Goal: Obtain resource: Download file/media

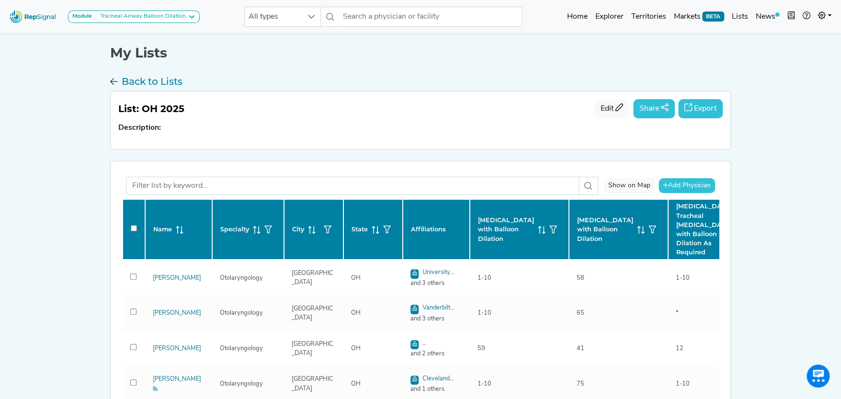
click at [142, 77] on h3 "Back to Lists" at bounding box center [152, 81] width 61 height 11
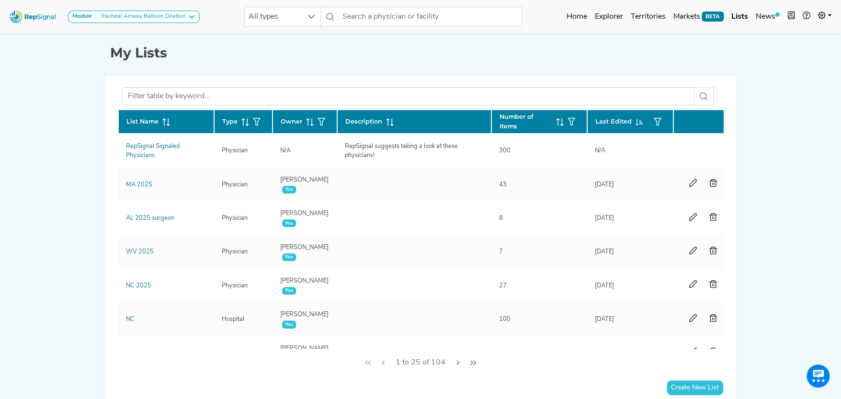
click at [162, 118] on icon at bounding box center [166, 122] width 8 height 8
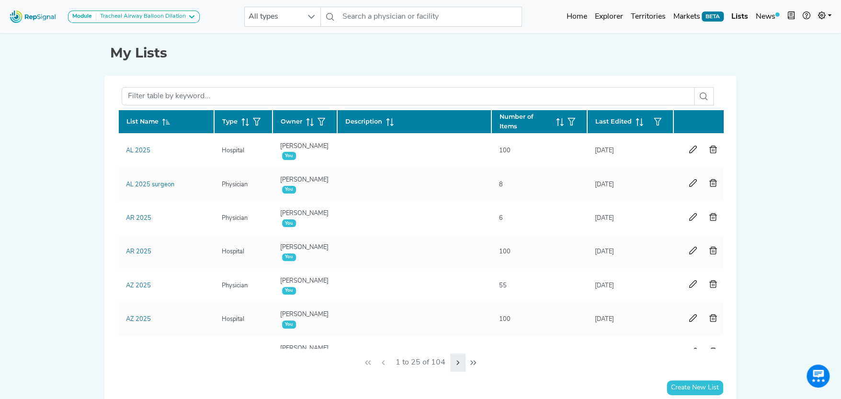
click at [459, 359] on icon "Next Page" at bounding box center [458, 363] width 8 height 8
click at [459, 359] on icon "Next Page" at bounding box center [460, 363] width 8 height 8
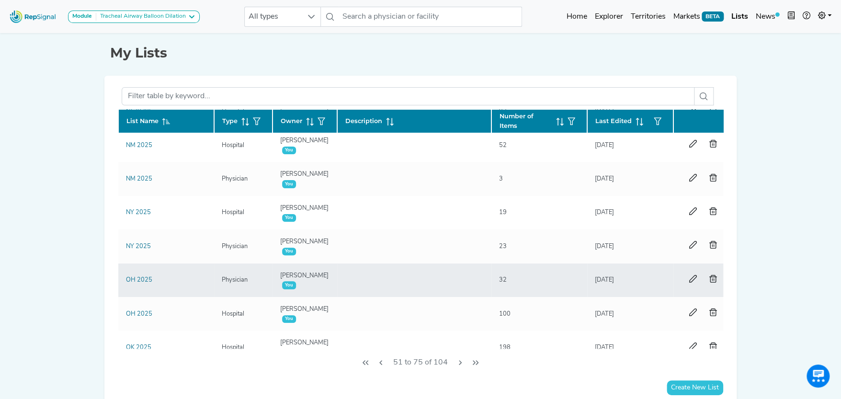
scroll to position [431, 0]
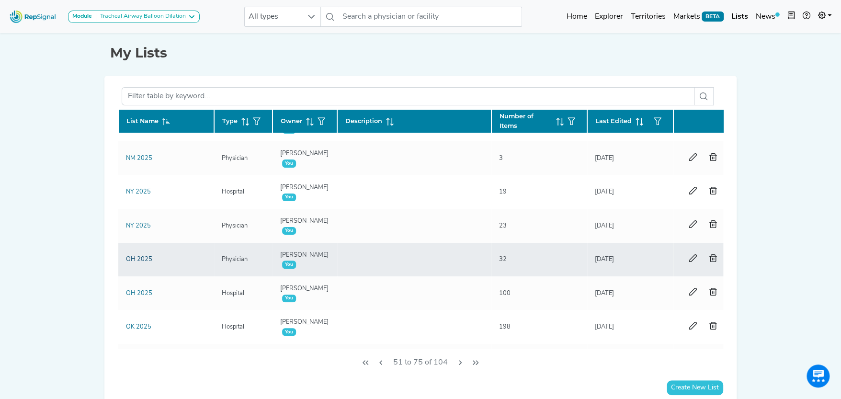
click at [142, 258] on link "OH 2025" at bounding box center [139, 259] width 26 height 6
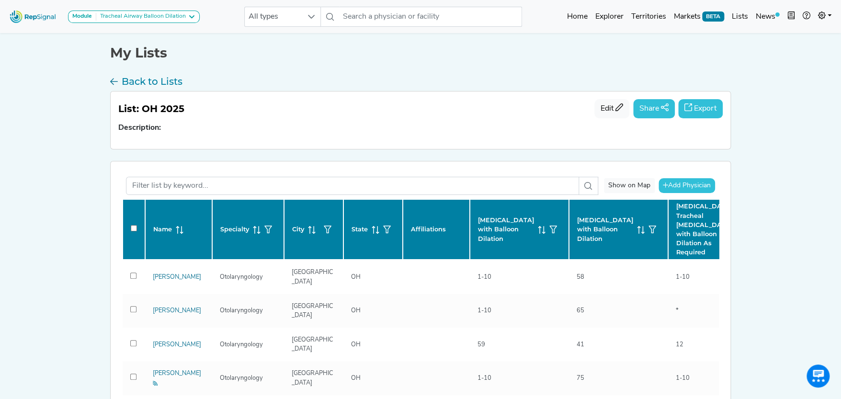
checkbox input "false"
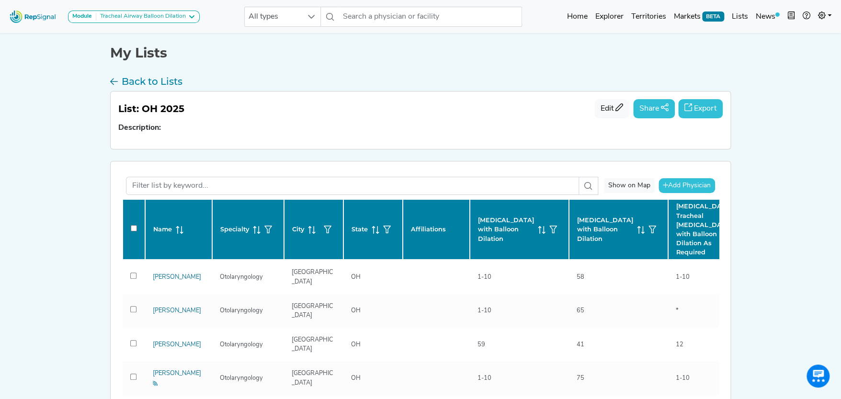
checkbox input "false"
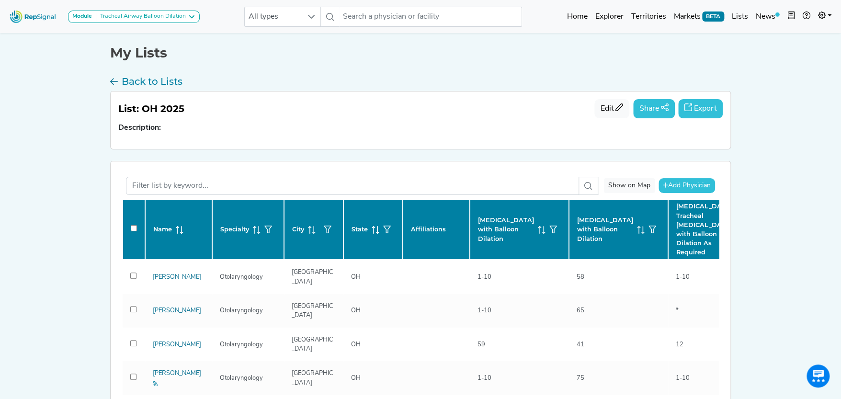
checkbox input "false"
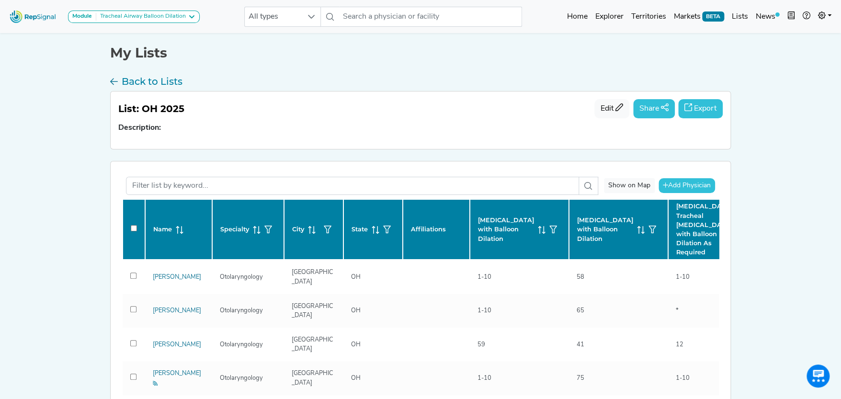
checkbox input "false"
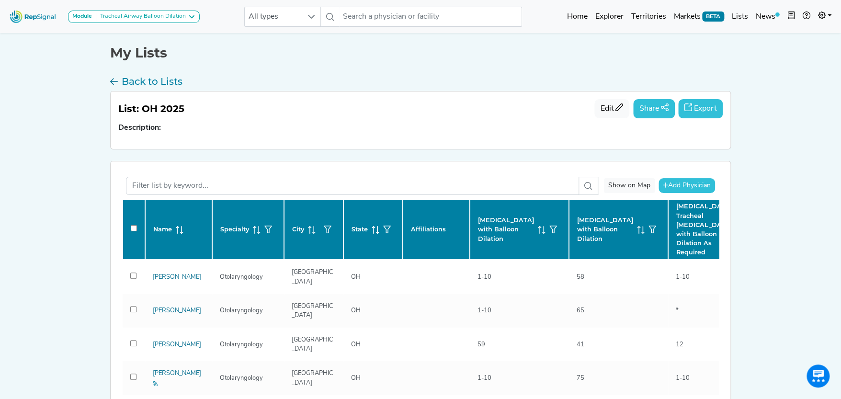
checkbox input "false"
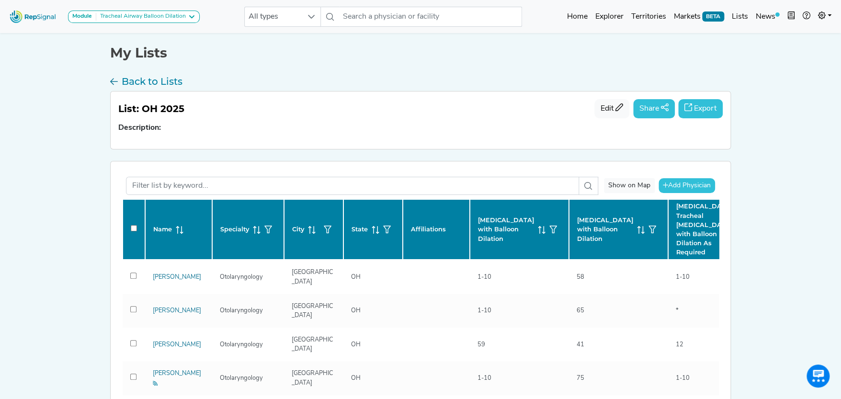
checkbox input "false"
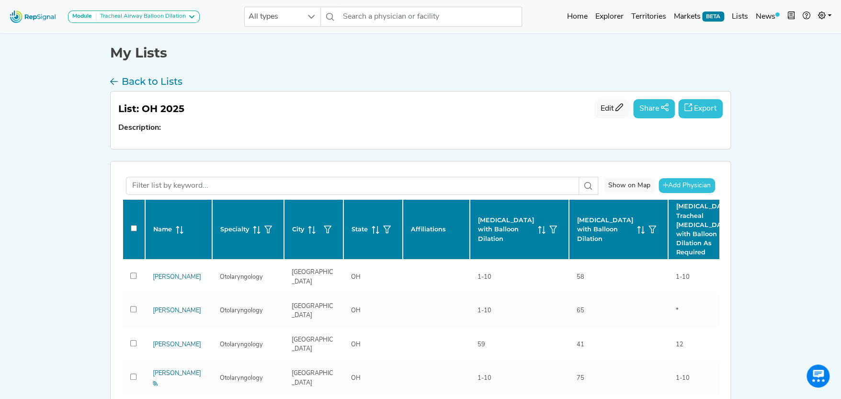
checkbox input "false"
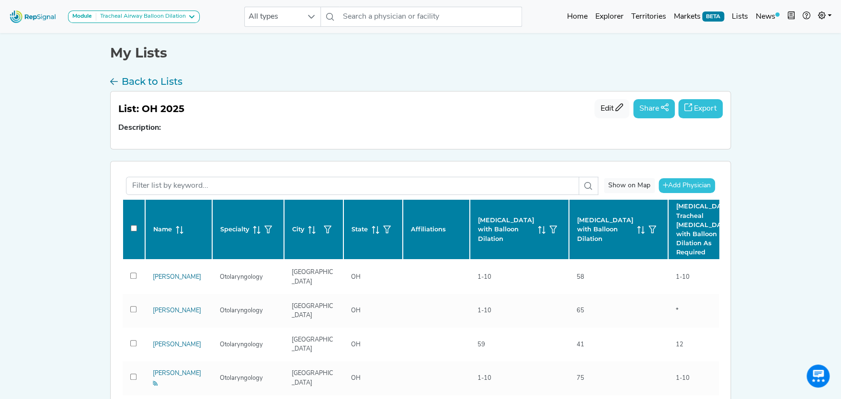
checkbox input "false"
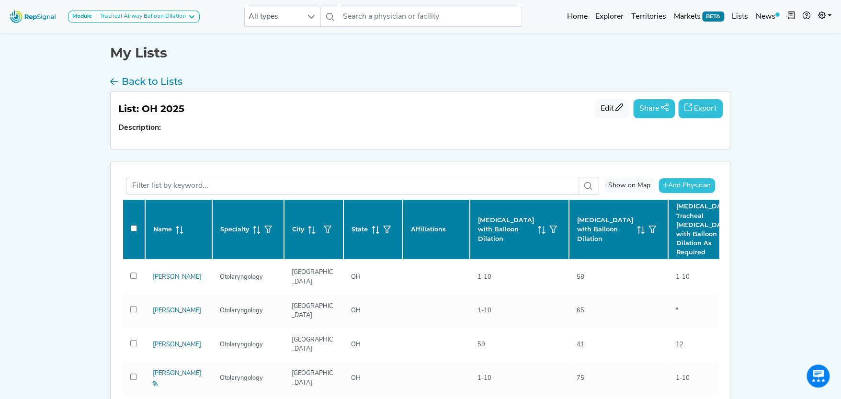
checkbox input "false"
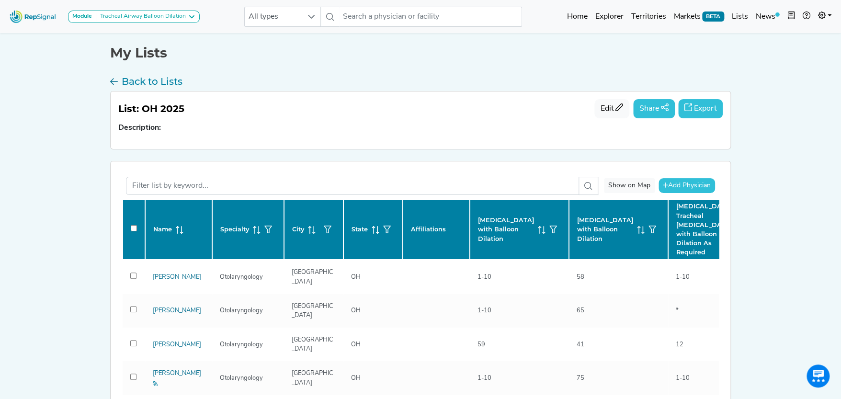
checkbox input "false"
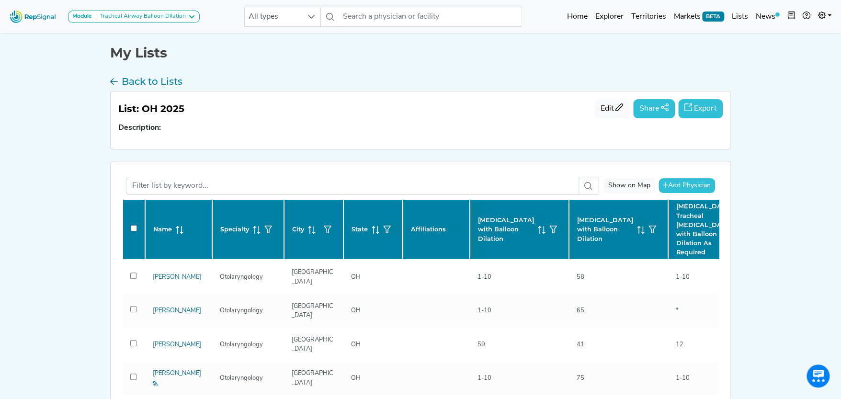
checkbox input "false"
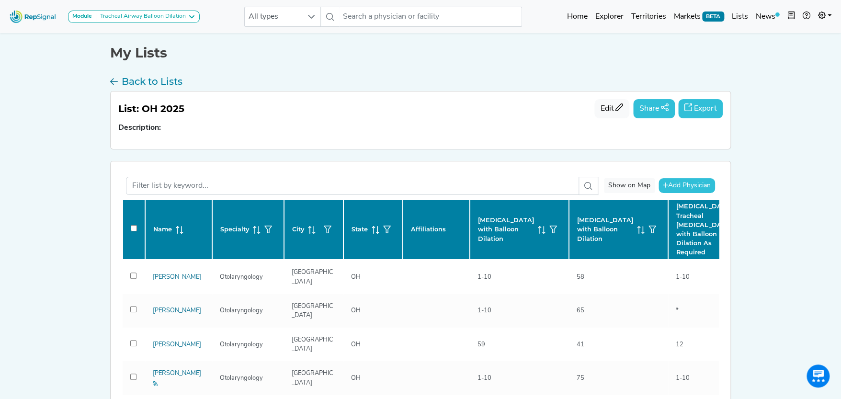
checkbox input "false"
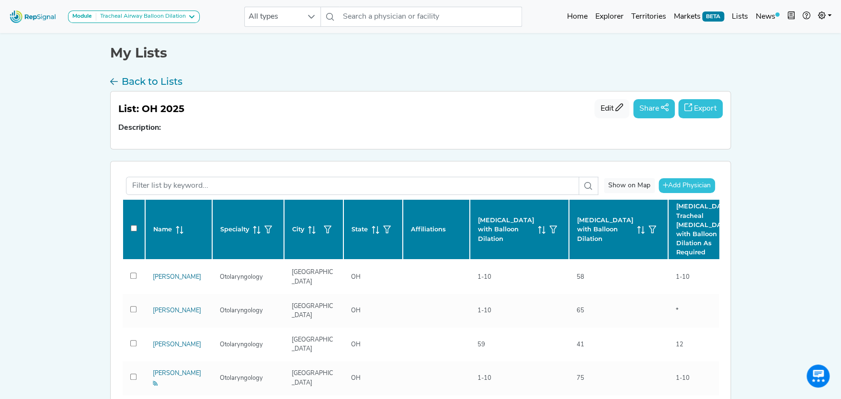
checkbox input "false"
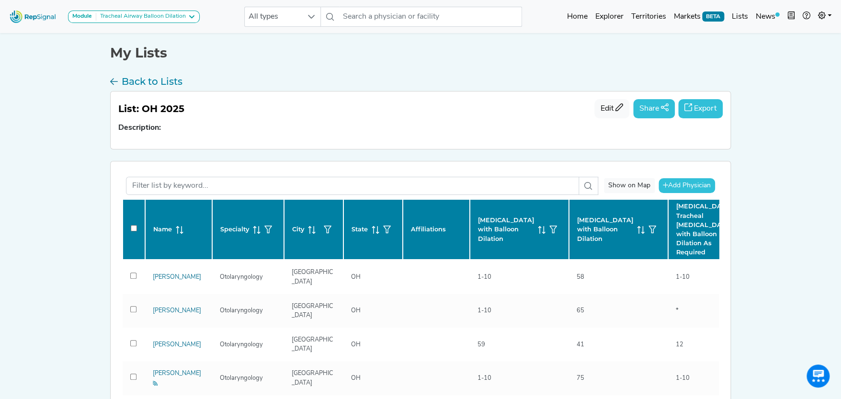
checkbox input "false"
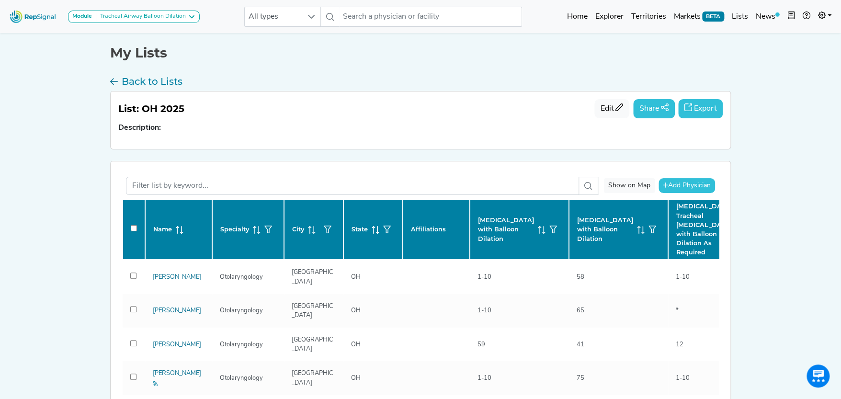
checkbox input "false"
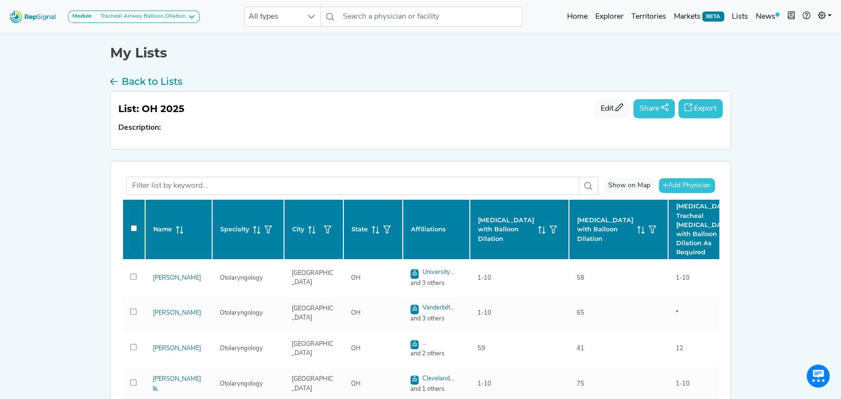
click at [701, 108] on button "Export" at bounding box center [700, 108] width 45 height 19
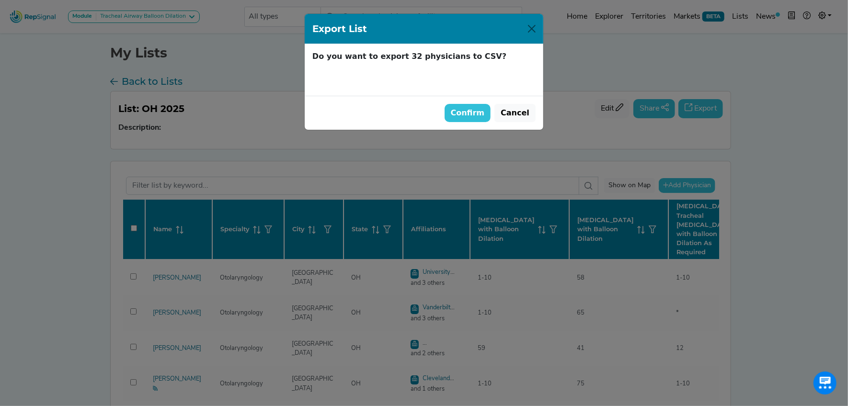
click at [477, 112] on button "Confirm" at bounding box center [467, 113] width 46 height 18
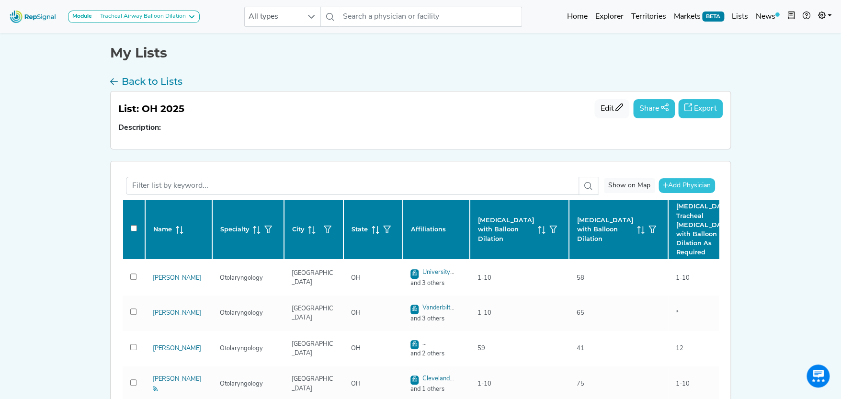
click at [700, 105] on button "Export" at bounding box center [700, 108] width 45 height 19
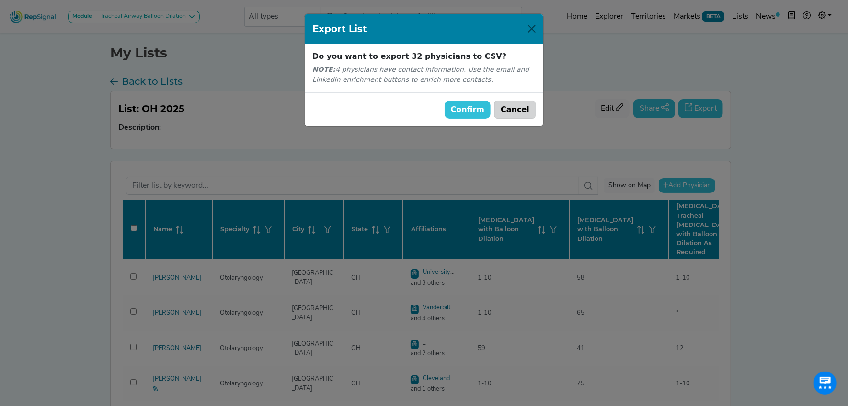
drag, startPoint x: 520, startPoint y: 107, endPoint x: 520, endPoint y: 101, distance: 6.7
click at [520, 107] on button "Cancel" at bounding box center [514, 110] width 41 height 18
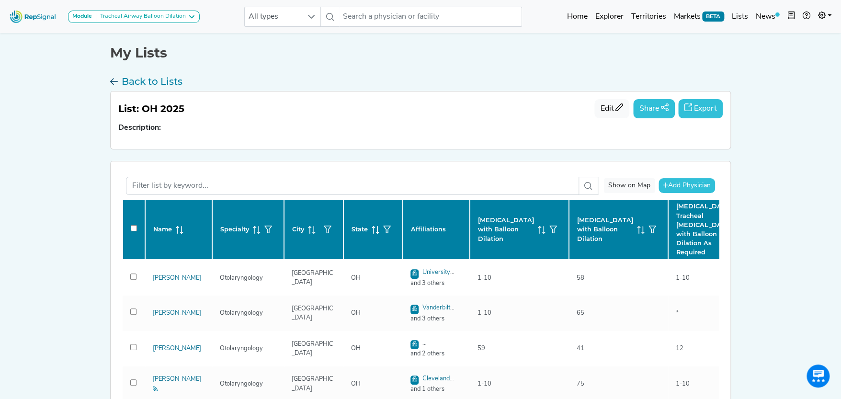
click at [140, 76] on h3 "Back to Lists" at bounding box center [152, 81] width 61 height 11
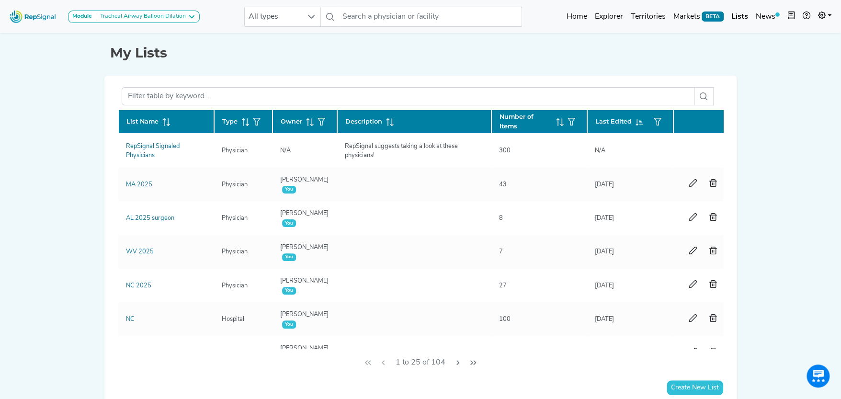
click at [164, 115] on th "List Name" at bounding box center [166, 122] width 96 height 24
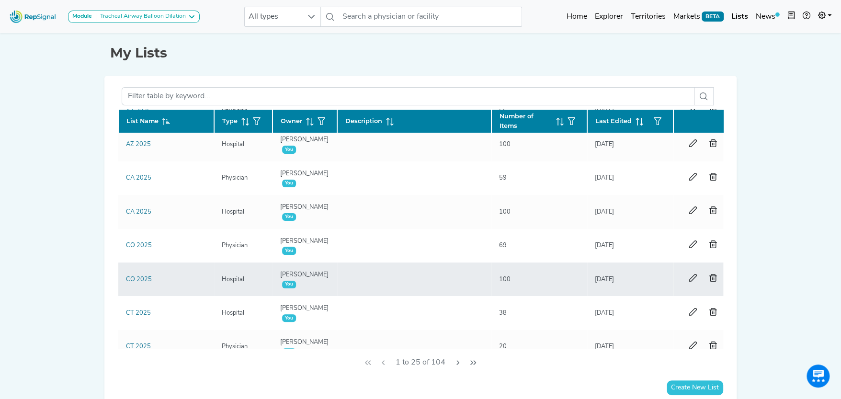
scroll to position [191, 0]
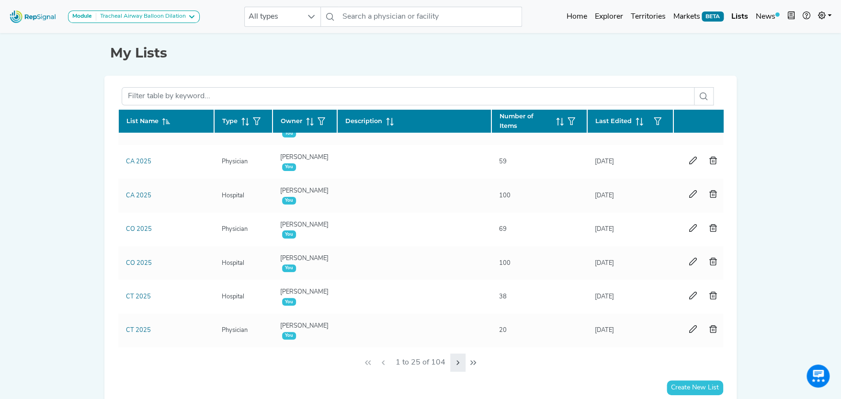
click at [454, 359] on icon "Next Page" at bounding box center [458, 363] width 8 height 8
click at [455, 359] on button "Next Page" at bounding box center [460, 362] width 15 height 18
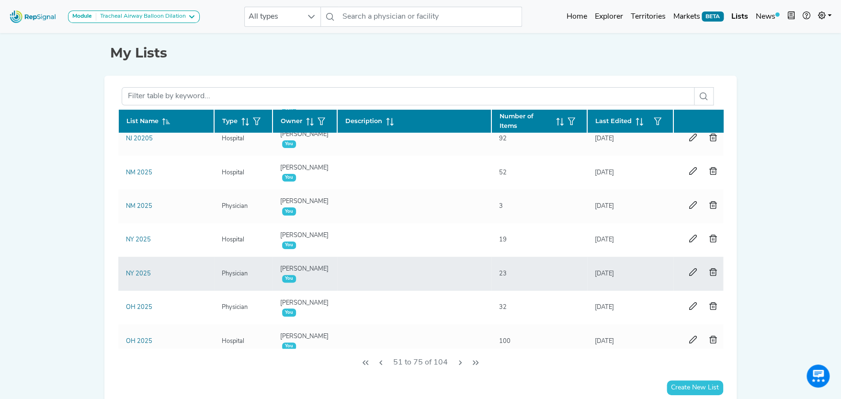
scroll to position [431, 0]
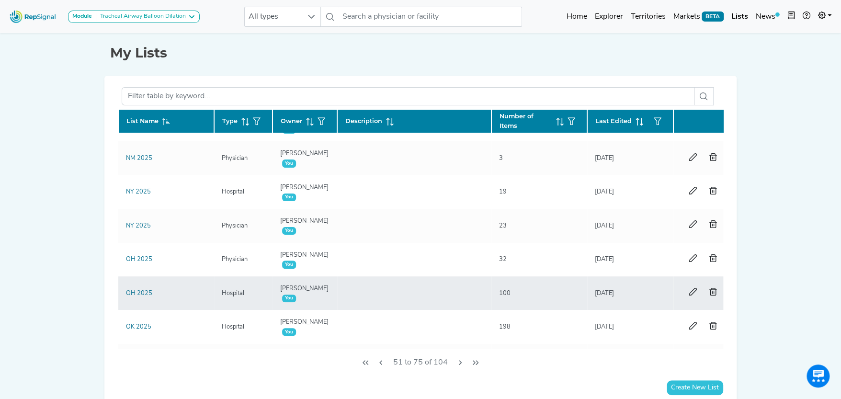
click at [154, 291] on div "OH 2025" at bounding box center [139, 293] width 38 height 9
click at [146, 290] on link "OH 2025" at bounding box center [139, 293] width 26 height 6
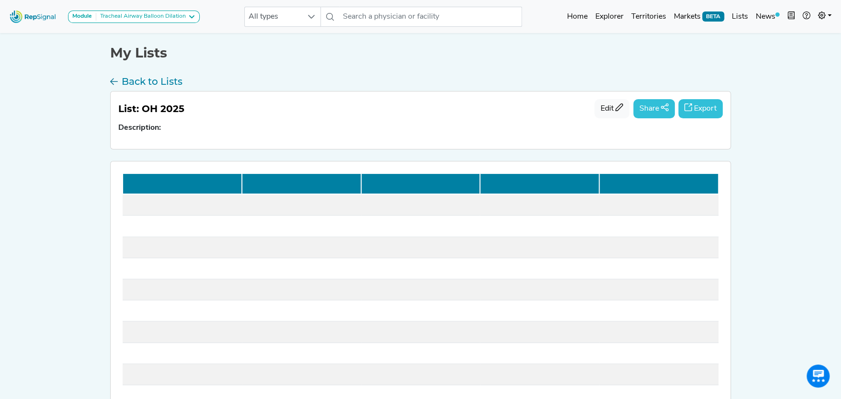
click at [703, 103] on button "Export" at bounding box center [700, 108] width 45 height 19
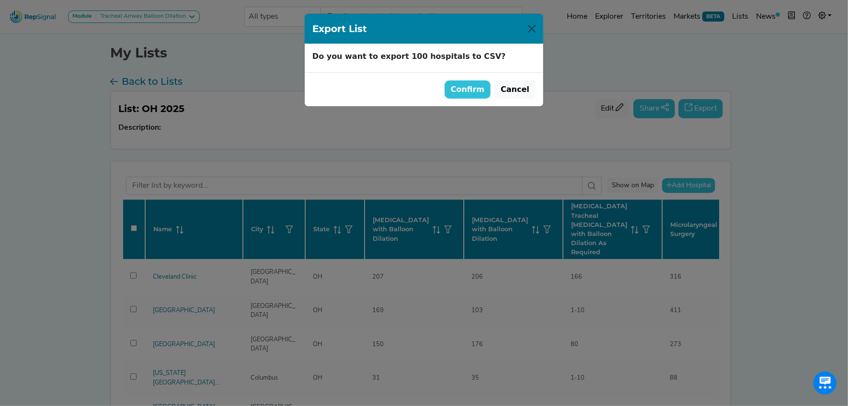
click at [475, 91] on button "Confirm" at bounding box center [467, 89] width 46 height 18
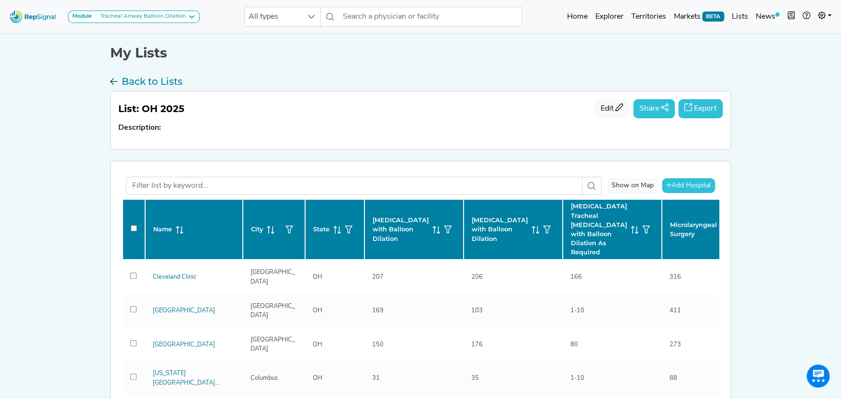
click at [130, 79] on h3 "Back to Lists" at bounding box center [152, 81] width 61 height 11
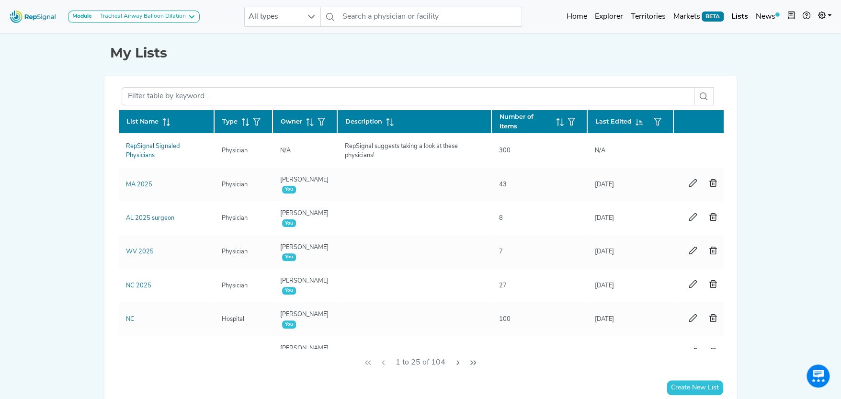
click at [165, 118] on icon at bounding box center [166, 122] width 8 height 8
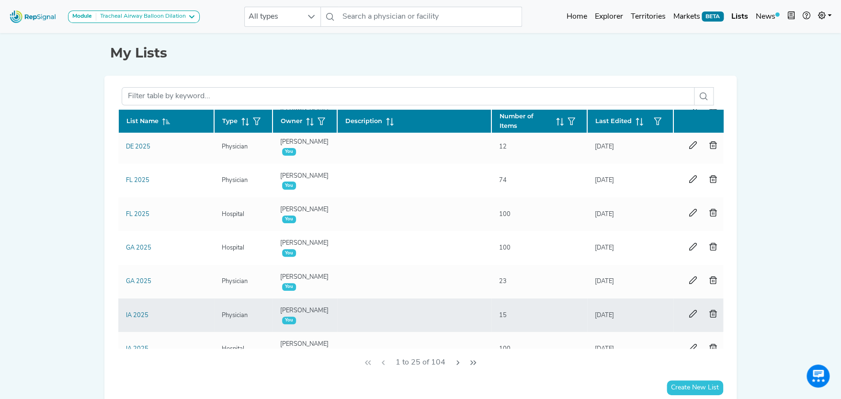
scroll to position [527, 0]
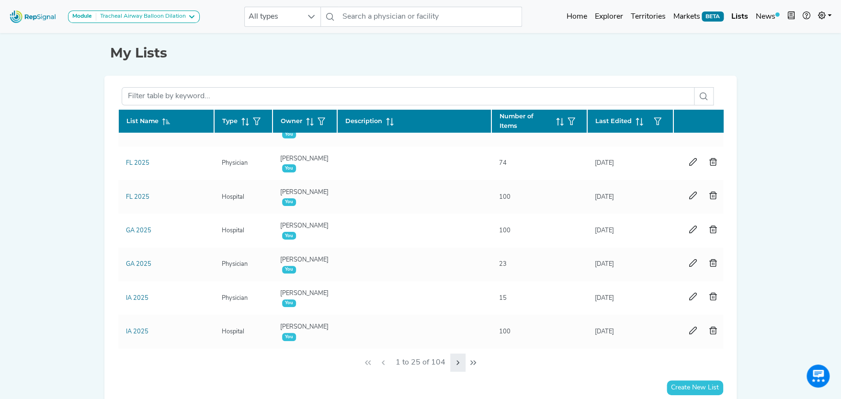
click at [455, 362] on icon "Next Page" at bounding box center [458, 363] width 8 height 8
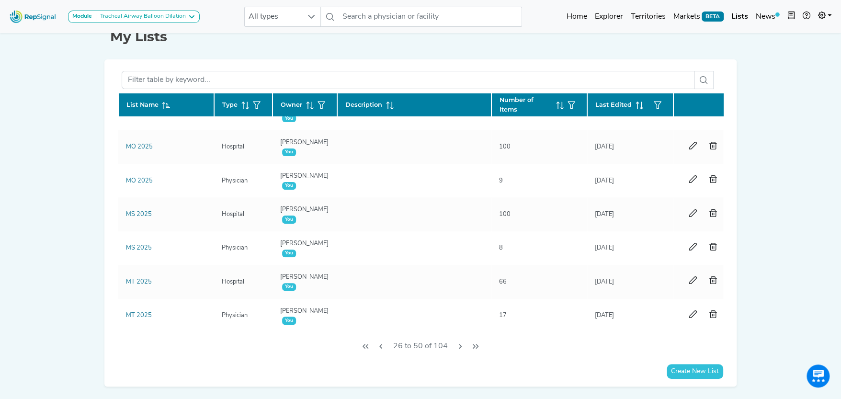
scroll to position [45, 0]
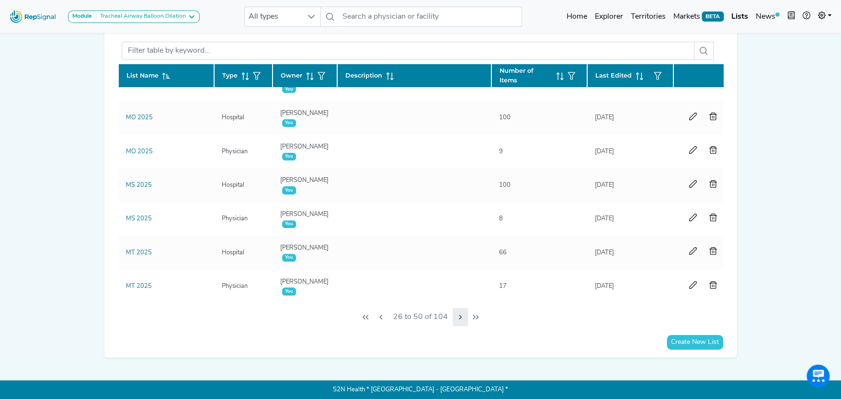
click at [460, 313] on icon "Next Page" at bounding box center [460, 317] width 8 height 8
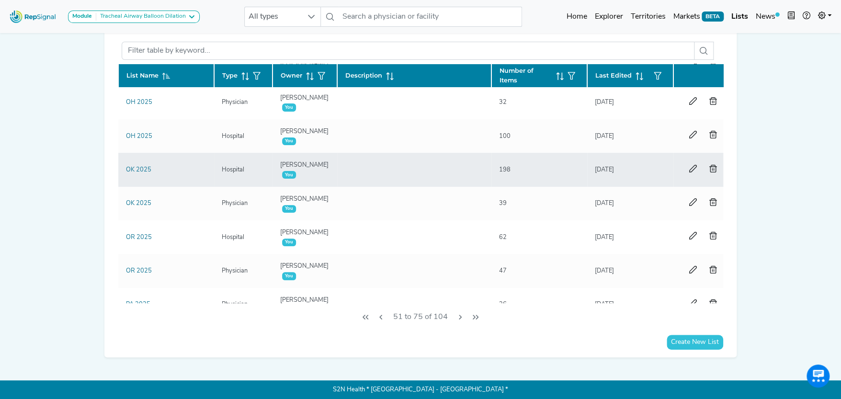
scroll to position [539, 0]
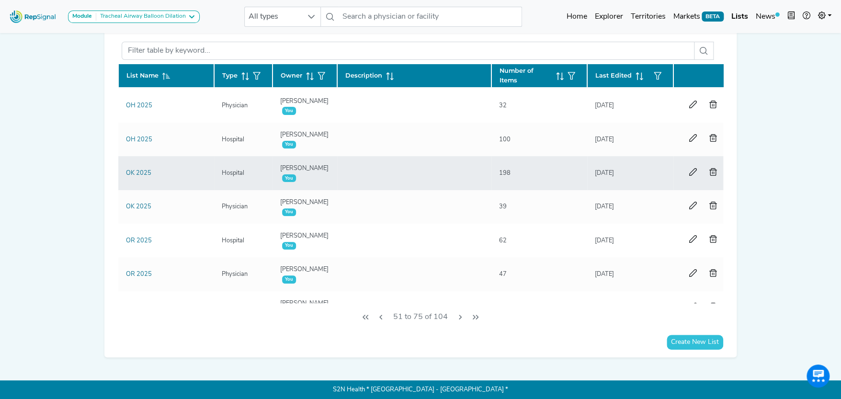
click at [152, 170] on div "OK 2025" at bounding box center [138, 173] width 37 height 9
click at [142, 171] on link "OK 2025" at bounding box center [138, 173] width 25 height 6
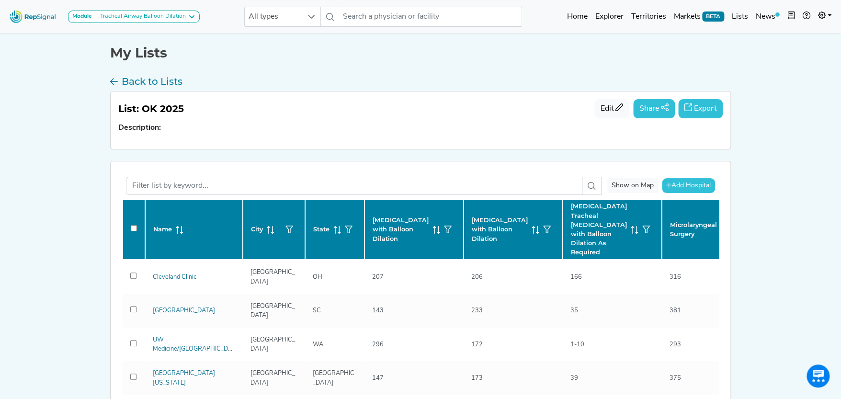
click at [706, 105] on button "Export" at bounding box center [700, 108] width 45 height 19
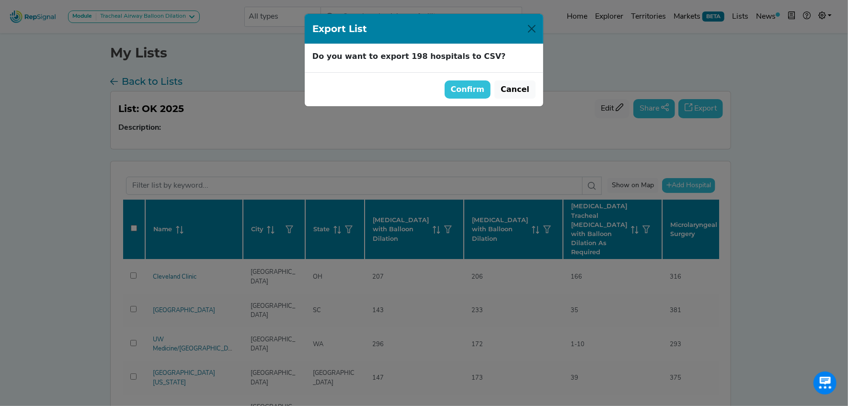
click at [484, 91] on button "Confirm" at bounding box center [467, 89] width 46 height 18
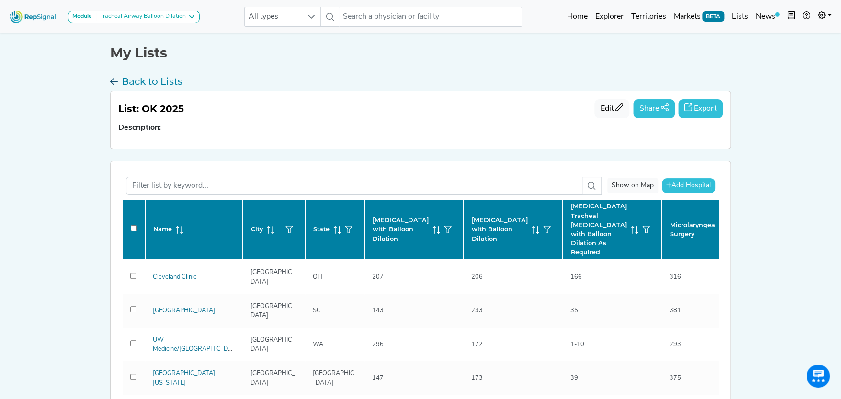
click at [142, 77] on h3 "Back to Lists" at bounding box center [152, 81] width 61 height 11
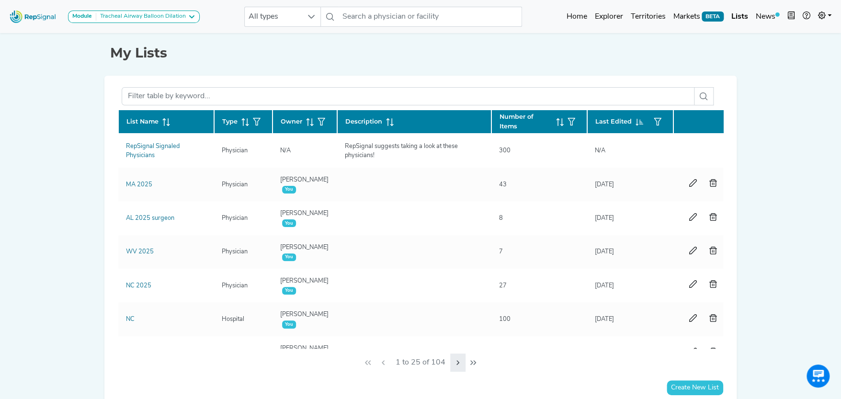
drag, startPoint x: 160, startPoint y: 118, endPoint x: 457, endPoint y: 361, distance: 384.2
click at [160, 118] on span at bounding box center [164, 121] width 11 height 9
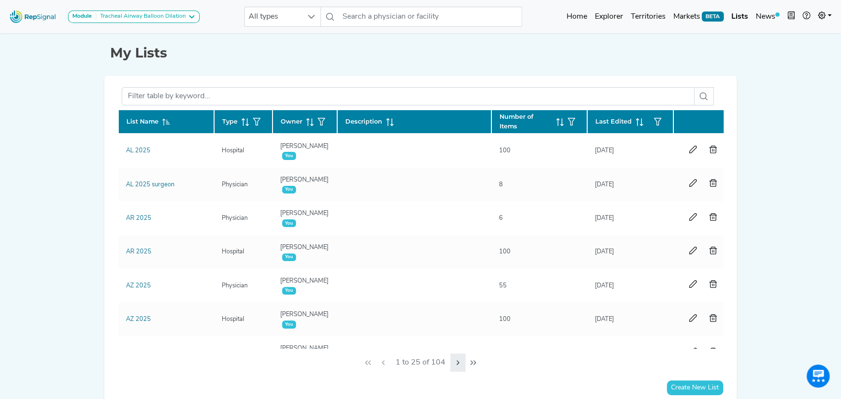
click at [459, 361] on icon "Next Page" at bounding box center [458, 363] width 8 height 8
click at [459, 361] on icon "Next Page" at bounding box center [460, 363] width 8 height 8
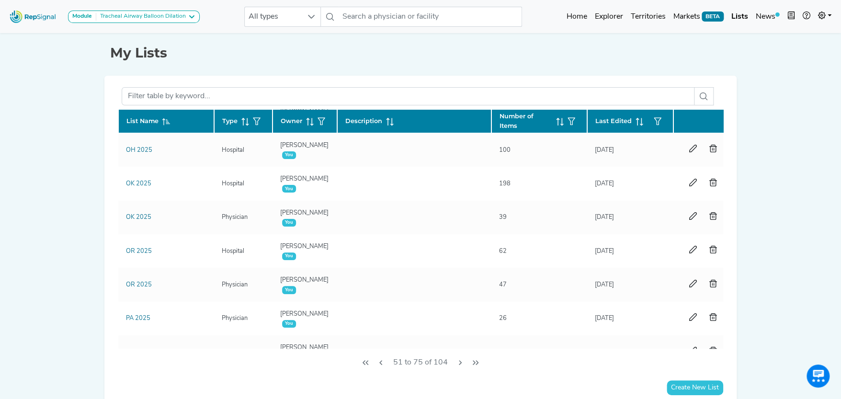
scroll to position [575, 0]
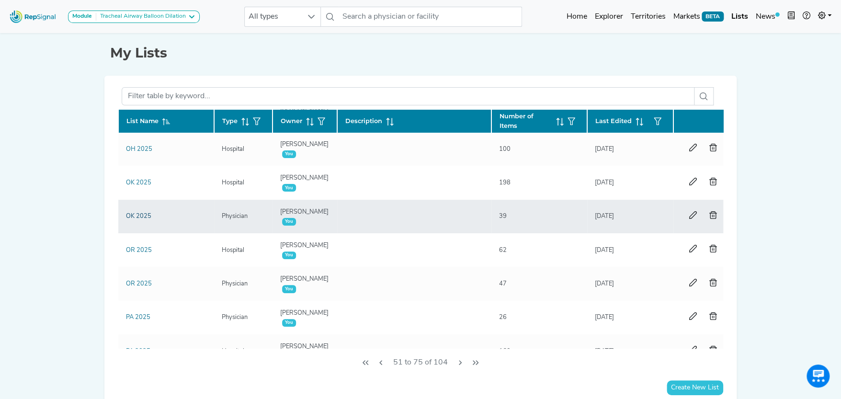
click at [139, 216] on link "OK 2025" at bounding box center [138, 216] width 25 height 6
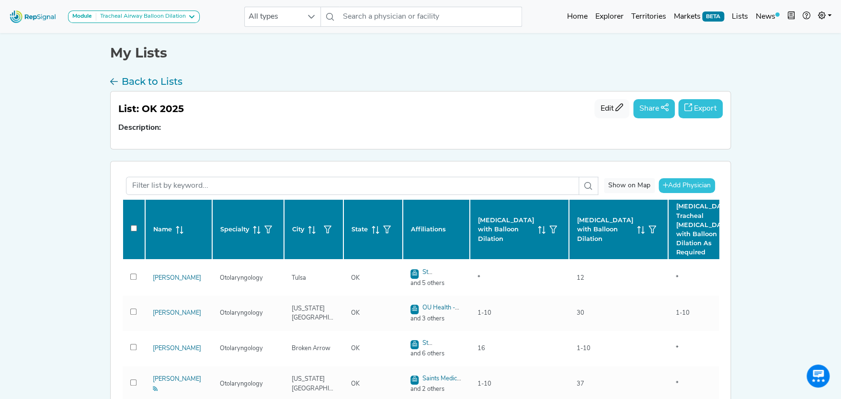
checkbox input "false"
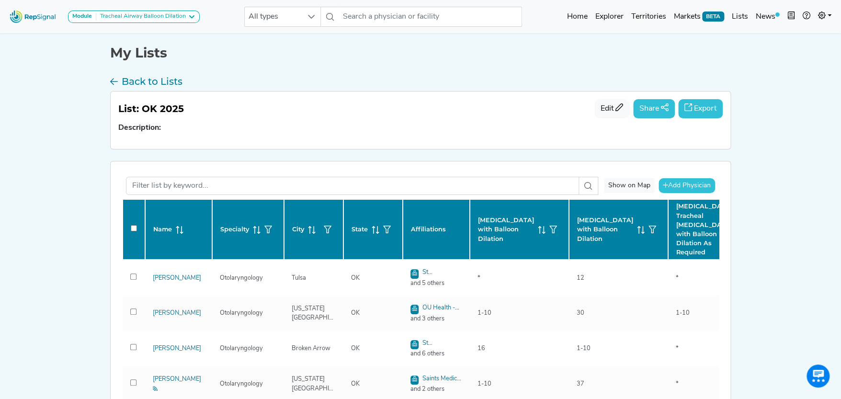
checkbox input "false"
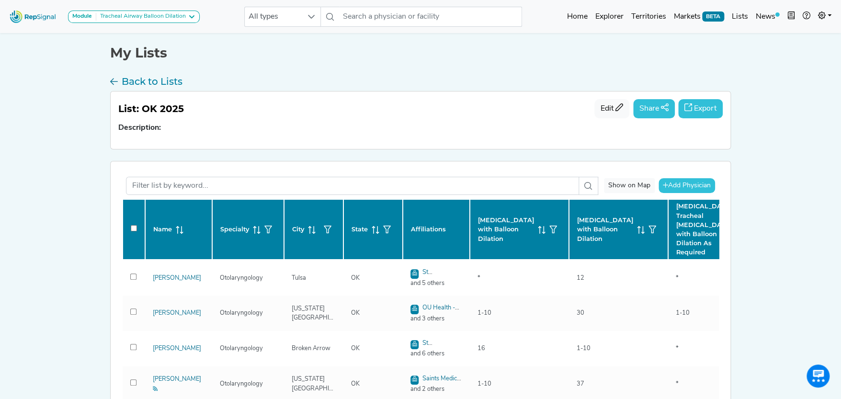
checkbox input "false"
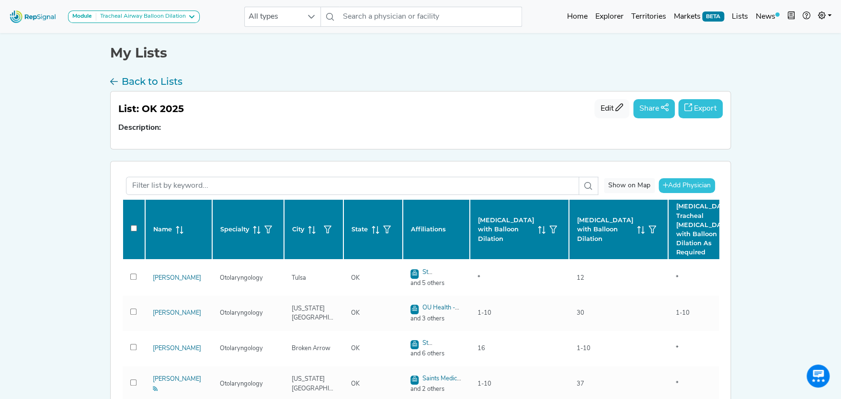
checkbox input "false"
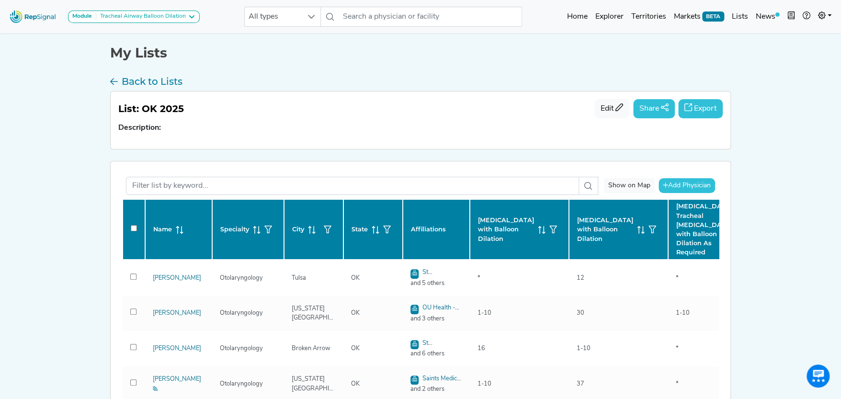
checkbox input "false"
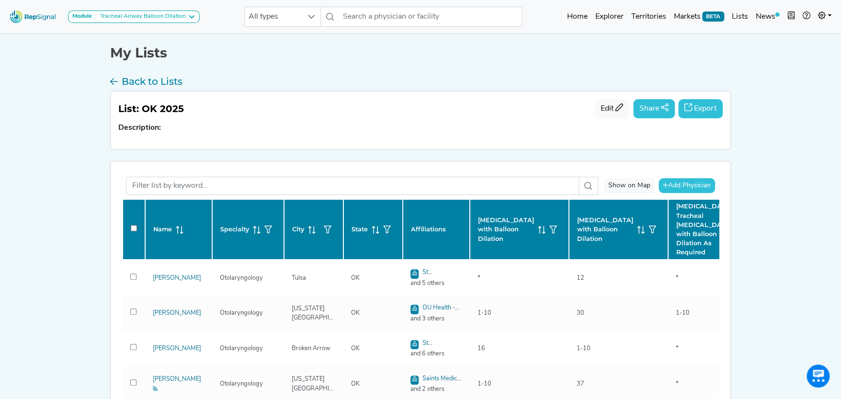
checkbox input "false"
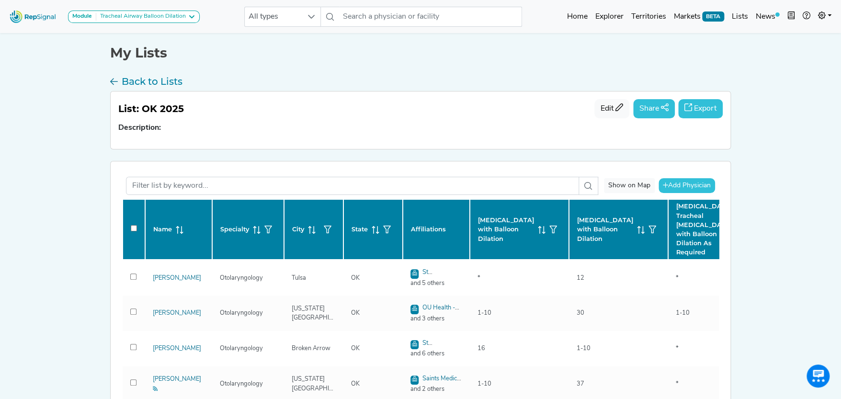
checkbox input "false"
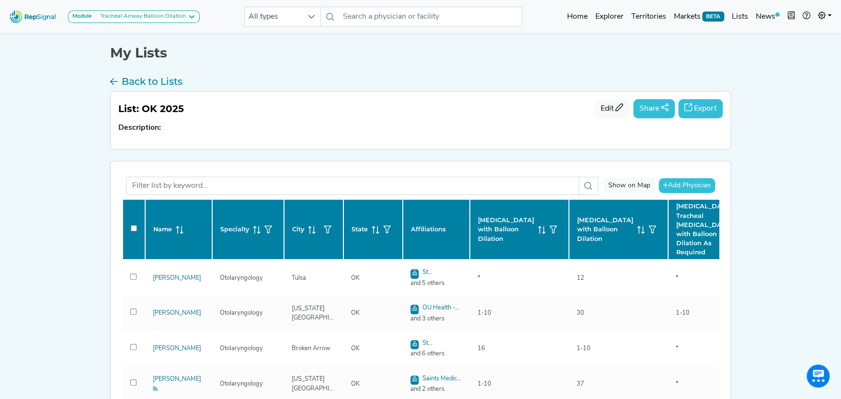
checkbox input "false"
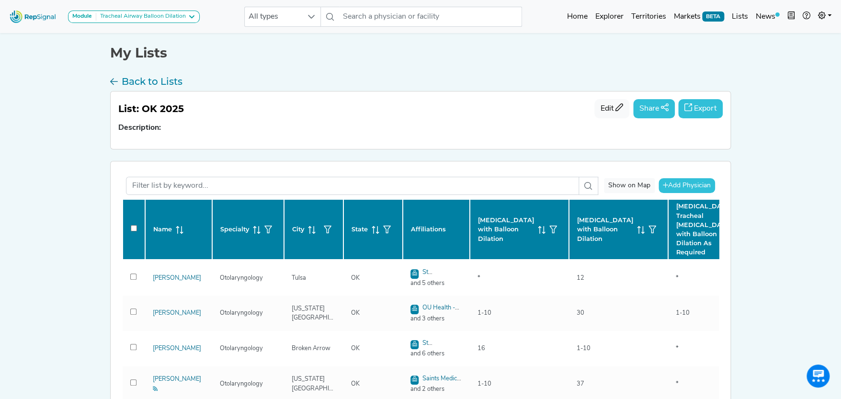
checkbox input "false"
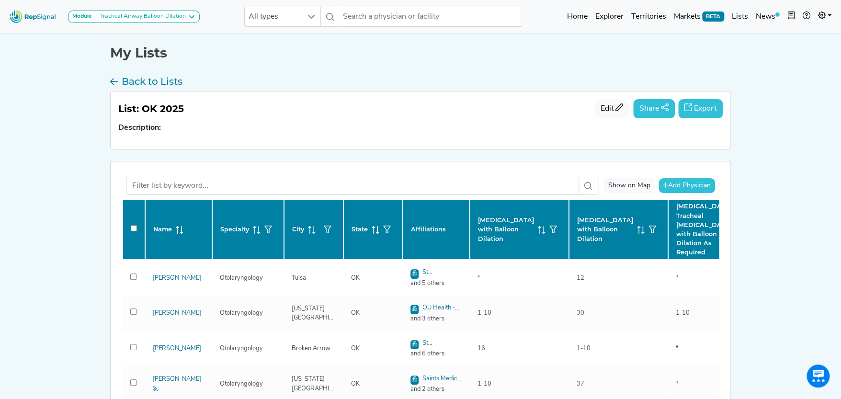
checkbox input "false"
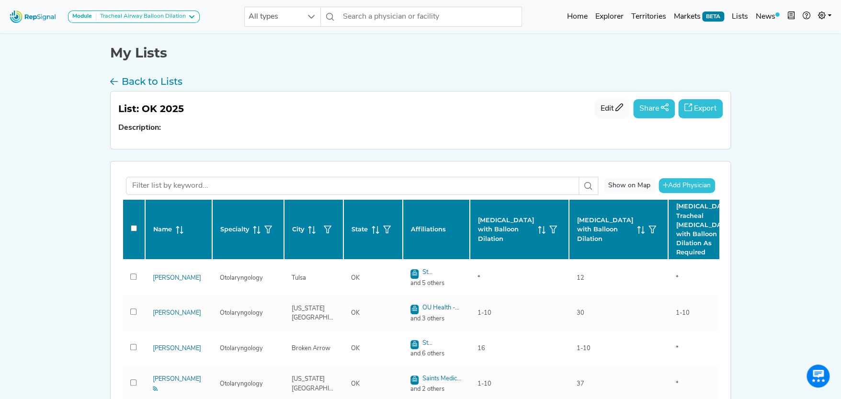
click at [705, 106] on button "Export" at bounding box center [700, 108] width 45 height 19
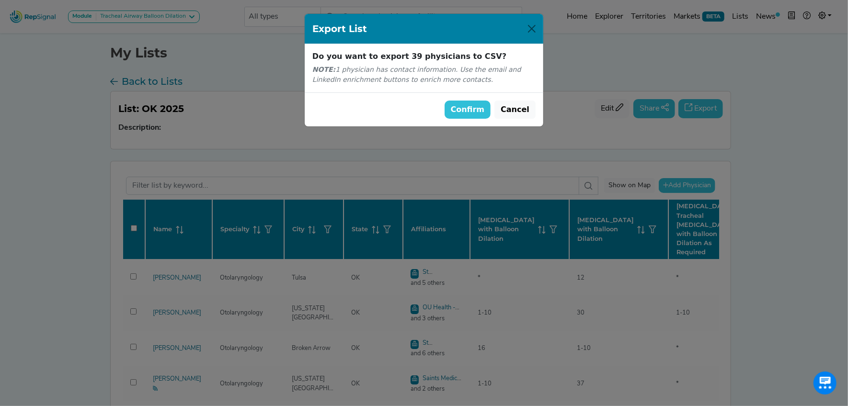
click at [484, 109] on button "Confirm" at bounding box center [467, 110] width 46 height 18
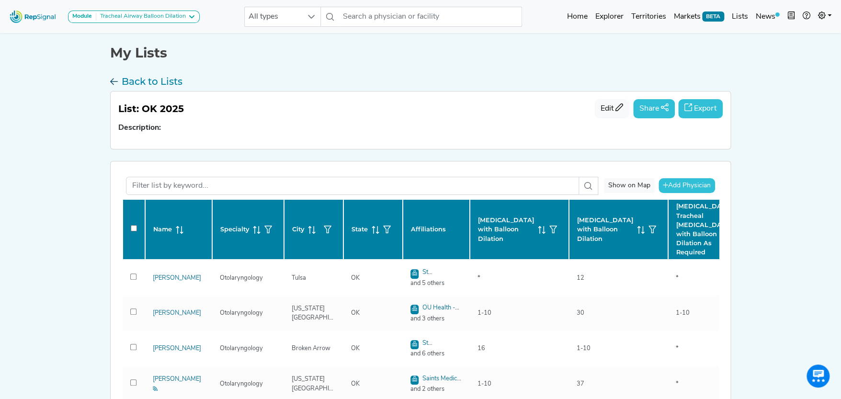
click at [131, 79] on h3 "Back to Lists" at bounding box center [152, 81] width 61 height 11
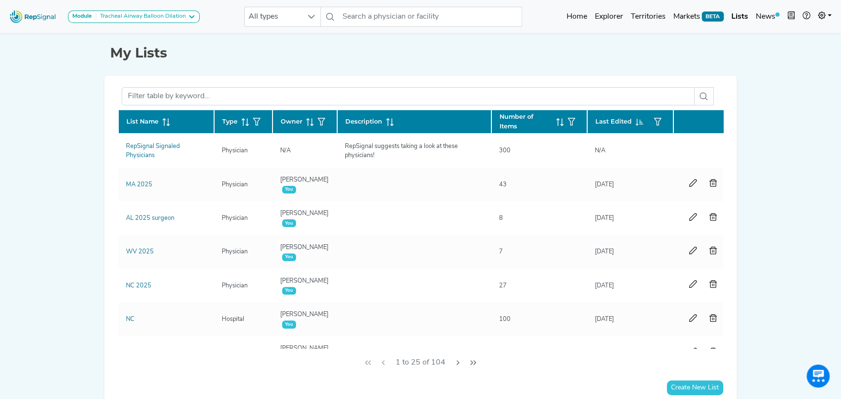
click at [162, 118] on icon at bounding box center [166, 122] width 8 height 8
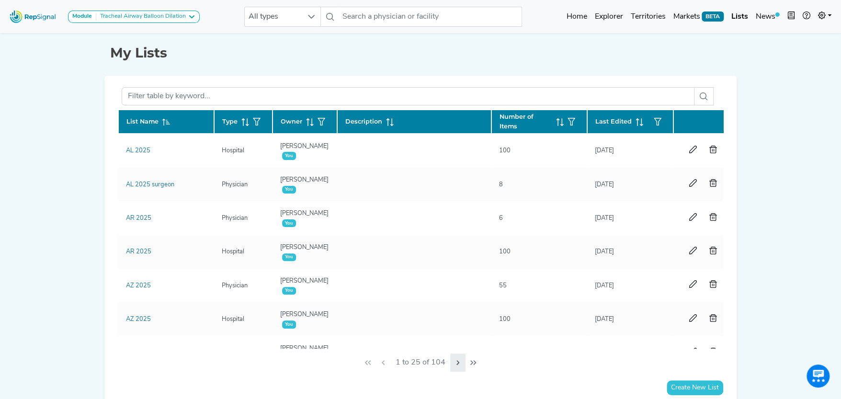
click at [458, 361] on icon "Next Page" at bounding box center [458, 363] width 8 height 8
click at [458, 361] on icon "Next Page" at bounding box center [460, 363] width 8 height 8
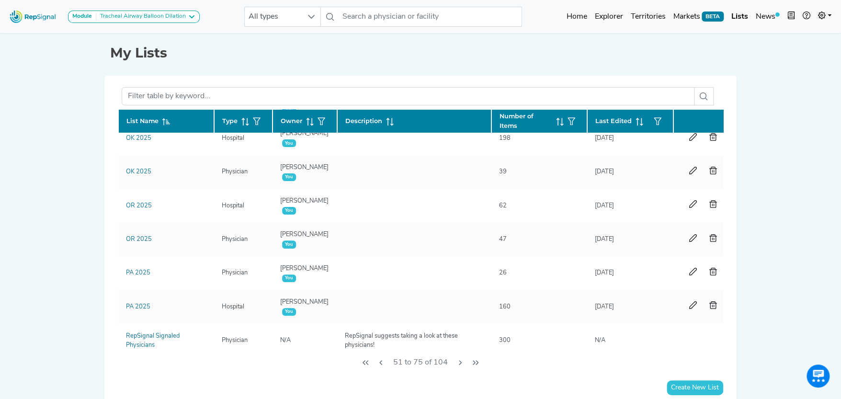
scroll to position [623, 0]
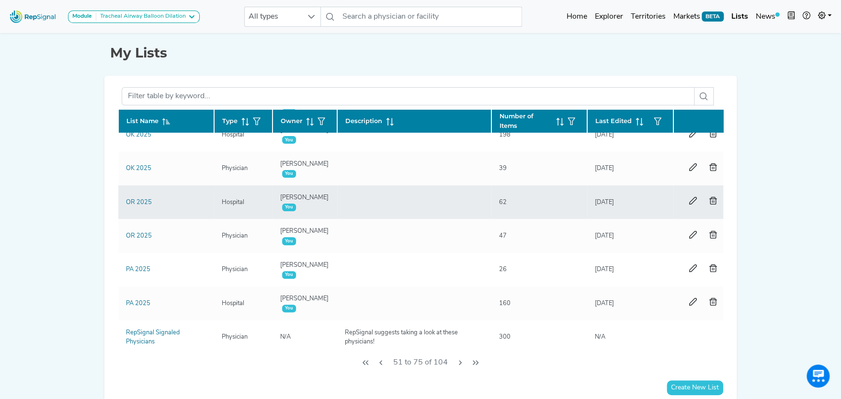
click at [147, 196] on td "OR 2025" at bounding box center [166, 202] width 96 height 34
click at [147, 199] on link "OR 2025" at bounding box center [139, 202] width 26 height 6
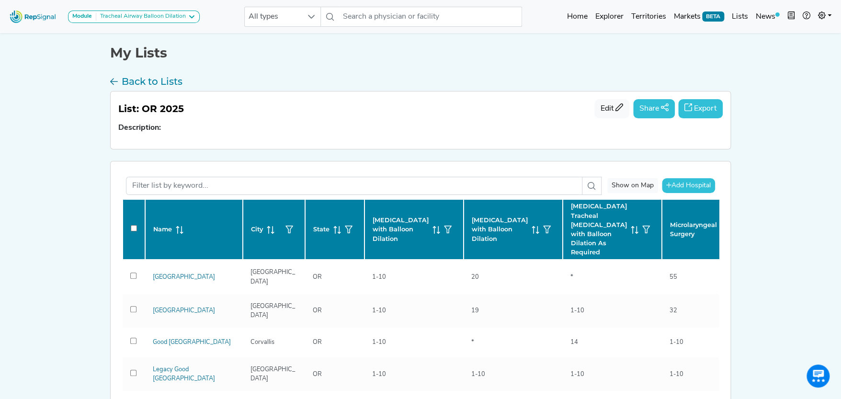
click at [700, 104] on button "Export" at bounding box center [700, 108] width 45 height 19
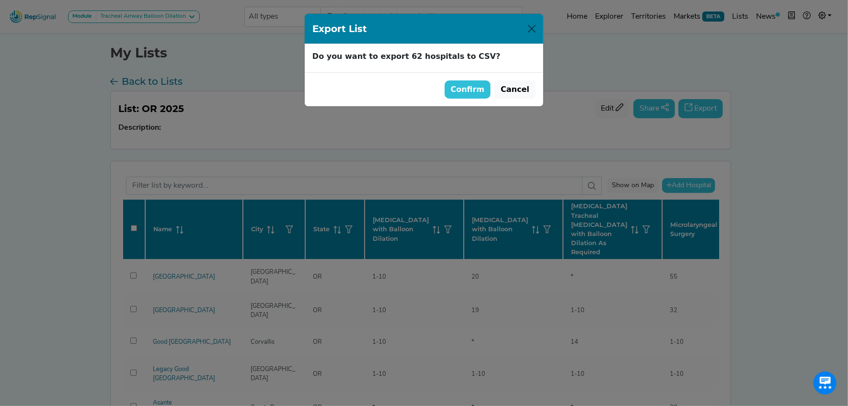
click at [486, 85] on button "Confirm" at bounding box center [467, 89] width 46 height 18
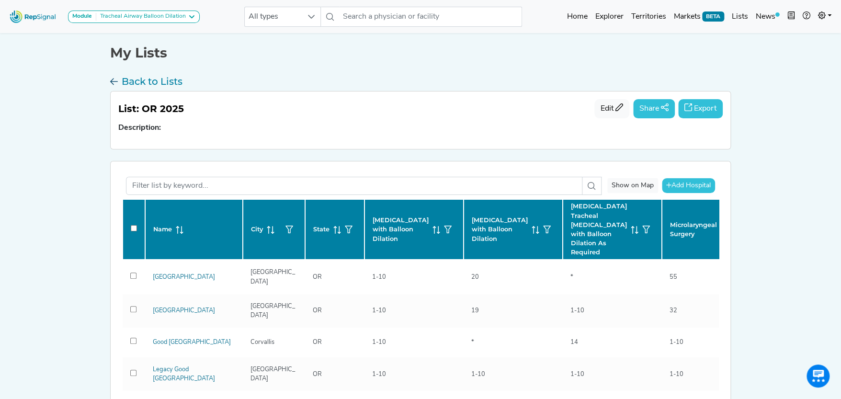
click at [157, 79] on h3 "Back to Lists" at bounding box center [152, 81] width 61 height 11
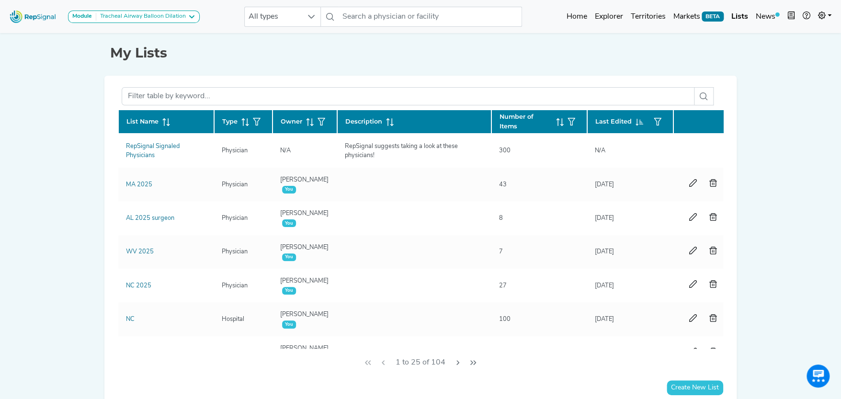
click at [165, 121] on icon at bounding box center [166, 122] width 8 height 8
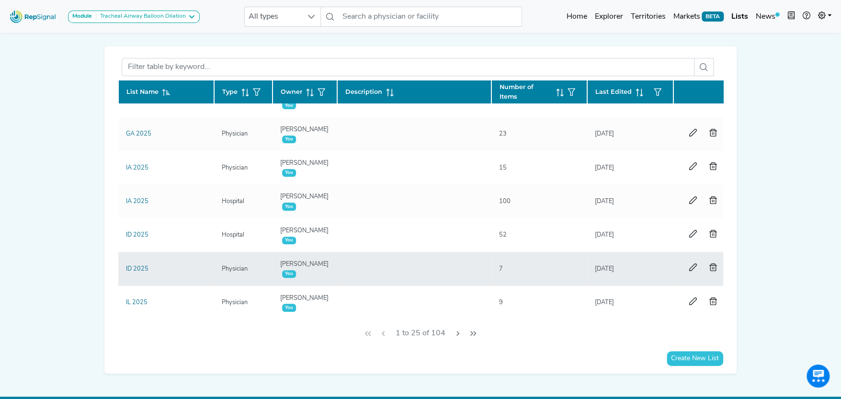
scroll to position [45, 0]
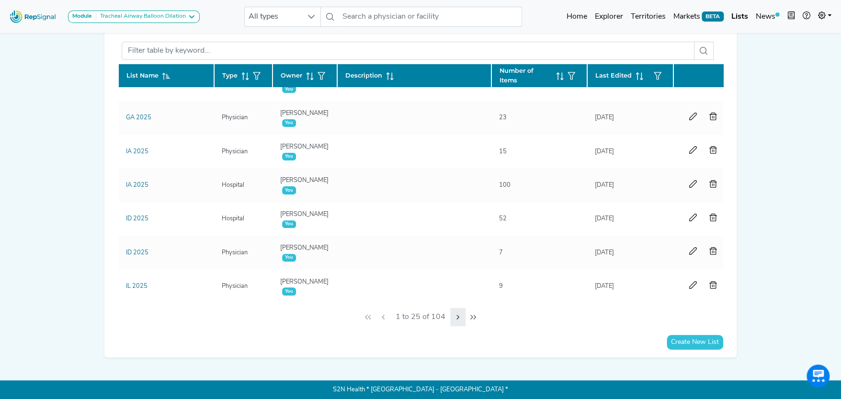
click at [456, 314] on icon "Next Page" at bounding box center [458, 317] width 8 height 8
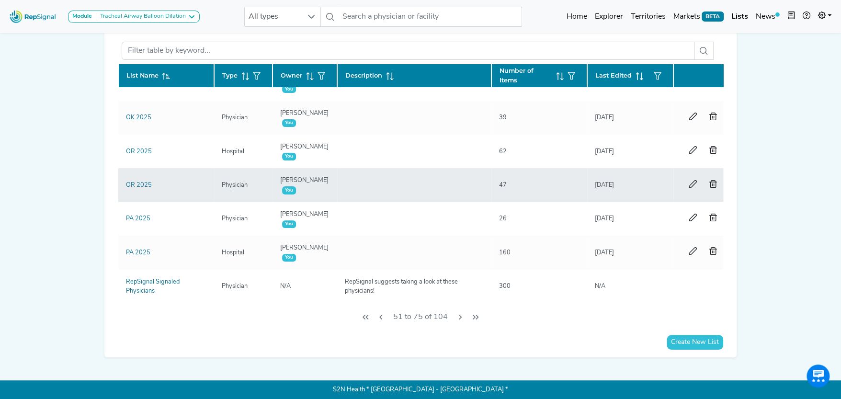
click at [144, 181] on div "OR 2025" at bounding box center [138, 185] width 37 height 9
click at [142, 182] on link "OR 2025" at bounding box center [139, 185] width 26 height 6
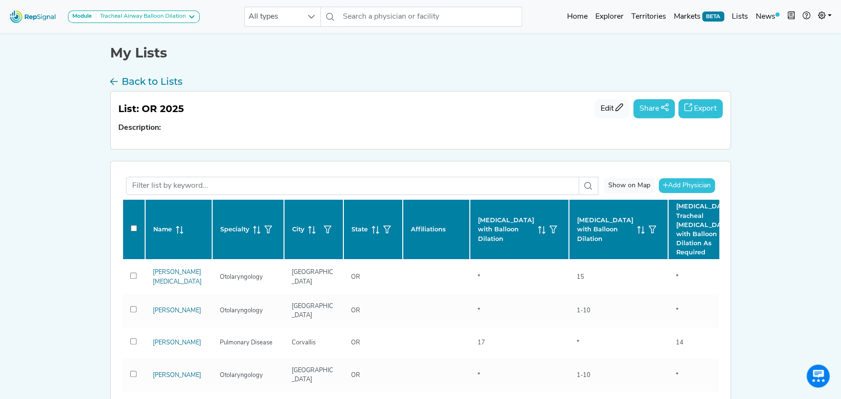
checkbox input "false"
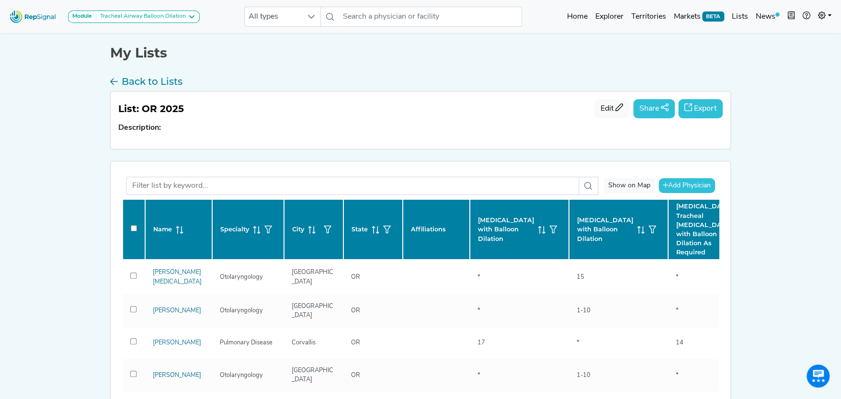
checkbox input "false"
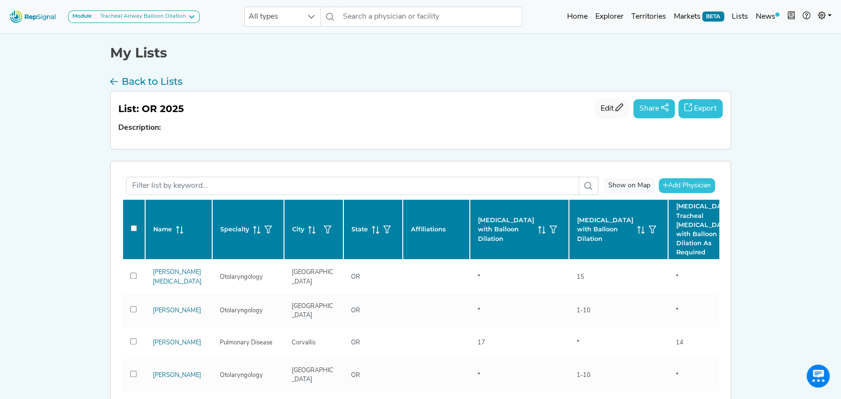
checkbox input "false"
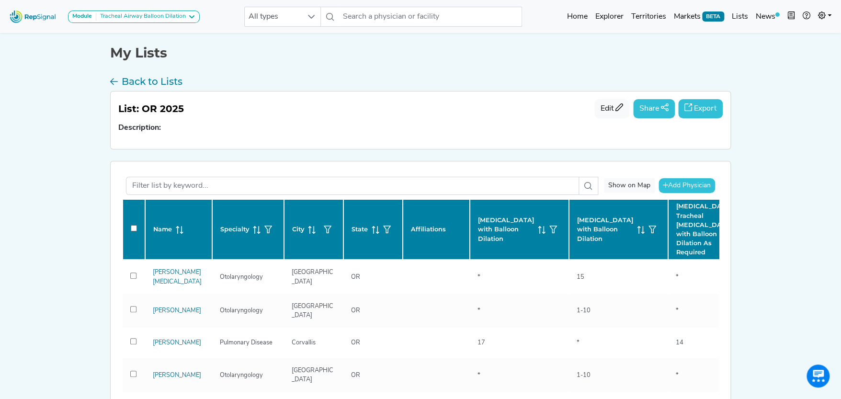
checkbox input "false"
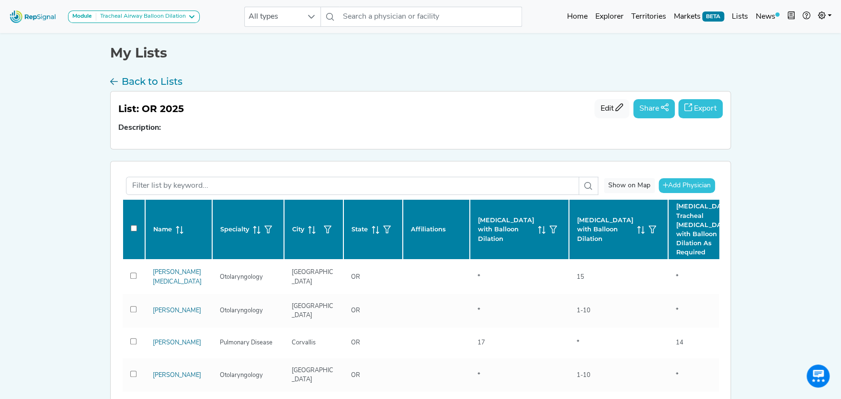
checkbox input "false"
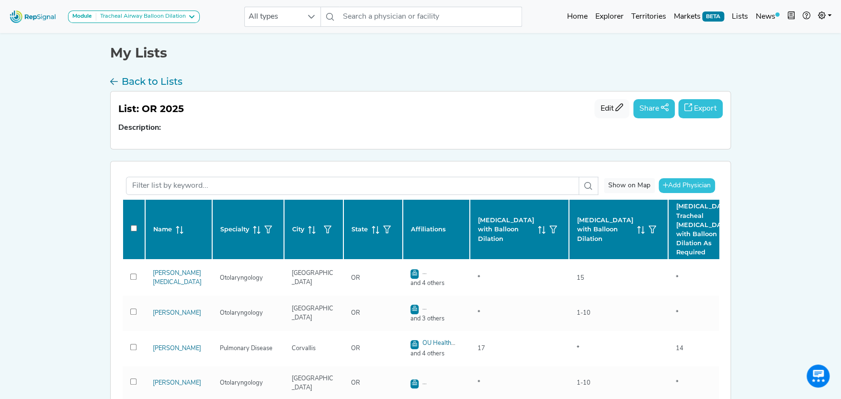
click at [710, 105] on button "Export" at bounding box center [700, 108] width 45 height 19
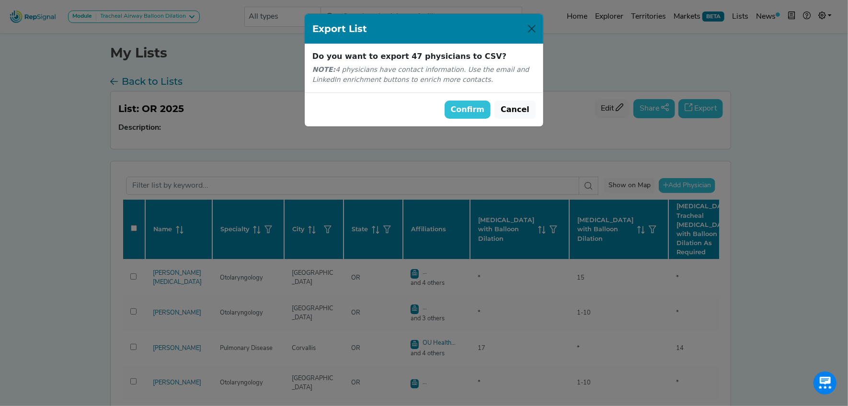
click at [478, 108] on button "Confirm" at bounding box center [467, 110] width 46 height 18
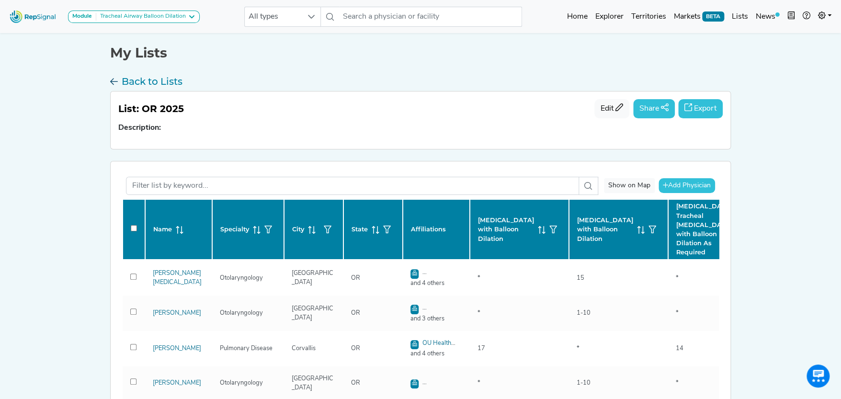
click at [142, 77] on h3 "Back to Lists" at bounding box center [152, 81] width 61 height 11
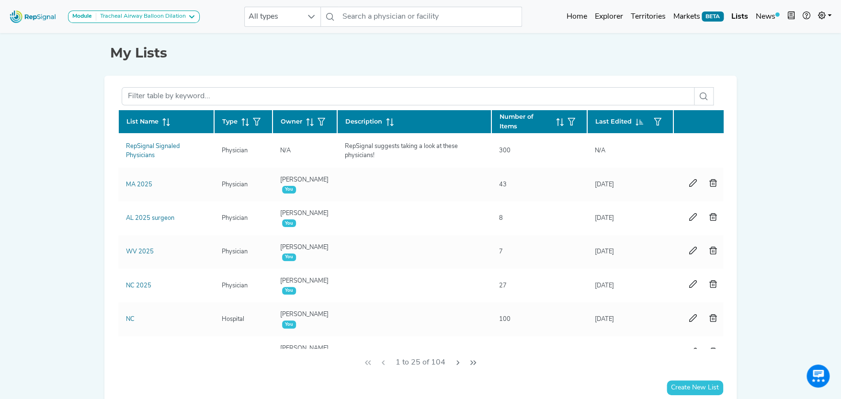
click at [165, 118] on icon at bounding box center [166, 122] width 8 height 8
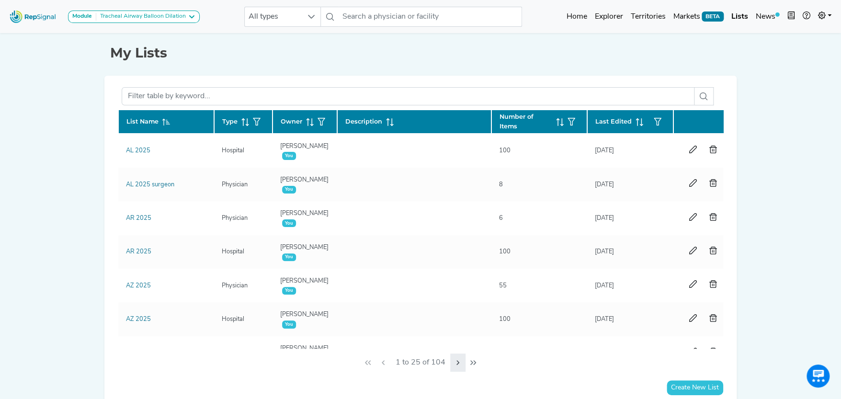
click at [456, 362] on icon "Next Page" at bounding box center [458, 363] width 8 height 8
click at [457, 362] on icon "Next Page" at bounding box center [460, 363] width 8 height 8
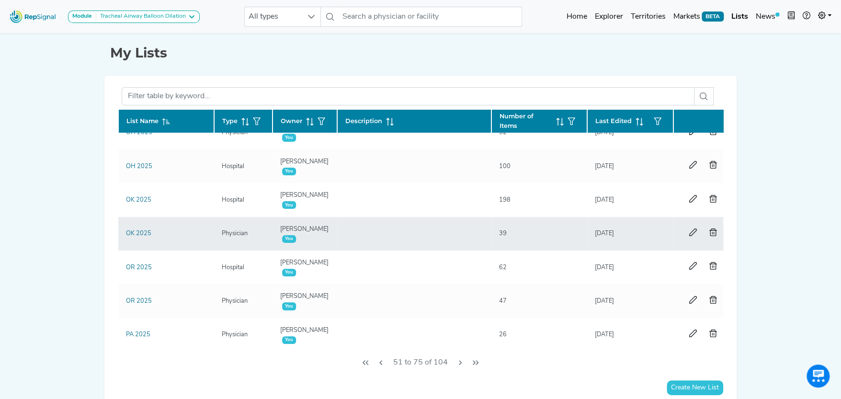
scroll to position [575, 0]
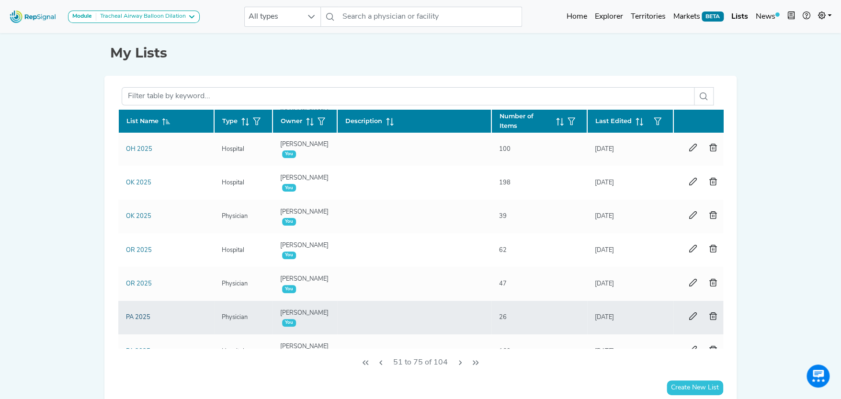
click at [147, 315] on link "PA 2025" at bounding box center [138, 317] width 24 height 6
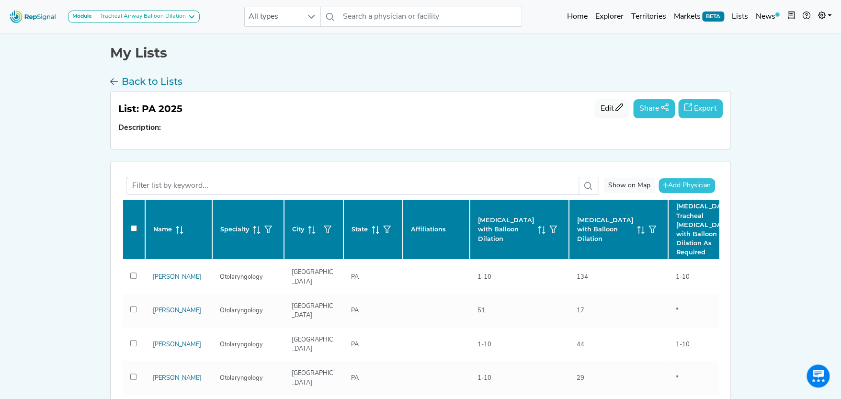
checkbox input "false"
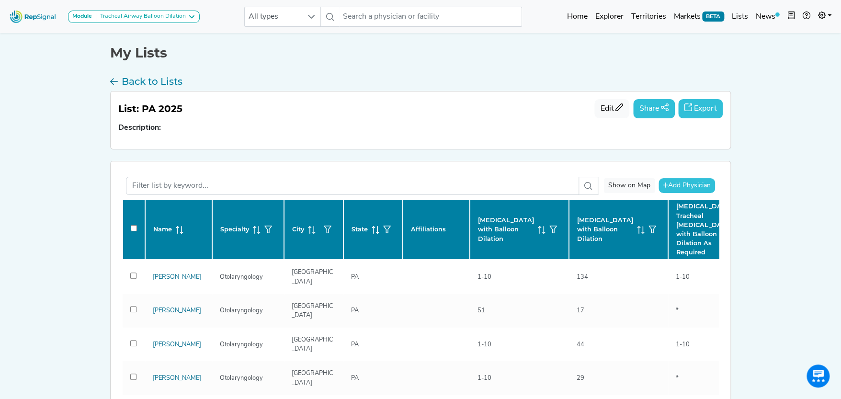
checkbox input "false"
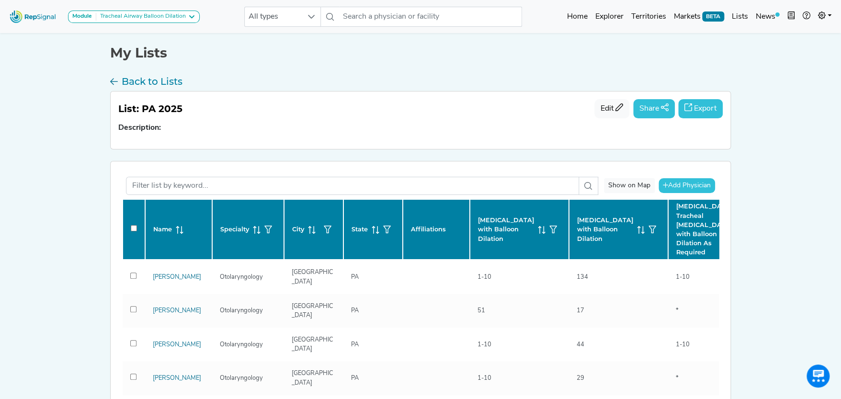
checkbox input "false"
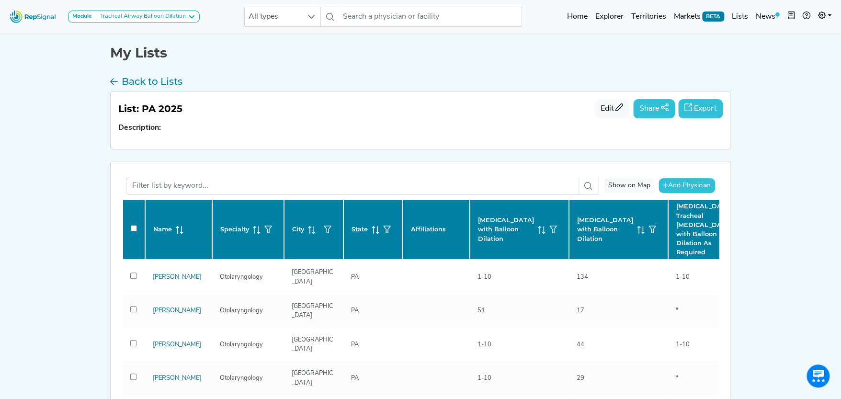
checkbox input "false"
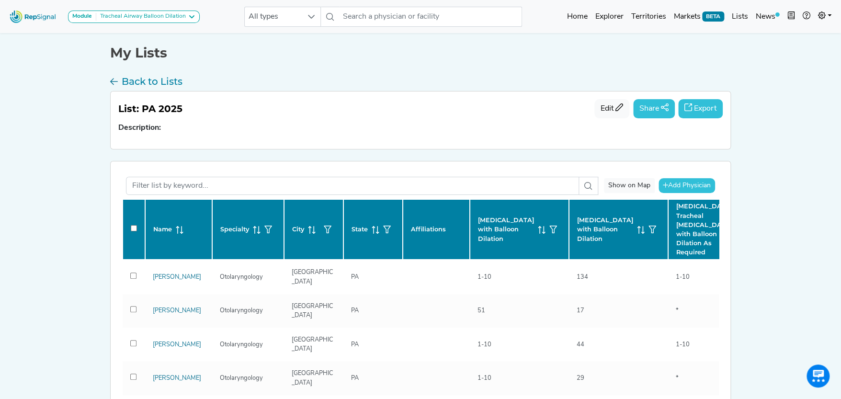
checkbox input "false"
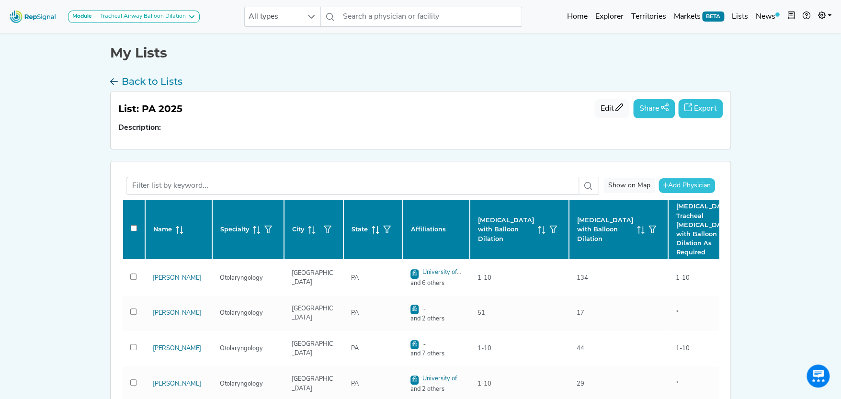
click at [171, 81] on h3 "Back to Lists" at bounding box center [152, 81] width 61 height 11
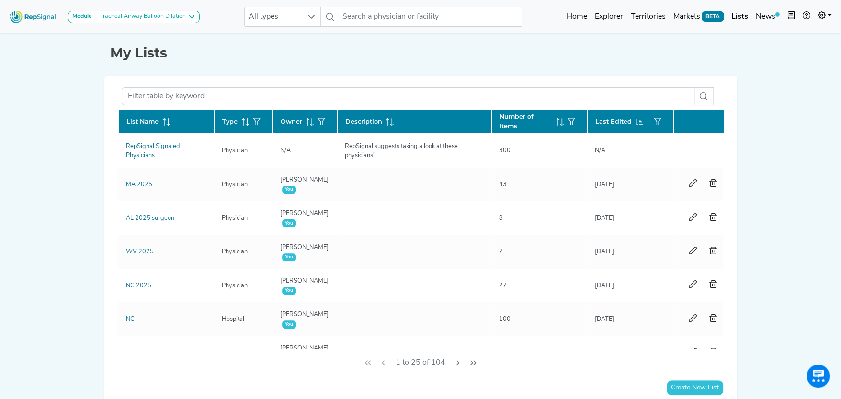
click at [167, 117] on span at bounding box center [164, 121] width 11 height 9
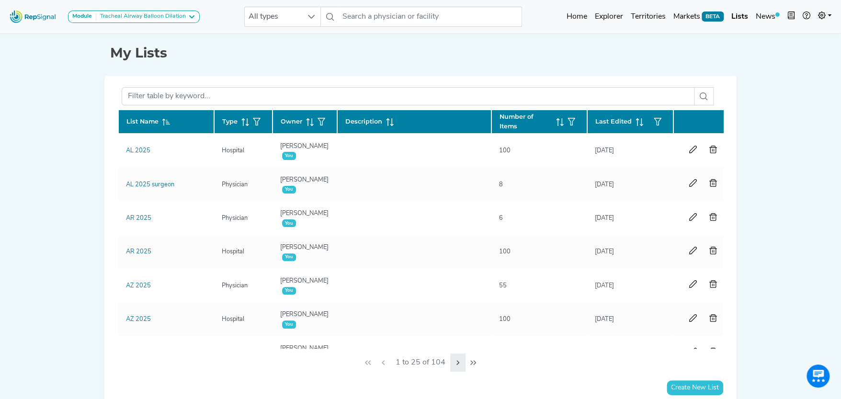
click at [460, 363] on icon "Next Page" at bounding box center [458, 363] width 8 height 8
click at [459, 363] on icon "Next Page" at bounding box center [457, 362] width 3 height 5
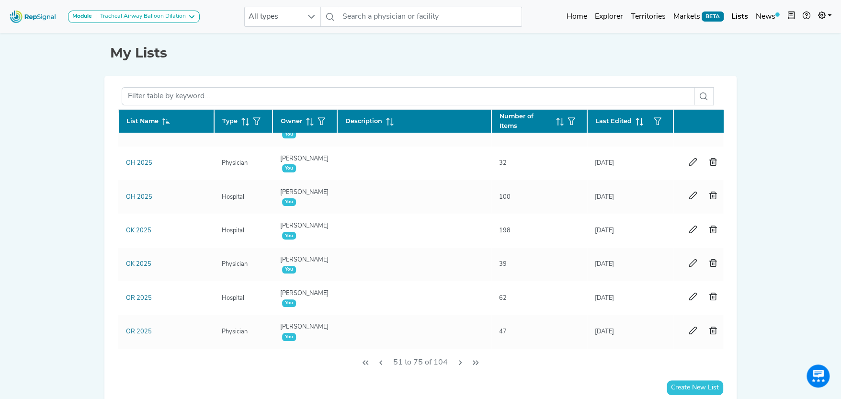
scroll to position [575, 0]
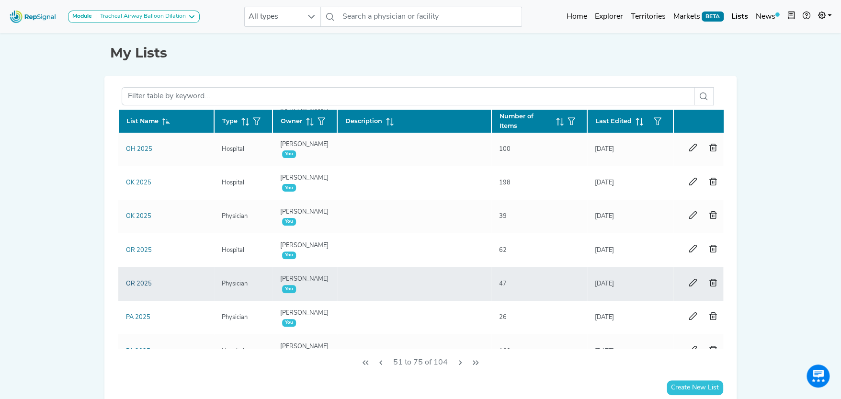
click at [142, 281] on link "OR 2025" at bounding box center [139, 284] width 26 height 6
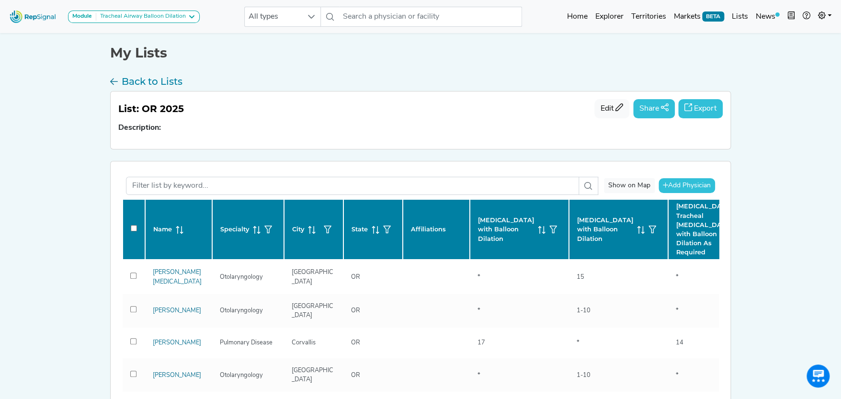
checkbox input "false"
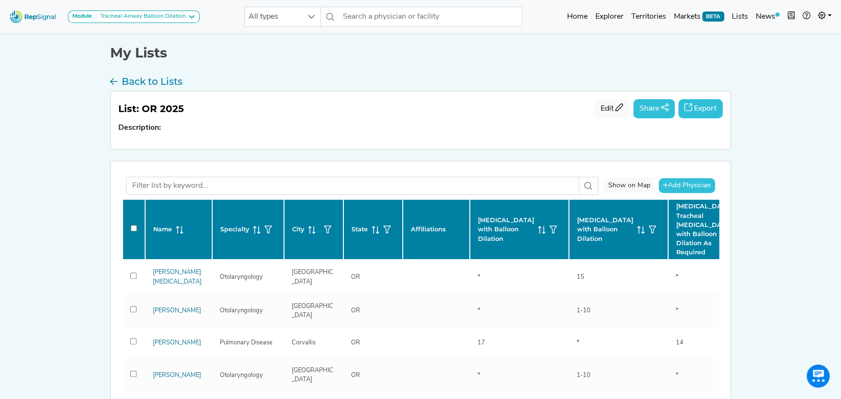
checkbox input "false"
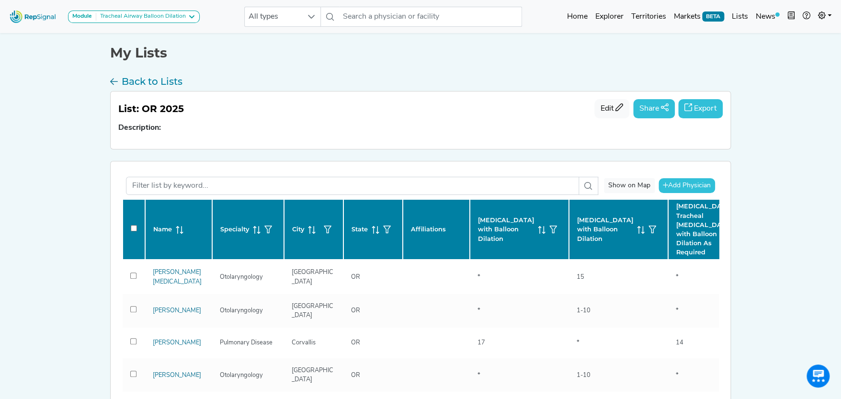
checkbox input "false"
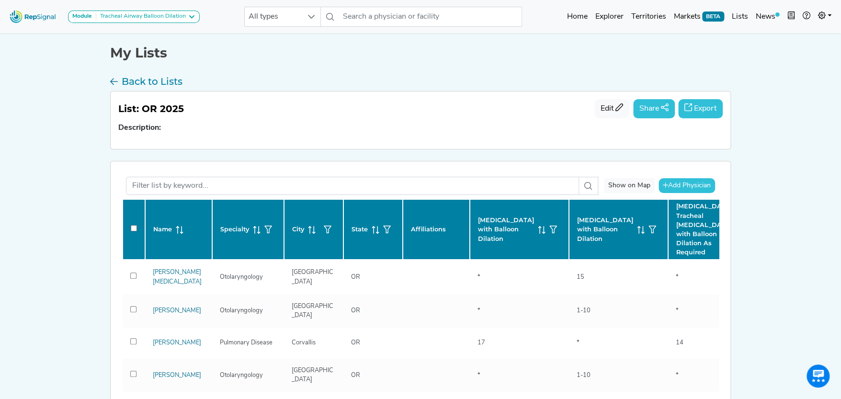
checkbox input "false"
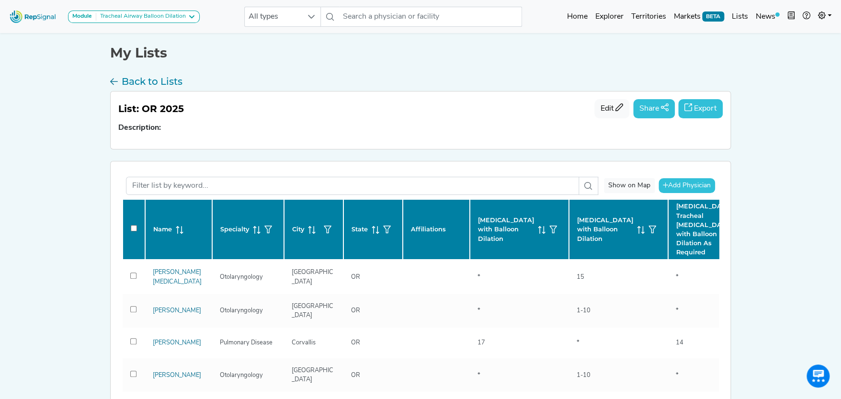
checkbox input "false"
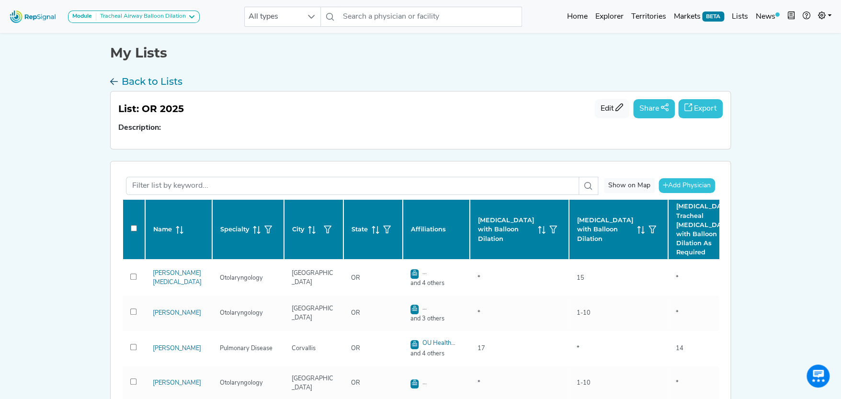
click at [127, 80] on h3 "Back to Lists" at bounding box center [152, 81] width 61 height 11
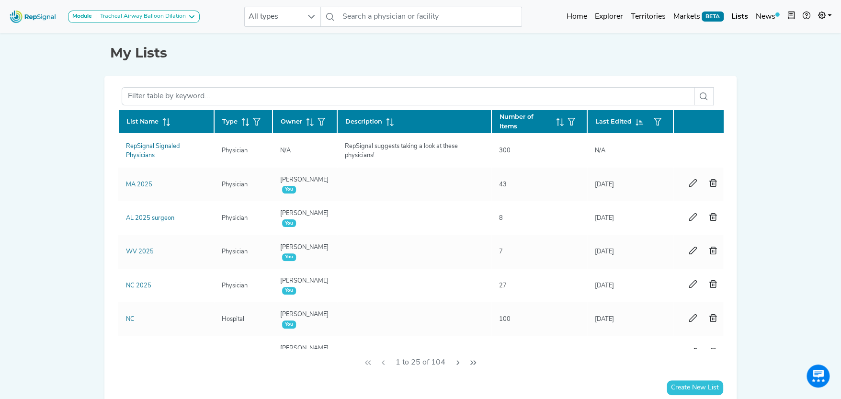
click at [163, 118] on icon at bounding box center [164, 119] width 3 height 2
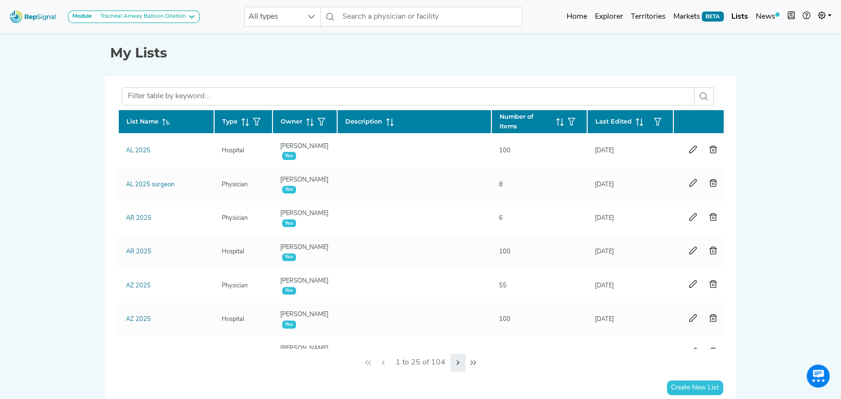
click at [456, 363] on icon "Next Page" at bounding box center [458, 363] width 8 height 8
click at [456, 362] on icon "Next Page" at bounding box center [460, 363] width 8 height 8
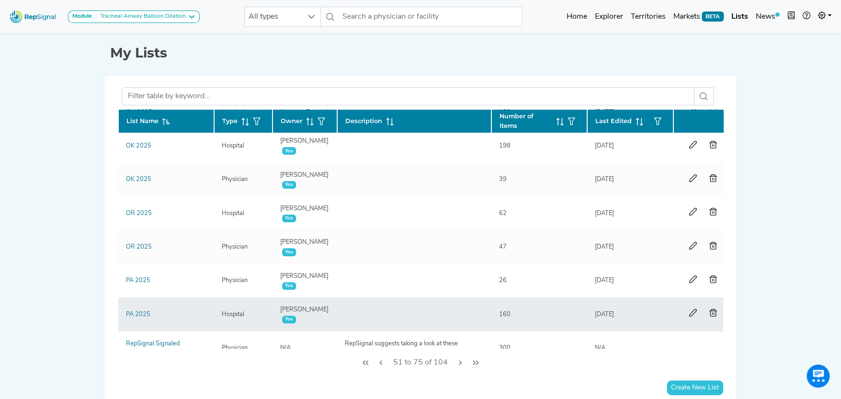
scroll to position [623, 0]
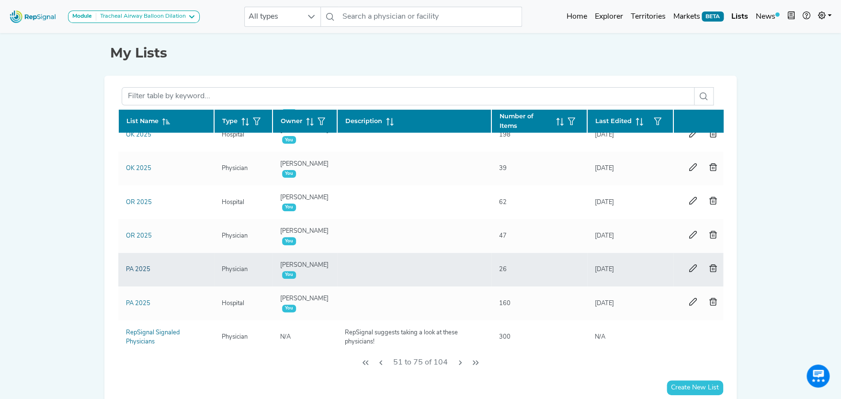
click at [143, 267] on link "PA 2025" at bounding box center [138, 269] width 24 height 6
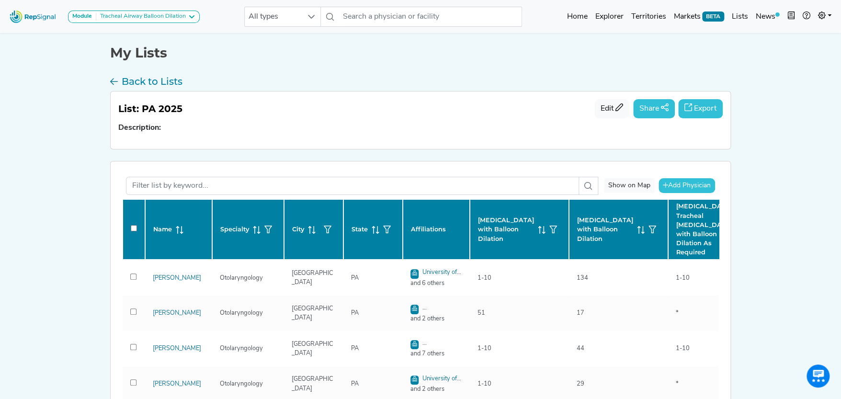
click at [709, 105] on button "Export" at bounding box center [700, 108] width 45 height 19
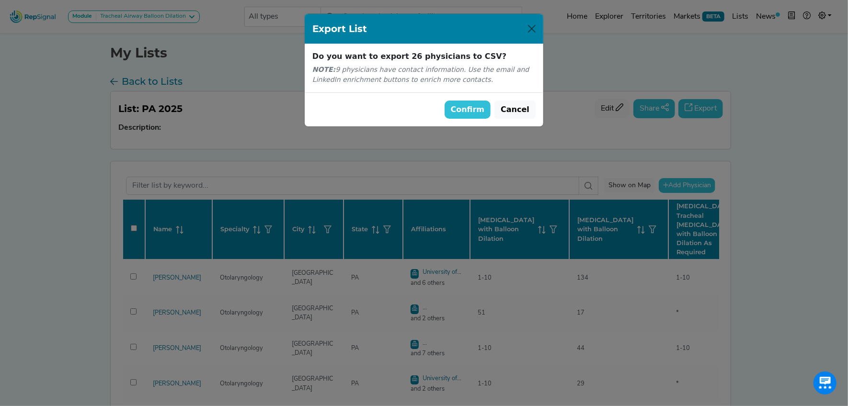
click at [475, 110] on button "Confirm" at bounding box center [467, 110] width 46 height 18
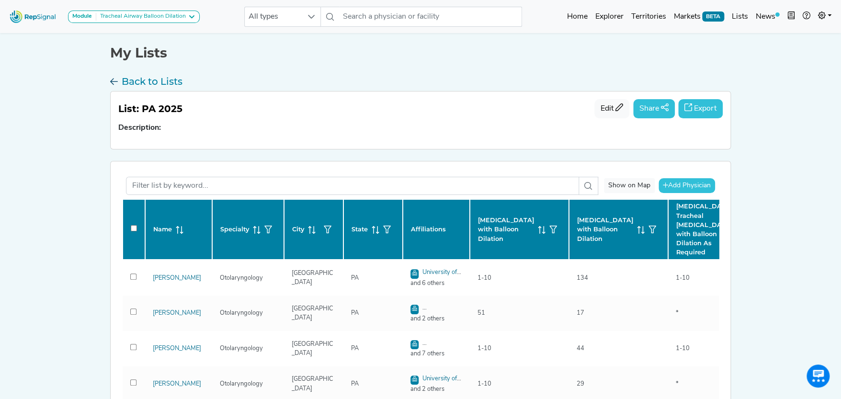
click at [145, 79] on h3 "Back to Lists" at bounding box center [152, 81] width 61 height 11
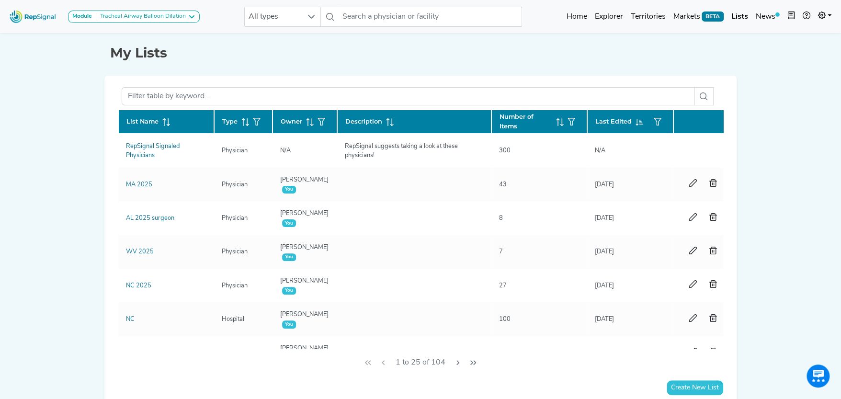
click at [166, 122] on icon at bounding box center [166, 122] width 8 height 8
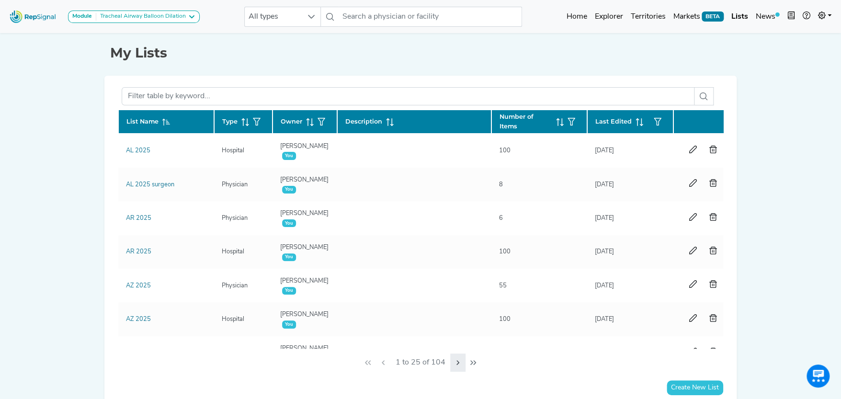
click at [457, 362] on icon "Next Page" at bounding box center [457, 362] width 3 height 5
click at [457, 362] on icon "Next Page" at bounding box center [460, 363] width 8 height 8
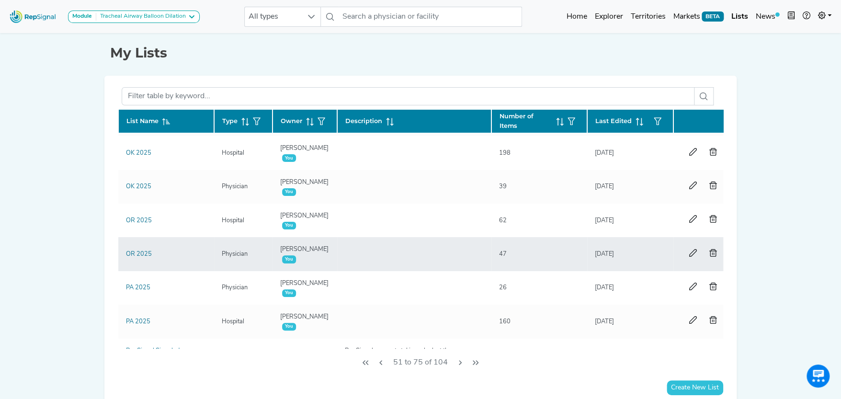
scroll to position [635, 0]
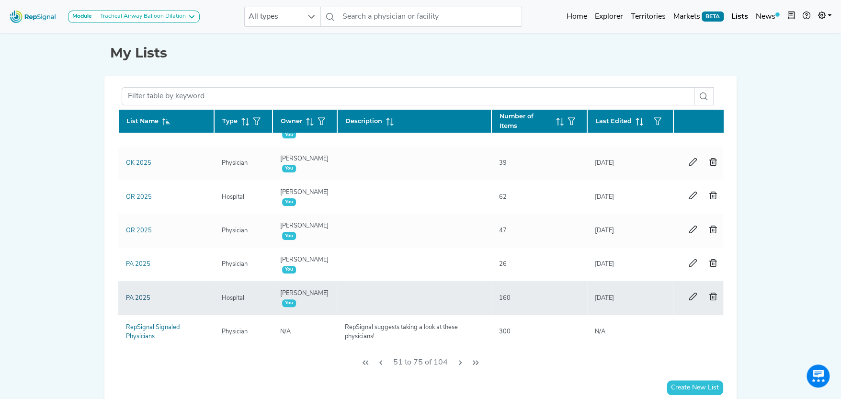
click at [146, 295] on link "PA 2025" at bounding box center [138, 298] width 24 height 6
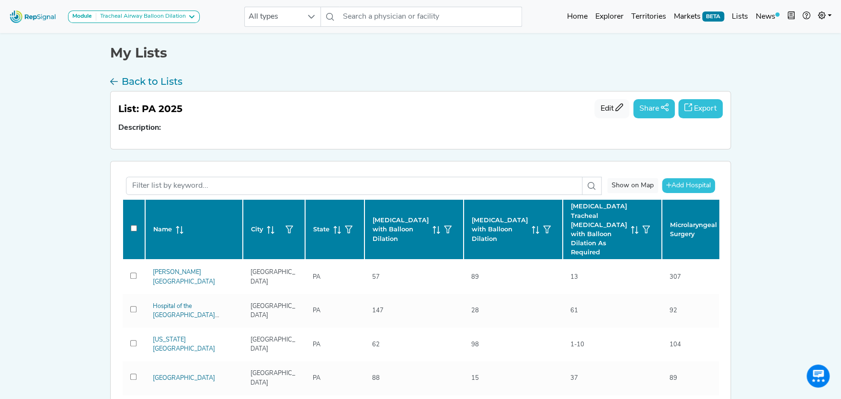
click at [711, 106] on button "Export" at bounding box center [700, 108] width 45 height 19
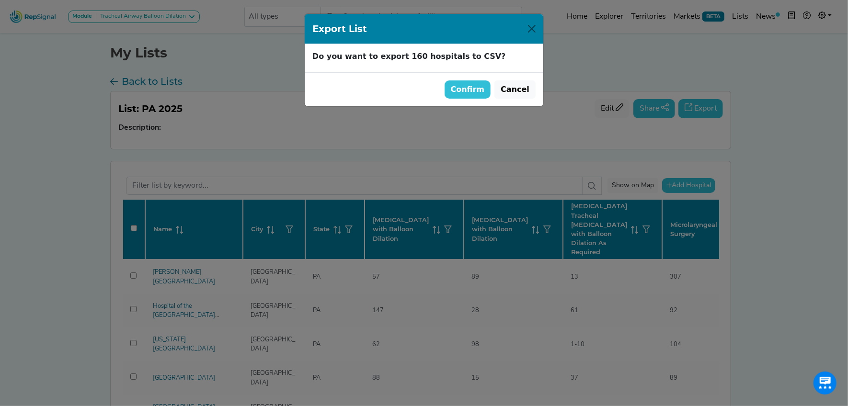
click at [483, 87] on button "Confirm" at bounding box center [467, 89] width 46 height 18
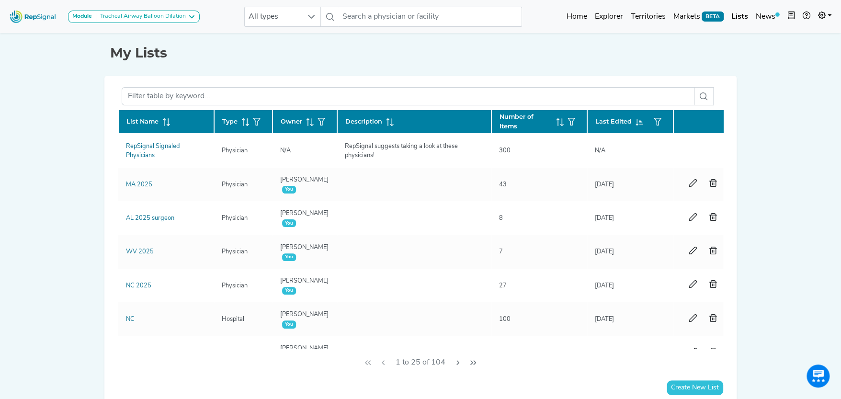
click at [168, 121] on icon at bounding box center [166, 122] width 8 height 8
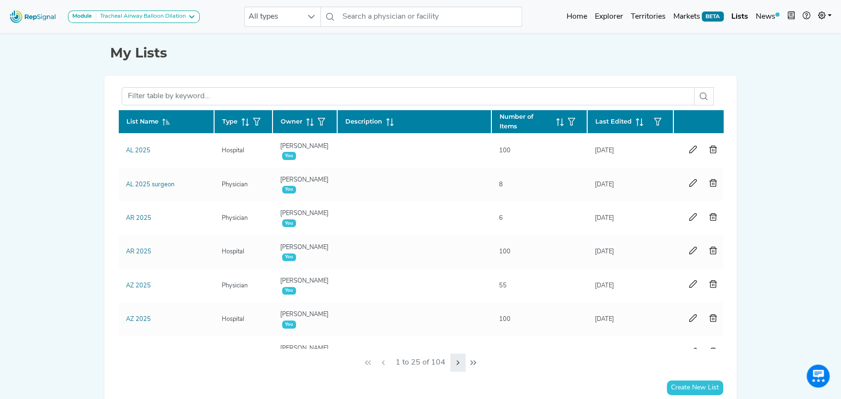
click at [455, 361] on icon "Next Page" at bounding box center [458, 363] width 8 height 8
click at [459, 361] on icon "Next Page" at bounding box center [460, 362] width 3 height 5
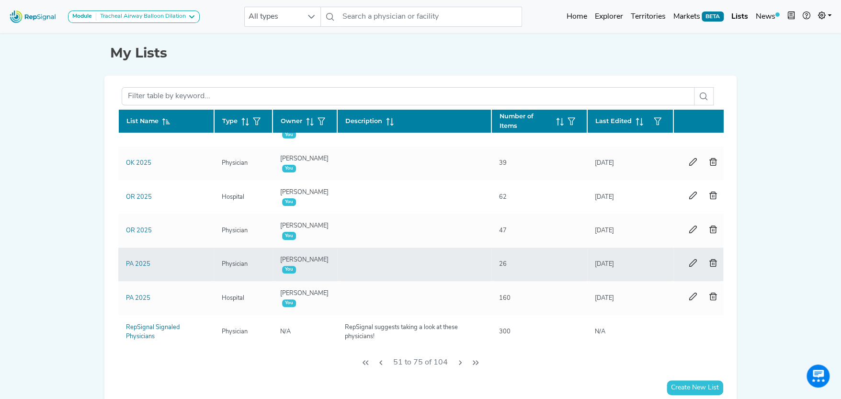
scroll to position [635, 0]
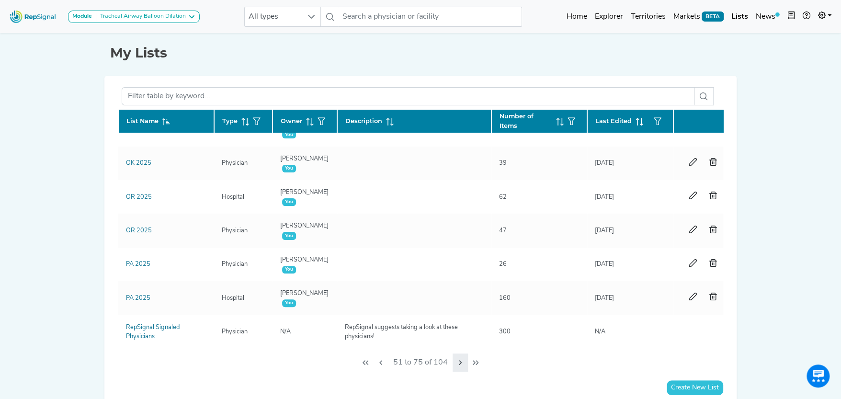
click at [459, 361] on icon "Next Page" at bounding box center [460, 362] width 3 height 5
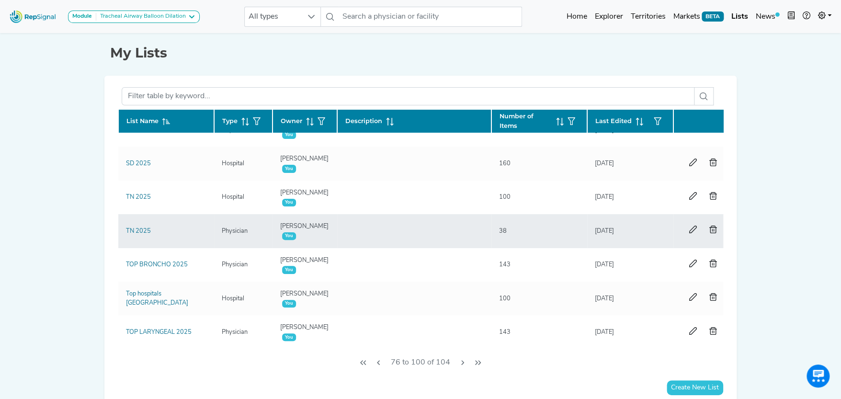
scroll to position [0, 0]
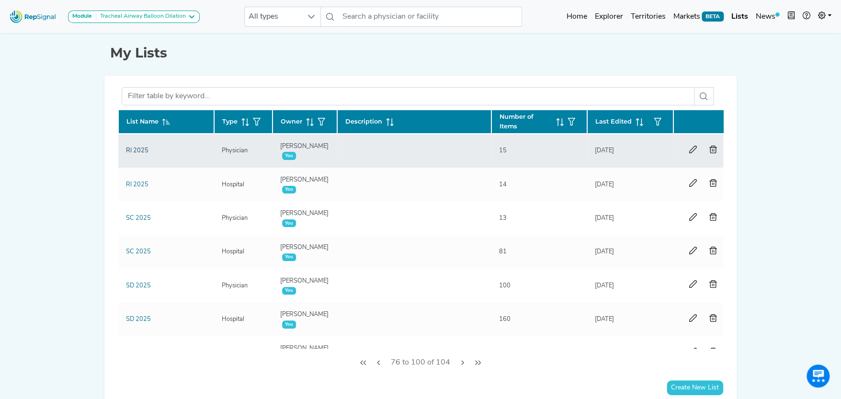
click at [143, 149] on link "RI 2025" at bounding box center [137, 150] width 23 height 6
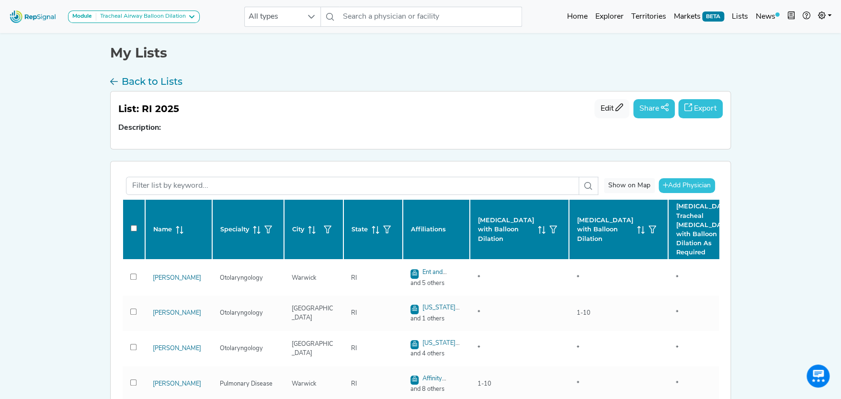
click at [709, 110] on button "Export" at bounding box center [700, 108] width 45 height 19
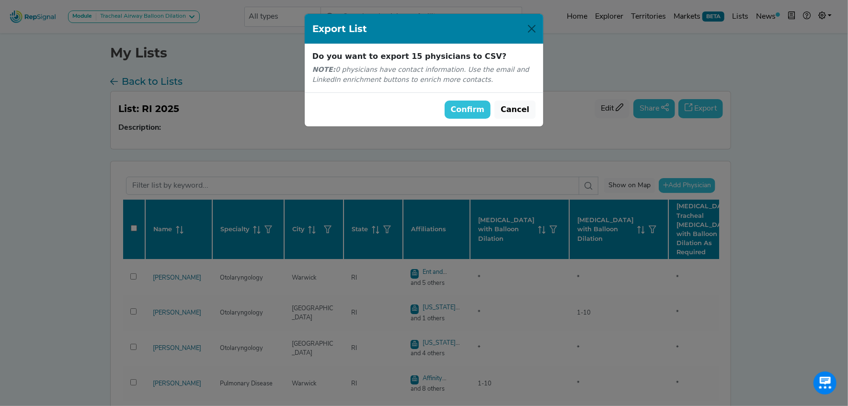
click at [477, 107] on button "Confirm" at bounding box center [467, 110] width 46 height 18
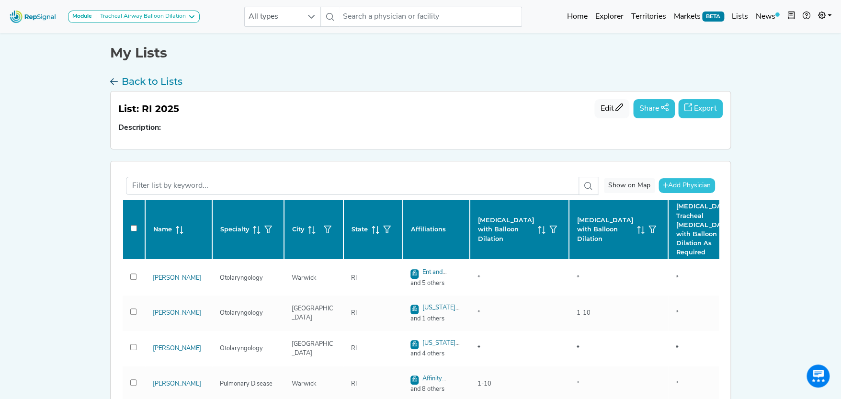
click at [148, 78] on h3 "Back to Lists" at bounding box center [152, 81] width 61 height 11
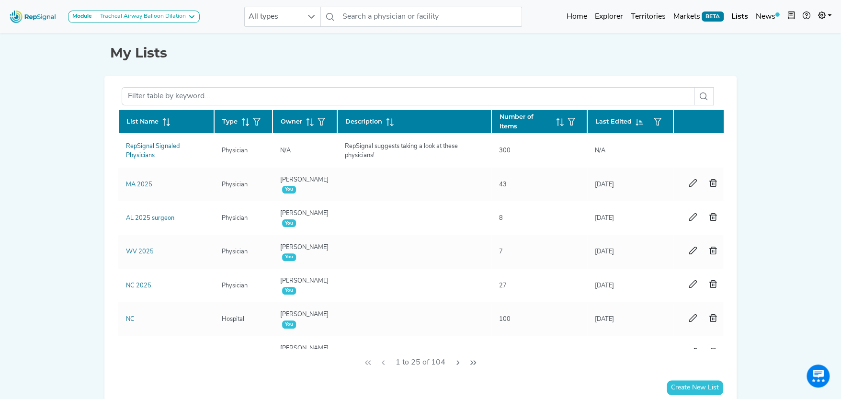
click at [167, 118] on icon at bounding box center [166, 122] width 8 height 8
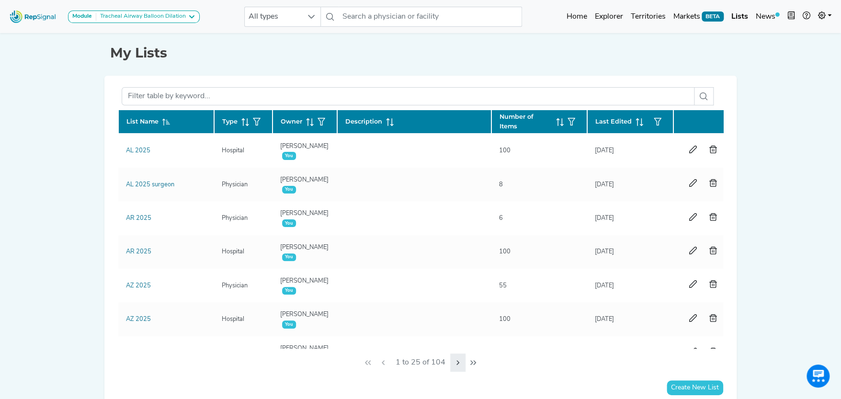
click at [456, 363] on icon "Next Page" at bounding box center [458, 363] width 8 height 8
click at [456, 363] on icon "Next Page" at bounding box center [460, 363] width 8 height 8
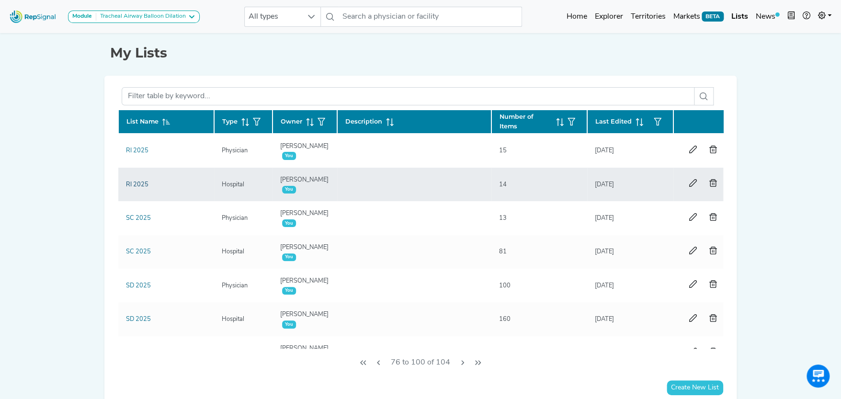
click at [142, 182] on link "RI 2025" at bounding box center [137, 184] width 23 height 6
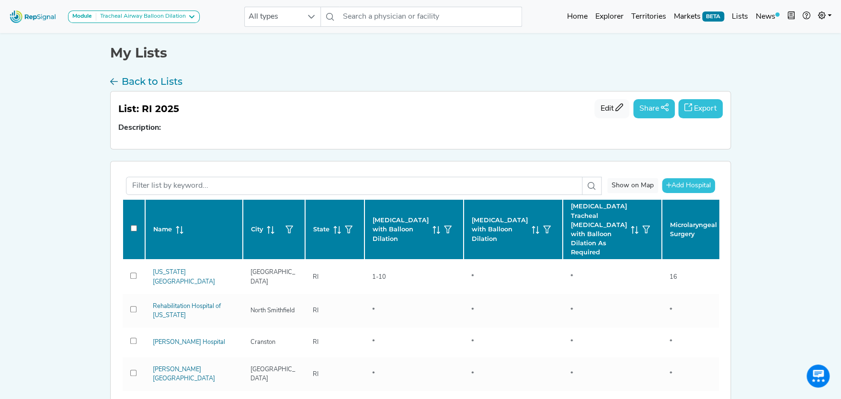
click at [706, 107] on button "Export" at bounding box center [700, 108] width 45 height 19
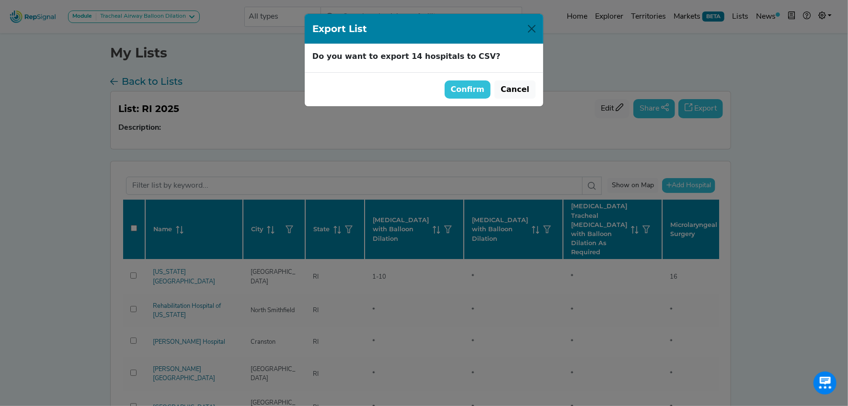
click at [476, 89] on button "Confirm" at bounding box center [467, 89] width 46 height 18
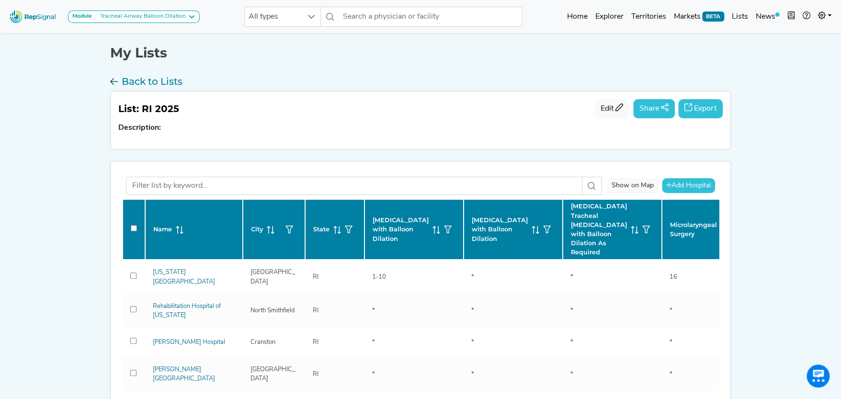
click at [174, 80] on h3 "Back to Lists" at bounding box center [152, 81] width 61 height 11
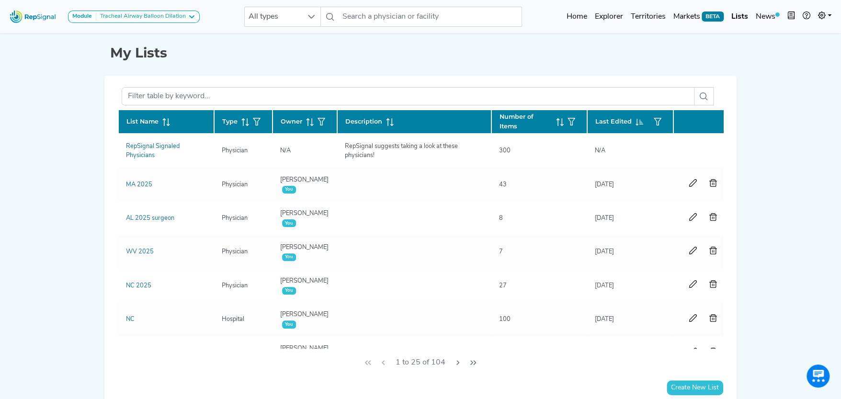
click at [168, 119] on icon at bounding box center [168, 122] width 1 height 8
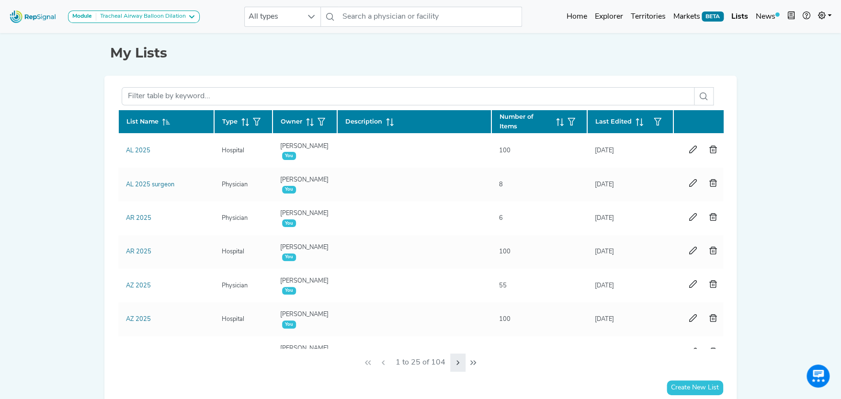
click at [459, 359] on icon "Next Page" at bounding box center [458, 363] width 8 height 8
click at [457, 360] on icon "Next Page" at bounding box center [460, 363] width 8 height 8
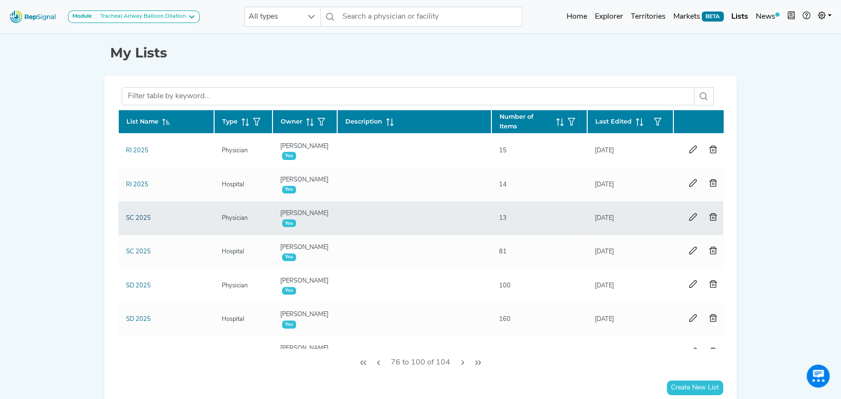
click at [134, 215] on link "SC 2025" at bounding box center [138, 218] width 25 height 6
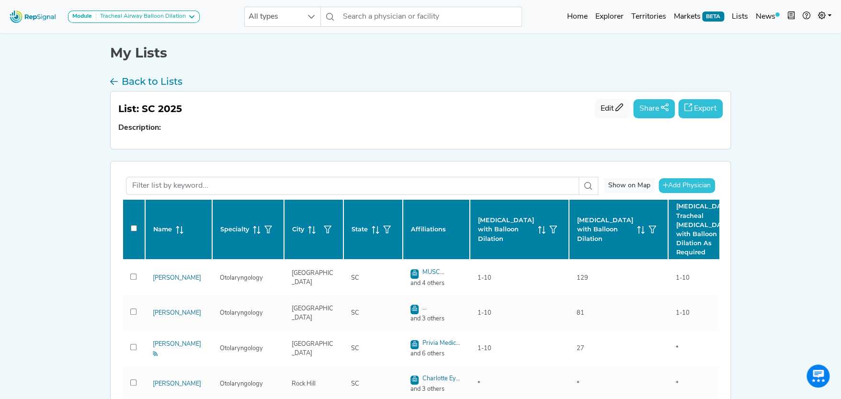
click at [710, 110] on button "Export" at bounding box center [700, 108] width 45 height 19
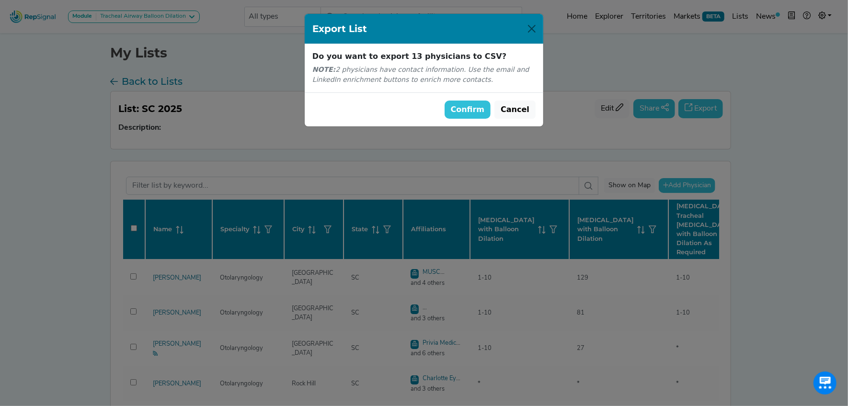
click at [477, 108] on button "Confirm" at bounding box center [467, 110] width 46 height 18
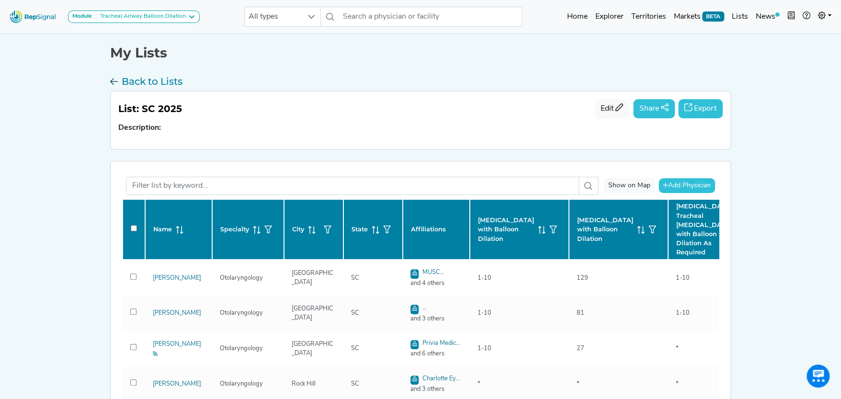
click at [150, 80] on h3 "Back to Lists" at bounding box center [152, 81] width 61 height 11
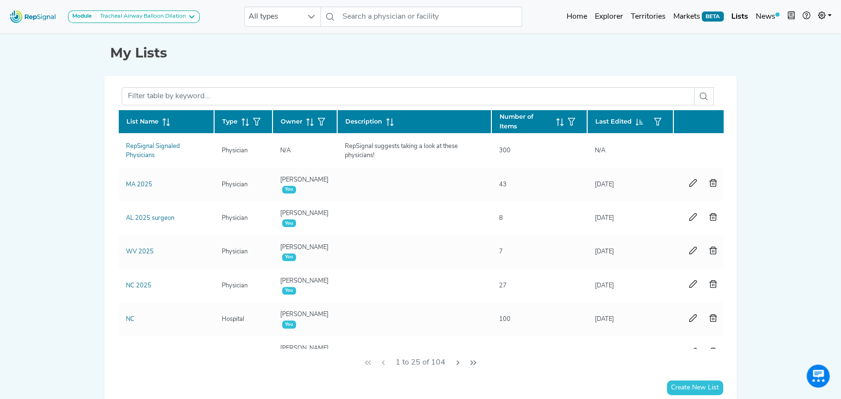
click at [165, 120] on icon at bounding box center [166, 122] width 8 height 8
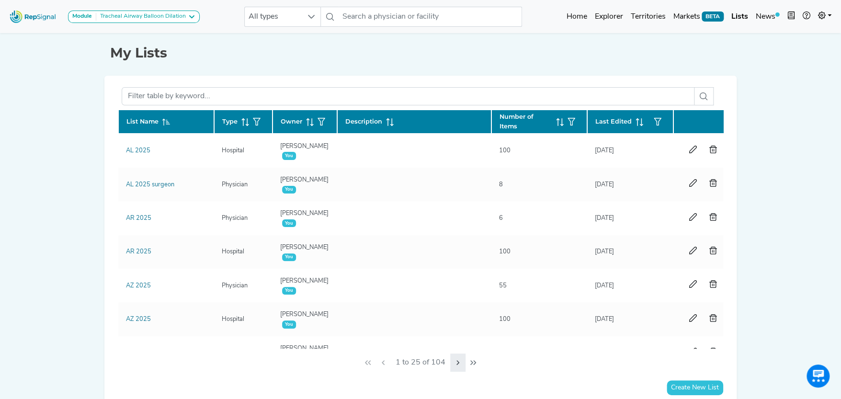
click at [454, 357] on button "Next Page" at bounding box center [457, 362] width 15 height 18
click at [456, 359] on icon "Next Page" at bounding box center [460, 363] width 8 height 8
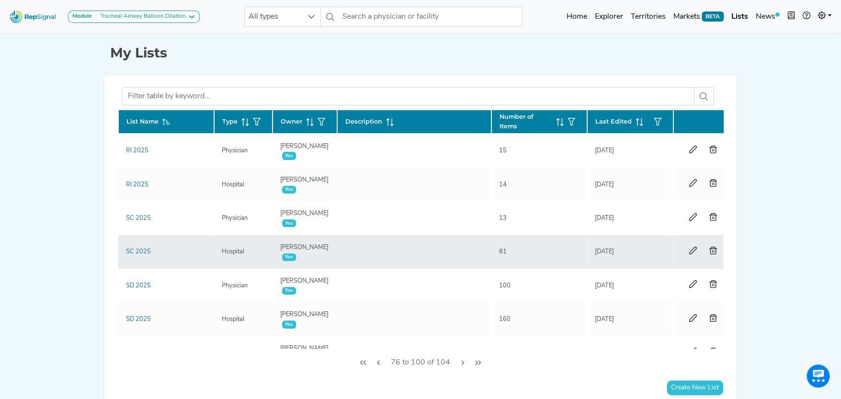
click at [150, 250] on div "SC 2025" at bounding box center [138, 251] width 36 height 9
click at [142, 250] on link "SC 2025" at bounding box center [138, 252] width 25 height 6
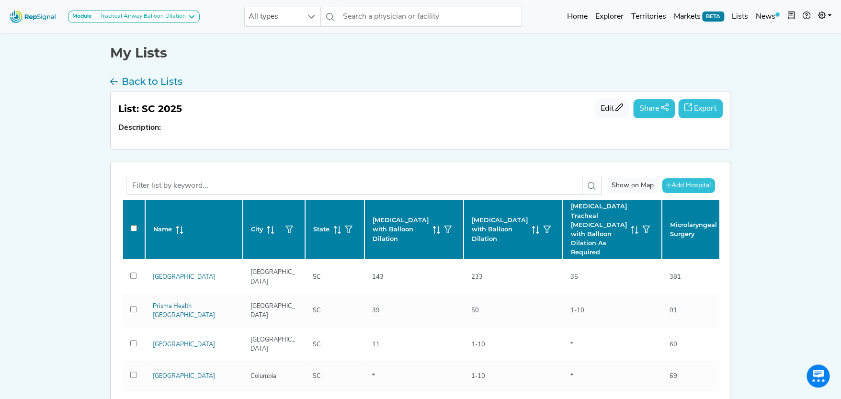
click at [709, 107] on button "Export" at bounding box center [700, 108] width 45 height 19
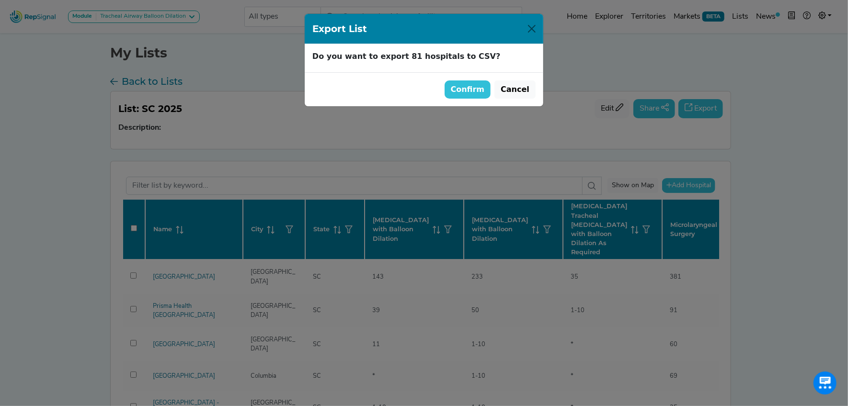
click at [474, 85] on button "Confirm" at bounding box center [467, 89] width 46 height 18
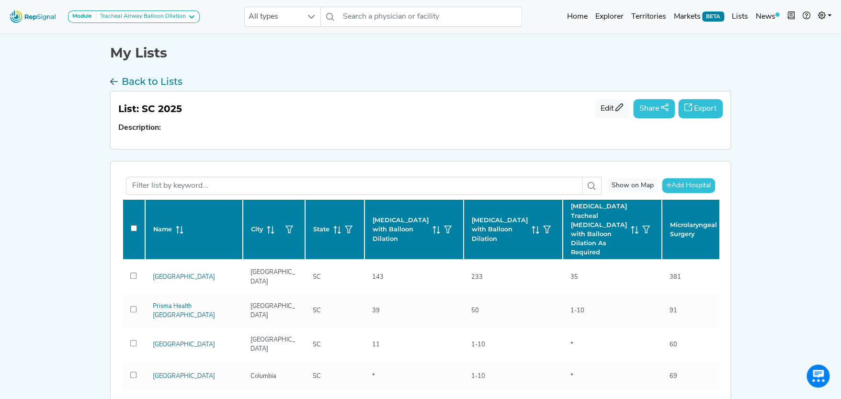
click at [153, 76] on h3 "Back to Lists" at bounding box center [152, 81] width 61 height 11
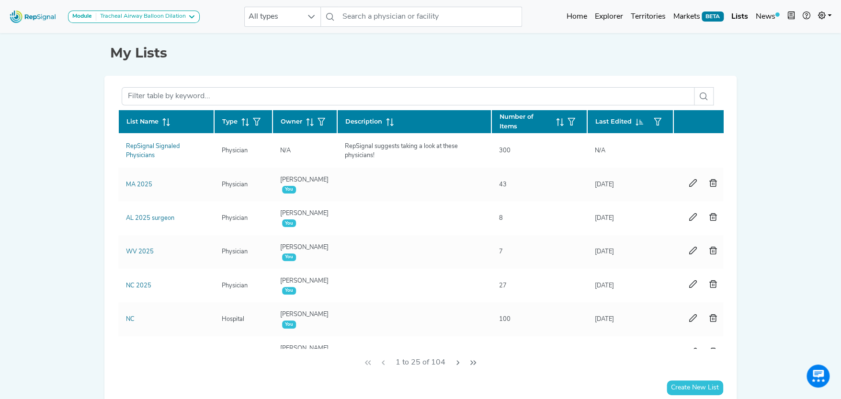
click at [162, 121] on icon at bounding box center [166, 122] width 8 height 8
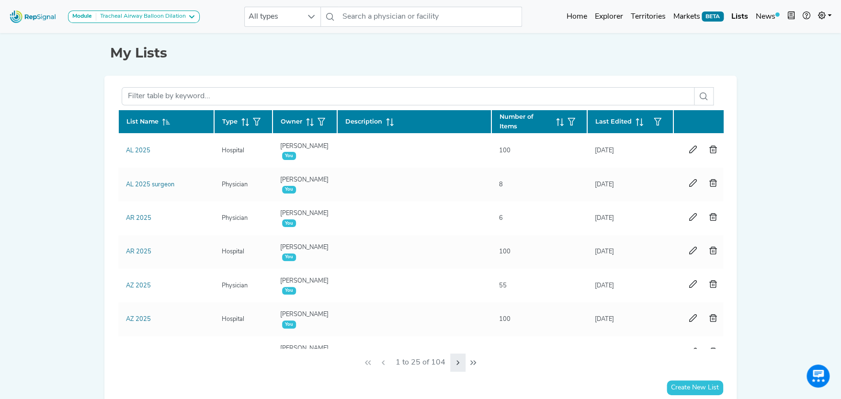
click at [455, 362] on icon "Next Page" at bounding box center [458, 363] width 8 height 8
click at [457, 362] on icon "Next Page" at bounding box center [458, 363] width 8 height 8
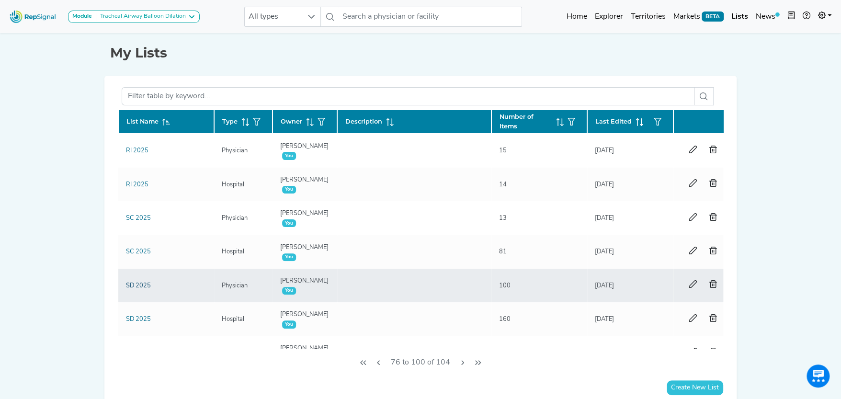
click at [144, 283] on link "SD 2025" at bounding box center [138, 286] width 25 height 6
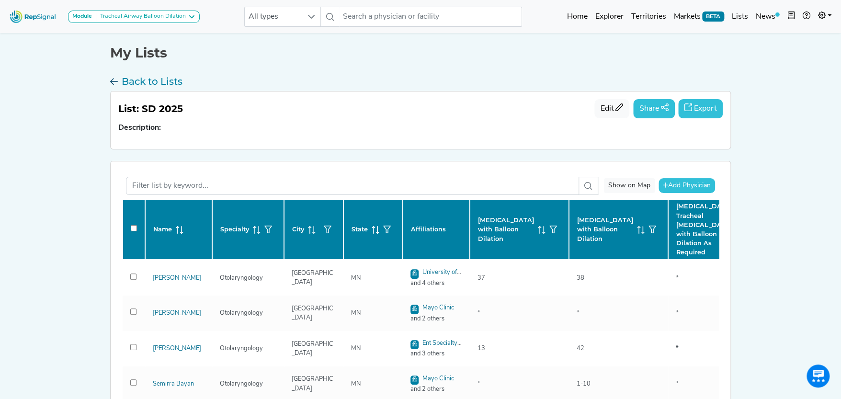
click at [157, 80] on h3 "Back to Lists" at bounding box center [152, 81] width 61 height 11
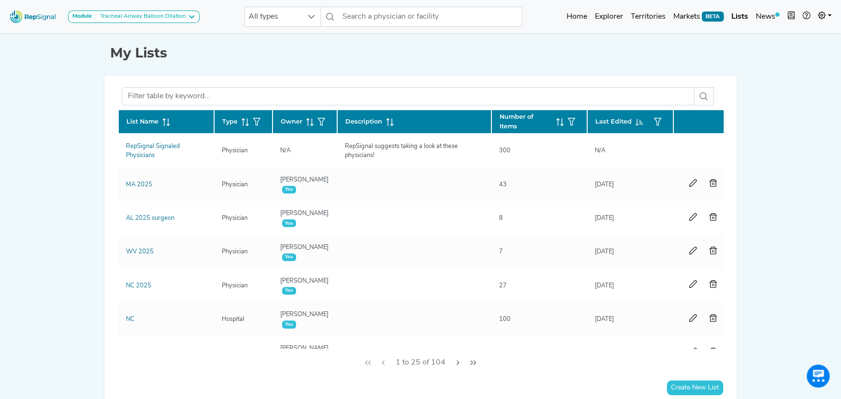
click at [165, 118] on icon at bounding box center [164, 119] width 3 height 2
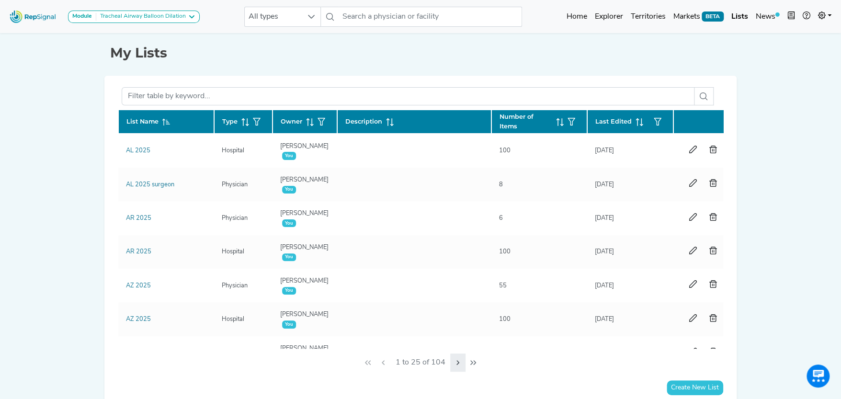
click at [456, 359] on icon "Next Page" at bounding box center [458, 363] width 8 height 8
click at [455, 361] on icon "Next Page" at bounding box center [458, 363] width 8 height 8
click at [463, 363] on icon "Next Page" at bounding box center [460, 363] width 8 height 8
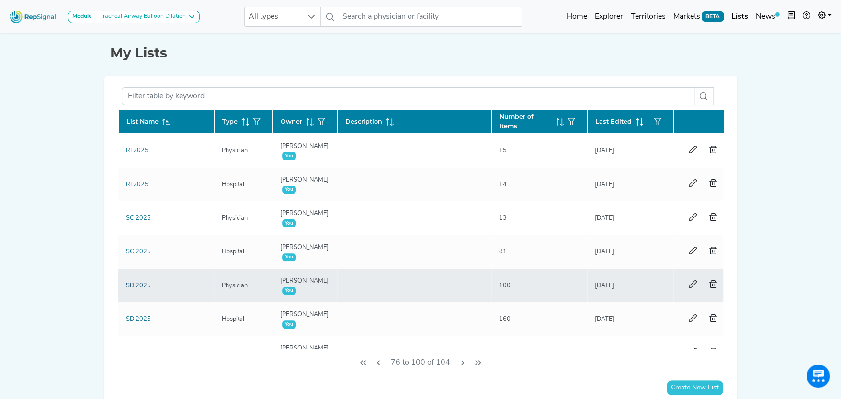
click at [141, 284] on link "SD 2025" at bounding box center [138, 286] width 25 height 6
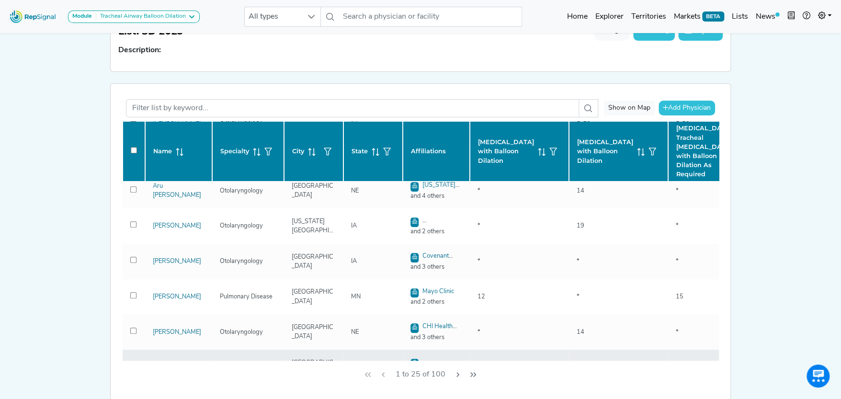
scroll to position [95, 0]
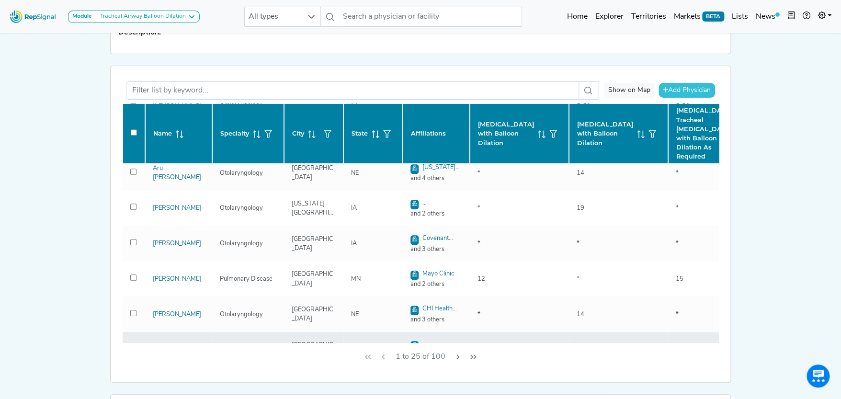
click at [133, 345] on input "checkbox" at bounding box center [133, 348] width 6 height 6
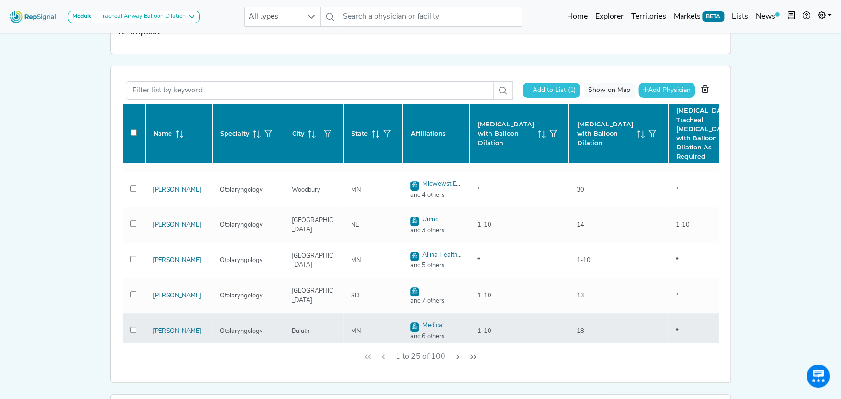
scroll to position [342, 0]
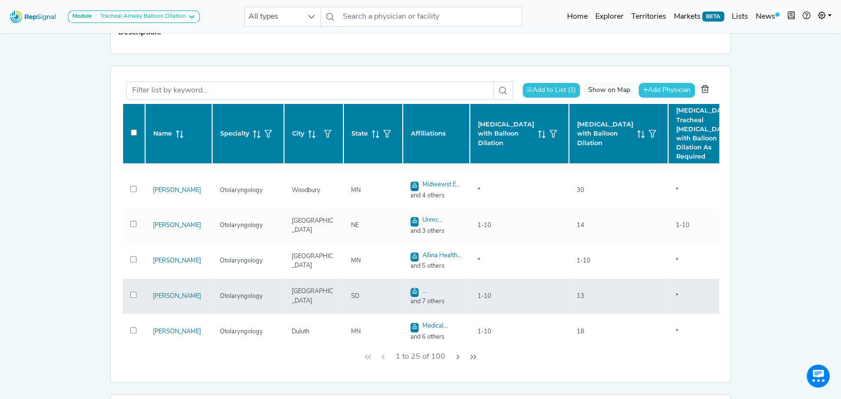
click at [130, 292] on input "checkbox" at bounding box center [133, 295] width 6 height 6
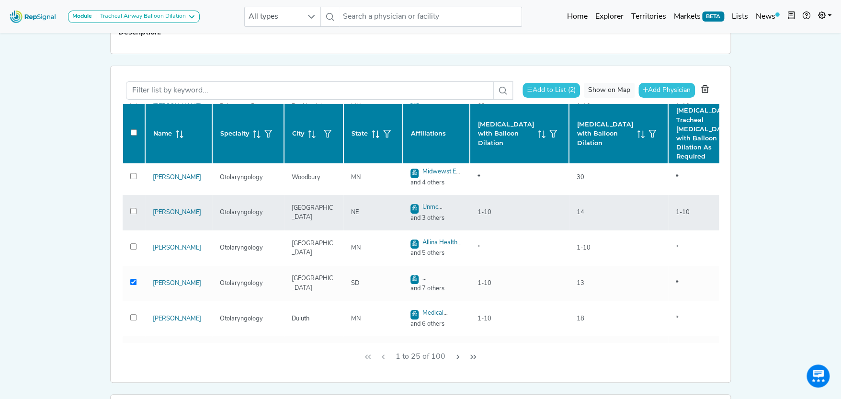
scroll to position [383, 0]
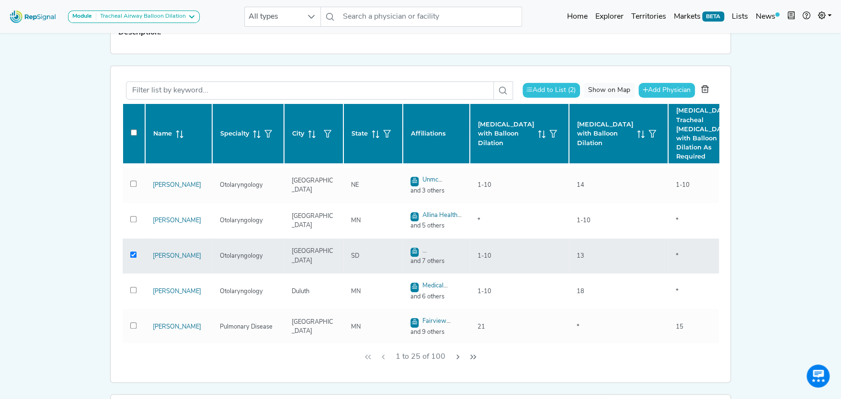
click at [128, 238] on td at bounding box center [134, 255] width 23 height 35
click at [130, 251] on input "checkbox" at bounding box center [133, 254] width 6 height 6
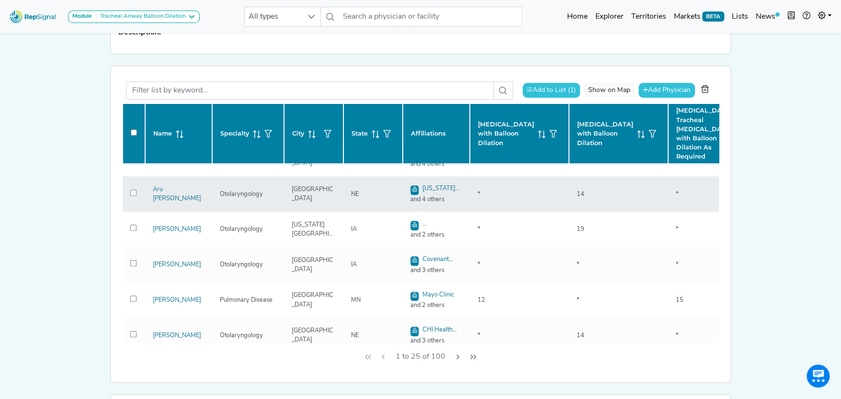
scroll to position [670, 0]
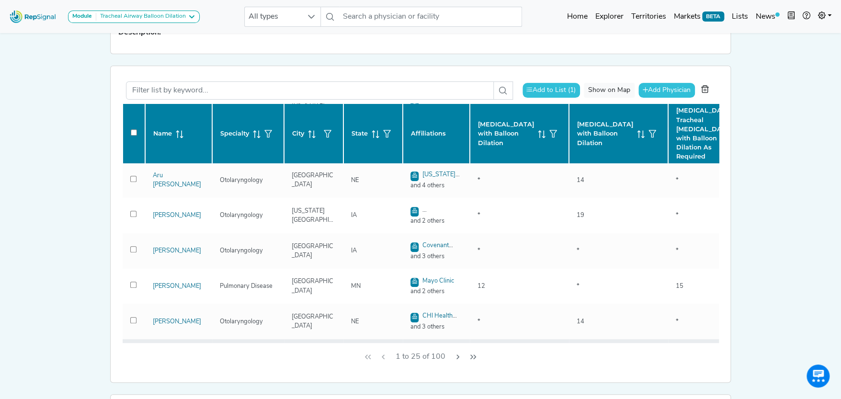
click at [134, 352] on input "checkbox" at bounding box center [133, 355] width 6 height 6
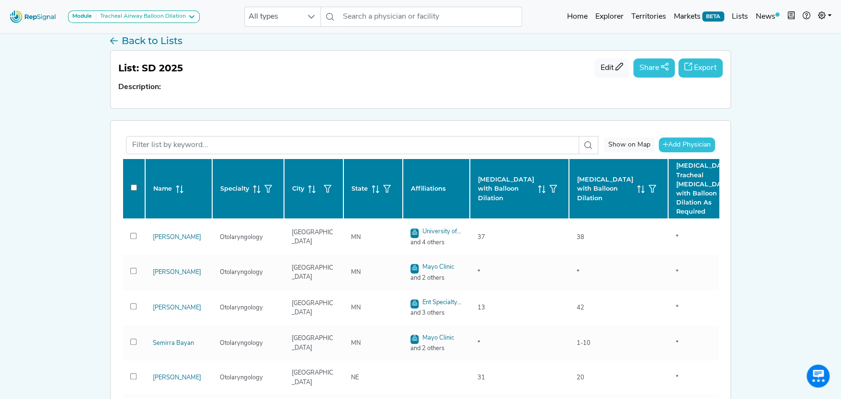
scroll to position [0, 0]
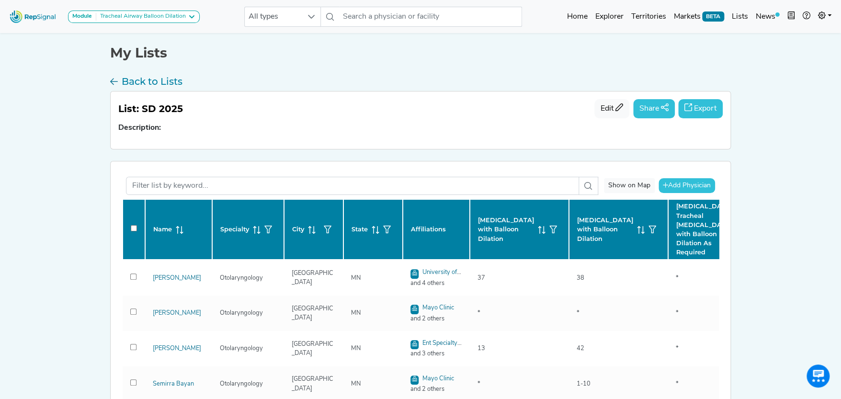
click at [714, 105] on button "Export" at bounding box center [700, 108] width 45 height 19
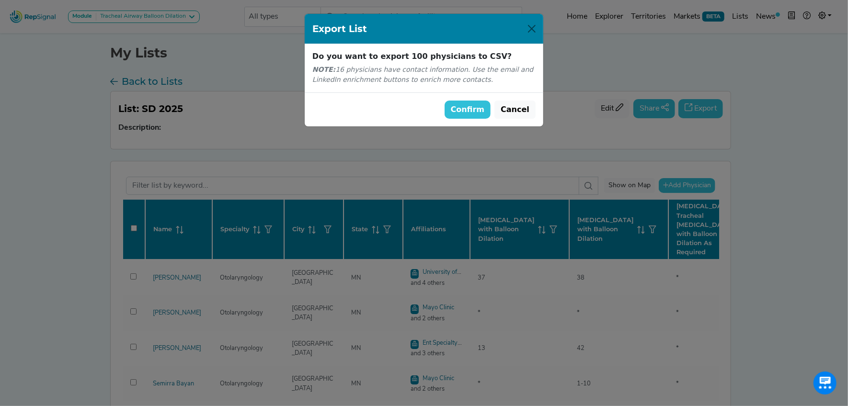
click at [484, 103] on button "Confirm" at bounding box center [467, 110] width 46 height 18
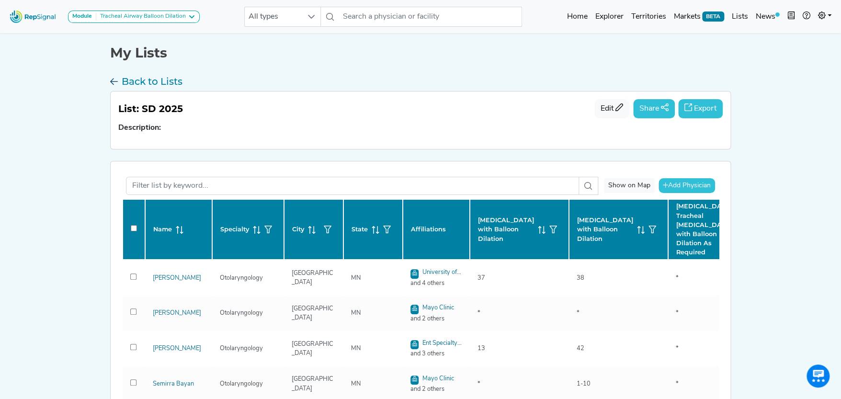
click at [136, 80] on h3 "Back to Lists" at bounding box center [152, 81] width 61 height 11
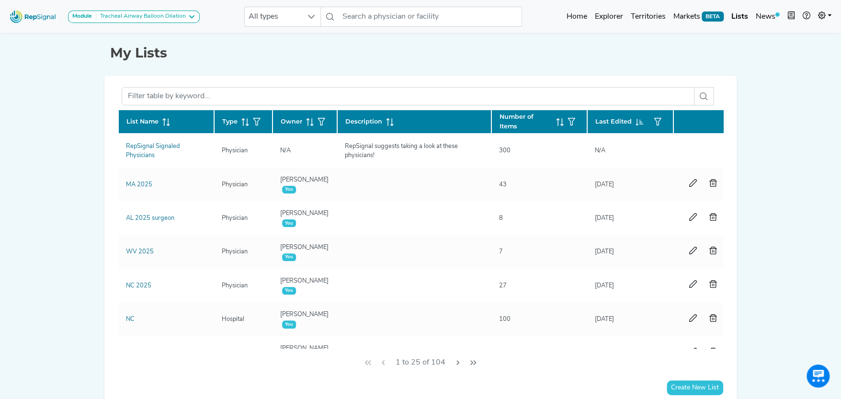
click at [164, 118] on icon at bounding box center [166, 122] width 8 height 8
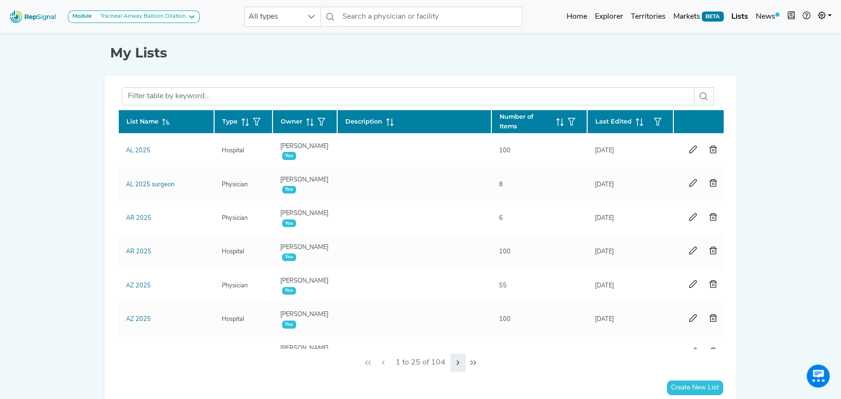
click at [457, 359] on icon "Next Page" at bounding box center [458, 363] width 8 height 8
click at [456, 359] on icon "Next Page" at bounding box center [458, 363] width 8 height 8
click at [457, 361] on icon "Next Page" at bounding box center [460, 363] width 8 height 8
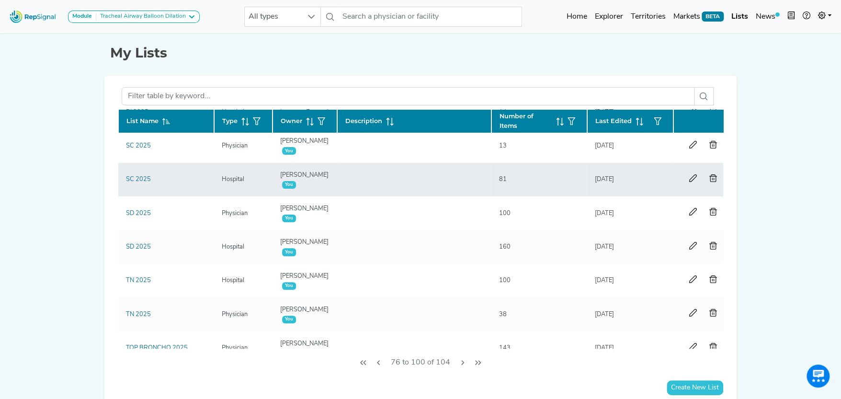
scroll to position [95, 0]
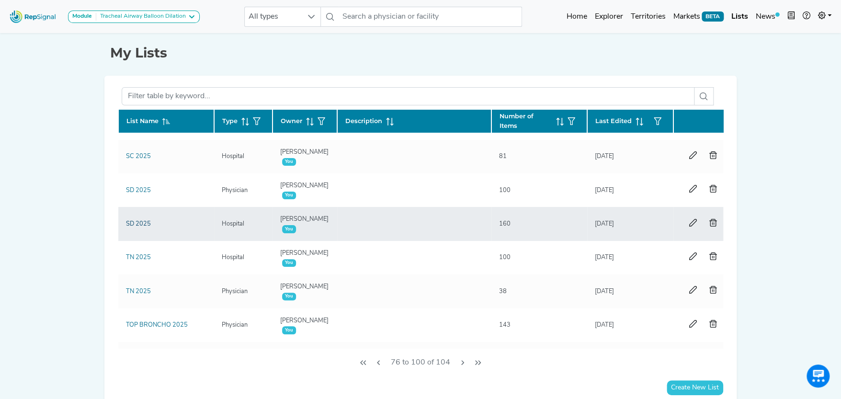
click at [142, 222] on link "SD 2025" at bounding box center [138, 224] width 25 height 6
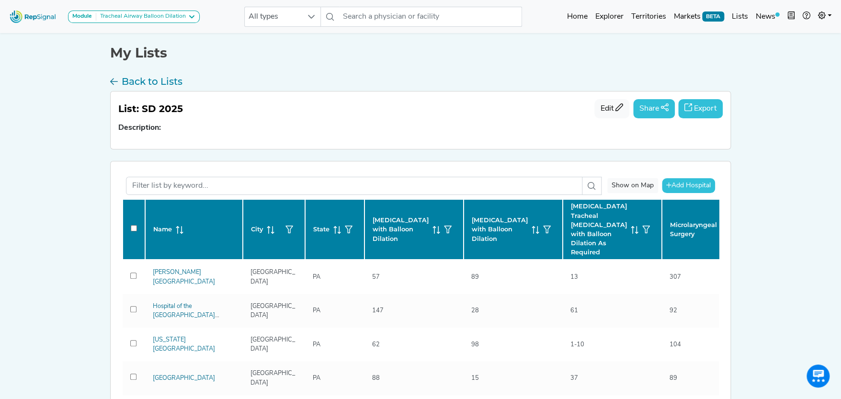
click at [711, 103] on button "Export" at bounding box center [700, 108] width 45 height 19
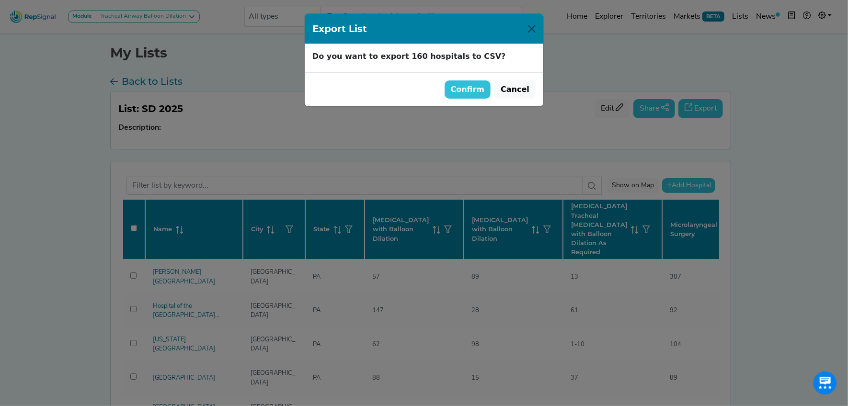
click at [474, 88] on button "Confirm" at bounding box center [467, 89] width 46 height 18
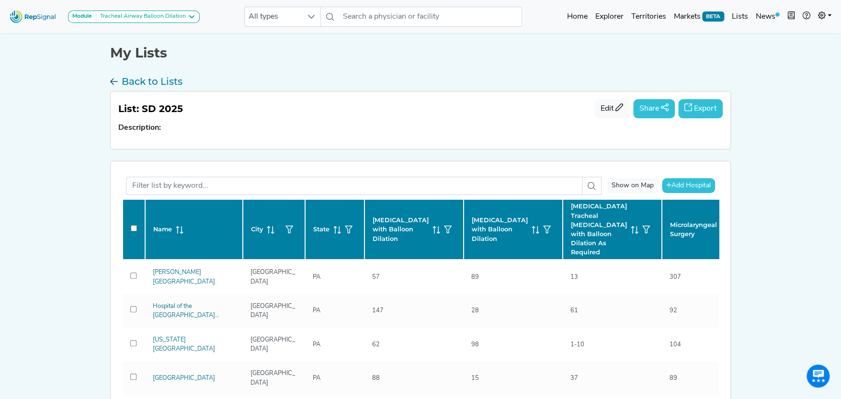
click at [143, 77] on h3 "Back to Lists" at bounding box center [152, 81] width 61 height 11
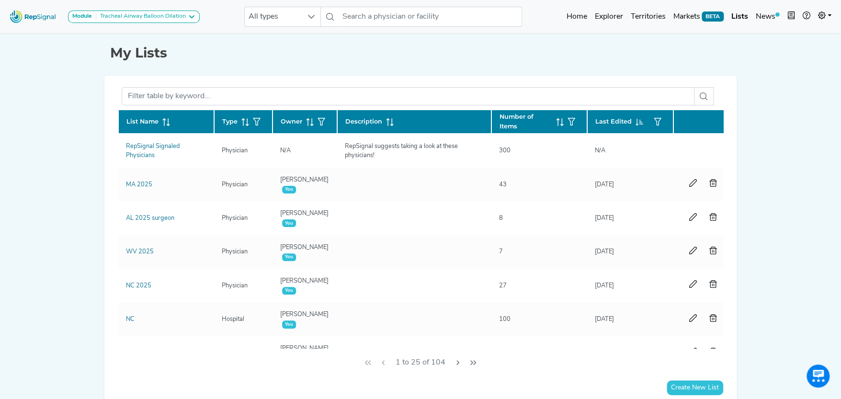
click at [168, 118] on icon at bounding box center [168, 122] width 1 height 8
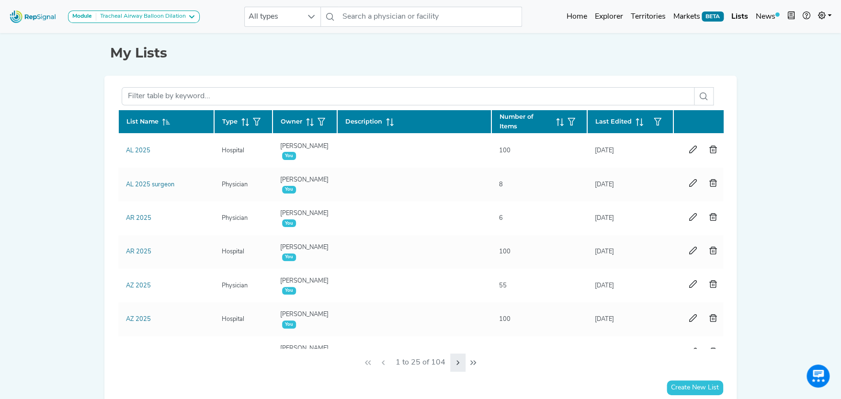
click at [455, 362] on icon "Next Page" at bounding box center [458, 363] width 8 height 8
click at [455, 361] on button "Next Page" at bounding box center [457, 362] width 15 height 18
click at [456, 361] on icon "Next Page" at bounding box center [460, 363] width 8 height 8
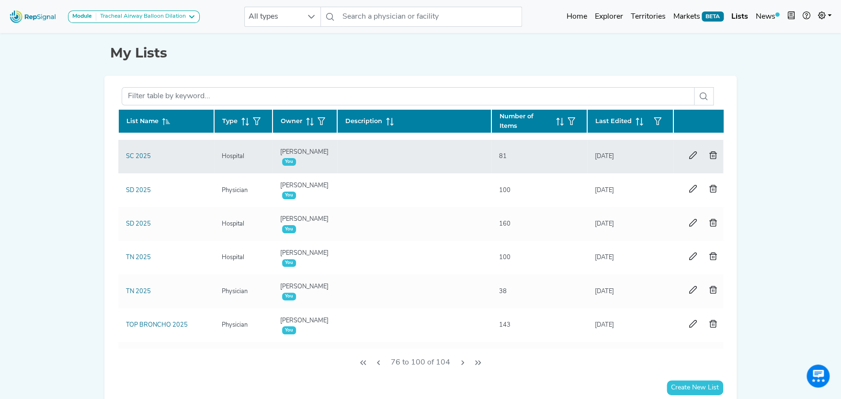
scroll to position [95, 0]
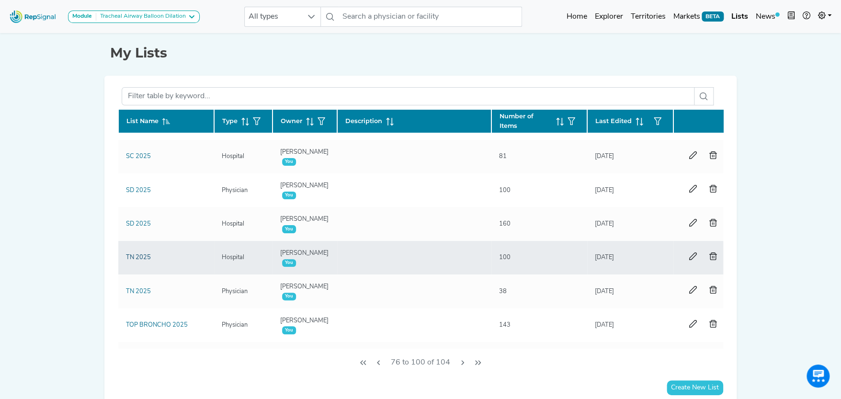
click at [137, 255] on link "TN 2025" at bounding box center [138, 257] width 25 height 6
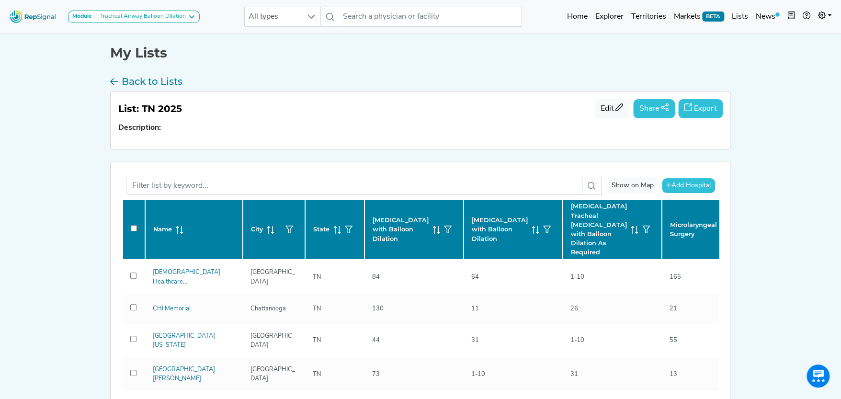
click at [703, 105] on button "Export" at bounding box center [700, 108] width 45 height 19
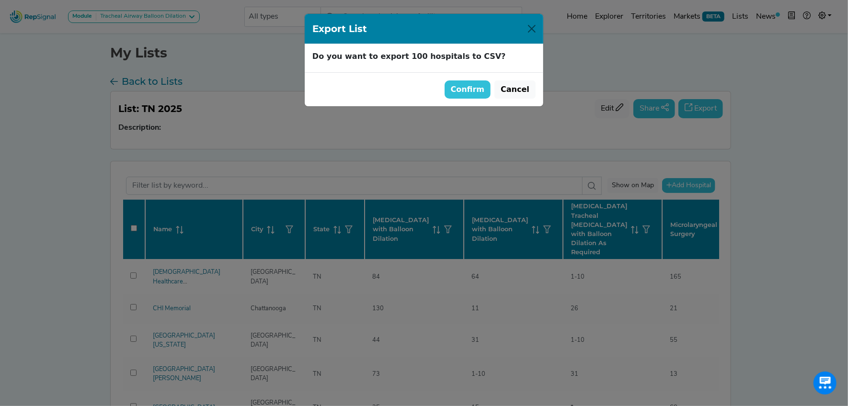
click at [480, 85] on button "Confirm" at bounding box center [467, 89] width 46 height 18
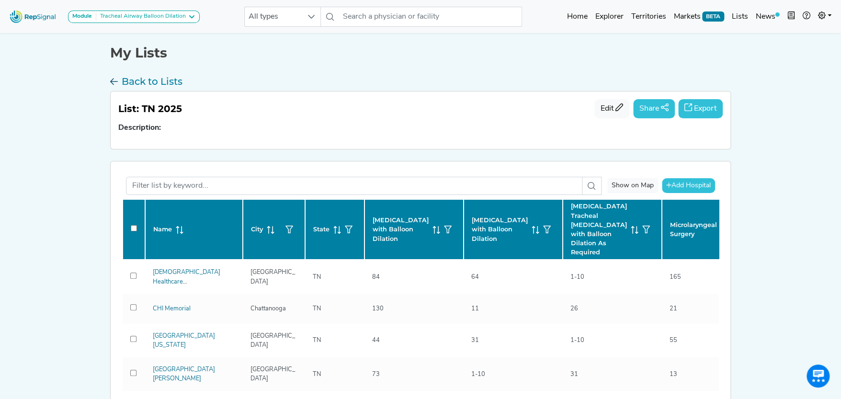
click at [157, 81] on h3 "Back to Lists" at bounding box center [152, 81] width 61 height 11
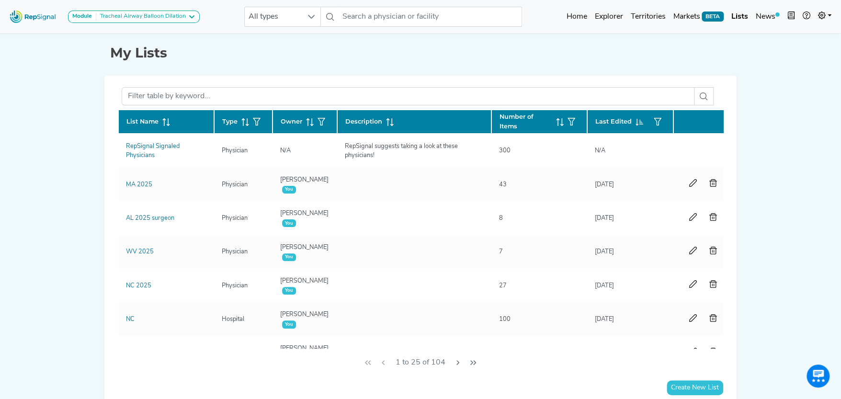
click at [163, 120] on icon at bounding box center [166, 122] width 8 height 8
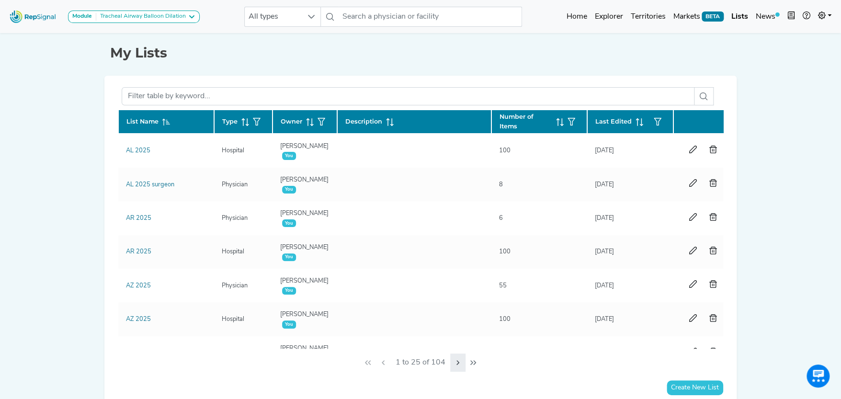
click at [454, 360] on icon "Next Page" at bounding box center [458, 363] width 8 height 8
click at [455, 360] on button "Next Page" at bounding box center [457, 362] width 15 height 18
click at [460, 360] on icon "Next Page" at bounding box center [460, 363] width 8 height 8
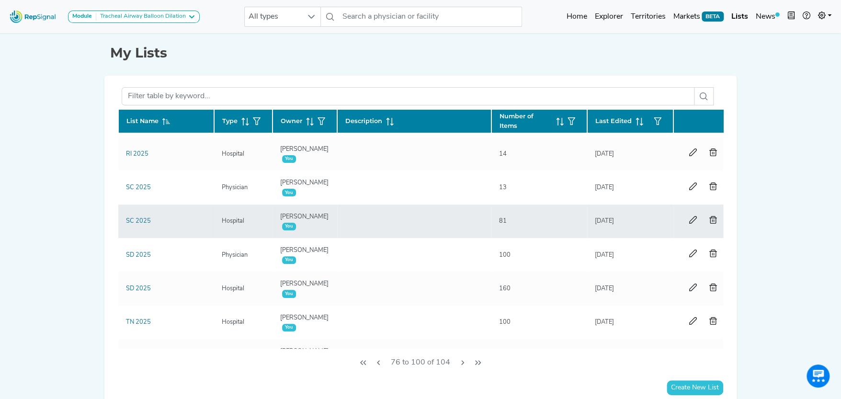
scroll to position [95, 0]
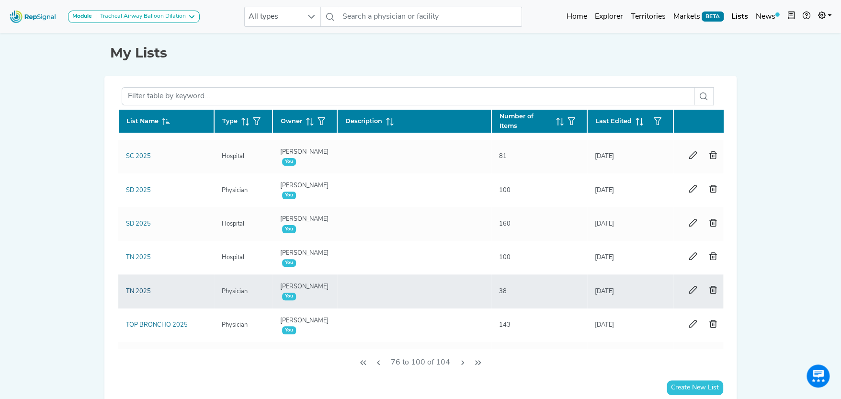
click at [142, 289] on link "TN 2025" at bounding box center [138, 291] width 25 height 6
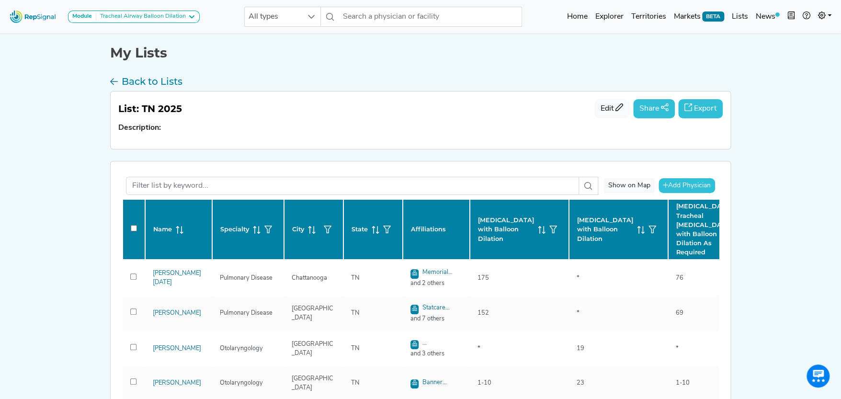
click at [710, 106] on button "Export" at bounding box center [700, 108] width 45 height 19
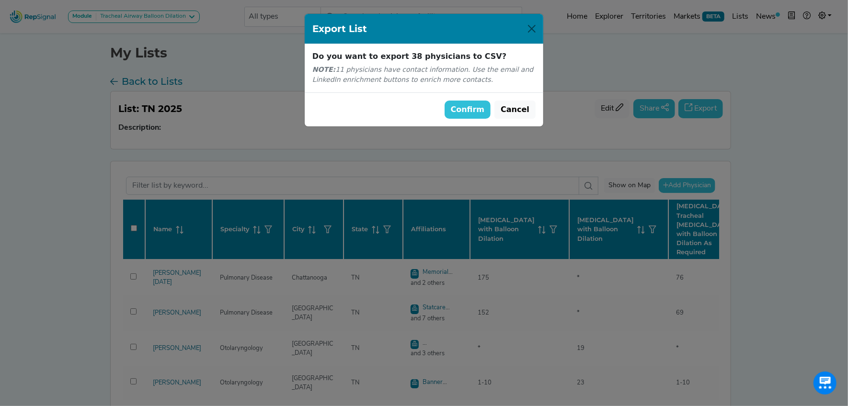
click at [471, 108] on button "Confirm" at bounding box center [467, 110] width 46 height 18
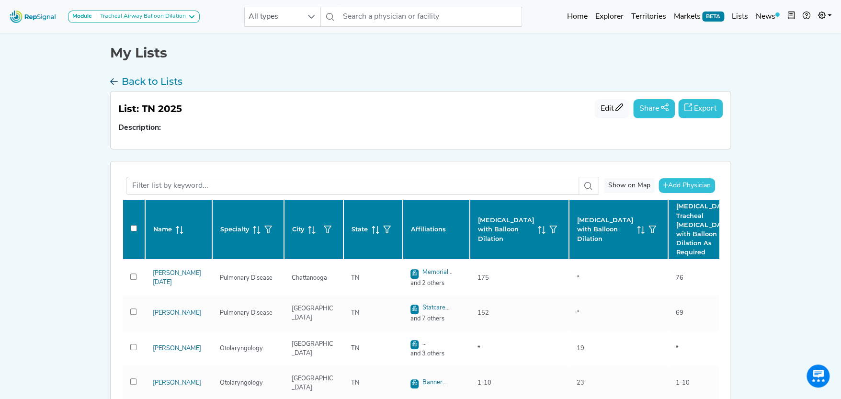
click at [143, 81] on h3 "Back to Lists" at bounding box center [152, 81] width 61 height 11
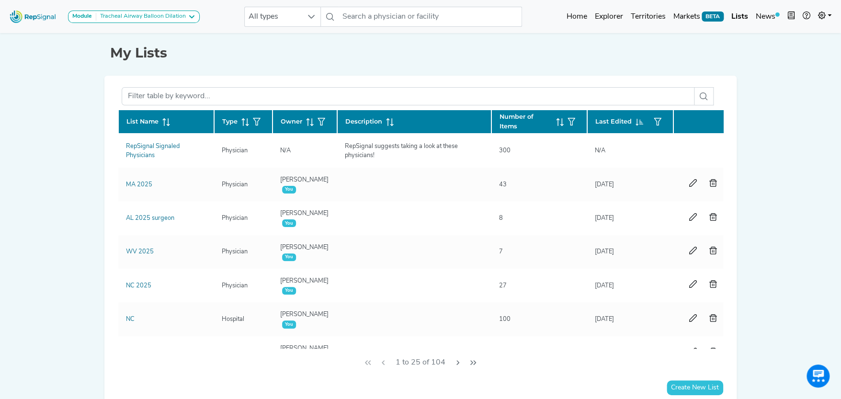
click at [164, 120] on icon at bounding box center [164, 122] width 1 height 8
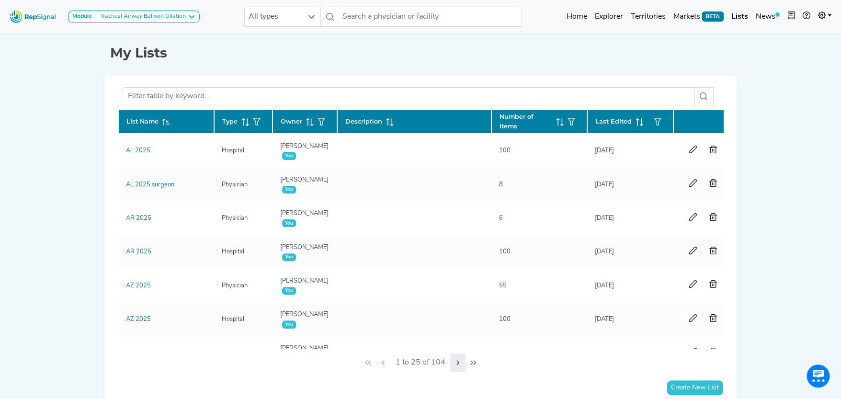
click at [455, 362] on icon "Next Page" at bounding box center [458, 363] width 8 height 8
click at [456, 362] on icon "Next Page" at bounding box center [458, 363] width 8 height 8
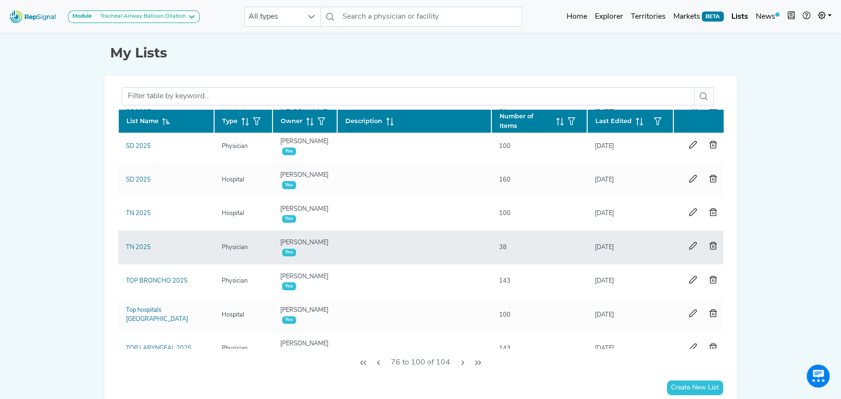
scroll to position [144, 0]
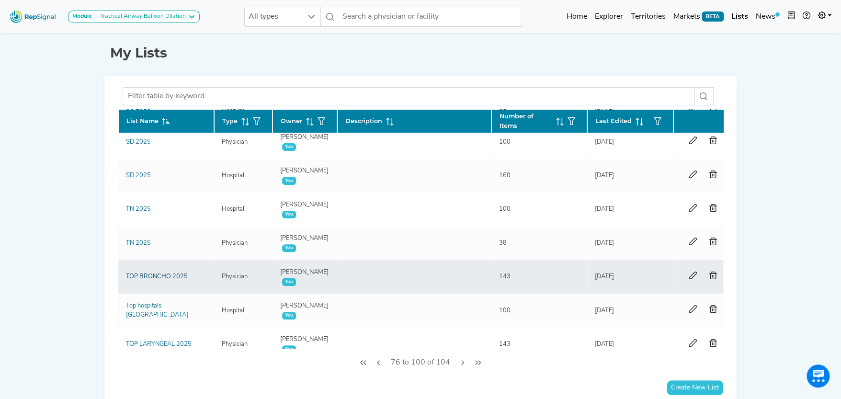
click at [168, 273] on link "TOP BRONCHO 2025" at bounding box center [157, 276] width 62 height 6
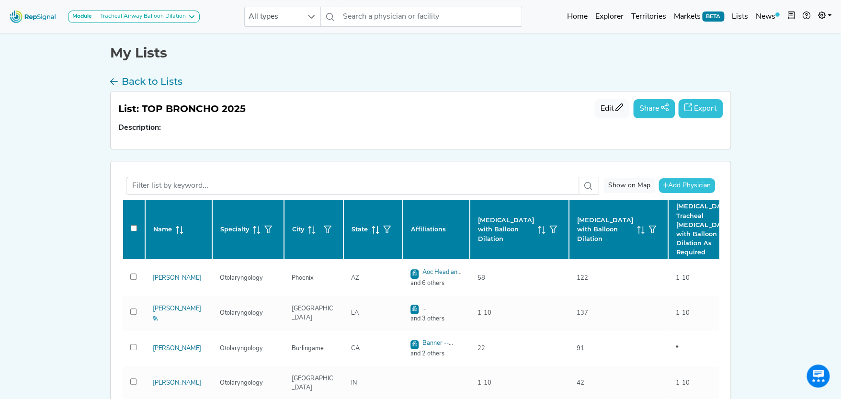
click at [707, 105] on button "Export" at bounding box center [700, 108] width 45 height 19
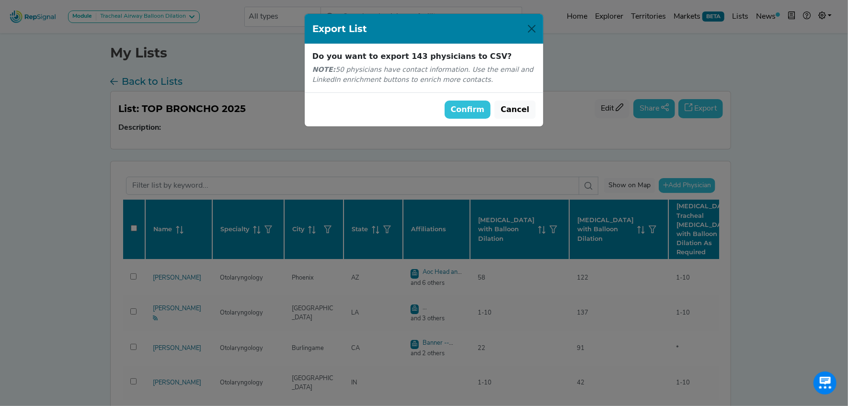
click at [480, 108] on button "Confirm" at bounding box center [467, 110] width 46 height 18
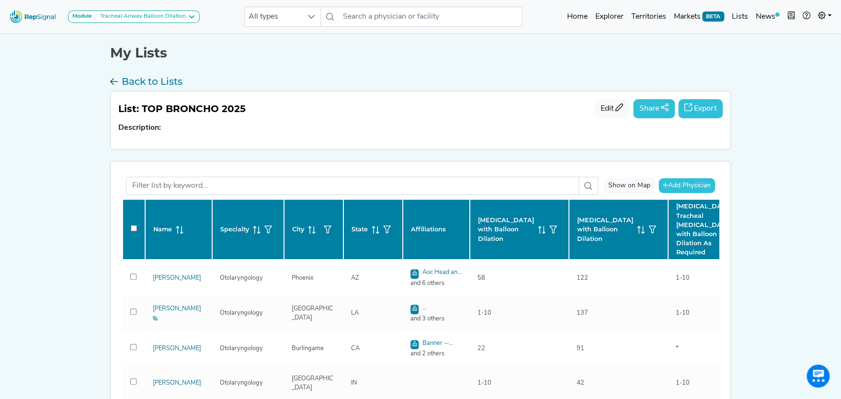
click at [126, 79] on h3 "Back to Lists" at bounding box center [152, 81] width 61 height 11
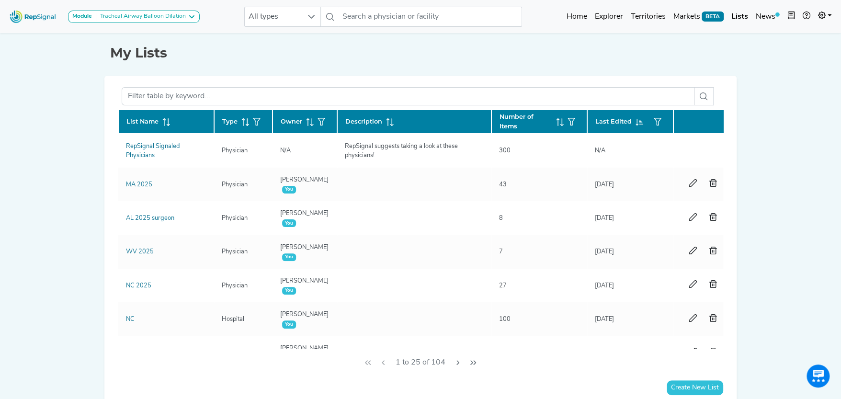
click at [171, 121] on div "List Name" at bounding box center [165, 121] width 79 height 9
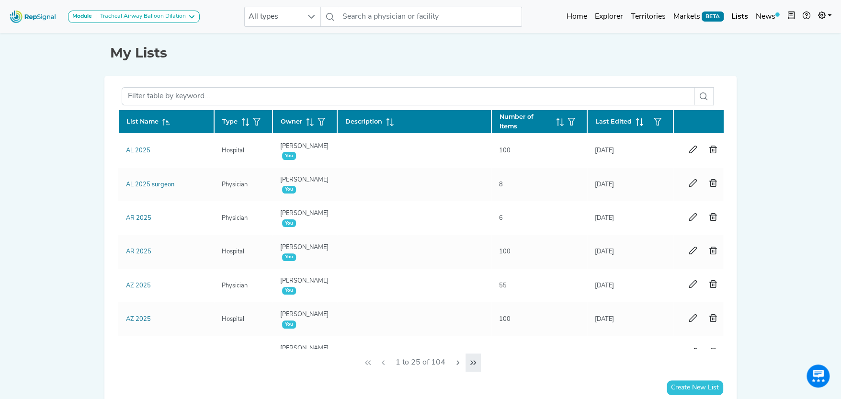
click at [471, 360] on icon "Last Page" at bounding box center [473, 363] width 8 height 8
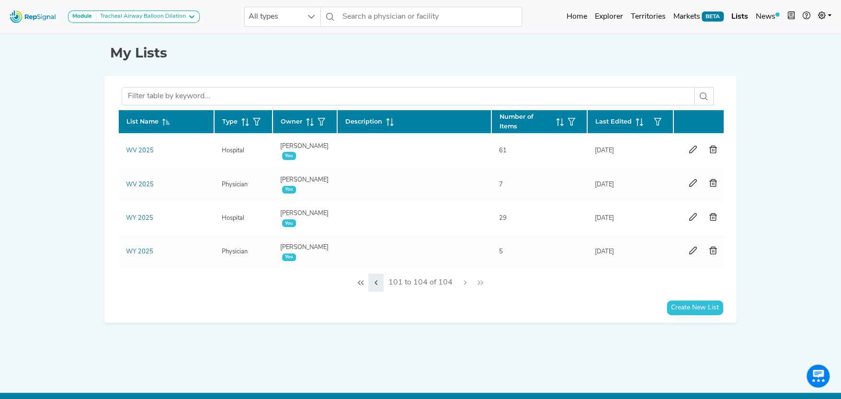
click at [378, 286] on icon "Previous Page" at bounding box center [376, 283] width 8 height 8
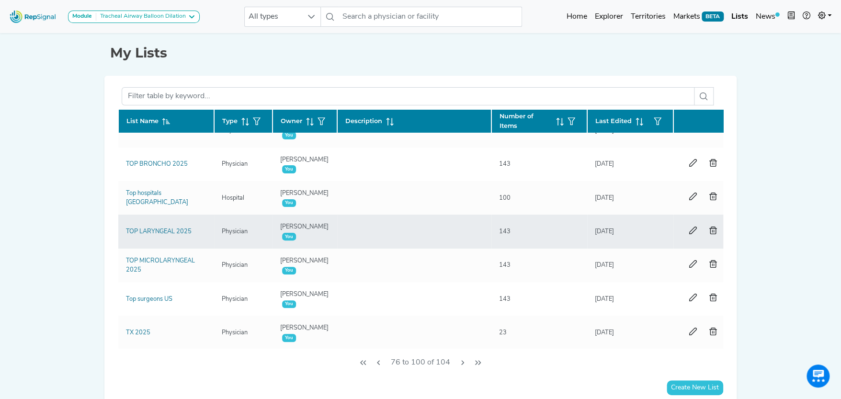
scroll to position [239, 0]
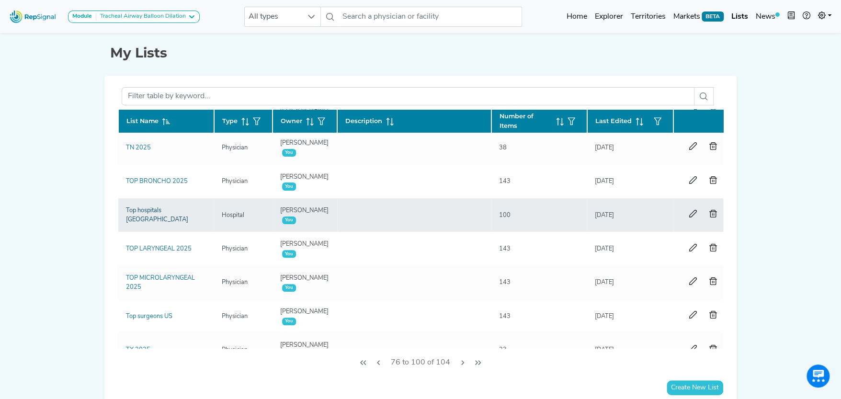
click at [148, 213] on link "Top hospitals [GEOGRAPHIC_DATA]" at bounding box center [157, 214] width 62 height 15
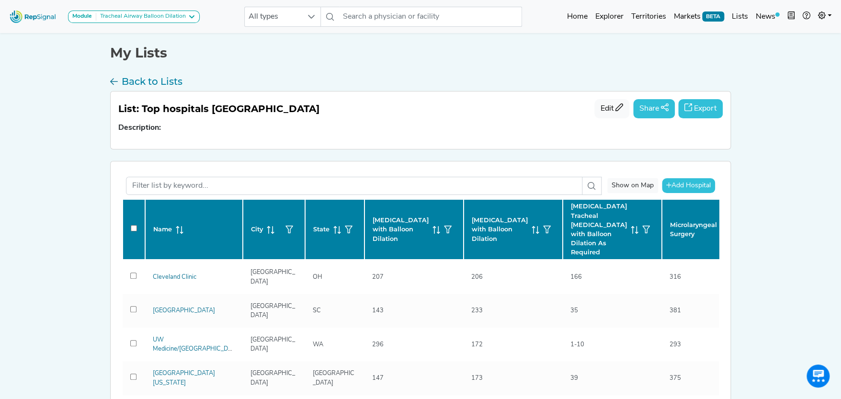
click at [710, 106] on button "Export" at bounding box center [700, 108] width 45 height 19
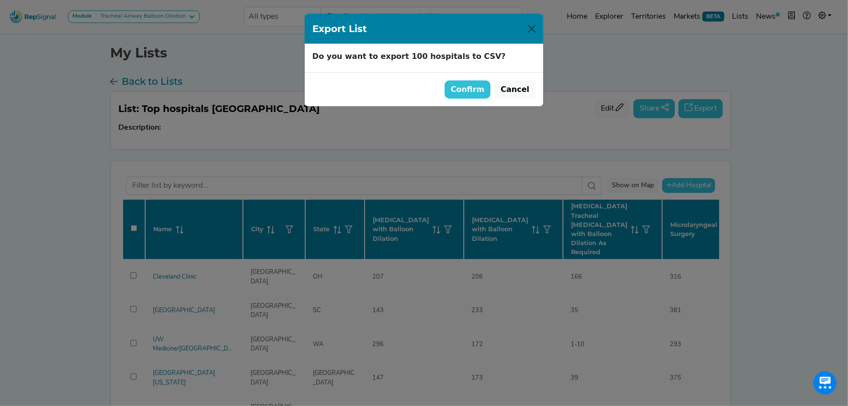
click at [482, 85] on button "Confirm" at bounding box center [467, 89] width 46 height 18
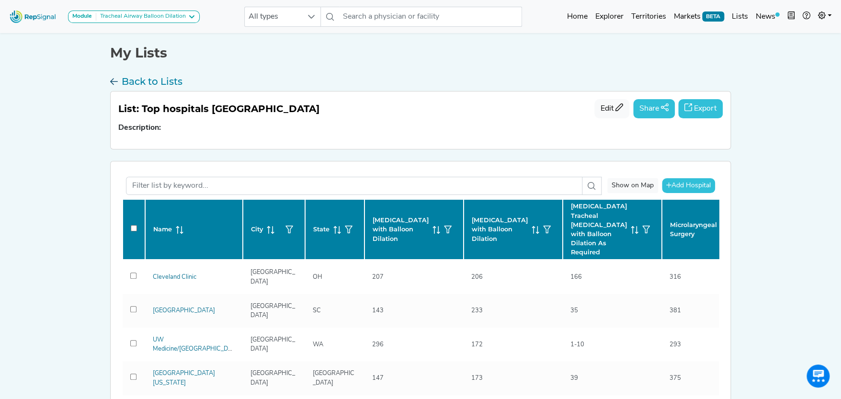
click at [155, 79] on h3 "Back to Lists" at bounding box center [152, 81] width 61 height 11
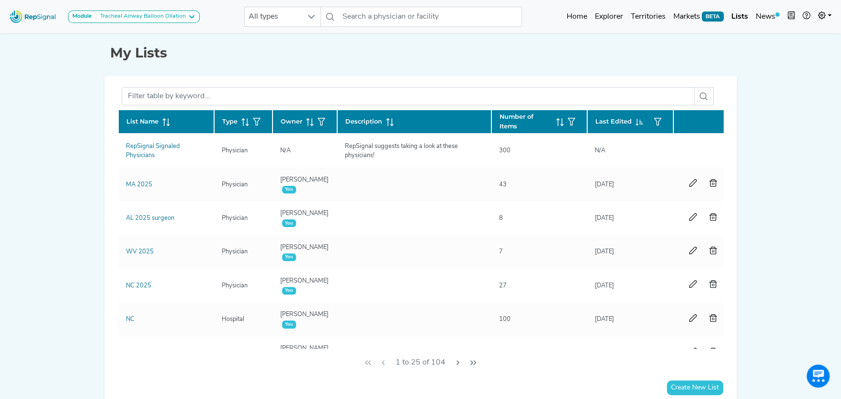
click at [164, 118] on icon at bounding box center [164, 122] width 1 height 8
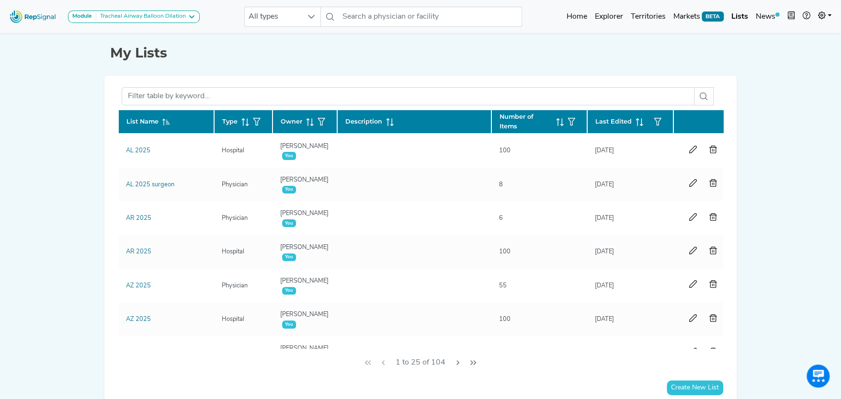
click at [478, 362] on button "Last Page" at bounding box center [472, 362] width 15 height 18
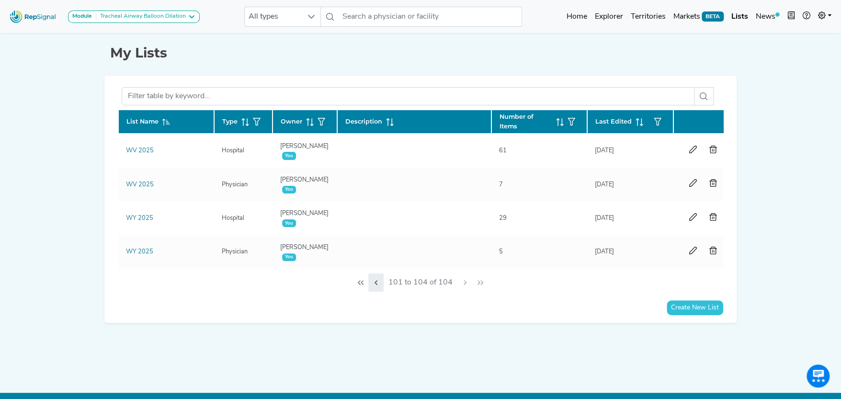
click at [374, 286] on icon "Previous Page" at bounding box center [376, 283] width 8 height 8
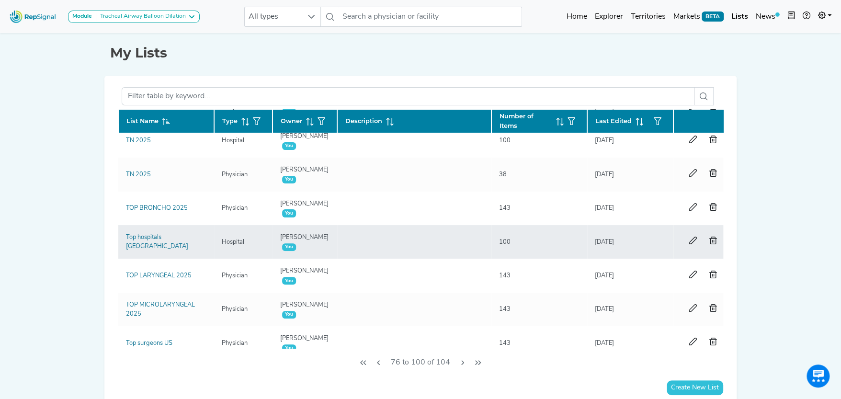
scroll to position [239, 0]
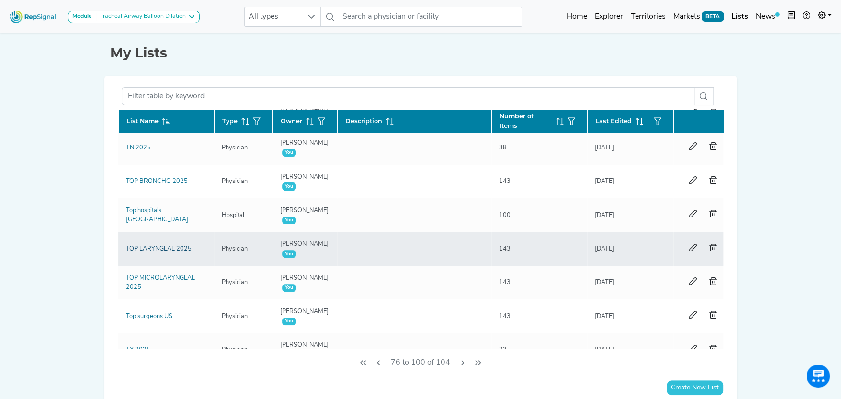
click at [168, 246] on link "TOP LARYNGEAL 2025" at bounding box center [159, 249] width 66 height 6
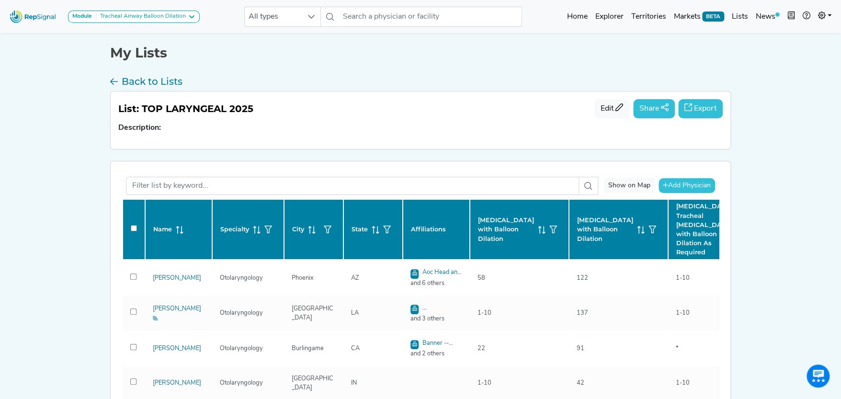
click at [702, 105] on button "Export" at bounding box center [700, 108] width 45 height 19
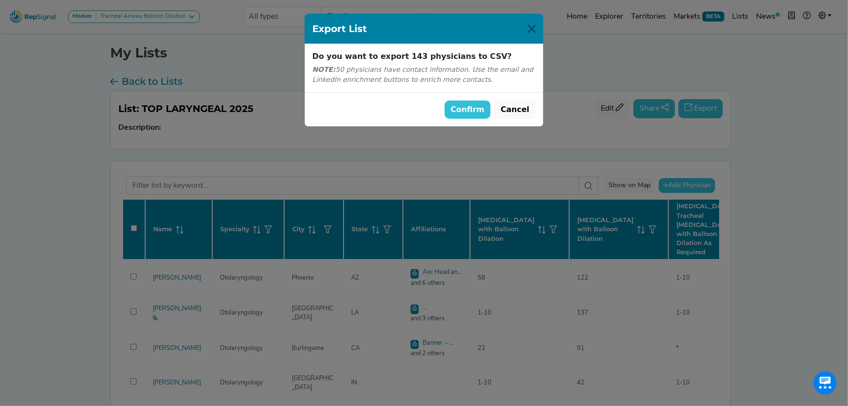
click at [471, 111] on button "Confirm" at bounding box center [467, 110] width 46 height 18
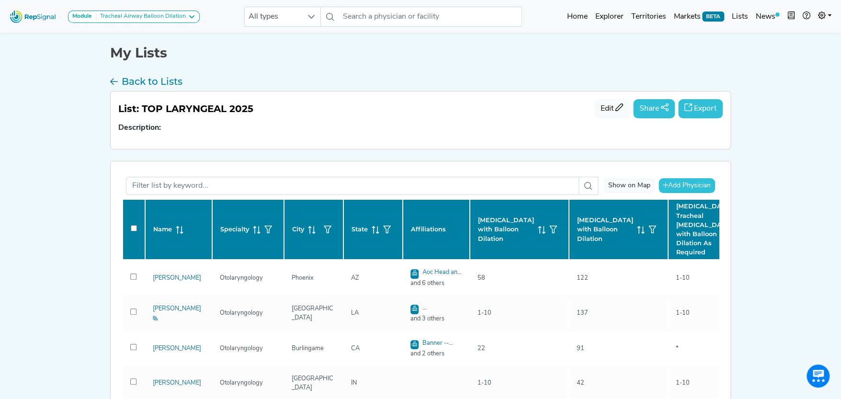
click at [138, 76] on h3 "Back to Lists" at bounding box center [152, 81] width 61 height 11
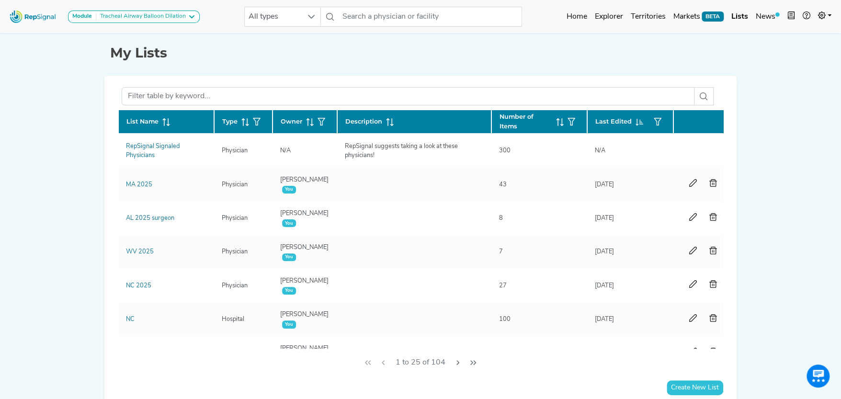
click at [164, 118] on icon at bounding box center [164, 122] width 1 height 8
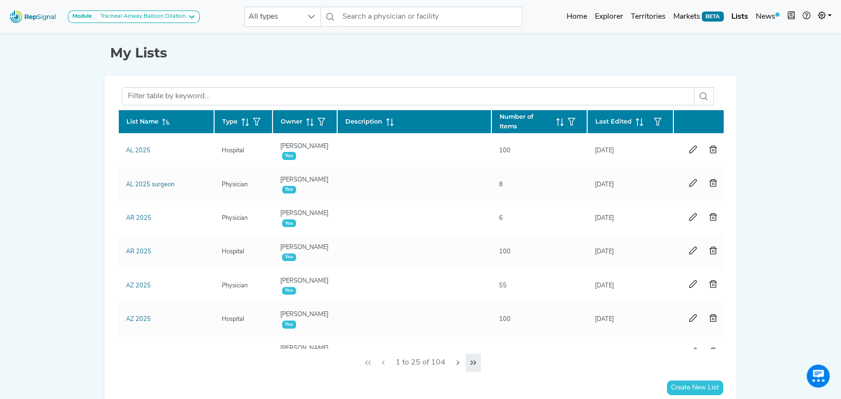
click at [471, 362] on icon "Last Page" at bounding box center [473, 363] width 8 height 8
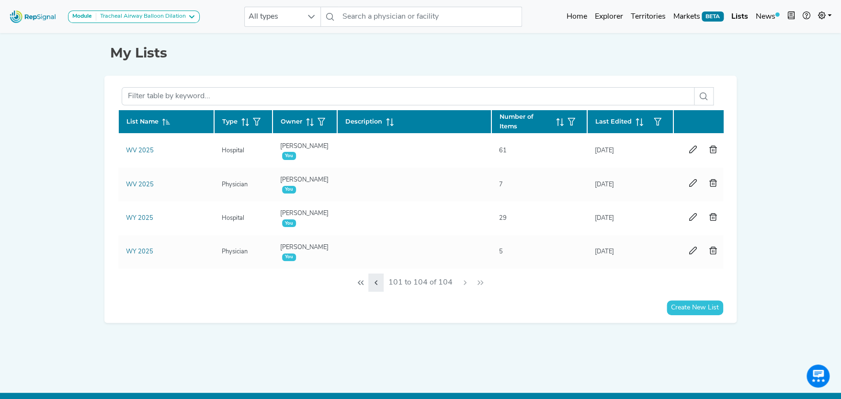
click at [377, 286] on icon "Previous Page" at bounding box center [376, 283] width 8 height 8
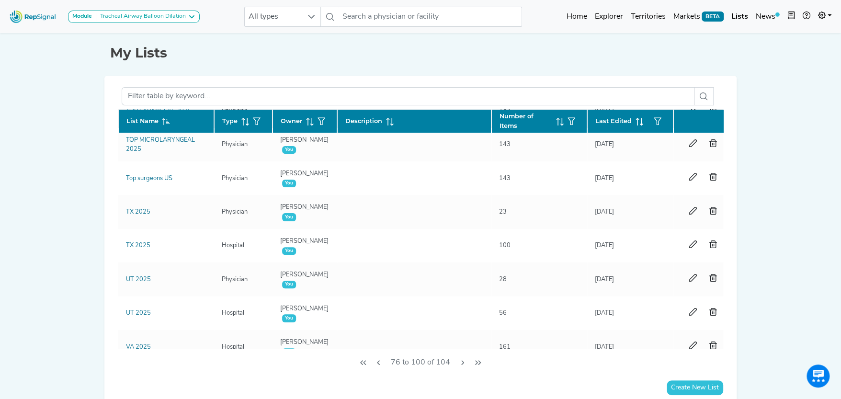
scroll to position [335, 0]
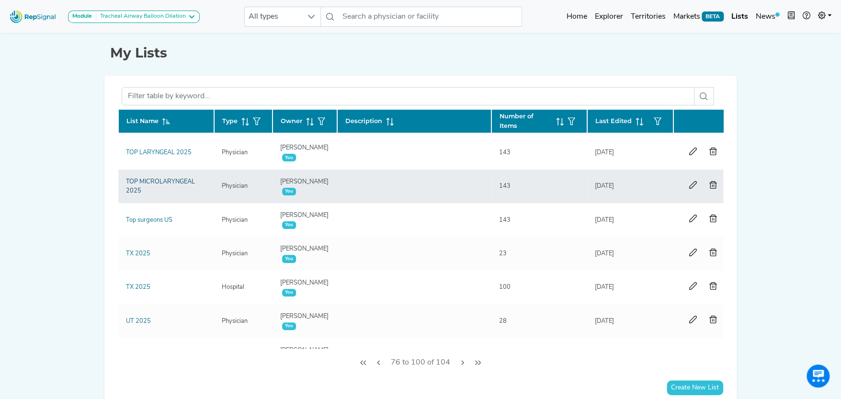
click at [171, 180] on link "TOP MICROLARYNGEAL 2025" at bounding box center [160, 186] width 69 height 15
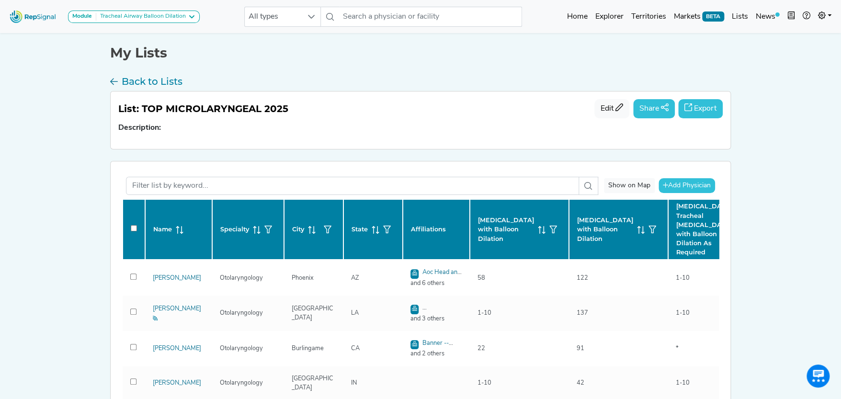
checkbox input "false"
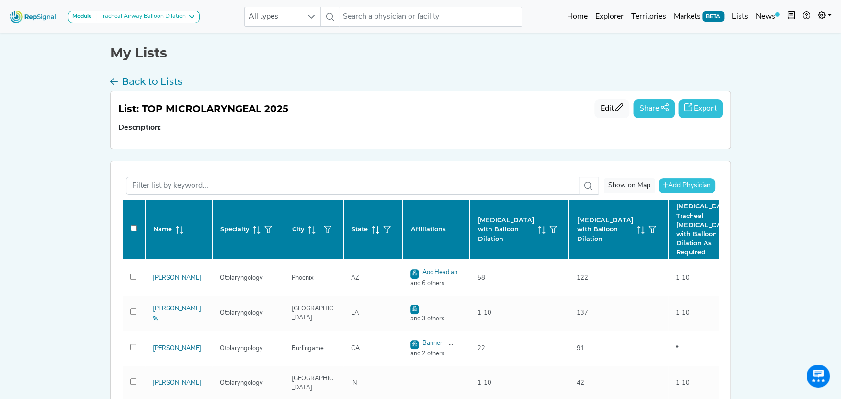
checkbox input "false"
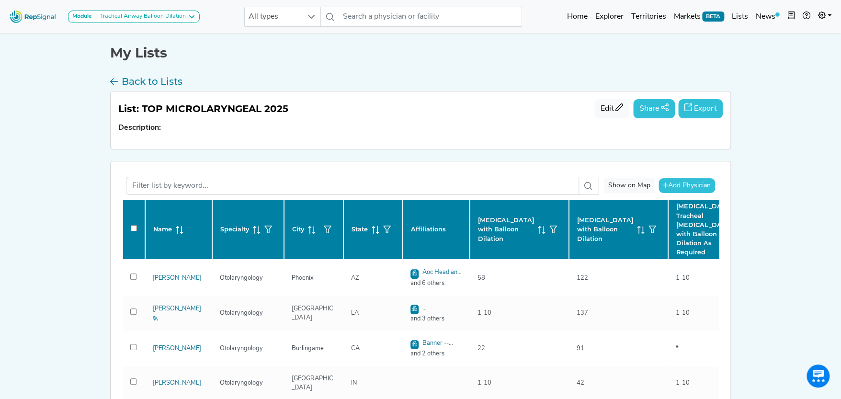
checkbox input "false"
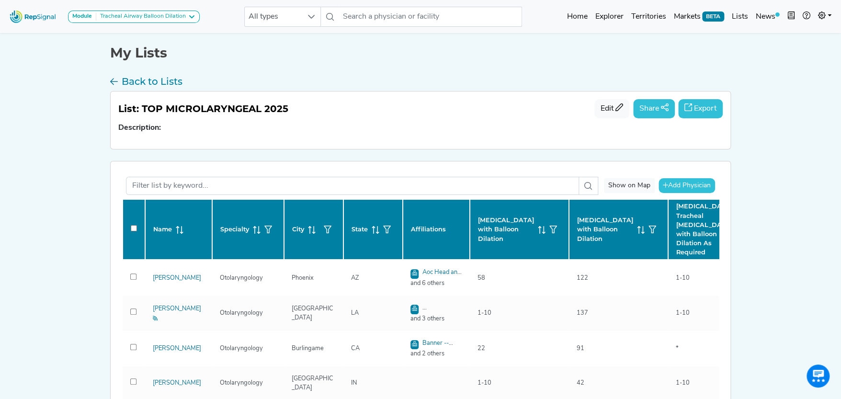
checkbox input "false"
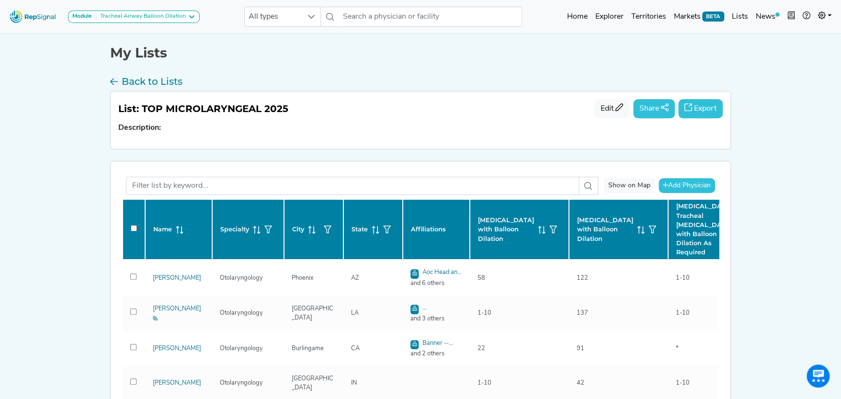
checkbox input "false"
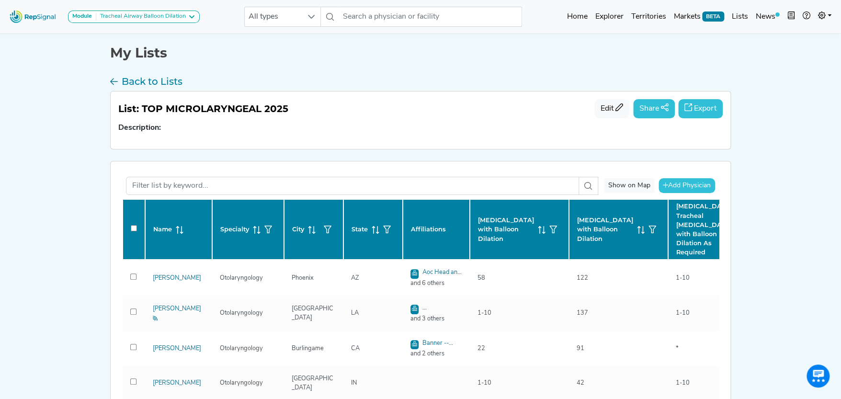
checkbox input "false"
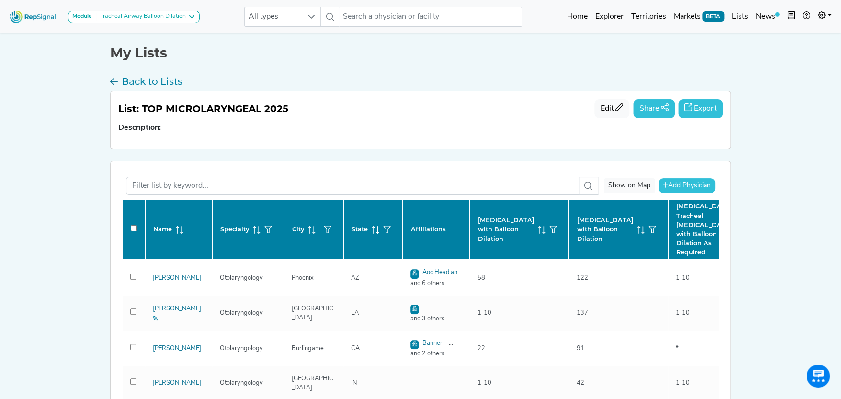
checkbox input "false"
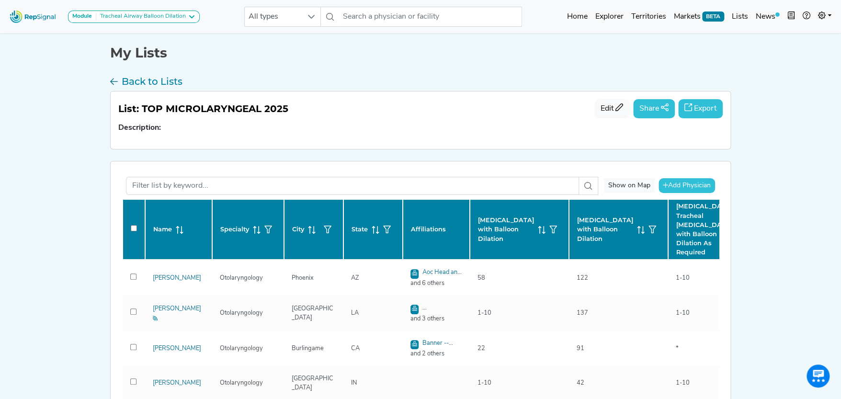
checkbox input "false"
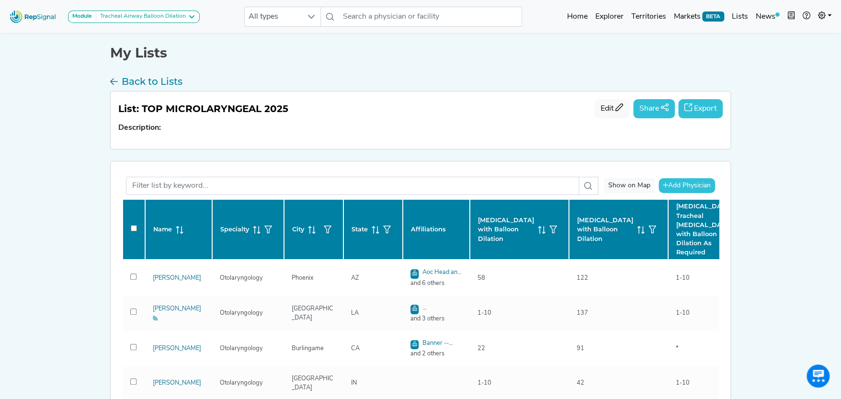
checkbox input "false"
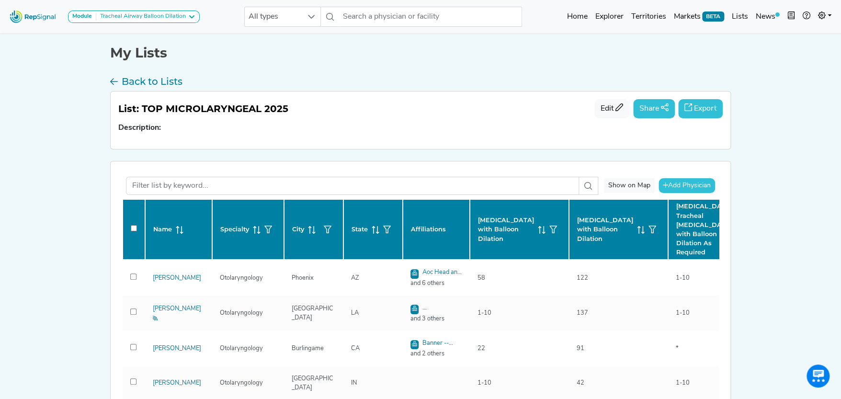
checkbox input "false"
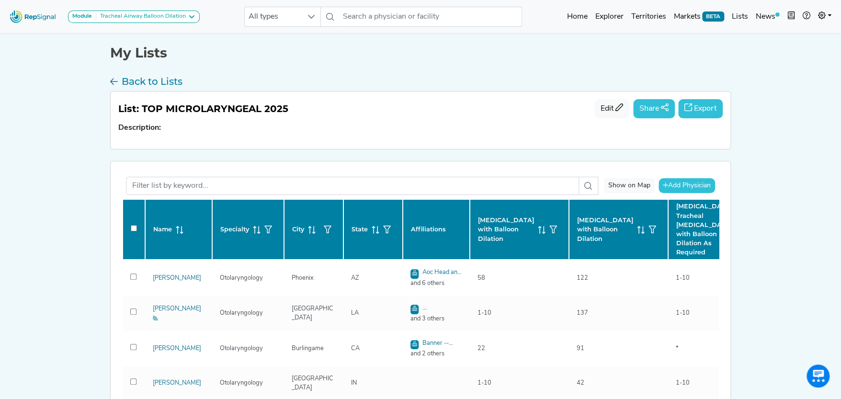
checkbox input "false"
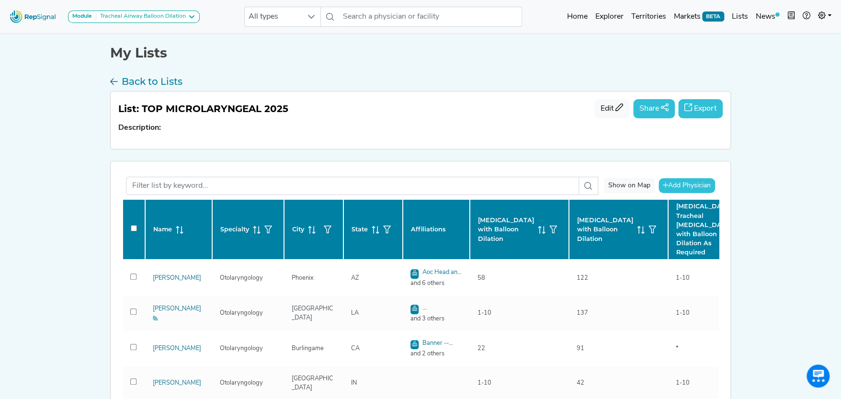
checkbox input "false"
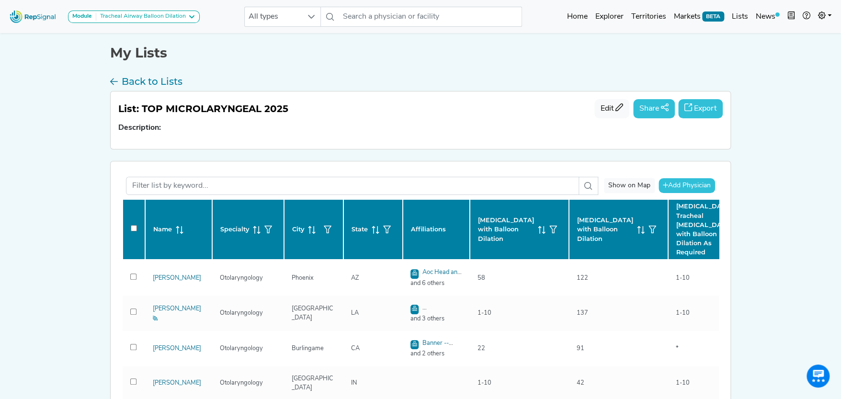
checkbox input "false"
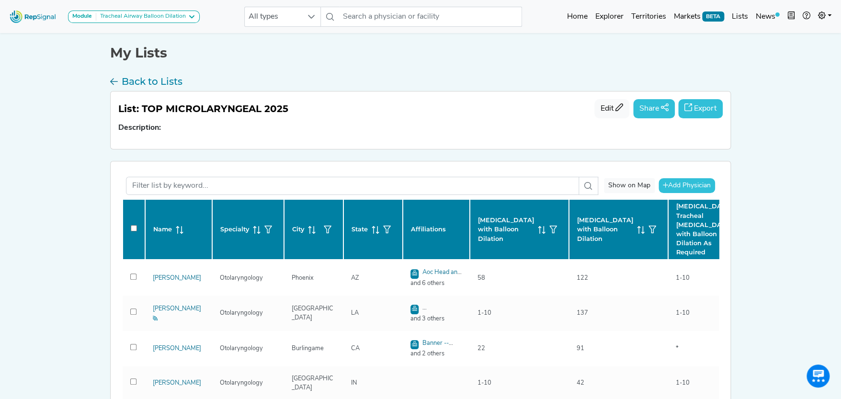
checkbox input "false"
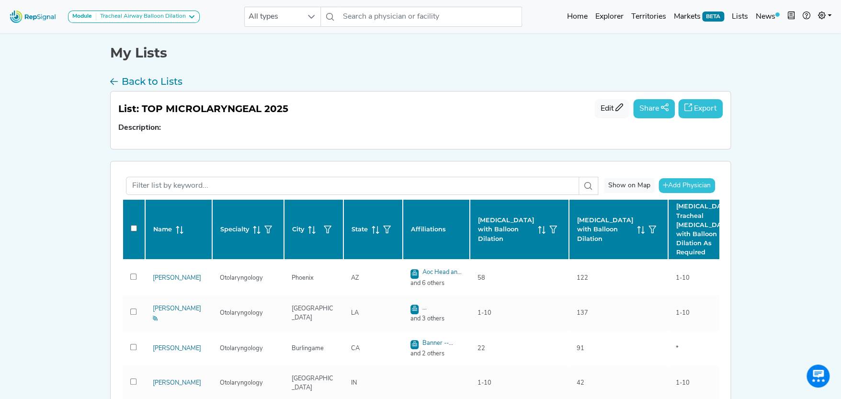
checkbox input "false"
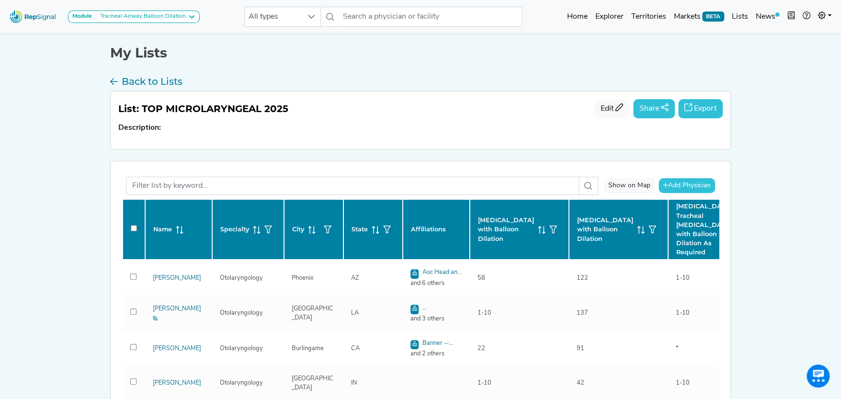
checkbox input "false"
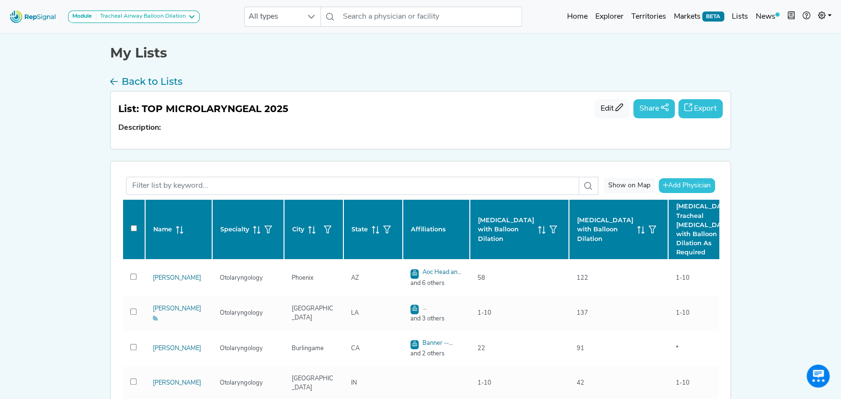
checkbox input "false"
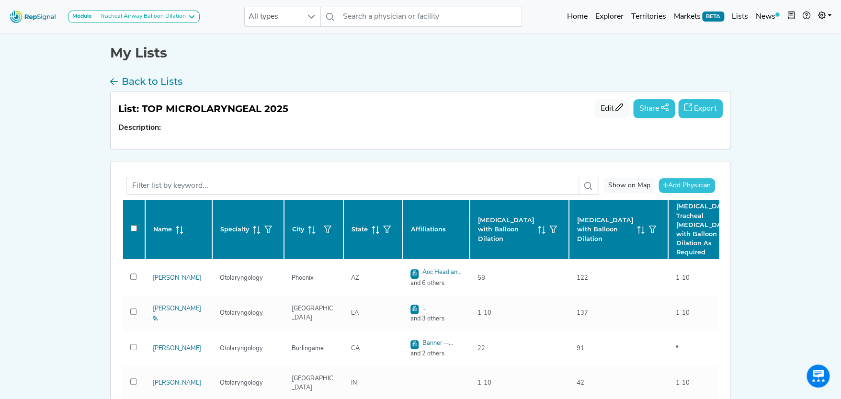
checkbox input "false"
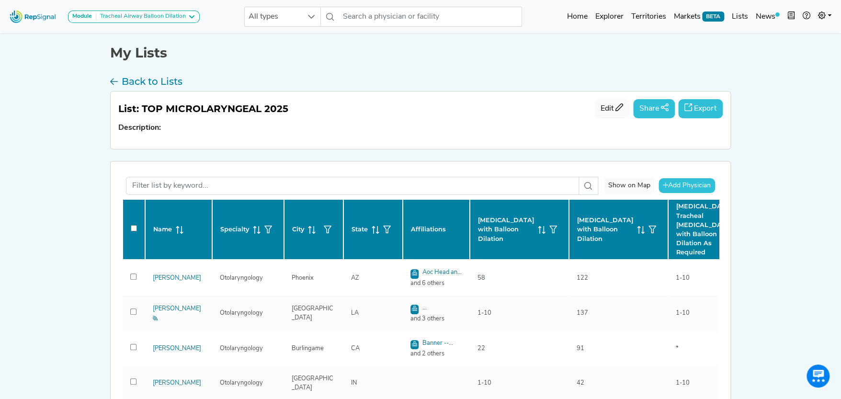
checkbox input "false"
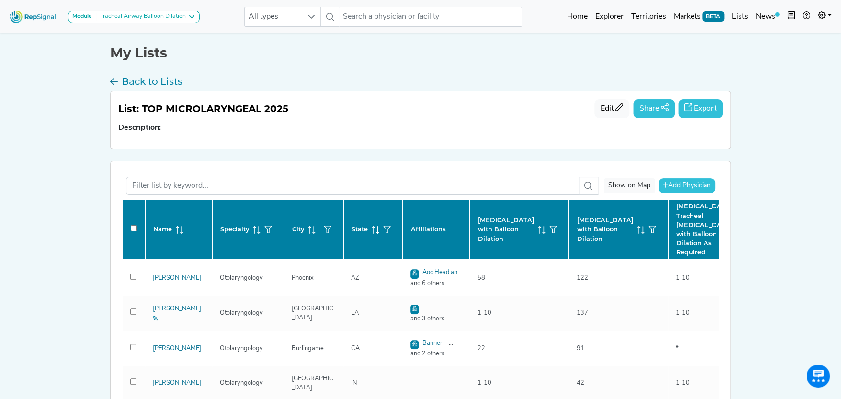
checkbox input "false"
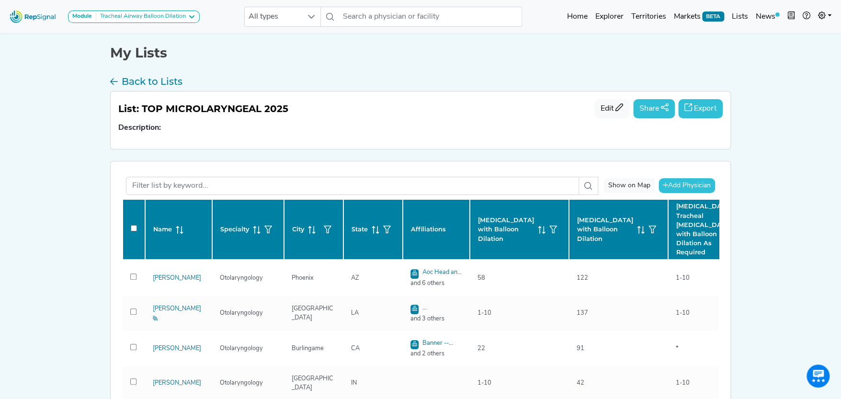
checkbox input "false"
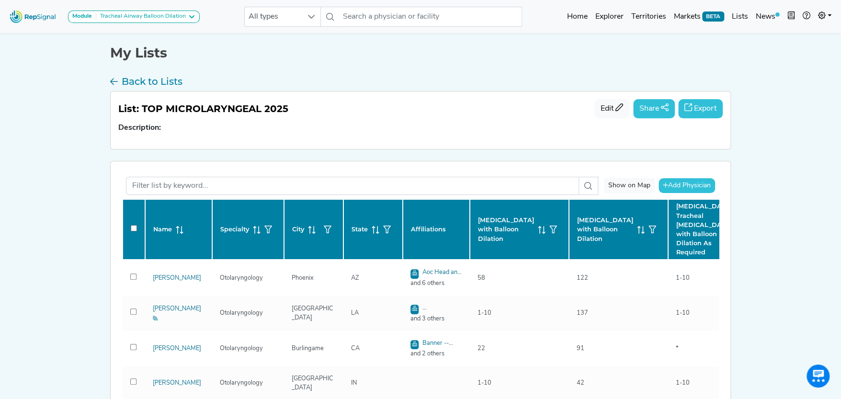
checkbox input "false"
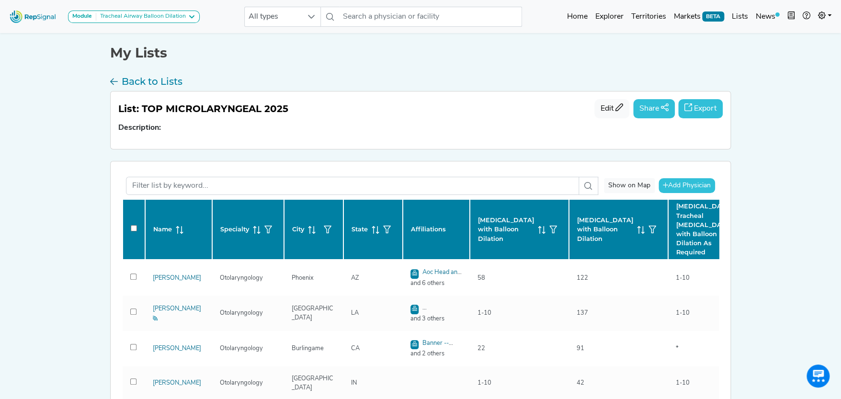
checkbox input "false"
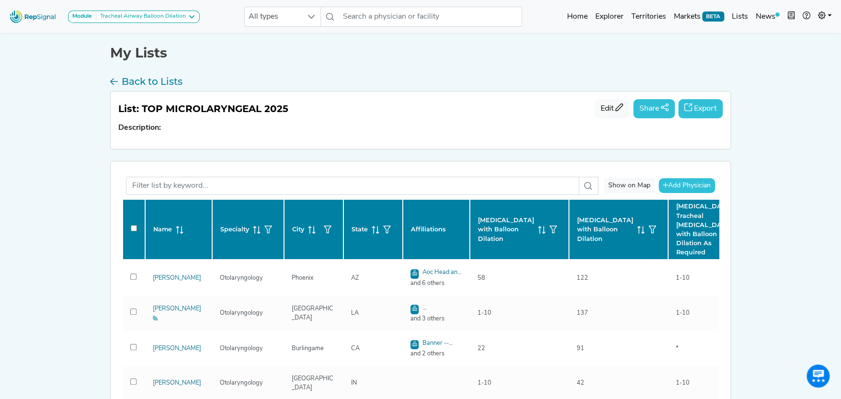
checkbox input "false"
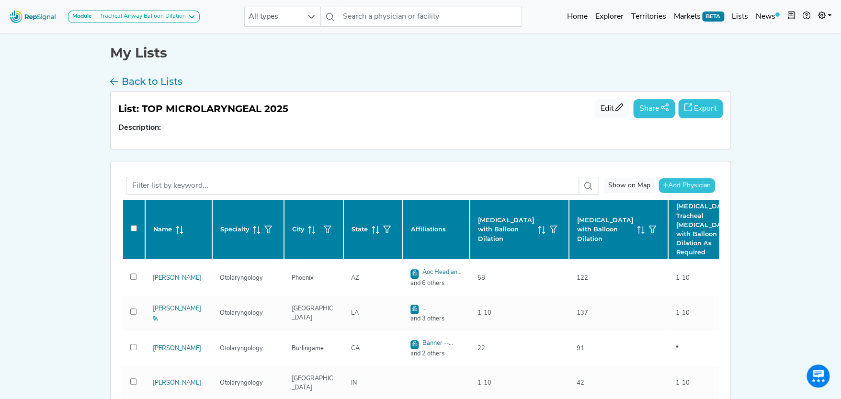
checkbox input "false"
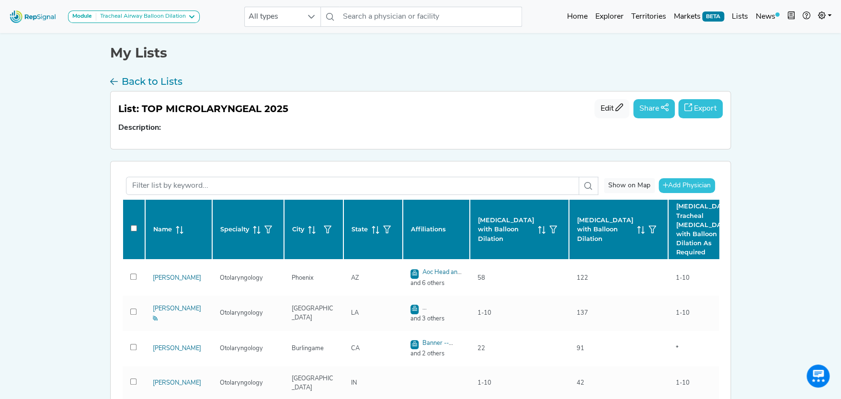
checkbox input "false"
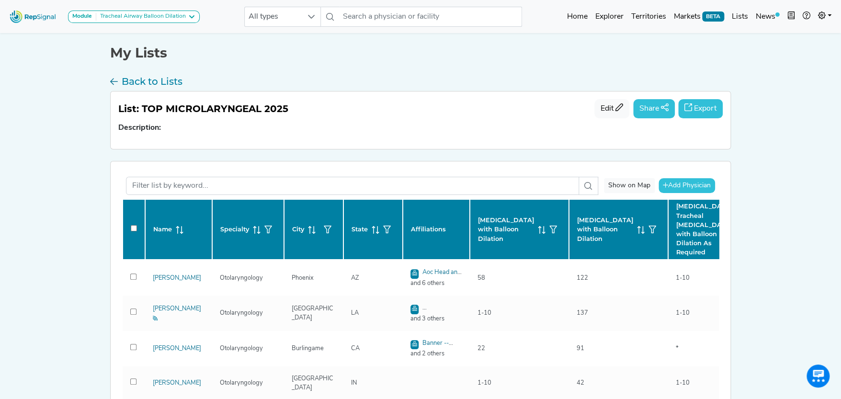
checkbox input "false"
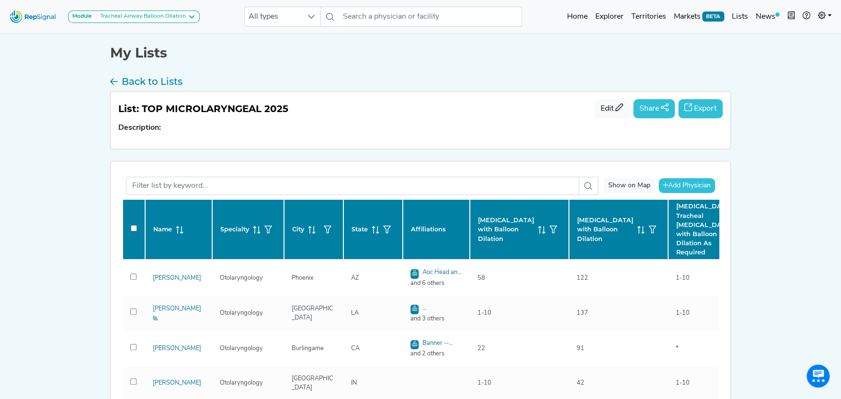
checkbox input "false"
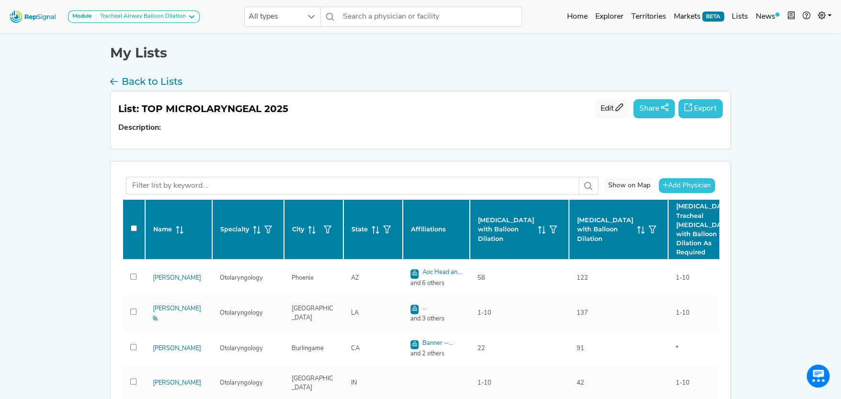
checkbox input "false"
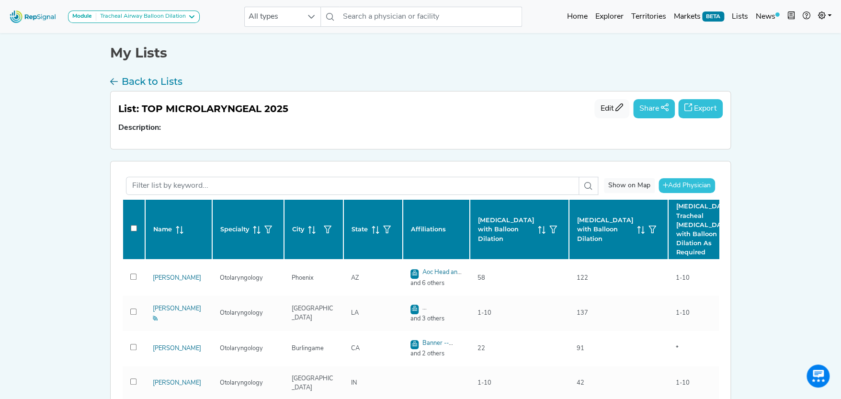
checkbox input "false"
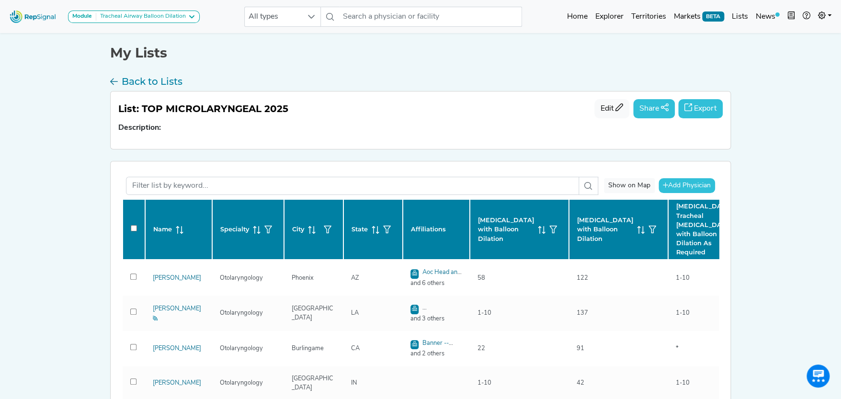
checkbox input "false"
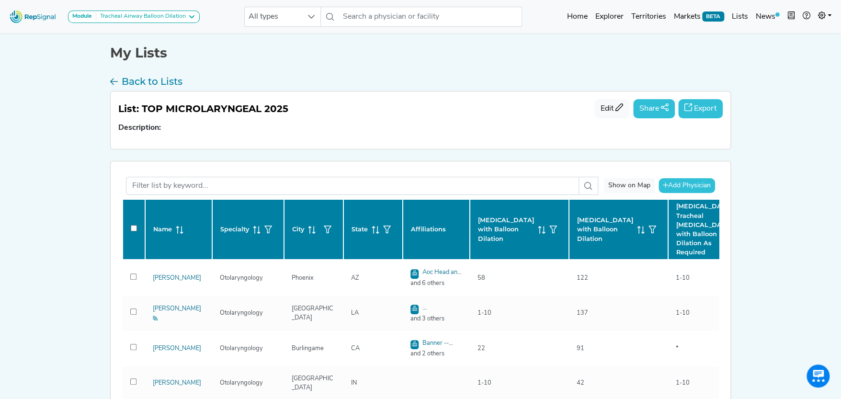
checkbox input "false"
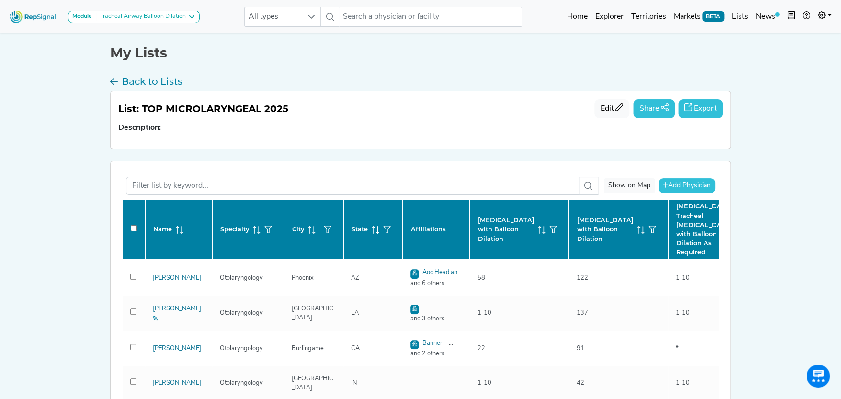
checkbox input "false"
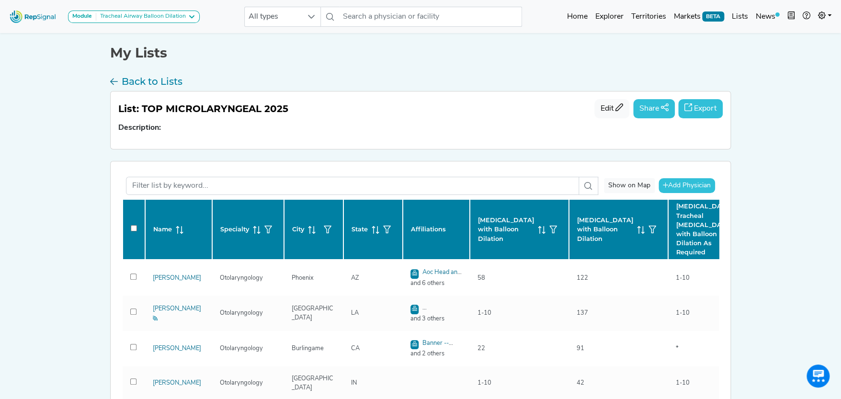
checkbox input "false"
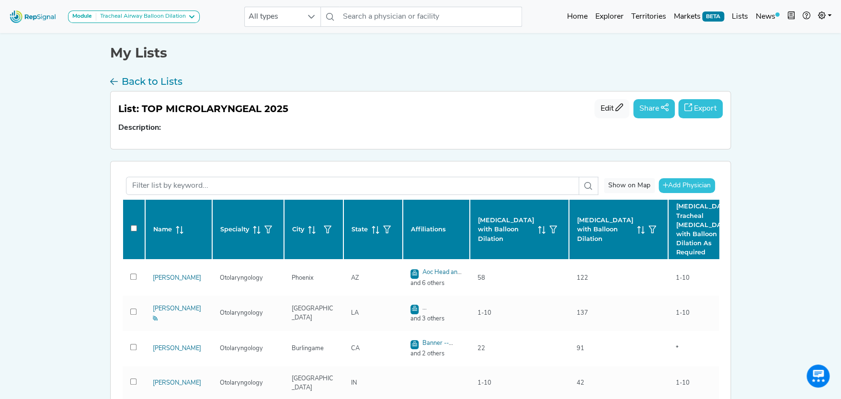
checkbox input "false"
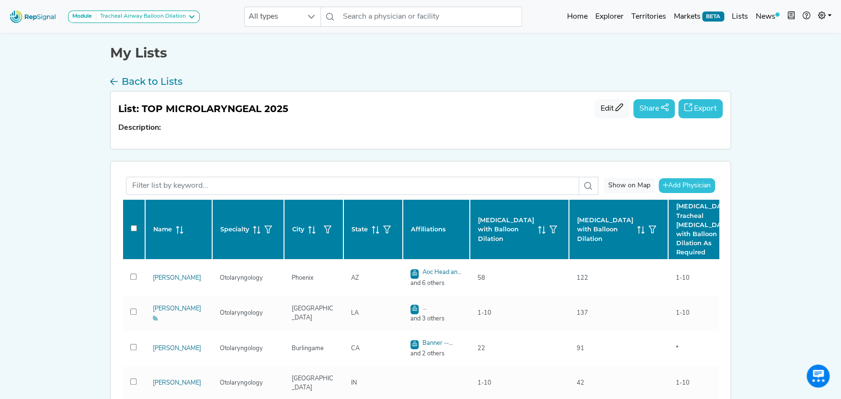
click at [710, 104] on button "Export" at bounding box center [700, 108] width 45 height 19
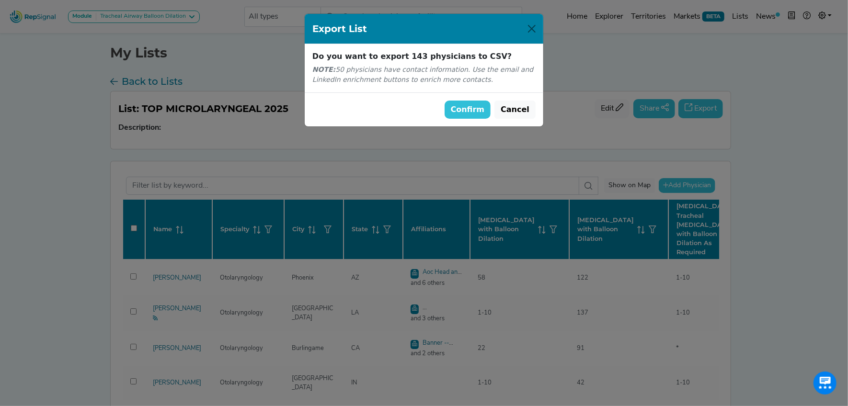
click at [473, 107] on button "Confirm" at bounding box center [467, 110] width 46 height 18
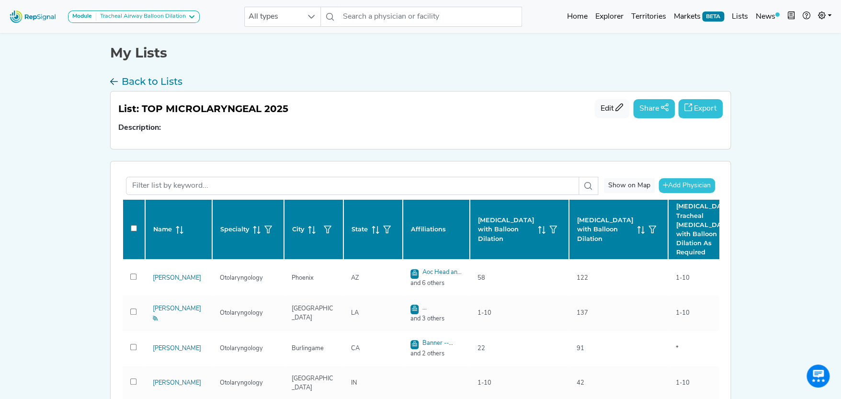
click at [136, 77] on h3 "Back to Lists" at bounding box center [152, 81] width 61 height 11
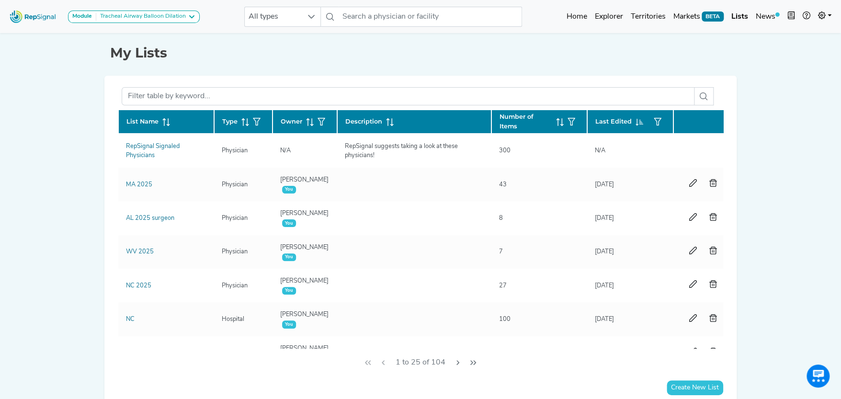
click at [162, 118] on icon at bounding box center [166, 122] width 8 height 8
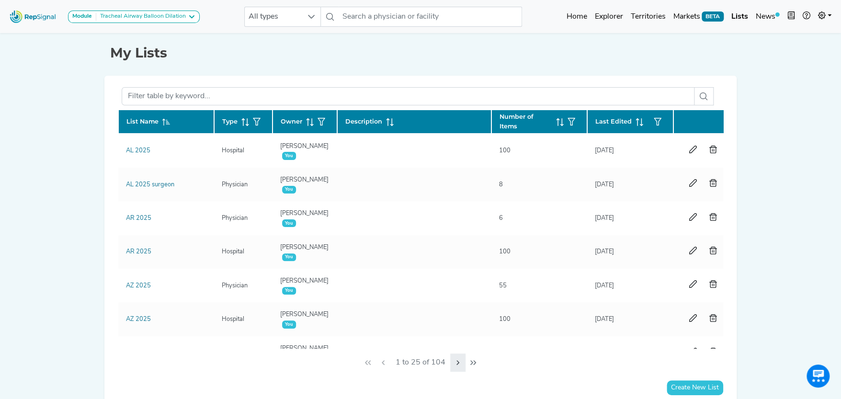
click at [458, 360] on icon "Next Page" at bounding box center [458, 363] width 8 height 8
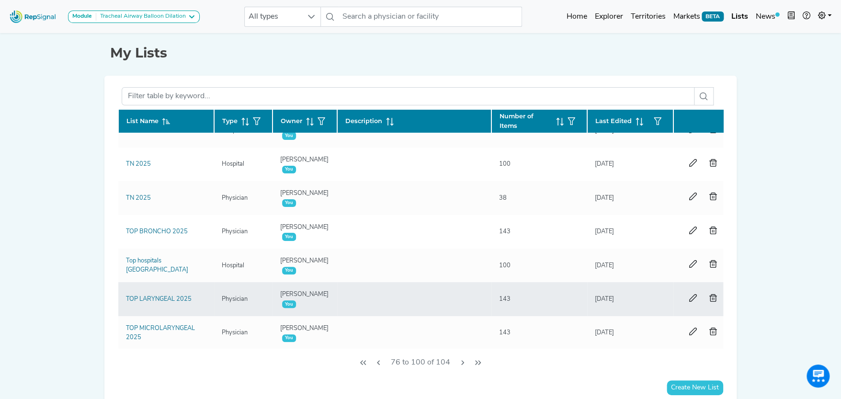
scroll to position [287, 0]
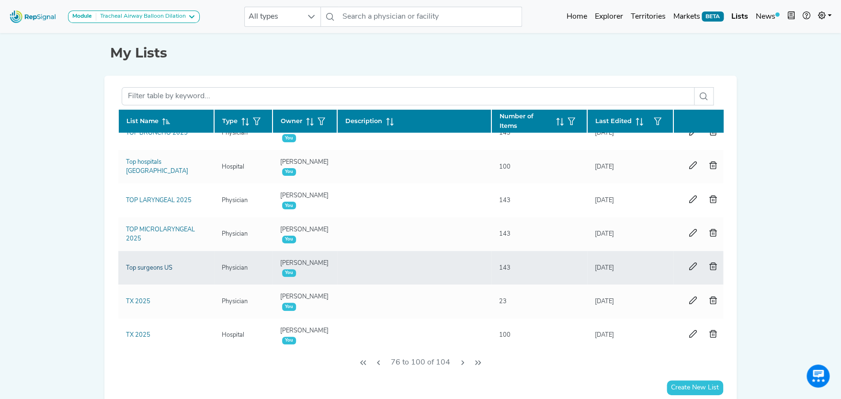
click at [150, 267] on link "Top surgeons US" at bounding box center [149, 268] width 46 height 6
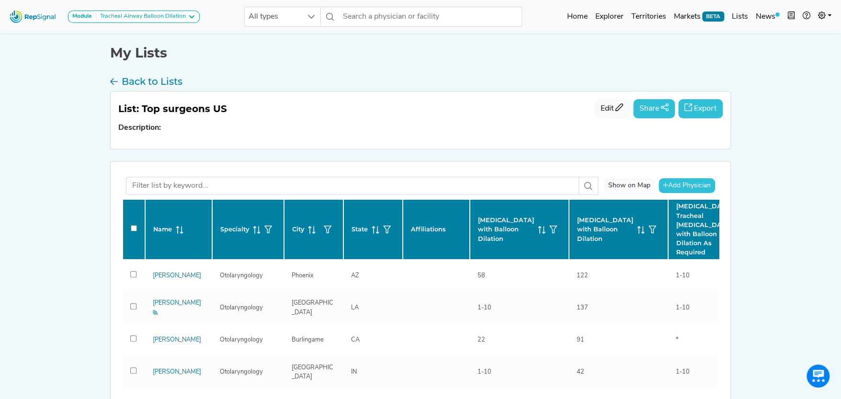
checkbox input "false"
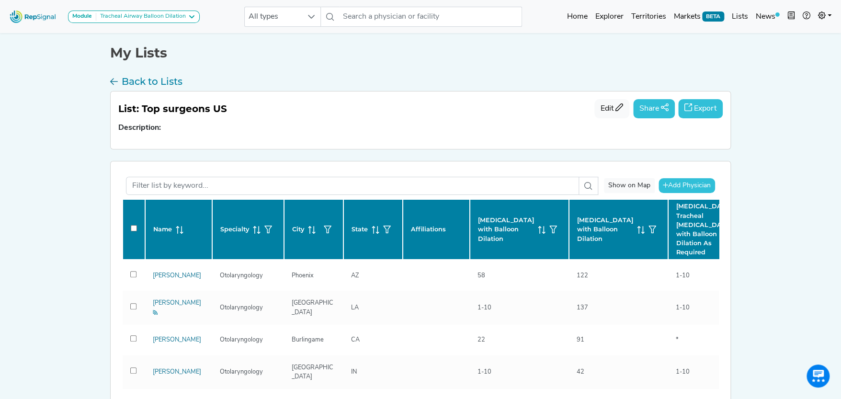
checkbox input "false"
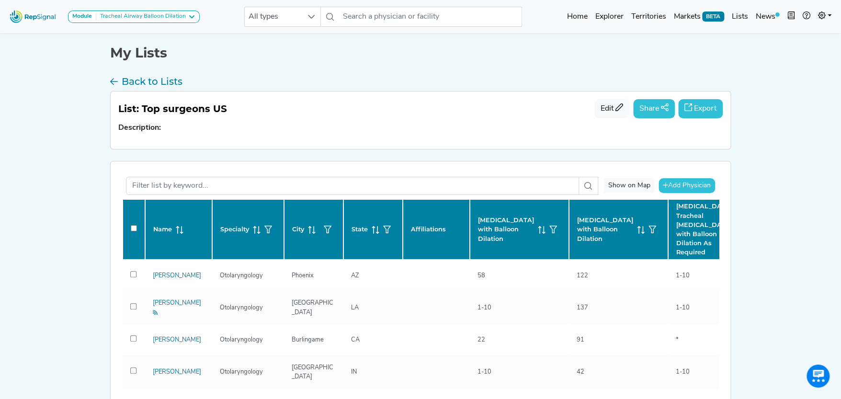
checkbox input "false"
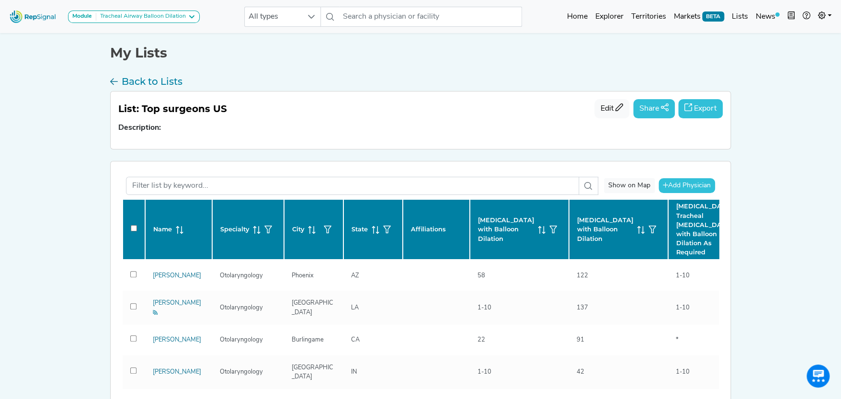
checkbox input "false"
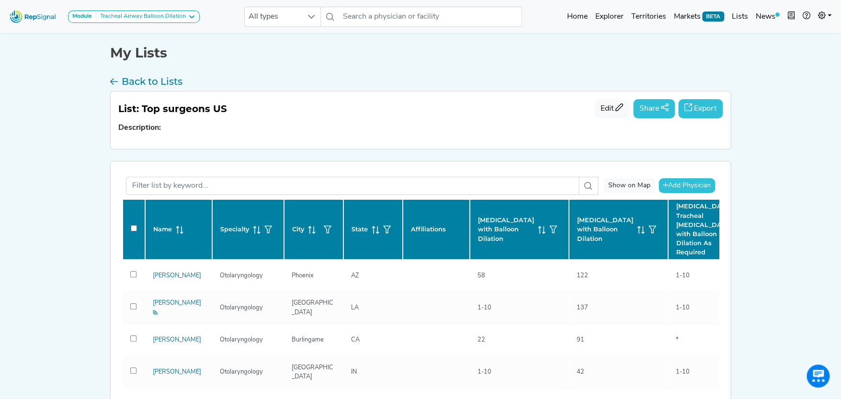
checkbox input "false"
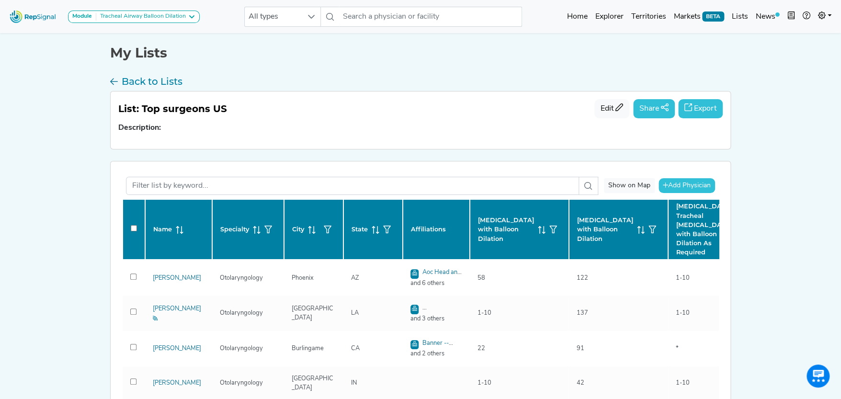
click at [703, 106] on button "Export" at bounding box center [700, 108] width 45 height 19
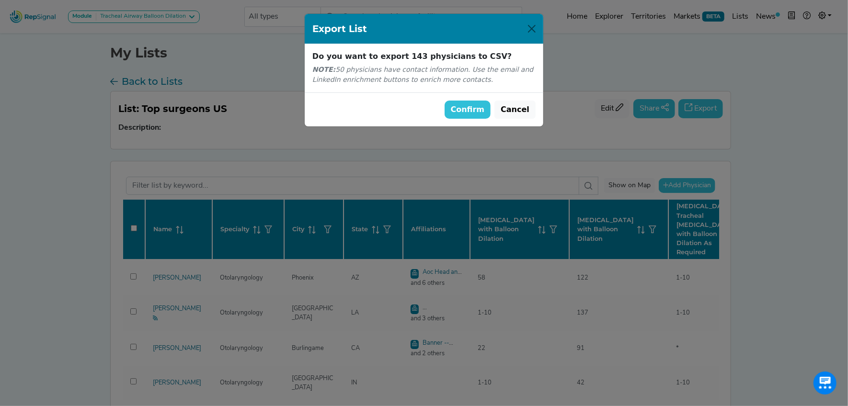
click at [477, 107] on button "Confirm" at bounding box center [467, 110] width 46 height 18
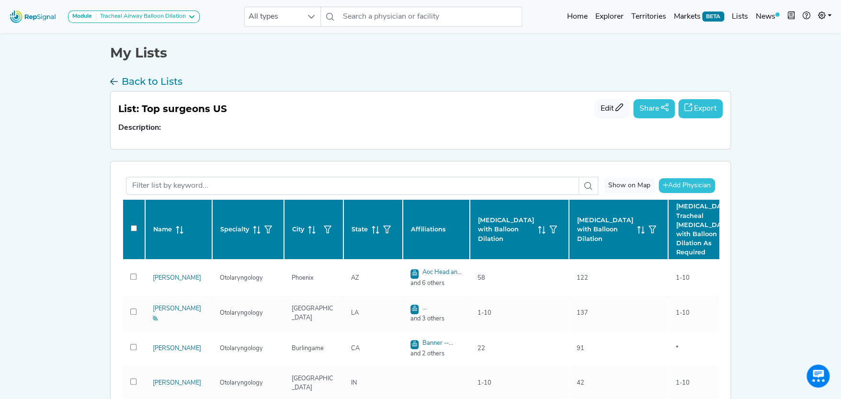
click at [159, 77] on h3 "Back to Lists" at bounding box center [152, 81] width 61 height 11
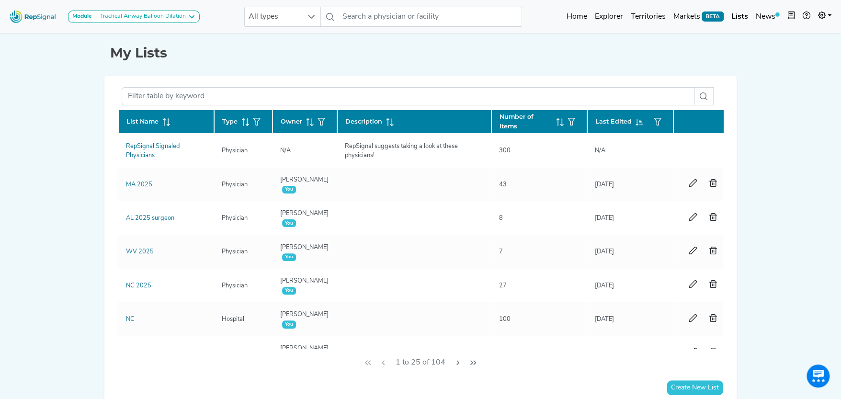
click at [166, 121] on icon at bounding box center [166, 122] width 8 height 8
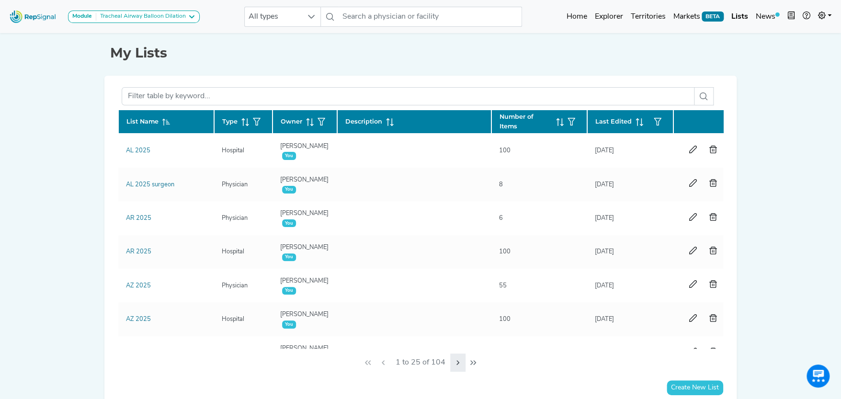
click at [457, 362] on icon "Next Page" at bounding box center [458, 363] width 8 height 8
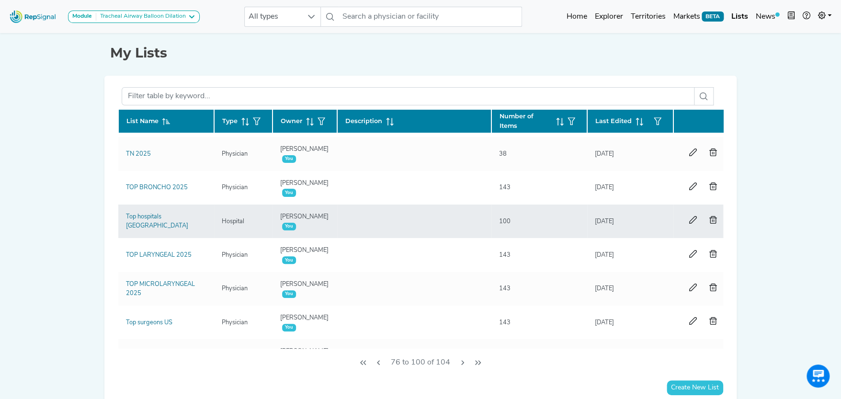
scroll to position [287, 0]
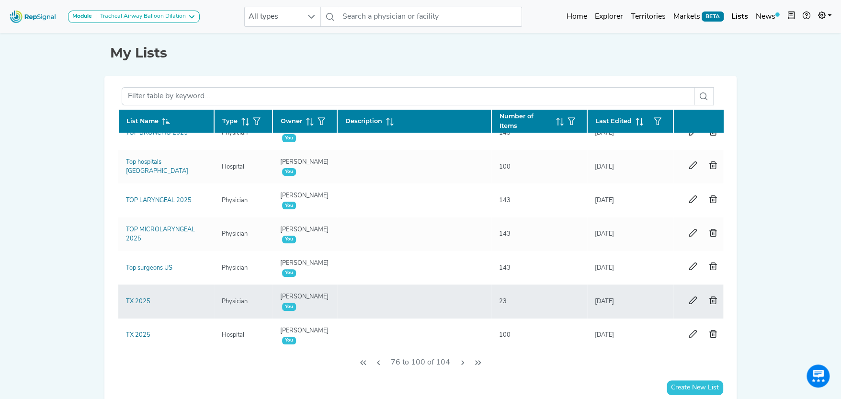
click at [136, 297] on div "TX 2025" at bounding box center [138, 301] width 36 height 9
click at [135, 300] on link "TX 2025" at bounding box center [138, 301] width 24 height 6
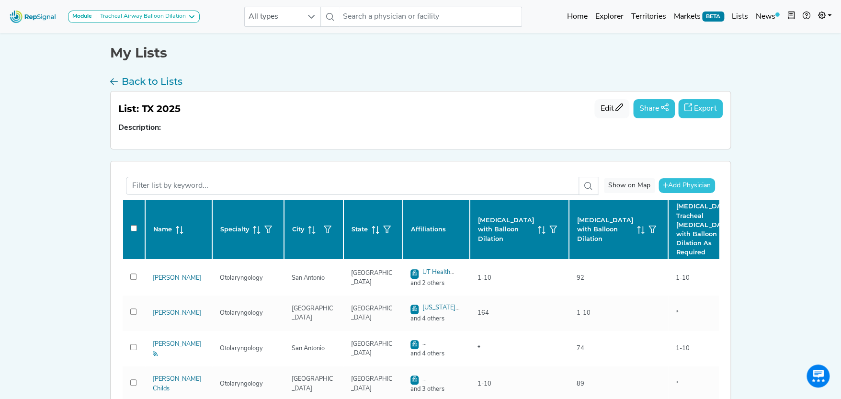
click at [698, 106] on button "Export" at bounding box center [700, 108] width 45 height 19
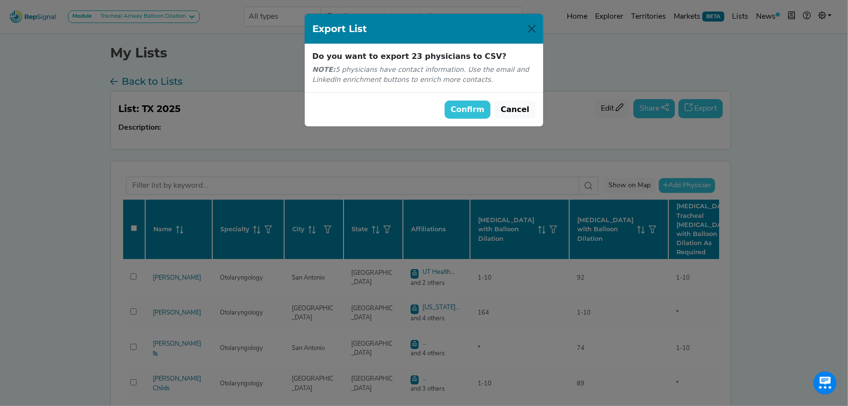
click at [483, 105] on button "Confirm" at bounding box center [467, 110] width 46 height 18
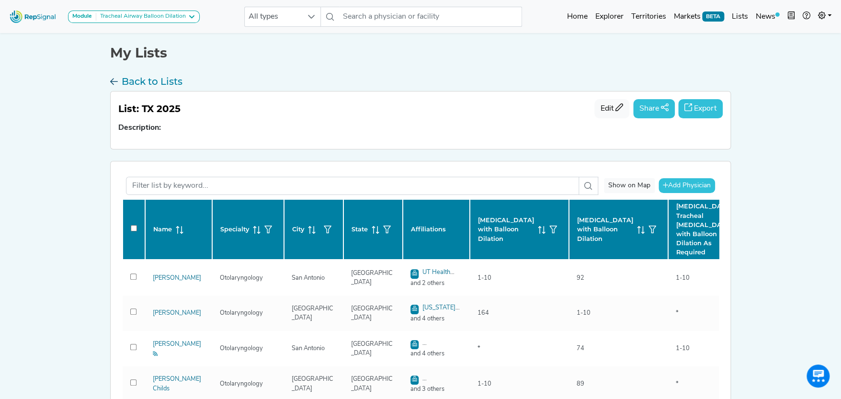
click at [175, 81] on h3 "Back to Lists" at bounding box center [152, 81] width 61 height 11
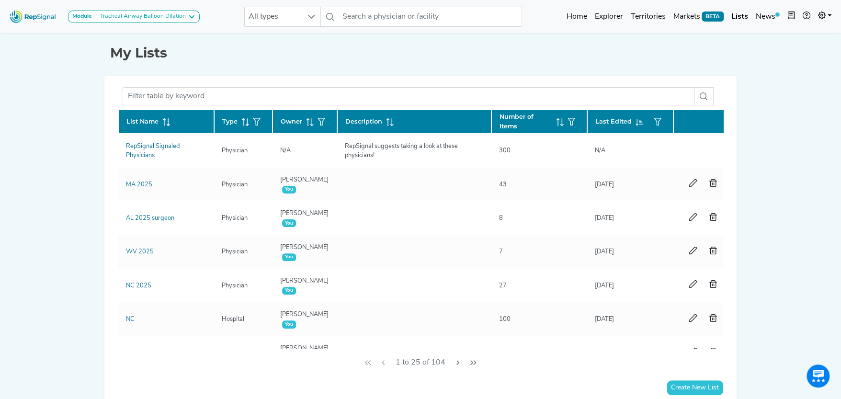
click at [165, 118] on icon at bounding box center [166, 122] width 8 height 8
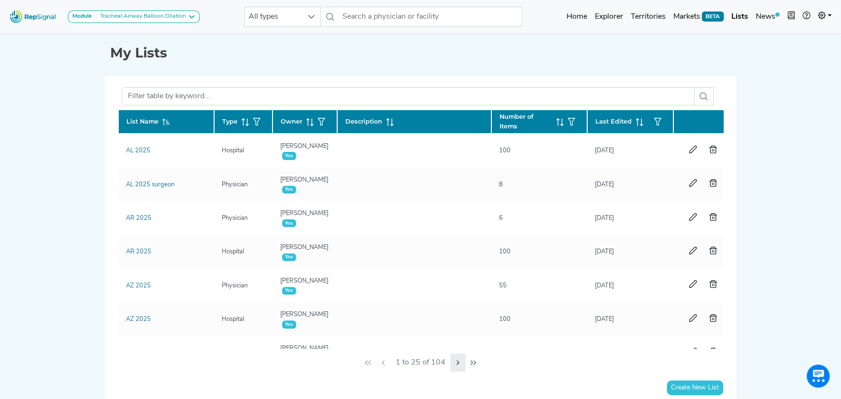
click at [456, 360] on icon "Next Page" at bounding box center [458, 363] width 8 height 8
click at [456, 360] on icon "Next Page" at bounding box center [460, 363] width 8 height 8
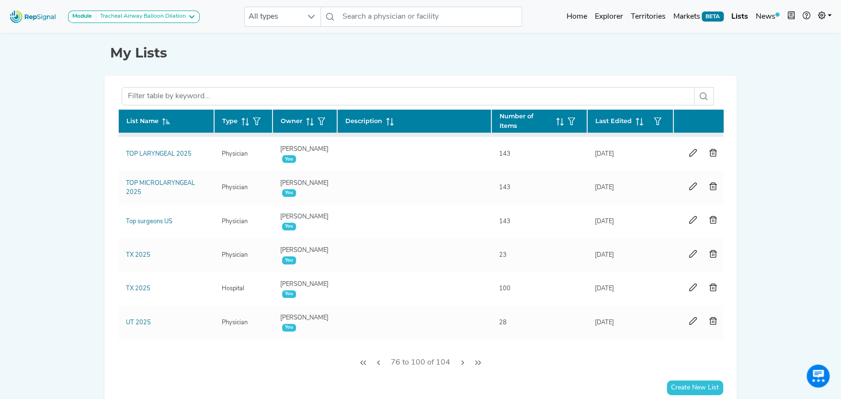
scroll to position [335, 0]
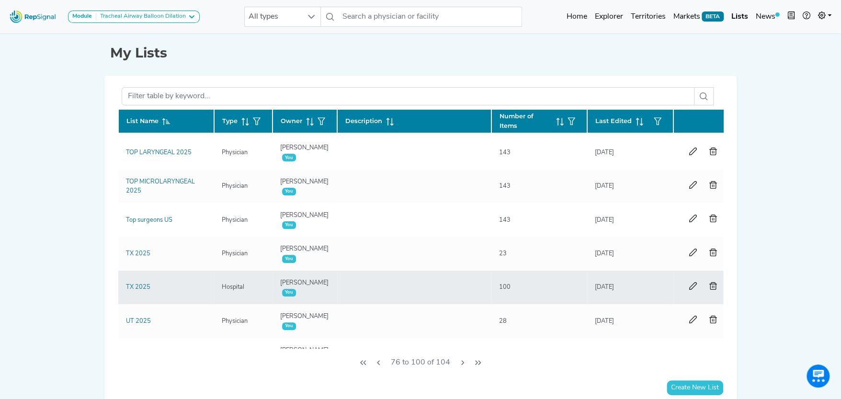
click at [153, 283] on div "TX 2025" at bounding box center [138, 287] width 36 height 9
click at [140, 285] on link "TX 2025" at bounding box center [138, 287] width 24 height 6
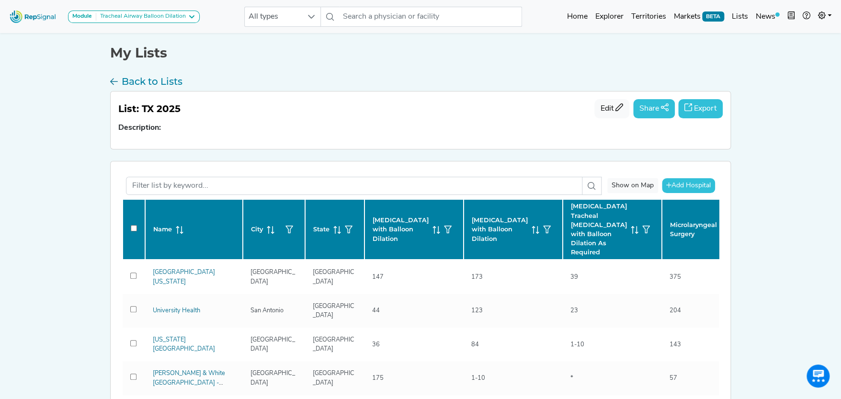
click at [703, 102] on button "Export" at bounding box center [700, 108] width 45 height 19
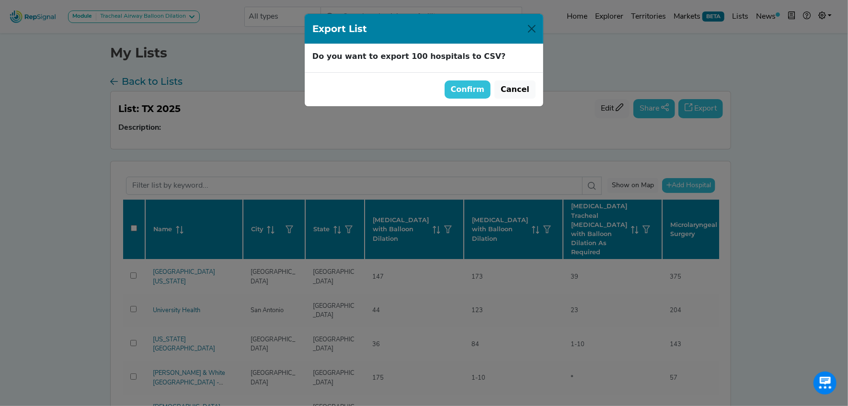
click at [472, 89] on button "Confirm" at bounding box center [467, 89] width 46 height 18
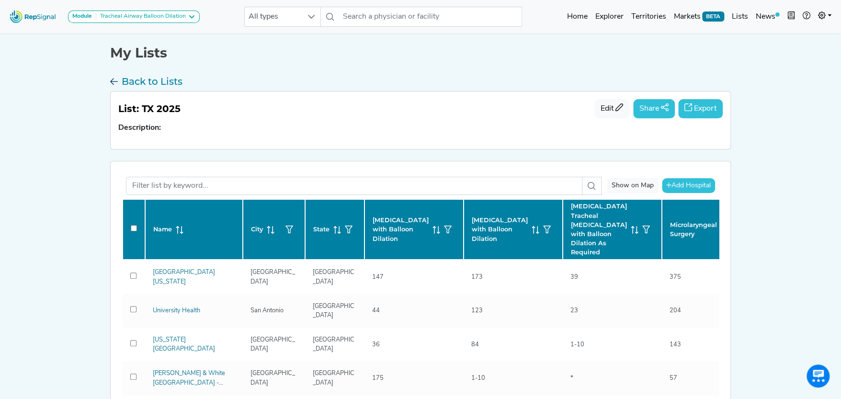
click at [136, 77] on h3 "Back to Lists" at bounding box center [152, 81] width 61 height 11
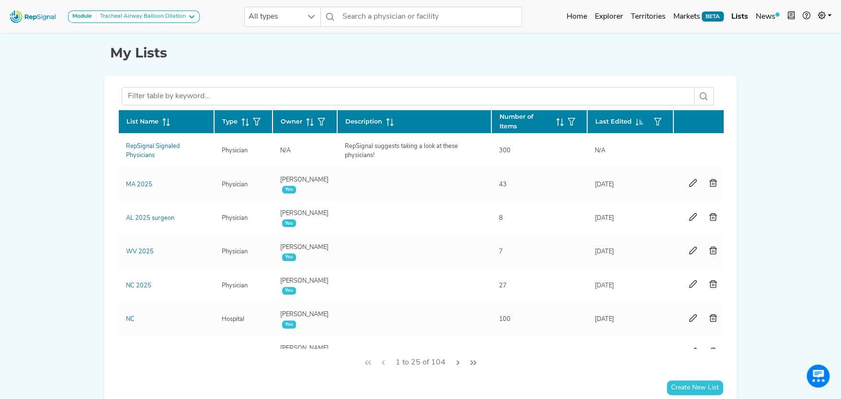
drag, startPoint x: 164, startPoint y: 118, endPoint x: 449, endPoint y: 365, distance: 377.2
click at [164, 118] on icon at bounding box center [164, 122] width 1 height 8
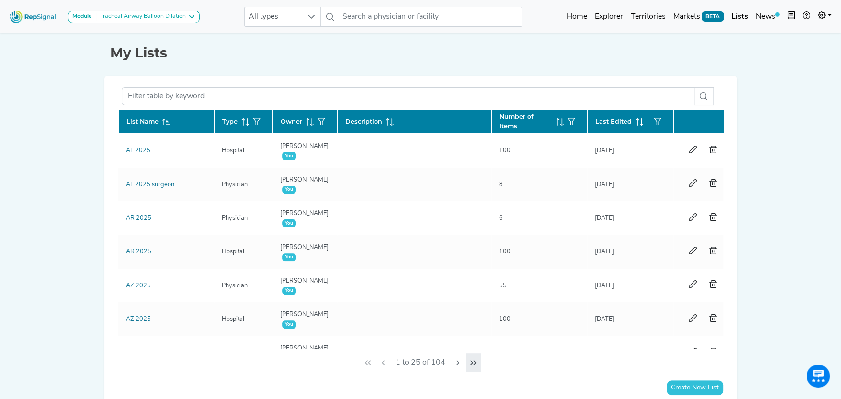
click at [470, 361] on icon "Last Page" at bounding box center [473, 363] width 8 height 8
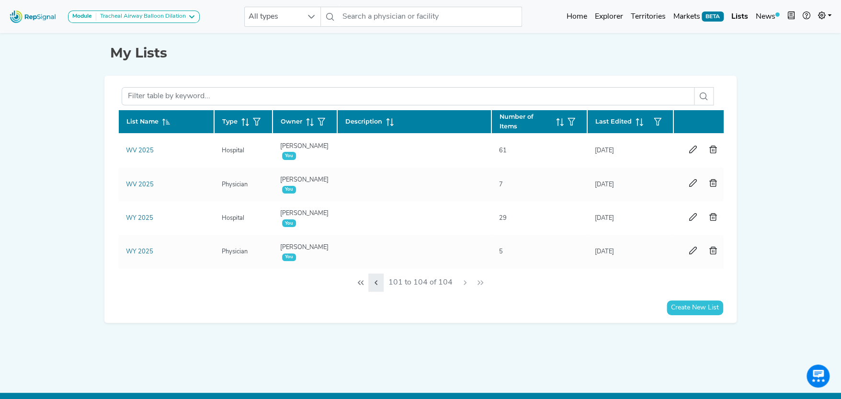
click at [374, 286] on icon "Previous Page" at bounding box center [376, 283] width 8 height 8
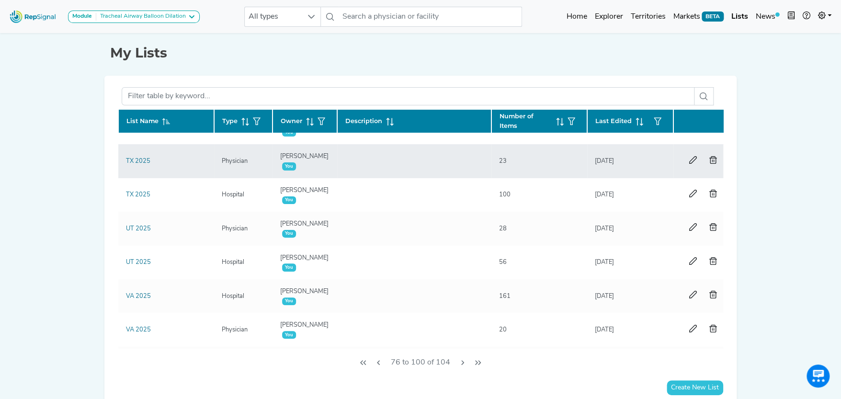
scroll to position [431, 0]
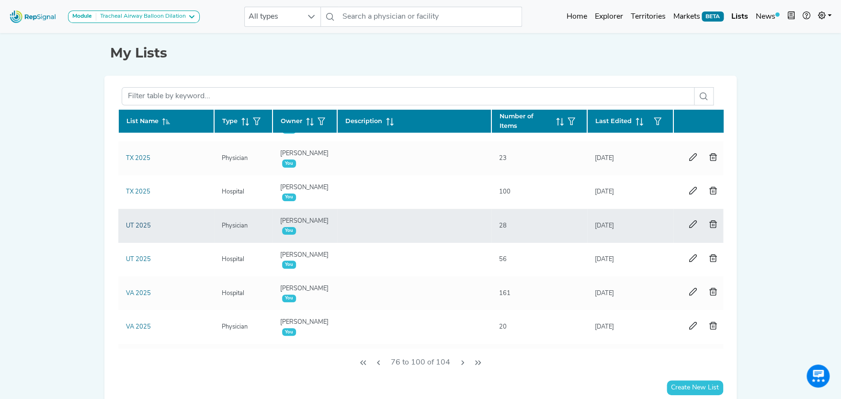
click at [138, 223] on link "UT 2025" at bounding box center [138, 226] width 25 height 6
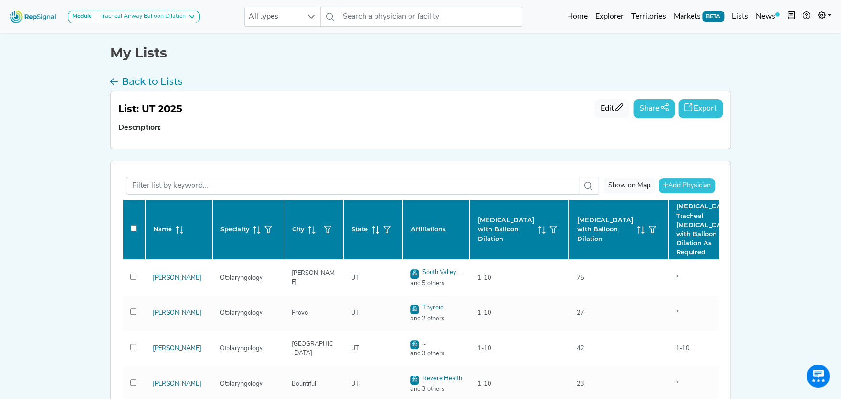
click at [703, 104] on button "Export" at bounding box center [700, 108] width 45 height 19
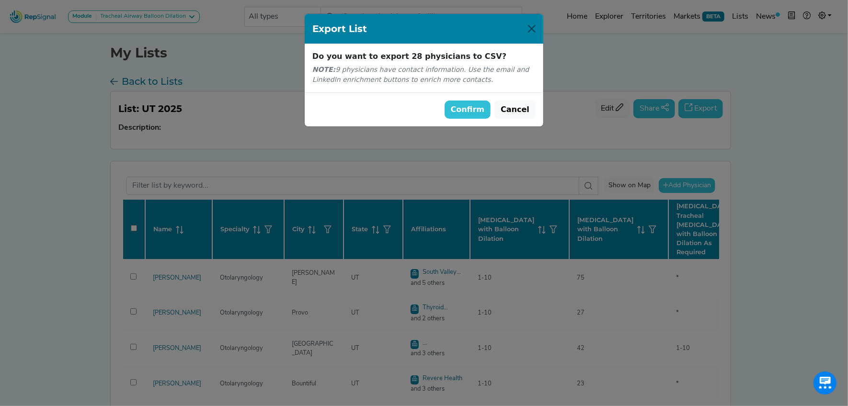
click at [472, 109] on button "Confirm" at bounding box center [467, 110] width 46 height 18
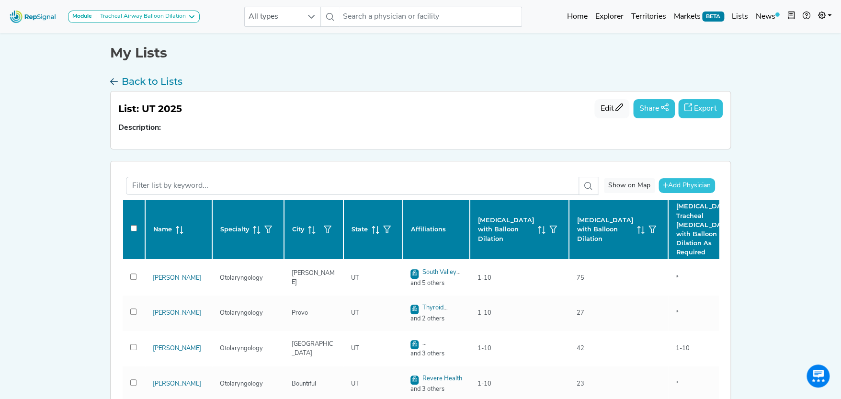
click at [136, 78] on h3 "Back to Lists" at bounding box center [152, 81] width 61 height 11
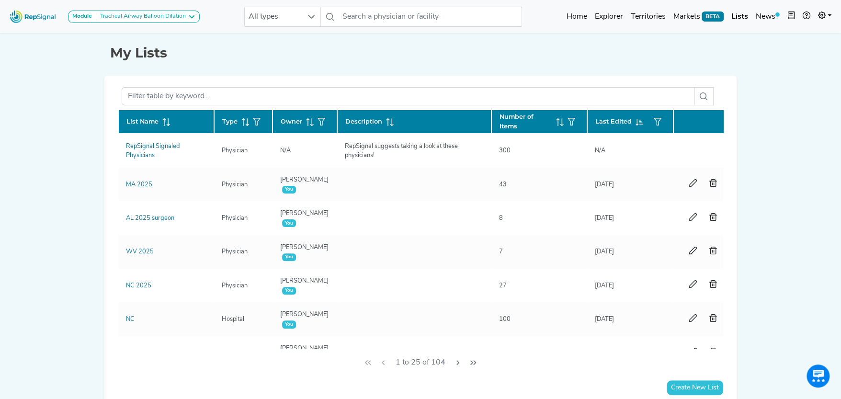
click at [163, 119] on icon at bounding box center [166, 122] width 8 height 8
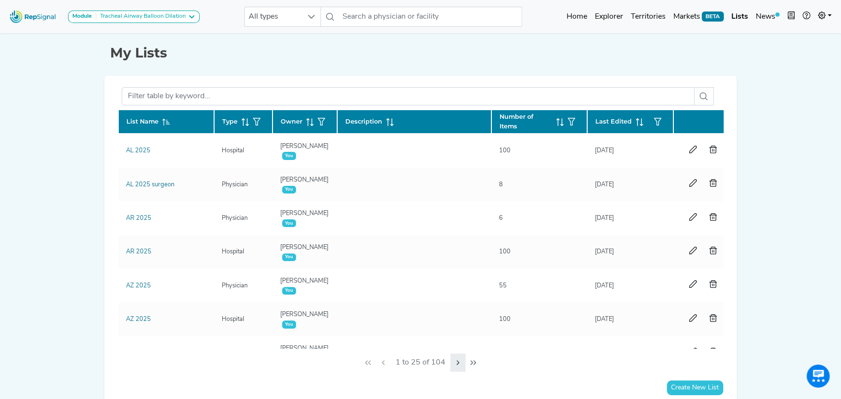
click at [457, 361] on icon "Next Page" at bounding box center [457, 362] width 3 height 5
click at [459, 362] on icon "Next Page" at bounding box center [460, 363] width 8 height 8
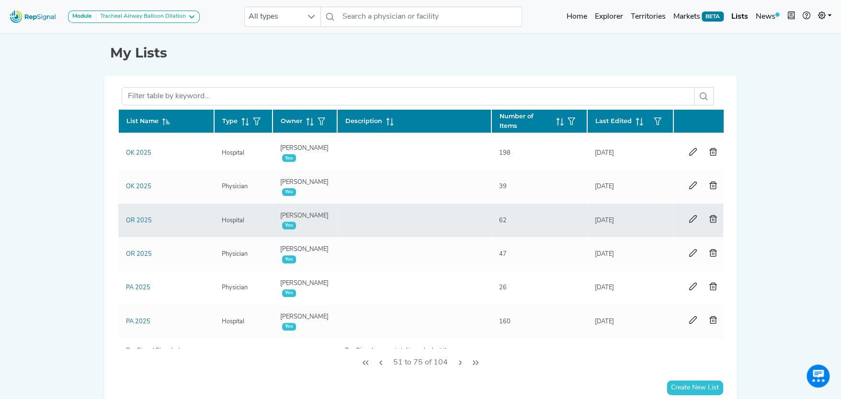
scroll to position [635, 0]
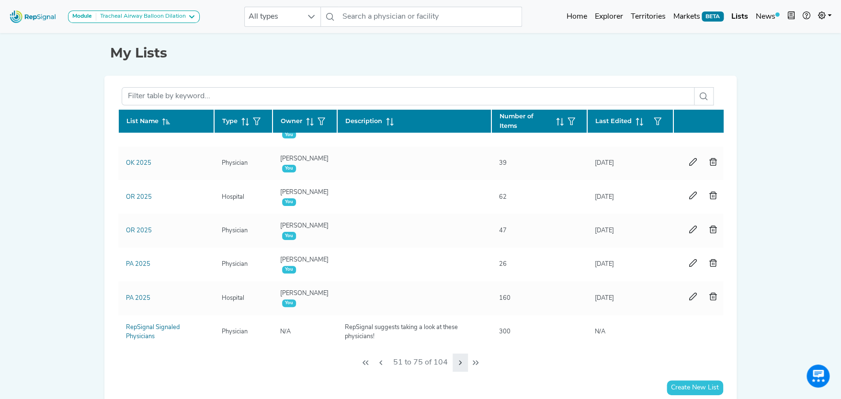
click at [461, 360] on icon "Next Page" at bounding box center [460, 363] width 8 height 8
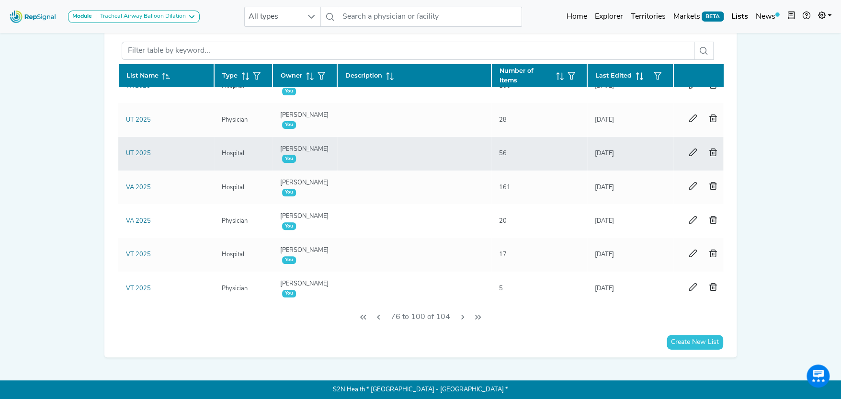
scroll to position [491, 0]
click at [138, 150] on link "UT 2025" at bounding box center [138, 153] width 25 height 6
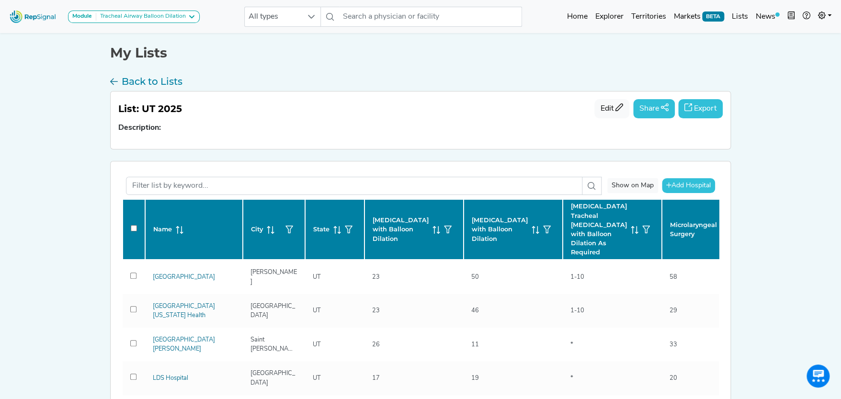
click at [707, 107] on button "Export" at bounding box center [700, 108] width 45 height 19
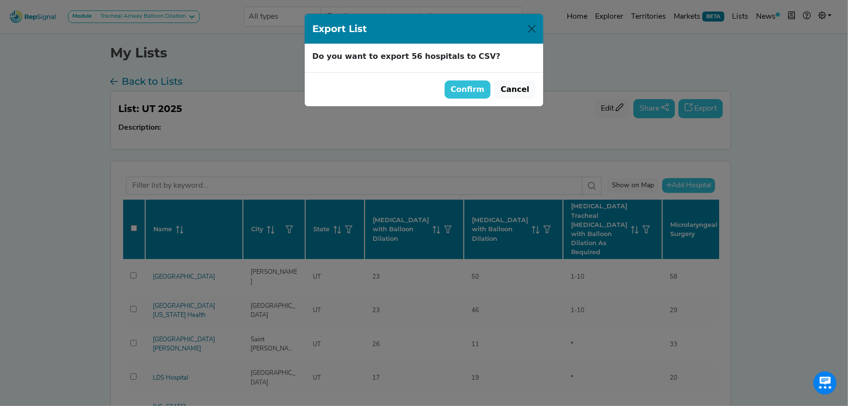
click at [477, 88] on button "Confirm" at bounding box center [467, 89] width 46 height 18
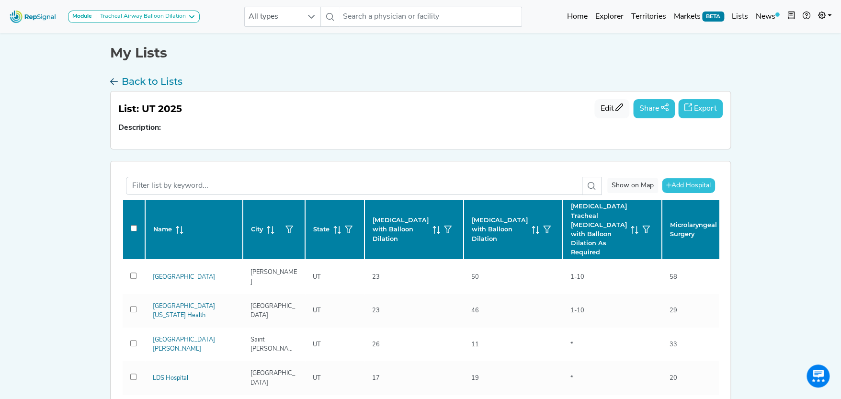
click at [157, 79] on h3 "Back to Lists" at bounding box center [152, 81] width 61 height 11
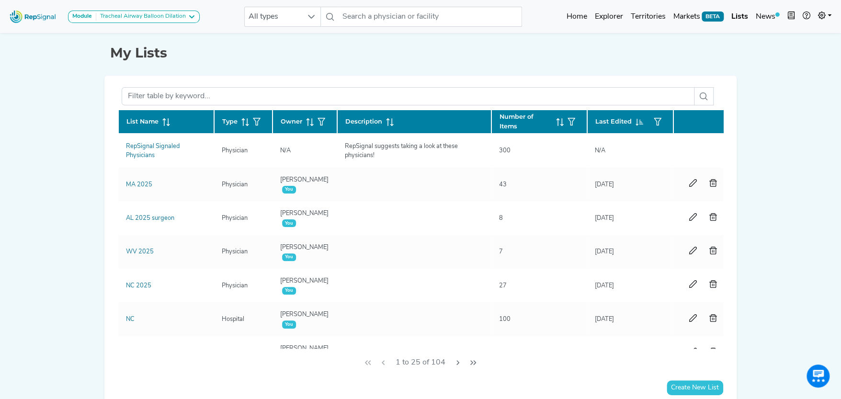
click at [148, 120] on span "List Name" at bounding box center [142, 121] width 32 height 9
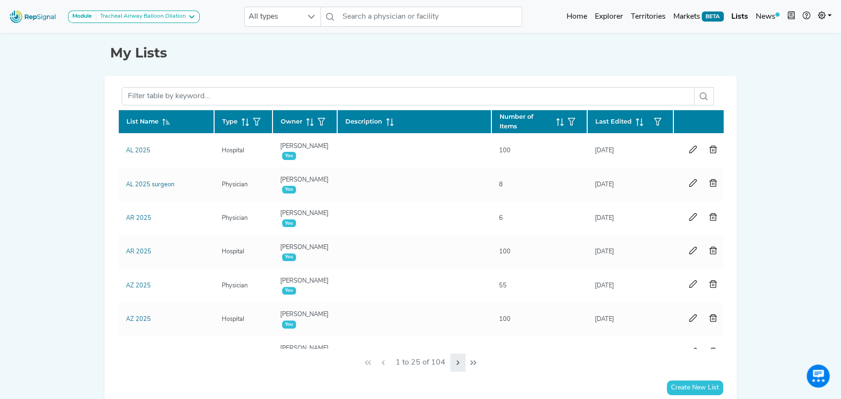
click at [455, 361] on icon "Next Page" at bounding box center [458, 363] width 8 height 8
click at [457, 360] on icon "Next Page" at bounding box center [460, 363] width 8 height 8
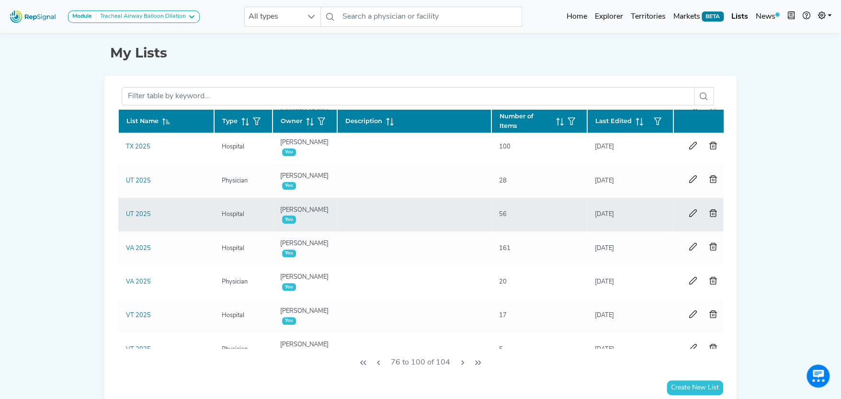
scroll to position [478, 0]
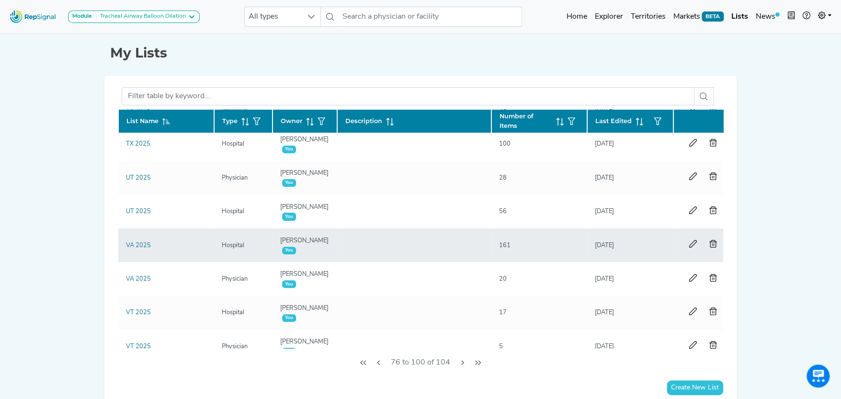
click at [150, 243] on div "VA 2025" at bounding box center [138, 245] width 36 height 9
click at [147, 243] on link "VA 2025" at bounding box center [138, 245] width 25 height 6
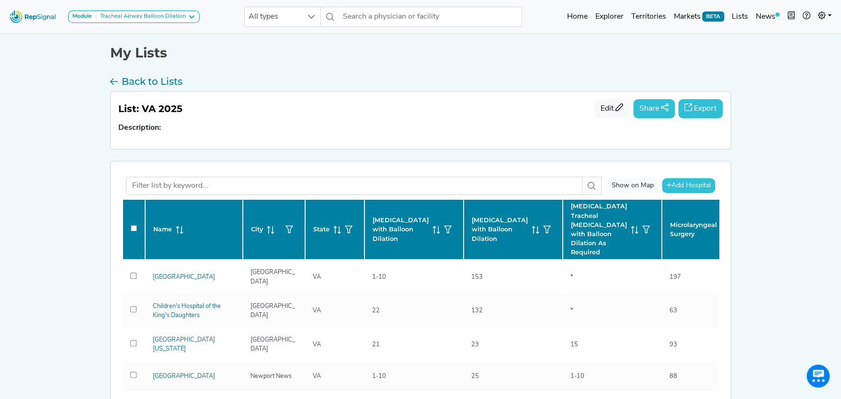
click at [698, 106] on button "Export" at bounding box center [700, 108] width 45 height 19
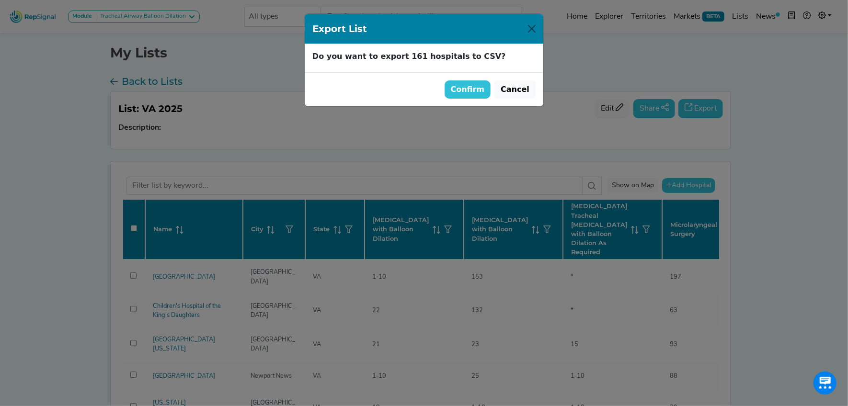
click at [484, 84] on button "Confirm" at bounding box center [467, 89] width 46 height 18
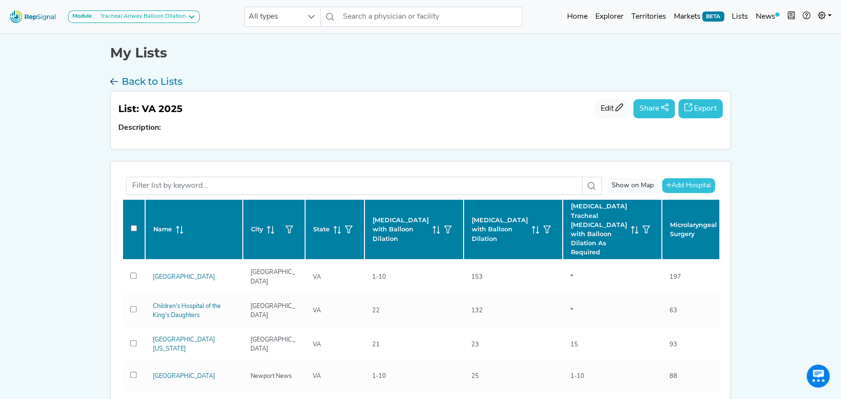
click at [167, 79] on h3 "Back to Lists" at bounding box center [152, 81] width 61 height 11
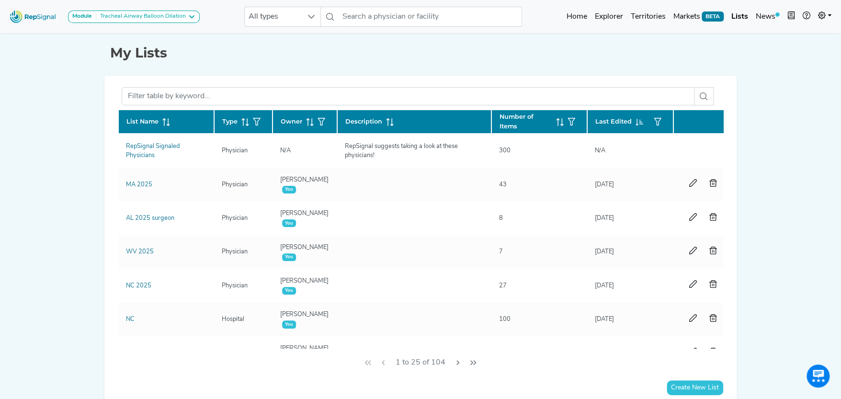
click at [163, 117] on span at bounding box center [164, 121] width 11 height 9
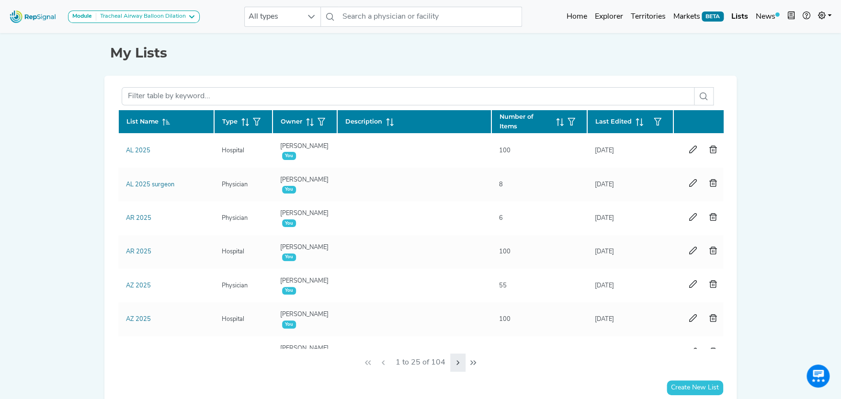
click at [459, 362] on icon "Next Page" at bounding box center [458, 363] width 8 height 8
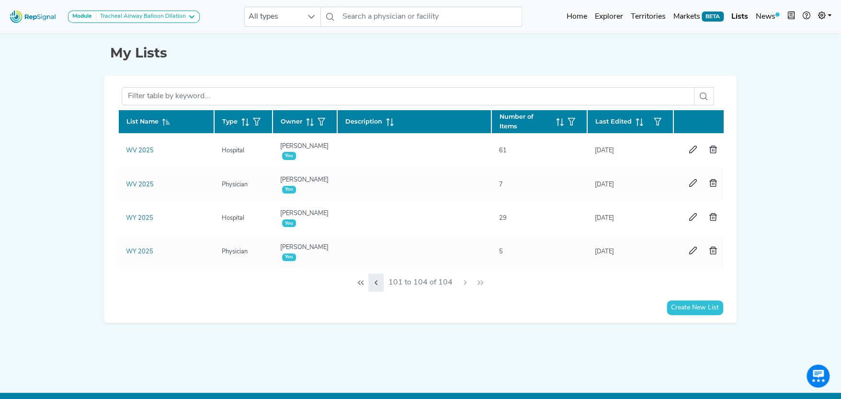
click at [374, 286] on icon "Previous Page" at bounding box center [376, 283] width 8 height 8
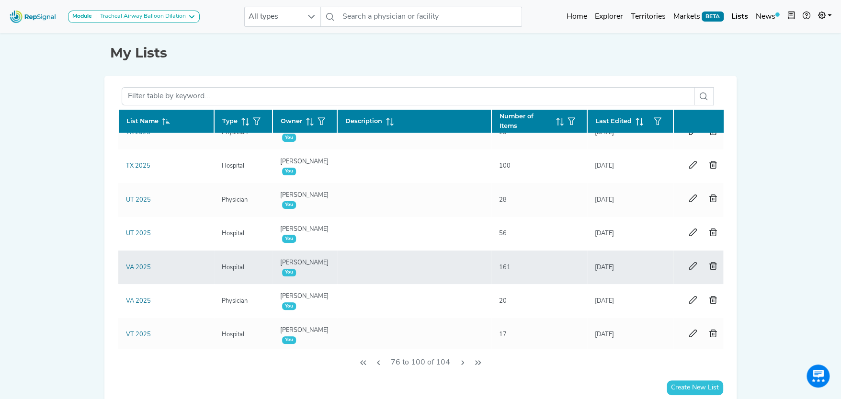
scroll to position [478, 0]
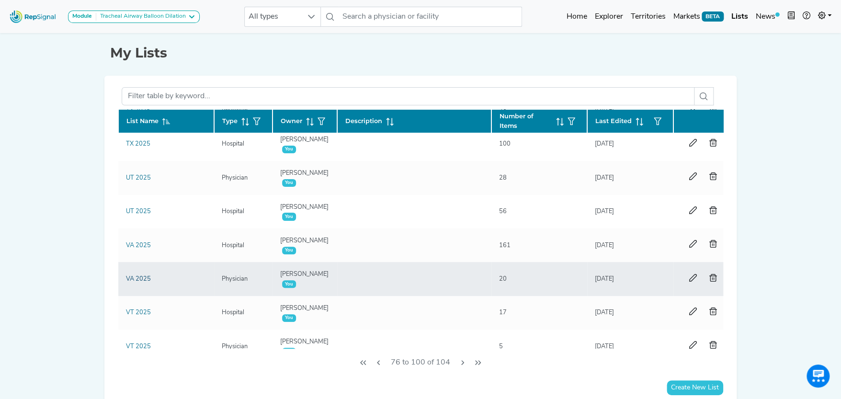
click at [135, 274] on div "VA 2025" at bounding box center [138, 278] width 36 height 9
click at [144, 276] on link "VA 2025" at bounding box center [138, 279] width 25 height 6
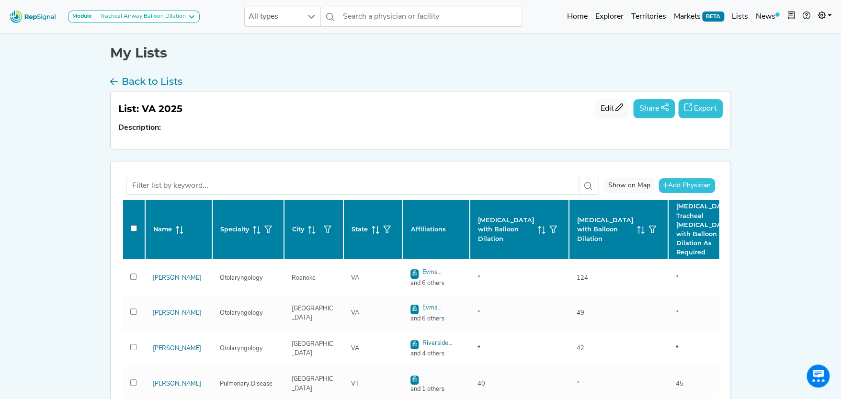
click at [701, 106] on button "Export" at bounding box center [700, 108] width 45 height 19
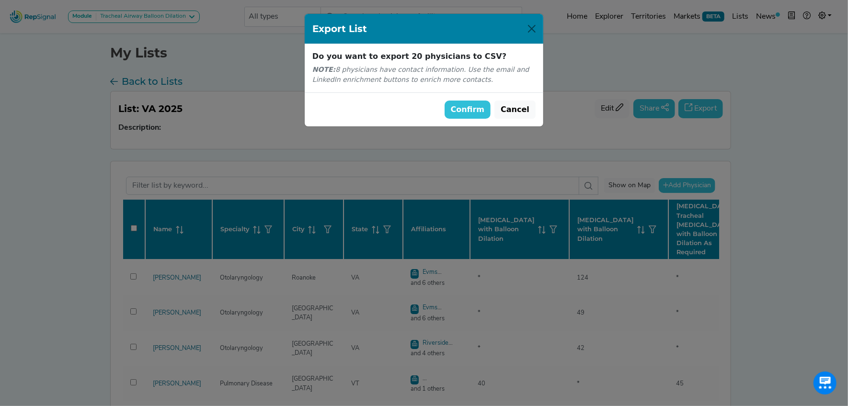
click at [480, 109] on button "Confirm" at bounding box center [467, 110] width 46 height 18
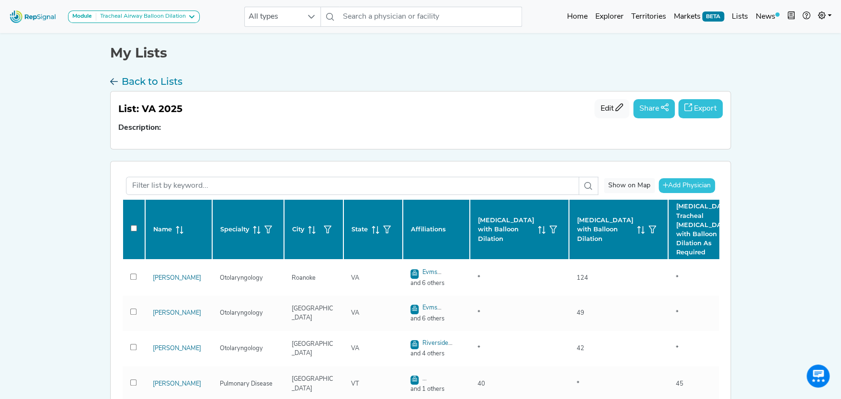
click at [143, 79] on h3 "Back to Lists" at bounding box center [152, 81] width 61 height 11
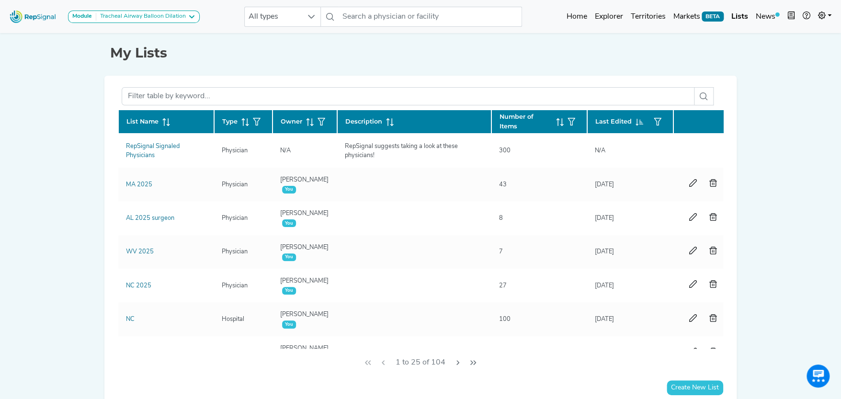
click at [163, 119] on icon at bounding box center [166, 122] width 8 height 8
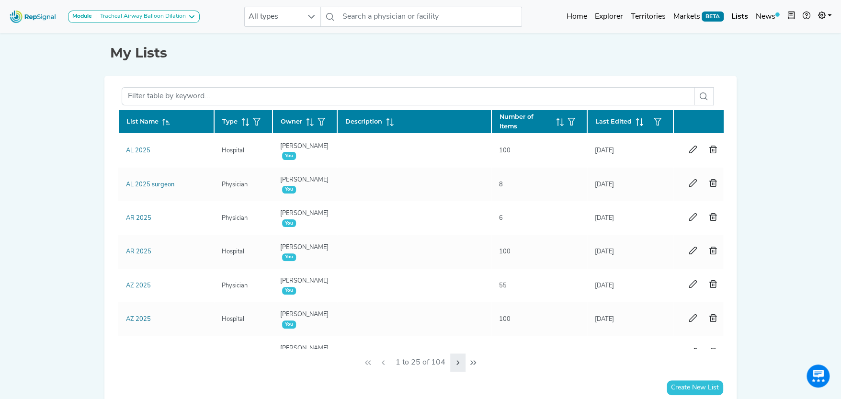
click at [457, 361] on icon "Next Page" at bounding box center [457, 362] width 3 height 5
click at [457, 361] on icon "Next Page" at bounding box center [460, 363] width 8 height 8
click at [459, 360] on icon "Next Page" at bounding box center [460, 362] width 3 height 5
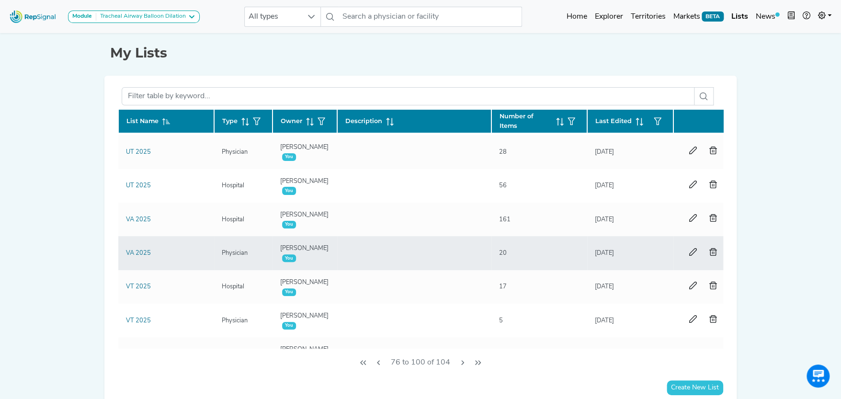
scroll to position [527, 0]
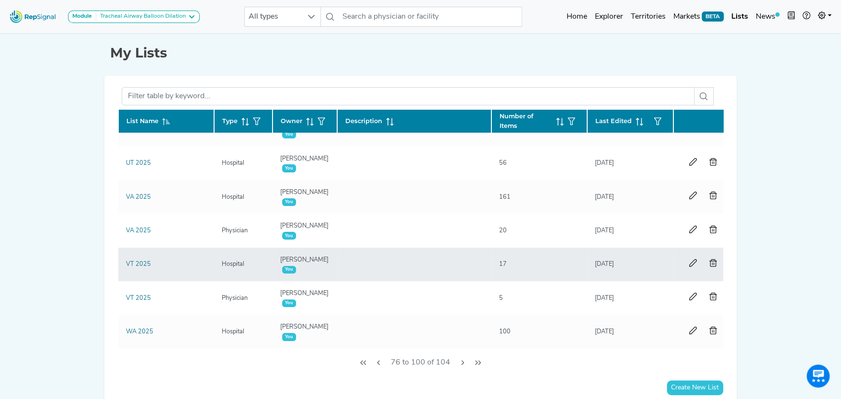
click at [154, 261] on div "VT 2025" at bounding box center [138, 264] width 36 height 9
click at [146, 262] on link "VT 2025" at bounding box center [138, 264] width 25 height 6
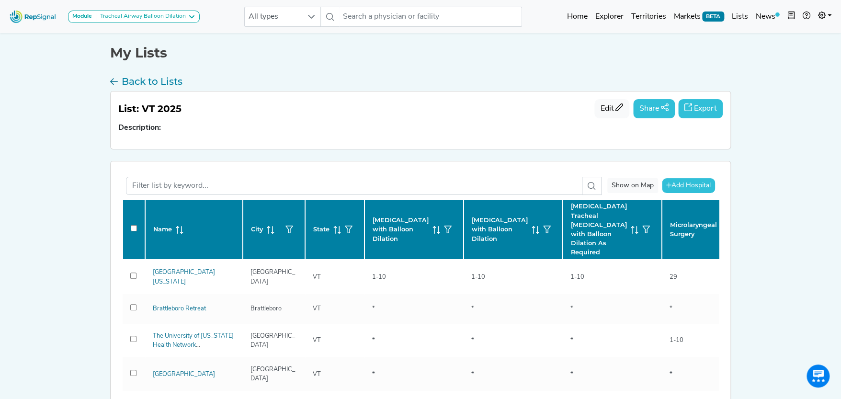
click at [705, 109] on button "Export" at bounding box center [700, 108] width 45 height 19
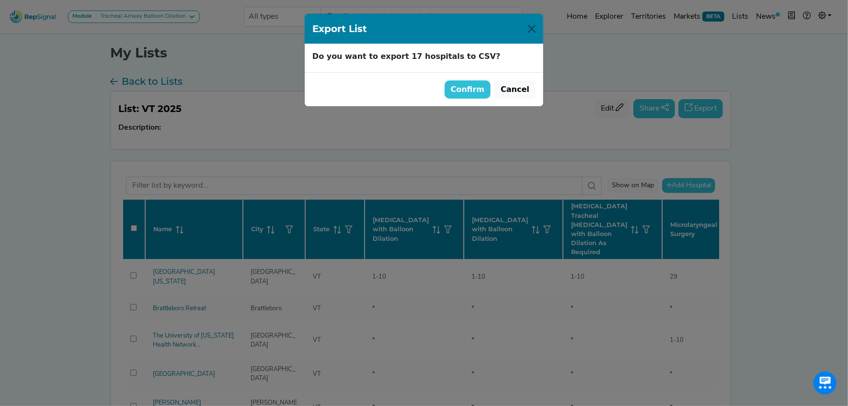
click at [470, 86] on button "Confirm" at bounding box center [467, 89] width 46 height 18
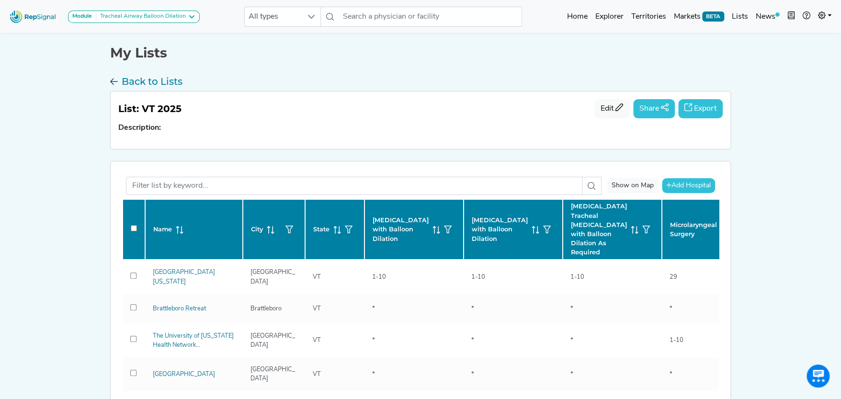
click at [129, 80] on h3 "Back to Lists" at bounding box center [152, 81] width 61 height 11
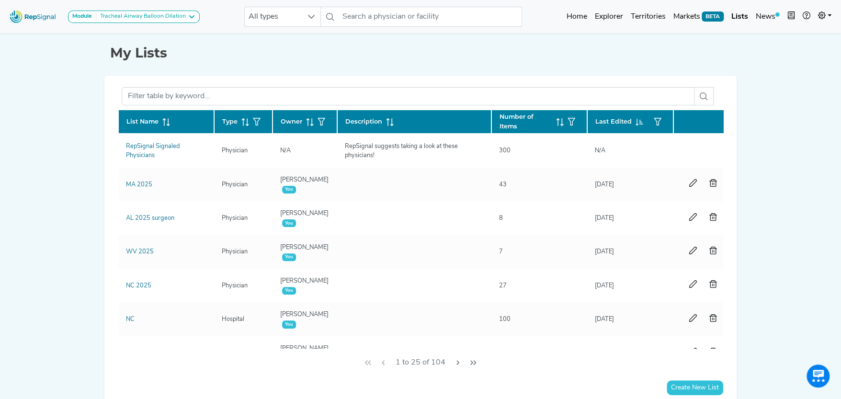
click at [160, 119] on span at bounding box center [164, 121] width 11 height 9
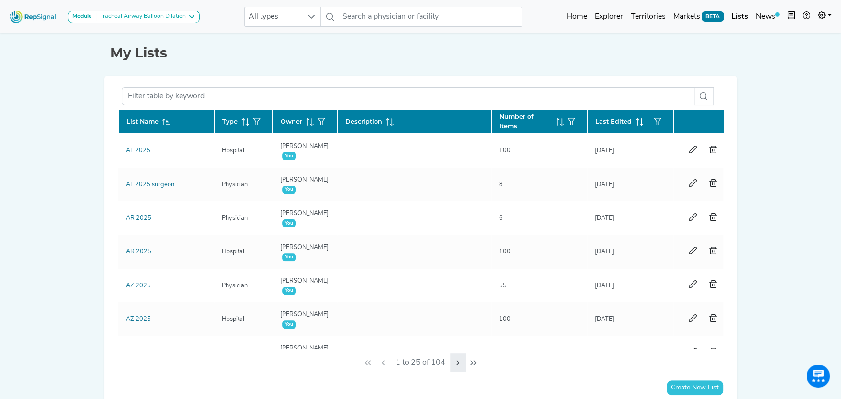
click at [457, 360] on icon "Next Page" at bounding box center [458, 363] width 8 height 8
click at [457, 360] on button "Next Page" at bounding box center [457, 362] width 15 height 18
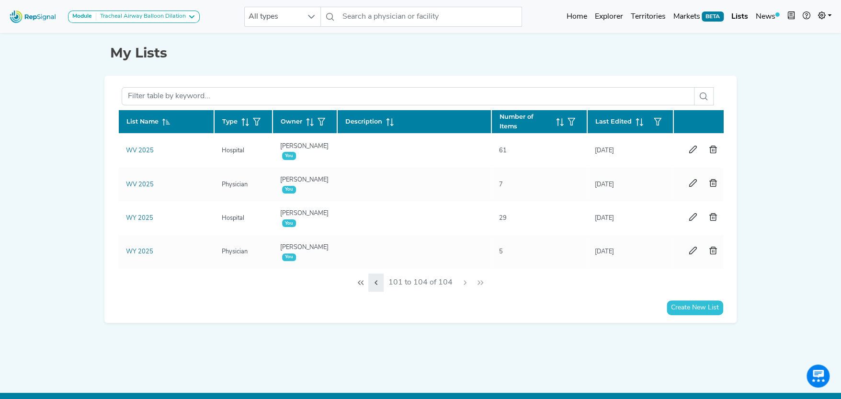
click at [378, 286] on icon "Previous Page" at bounding box center [376, 283] width 8 height 8
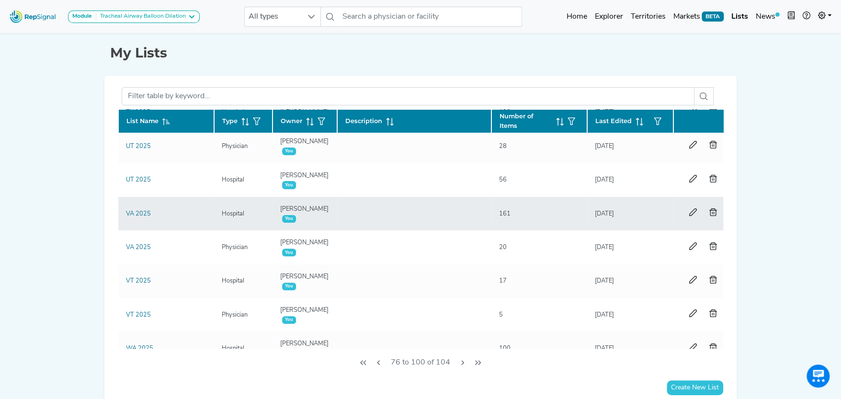
scroll to position [527, 0]
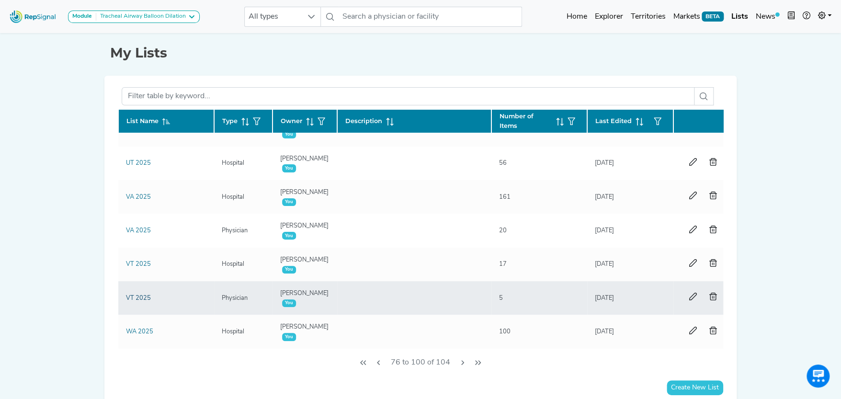
click at [138, 296] on link "VT 2025" at bounding box center [138, 298] width 25 height 6
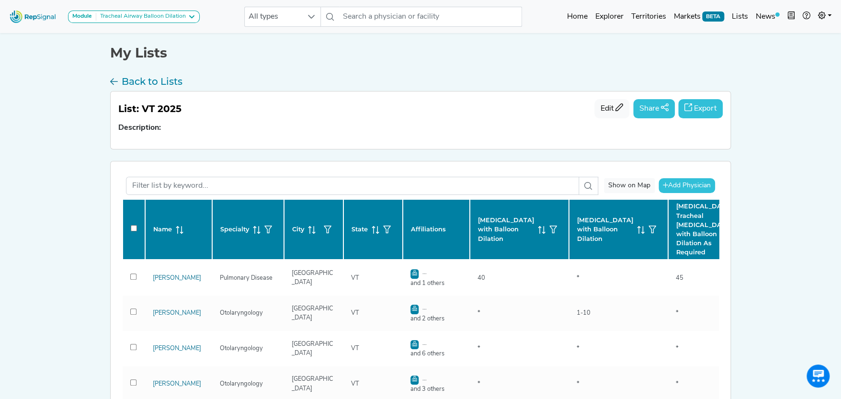
click at [650, 104] on button "Share" at bounding box center [654, 108] width 42 height 19
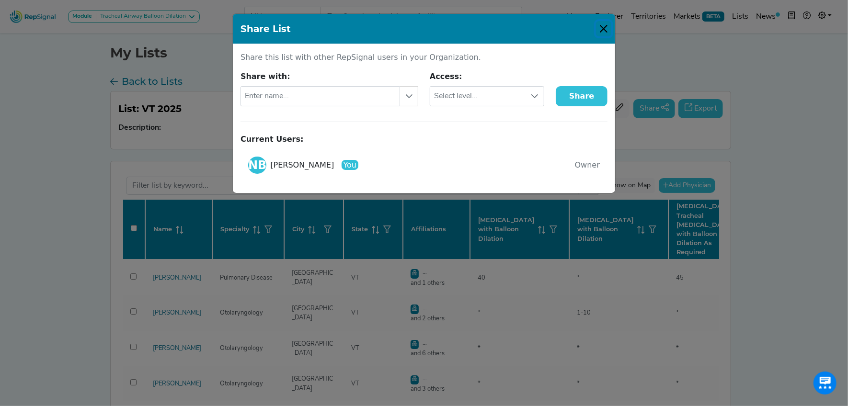
click at [602, 26] on button "Close" at bounding box center [603, 28] width 15 height 15
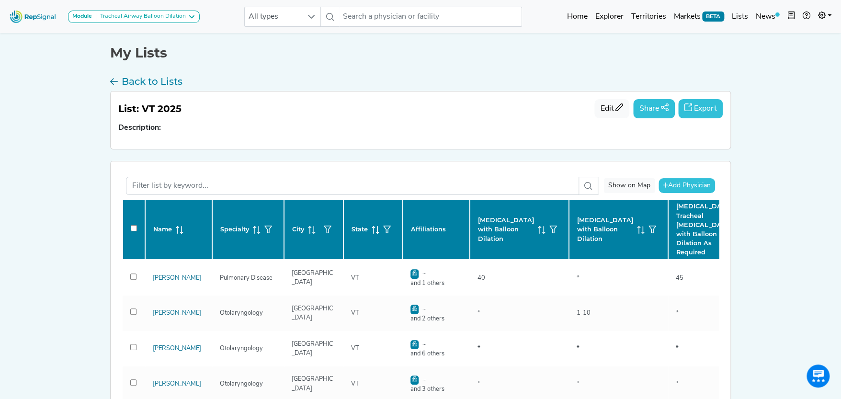
click at [699, 102] on button "Export" at bounding box center [700, 108] width 45 height 19
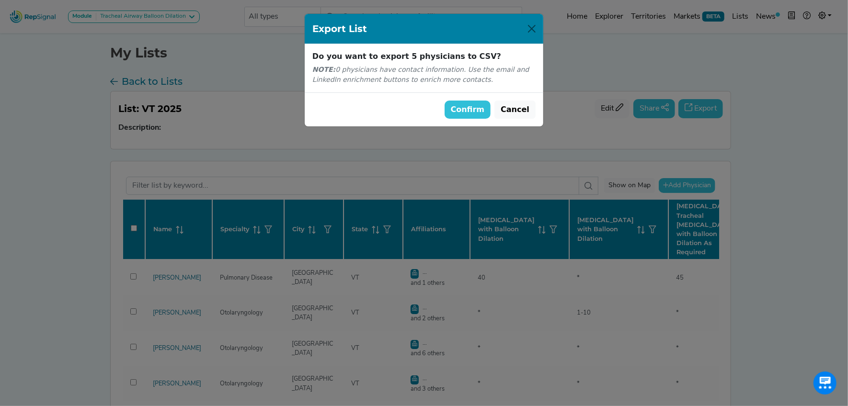
click at [481, 106] on button "Confirm" at bounding box center [467, 110] width 46 height 18
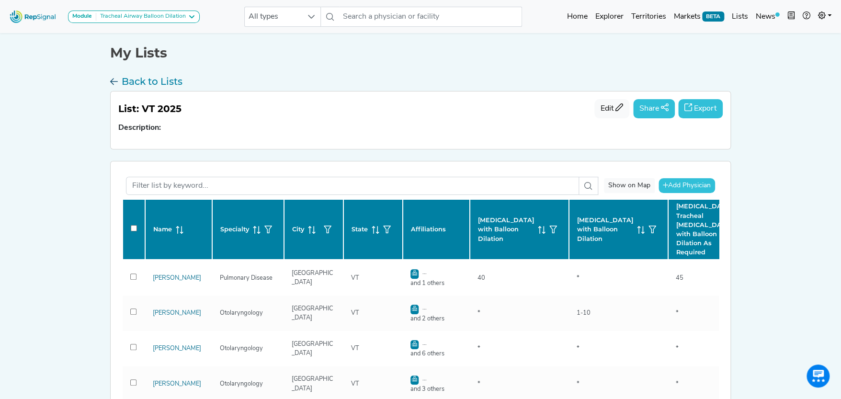
click at [144, 76] on h3 "Back to Lists" at bounding box center [152, 81] width 61 height 11
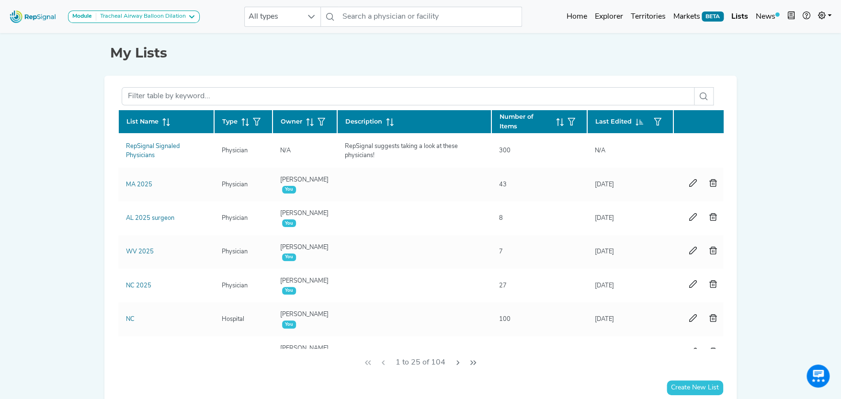
click at [166, 118] on icon at bounding box center [166, 122] width 8 height 8
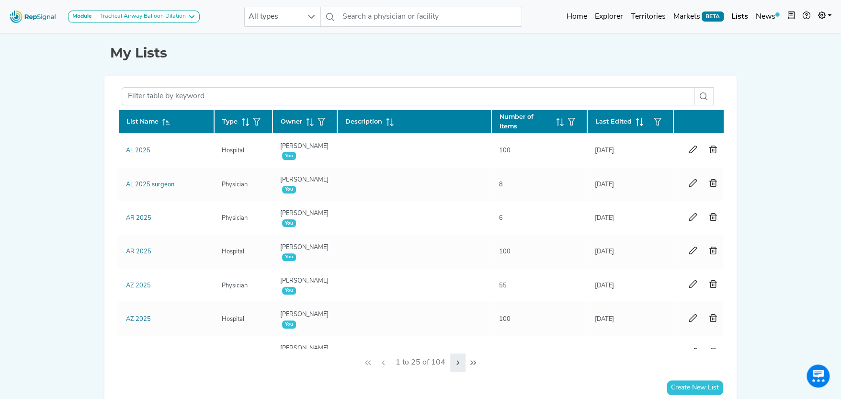
click at [454, 360] on icon "Next Page" at bounding box center [458, 363] width 8 height 8
click at [455, 359] on icon "Next Page" at bounding box center [458, 363] width 8 height 8
click at [458, 359] on icon "Next Page" at bounding box center [458, 363] width 8 height 8
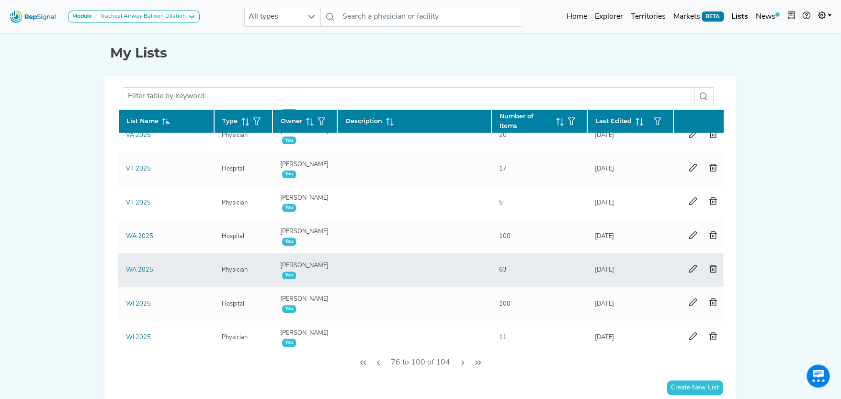
scroll to position [623, 0]
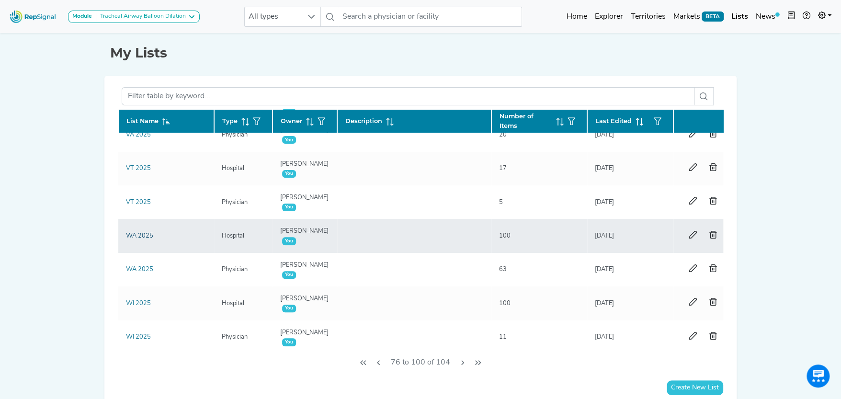
click at [143, 233] on link "WA 2025" at bounding box center [139, 236] width 27 height 6
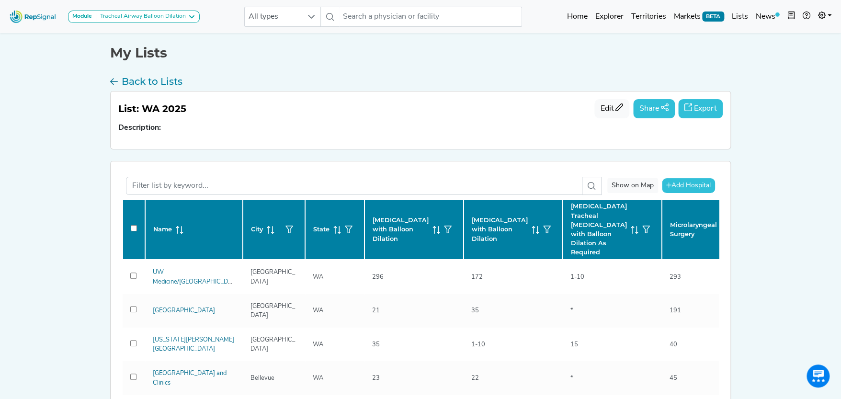
click at [705, 105] on button "Export" at bounding box center [700, 108] width 45 height 19
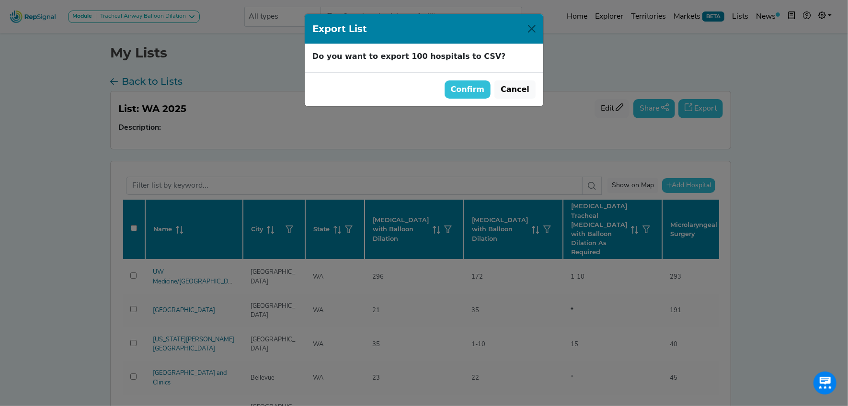
click at [473, 87] on button "Confirm" at bounding box center [467, 89] width 46 height 18
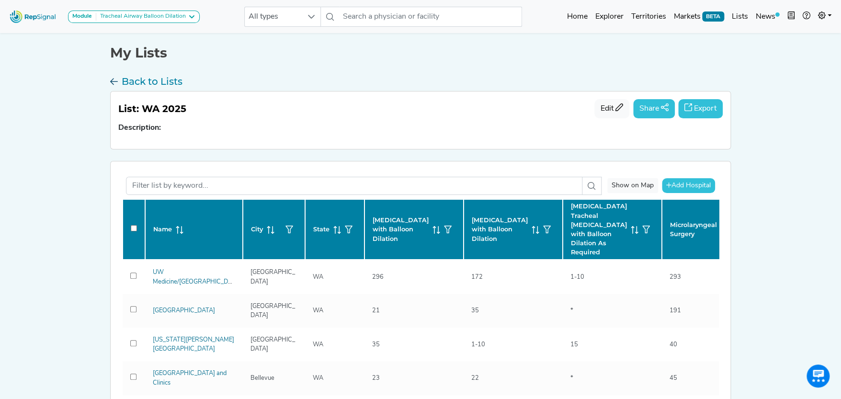
click at [156, 79] on h3 "Back to Lists" at bounding box center [152, 81] width 61 height 11
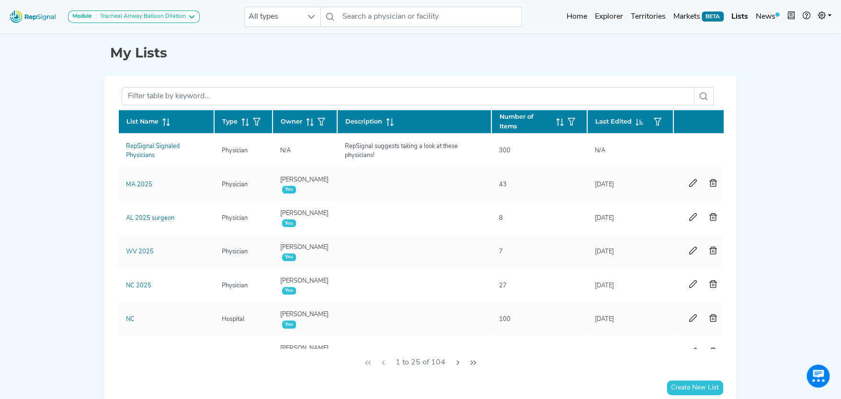
click at [160, 114] on th "List Name" at bounding box center [166, 122] width 96 height 24
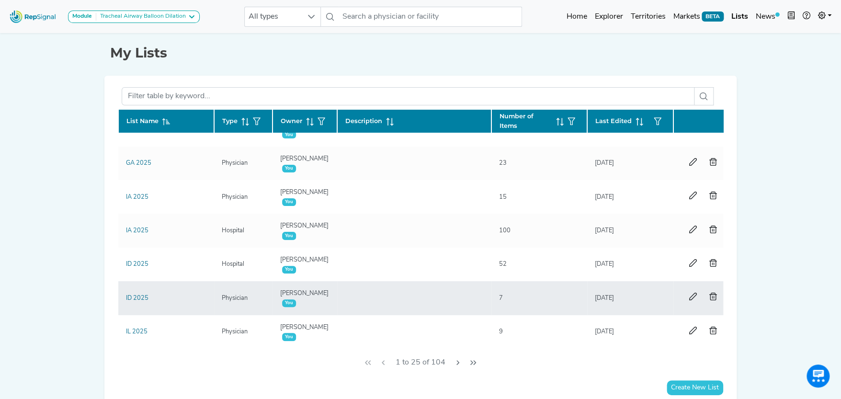
scroll to position [45, 0]
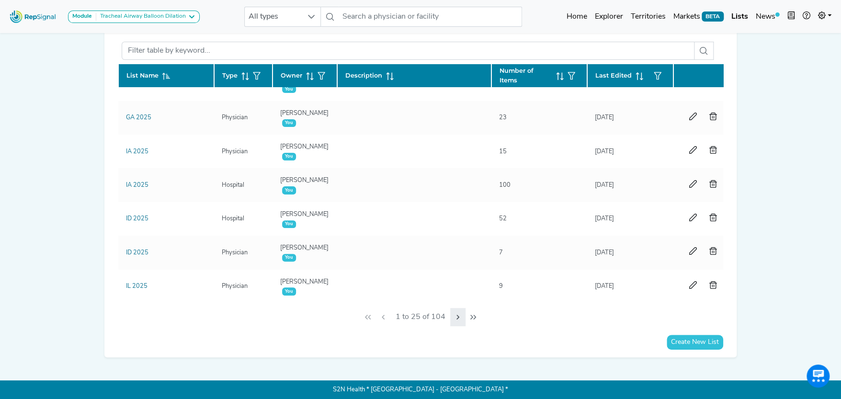
click at [458, 313] on icon "Next Page" at bounding box center [458, 317] width 8 height 8
click at [458, 314] on icon "Next Page" at bounding box center [458, 317] width 8 height 8
click at [458, 315] on icon "Next Page" at bounding box center [460, 317] width 8 height 8
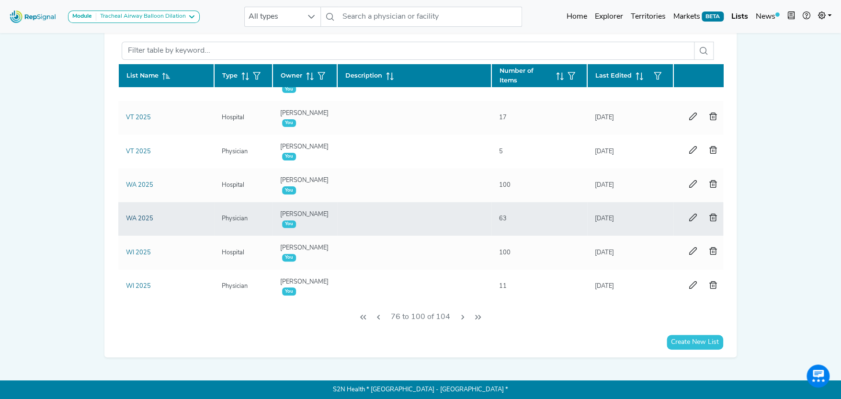
click at [136, 215] on link "WA 2025" at bounding box center [139, 218] width 27 height 6
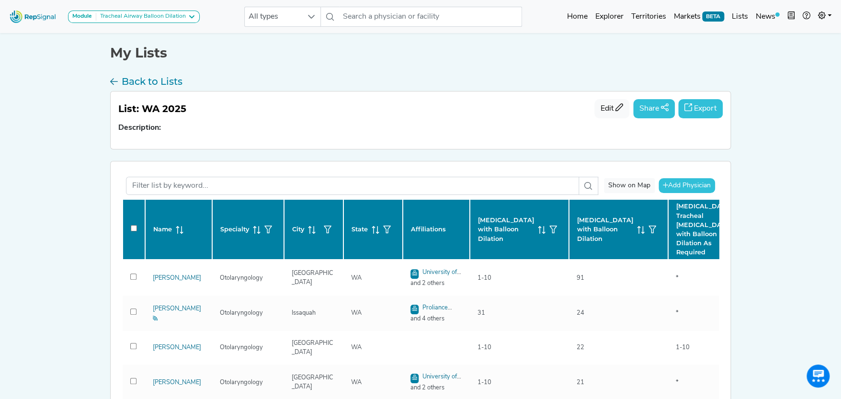
click at [701, 104] on button "Export" at bounding box center [700, 108] width 45 height 19
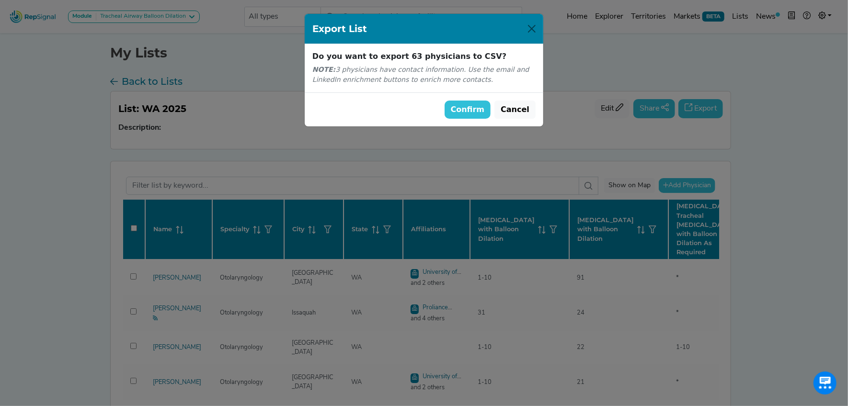
click at [475, 109] on button "Confirm" at bounding box center [467, 110] width 46 height 18
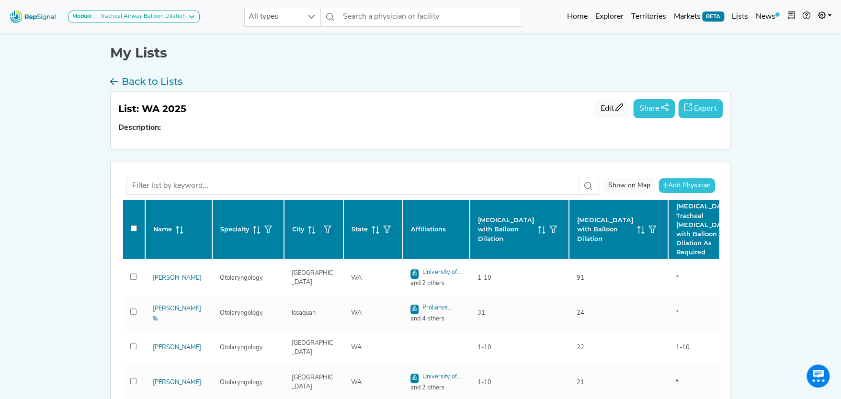
click at [155, 78] on h3 "Back to Lists" at bounding box center [152, 81] width 61 height 11
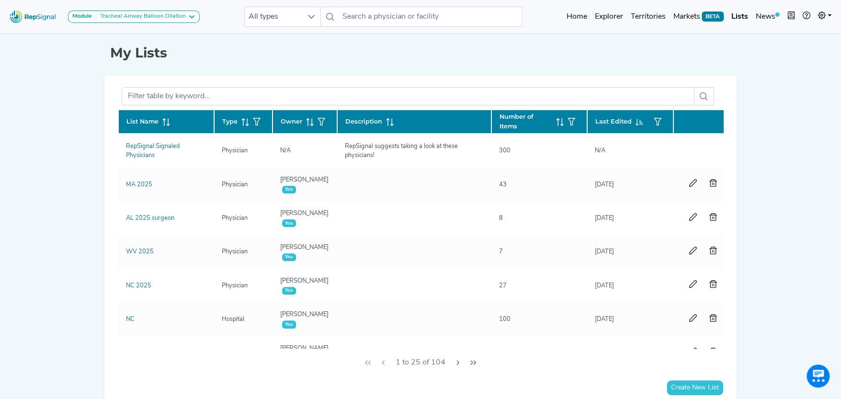
click at [166, 117] on span at bounding box center [164, 121] width 11 height 9
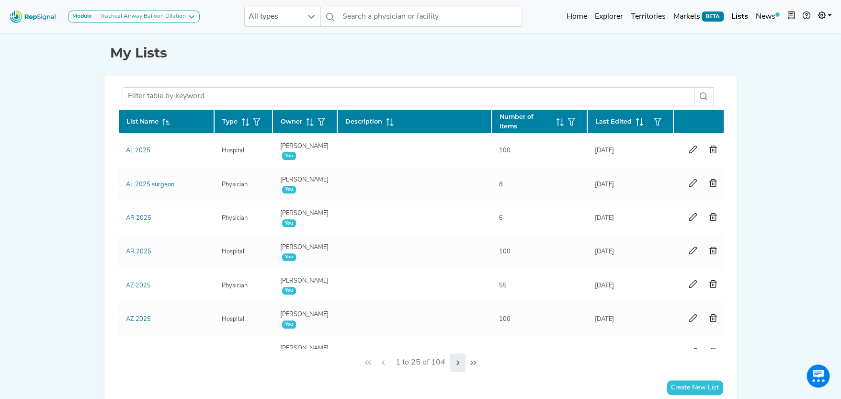
click at [457, 363] on icon "Next Page" at bounding box center [457, 362] width 3 height 5
click at [458, 363] on icon "Next Page" at bounding box center [458, 363] width 8 height 8
click at [458, 363] on icon "Next Page" at bounding box center [460, 363] width 8 height 8
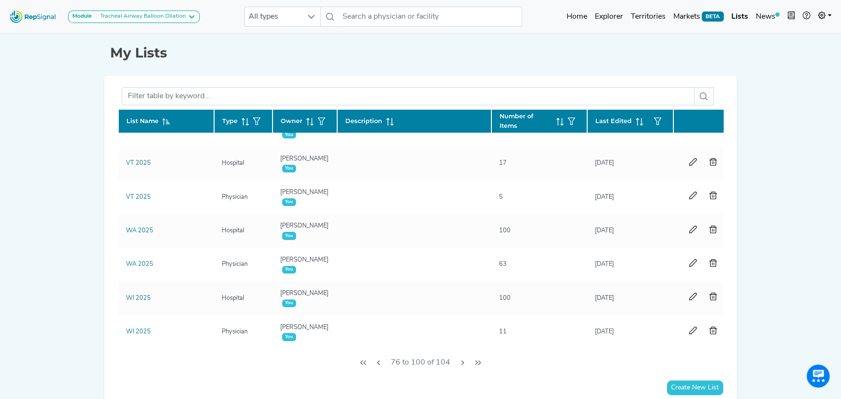
scroll to position [635, 0]
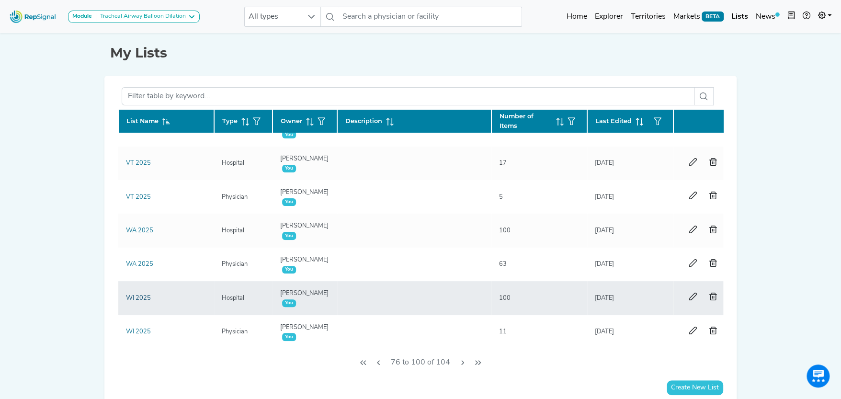
click at [142, 295] on link "WI 2025" at bounding box center [138, 298] width 25 height 6
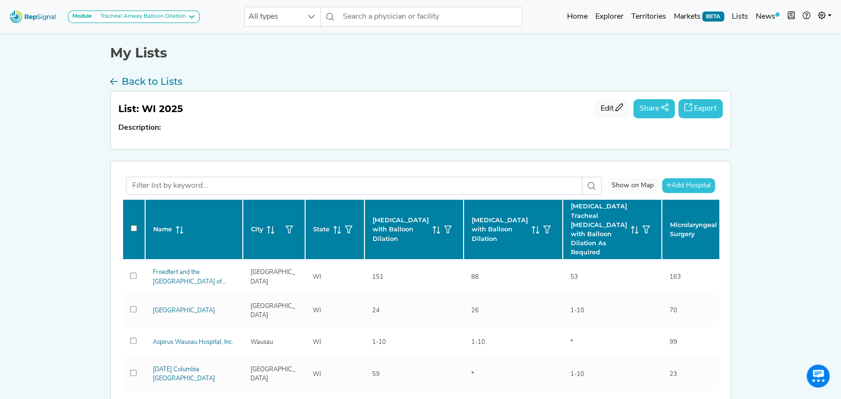
click at [709, 106] on button "Export" at bounding box center [700, 108] width 45 height 19
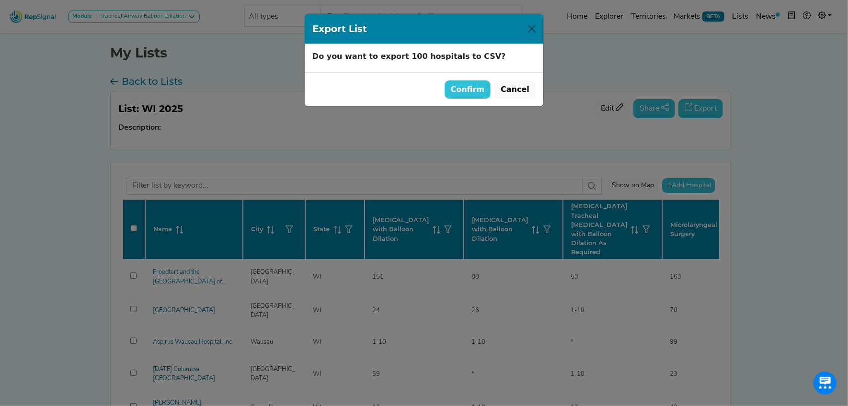
click at [472, 87] on button "Confirm" at bounding box center [467, 89] width 46 height 18
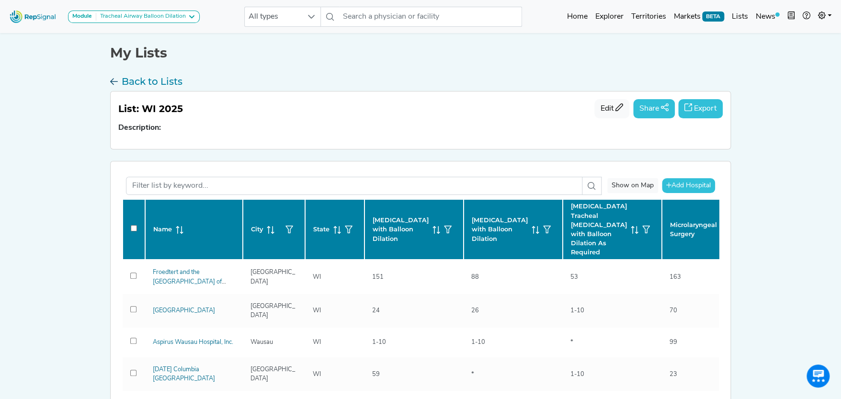
click at [171, 77] on h3 "Back to Lists" at bounding box center [152, 81] width 61 height 11
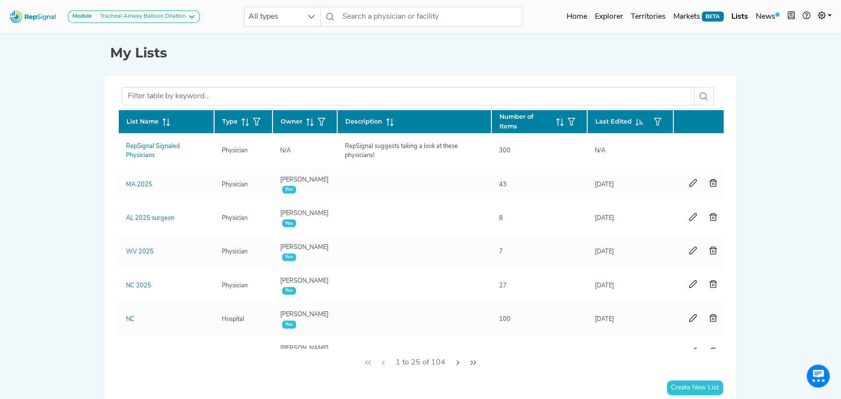
click at [164, 118] on icon at bounding box center [166, 122] width 8 height 8
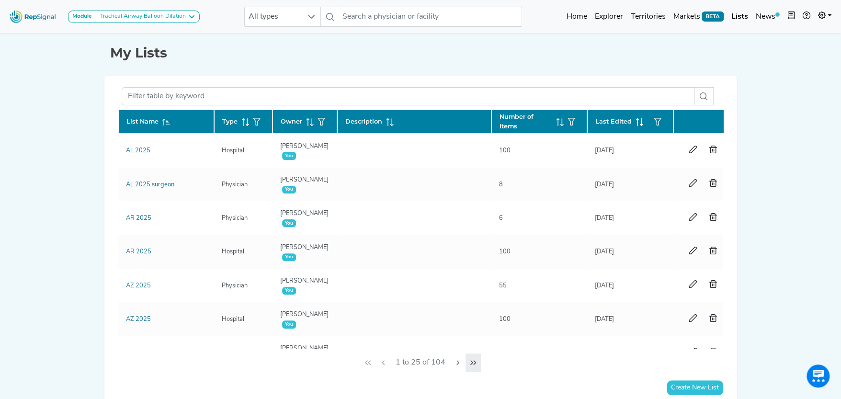
click at [472, 362] on icon "Last Page" at bounding box center [473, 362] width 6 height 5
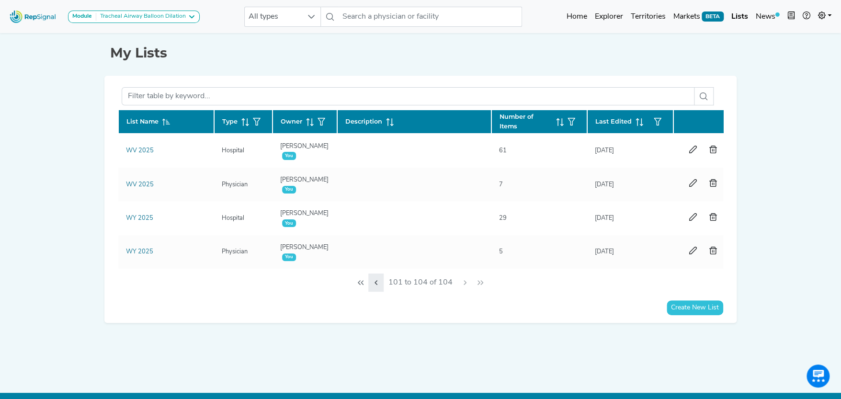
click at [377, 285] on icon "Previous Page" at bounding box center [375, 282] width 3 height 5
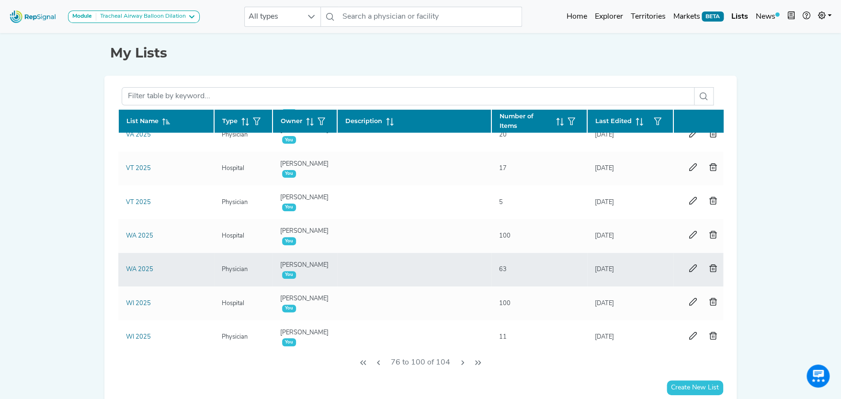
scroll to position [635, 0]
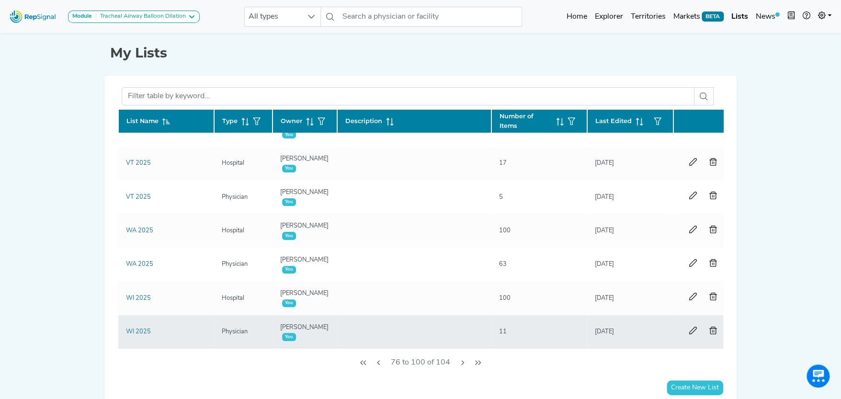
click at [150, 327] on div "WI 2025" at bounding box center [138, 331] width 36 height 9
click at [143, 319] on td "WI 2025" at bounding box center [166, 332] width 96 height 34
click at [137, 329] on link "WI 2025" at bounding box center [138, 332] width 25 height 6
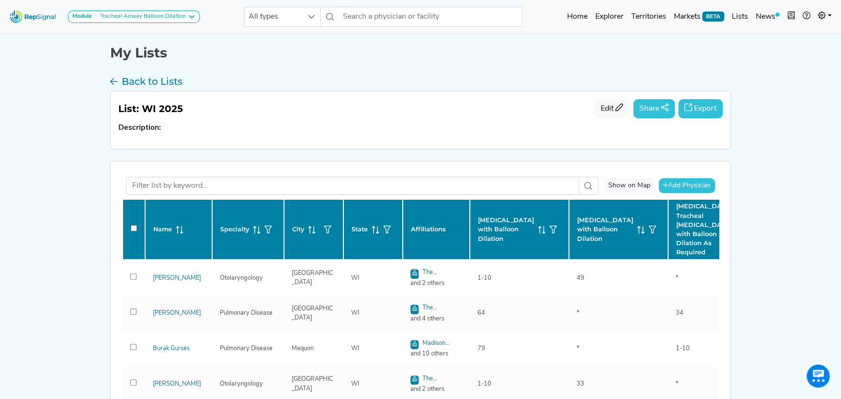
click at [714, 108] on button "Export" at bounding box center [700, 108] width 45 height 19
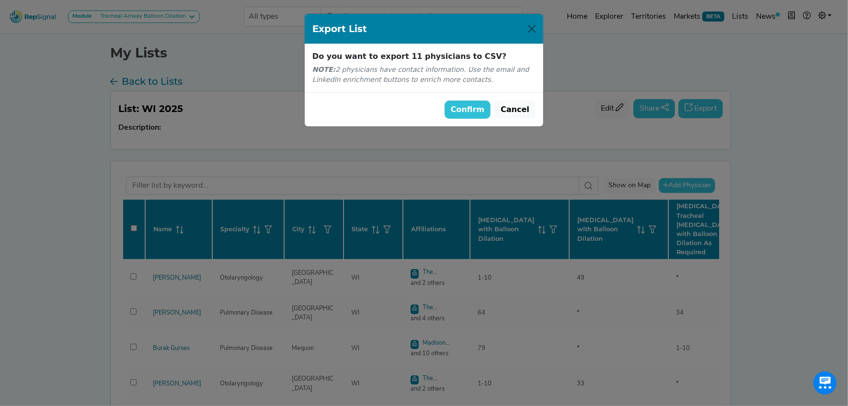
click at [473, 106] on button "Confirm" at bounding box center [467, 110] width 46 height 18
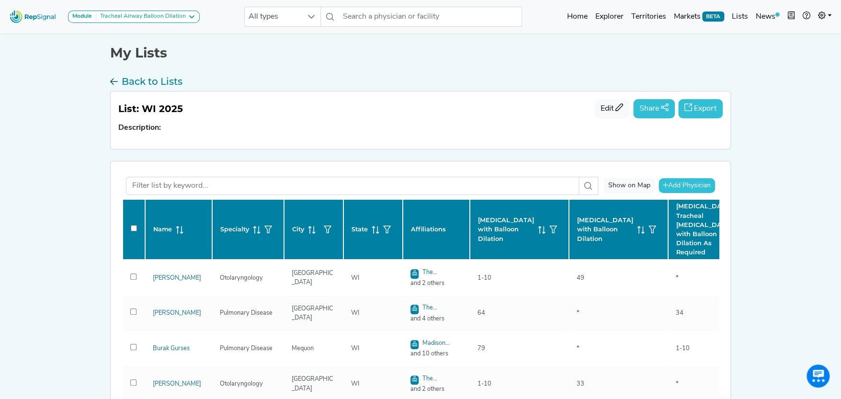
click at [174, 79] on h3 "Back to Lists" at bounding box center [152, 81] width 61 height 11
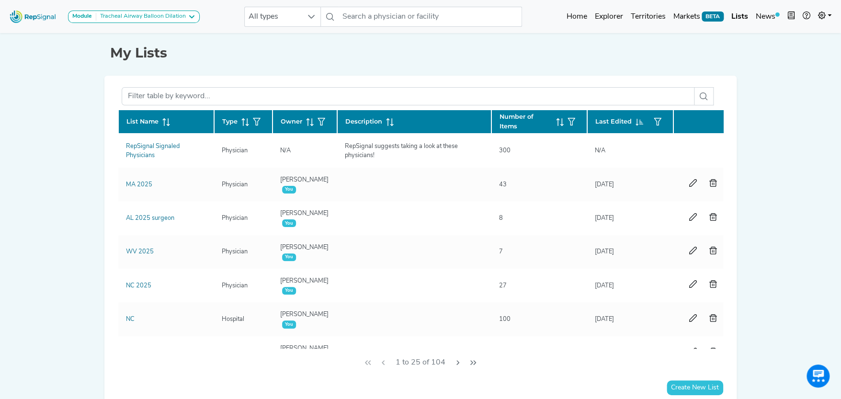
click at [155, 120] on span "List Name" at bounding box center [142, 121] width 32 height 9
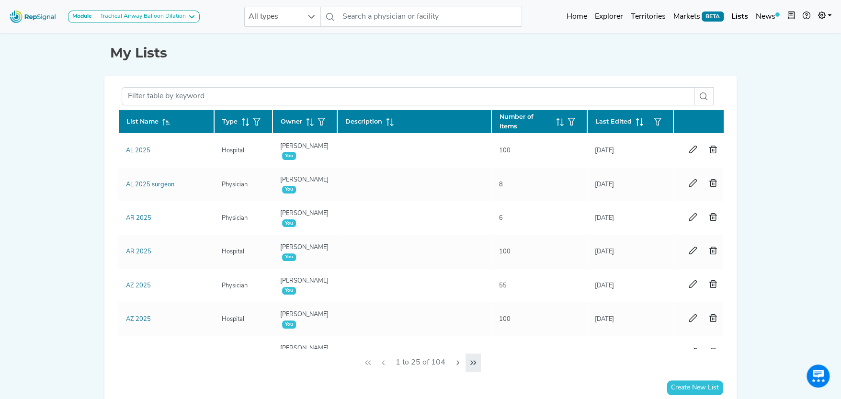
click at [471, 361] on icon "Last Page" at bounding box center [473, 363] width 8 height 8
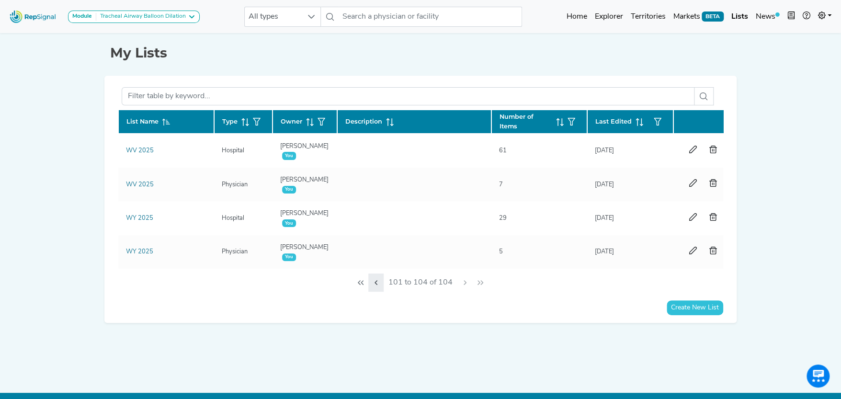
click at [379, 286] on icon "Previous Page" at bounding box center [376, 283] width 8 height 8
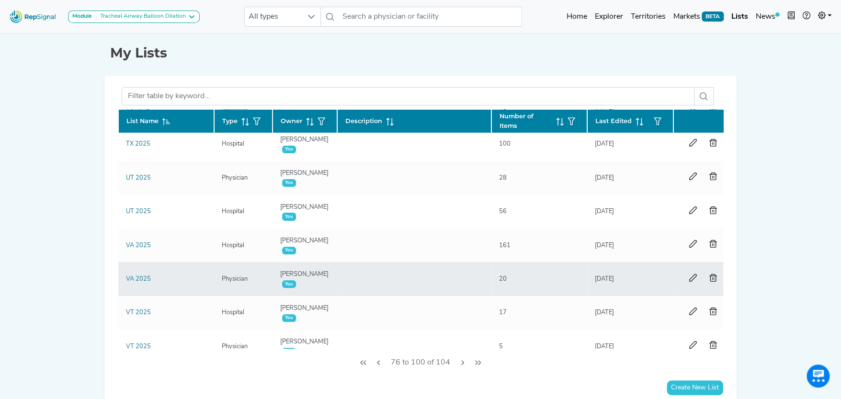
scroll to position [635, 0]
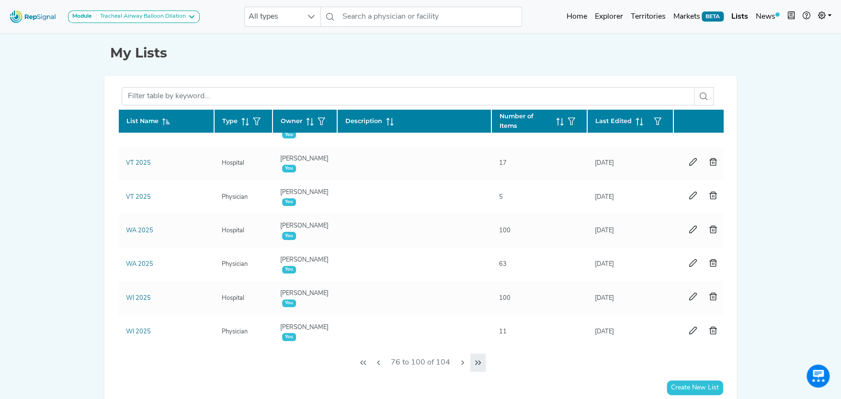
click at [472, 357] on button "Last Page" at bounding box center [477, 362] width 15 height 18
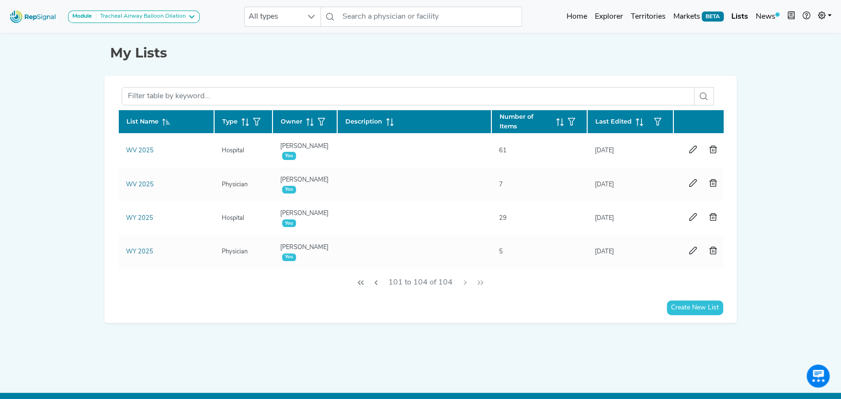
scroll to position [0, 0]
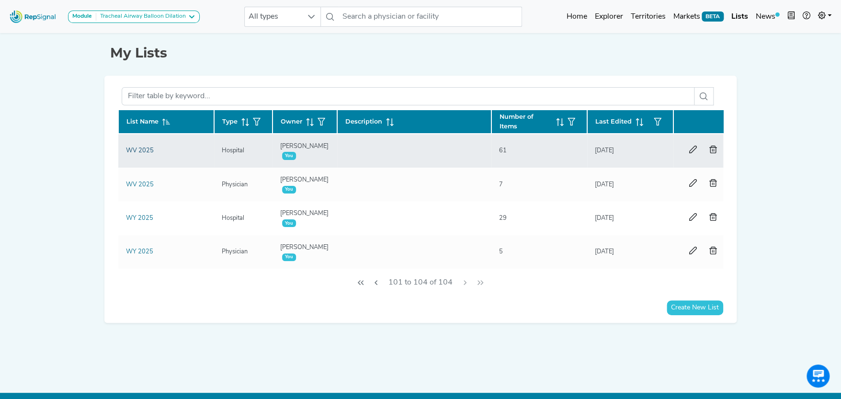
click at [144, 148] on link "WV 2025" at bounding box center [140, 150] width 28 height 6
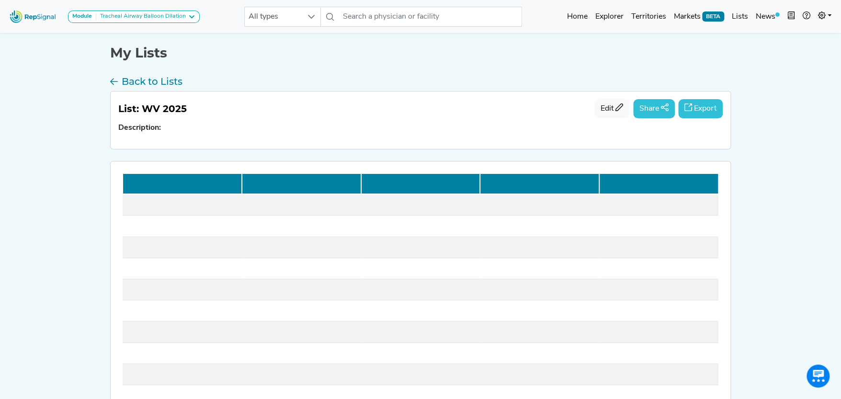
click at [704, 106] on button "Export" at bounding box center [700, 108] width 45 height 19
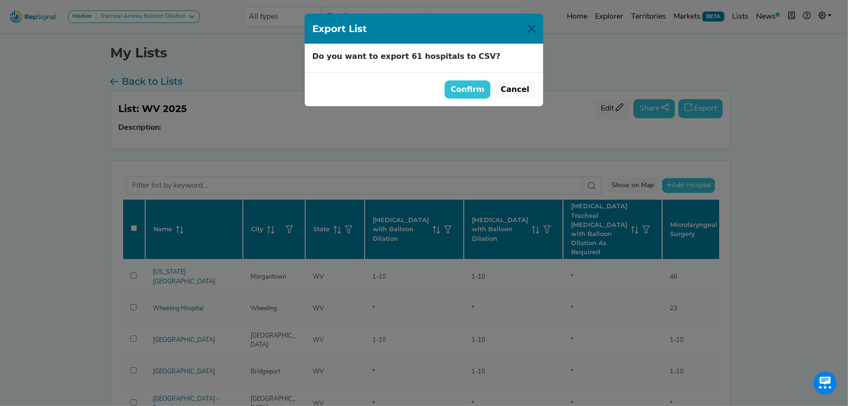
click at [470, 88] on button "Confirm" at bounding box center [467, 89] width 46 height 18
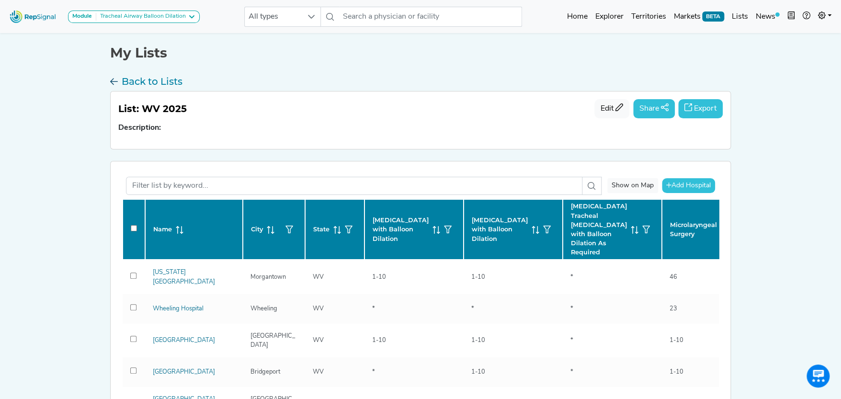
click at [136, 78] on h3 "Back to Lists" at bounding box center [152, 81] width 61 height 11
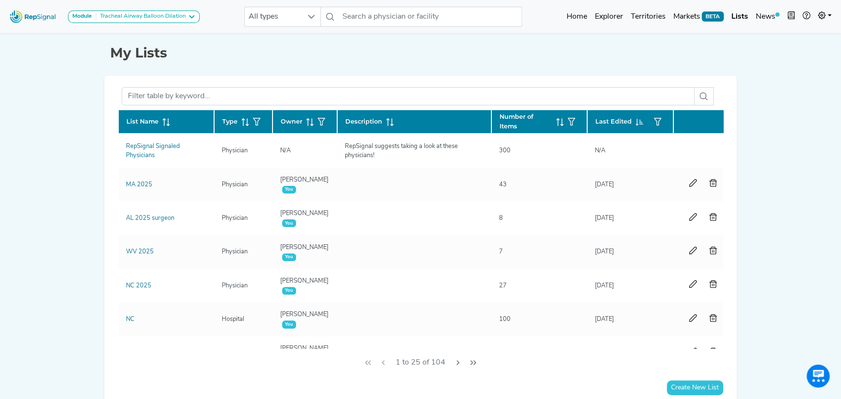
click at [168, 117] on span at bounding box center [164, 121] width 11 height 9
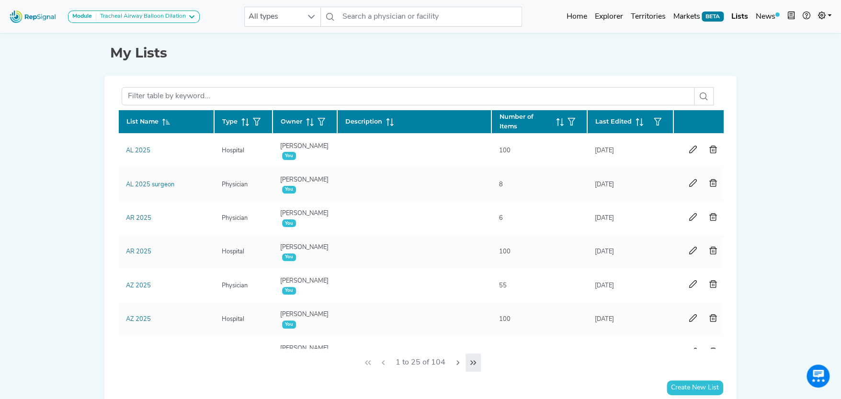
click at [472, 359] on icon "Last Page" at bounding box center [473, 363] width 8 height 8
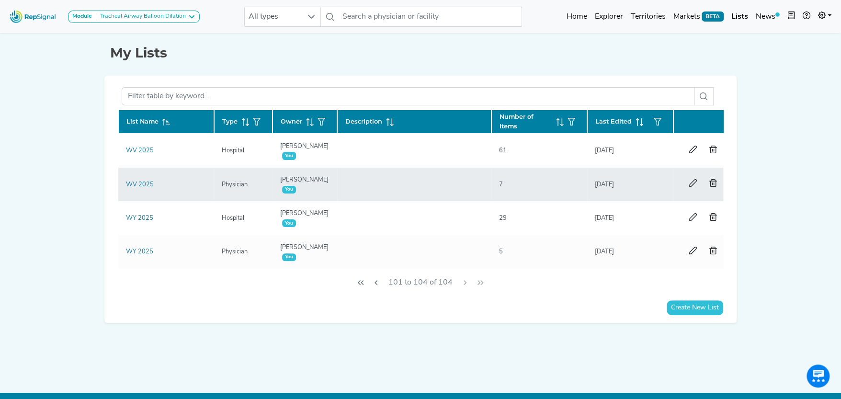
click at [159, 181] on div "WV 2025" at bounding box center [166, 184] width 80 height 9
click at [140, 181] on link "WV 2025" at bounding box center [140, 184] width 28 height 6
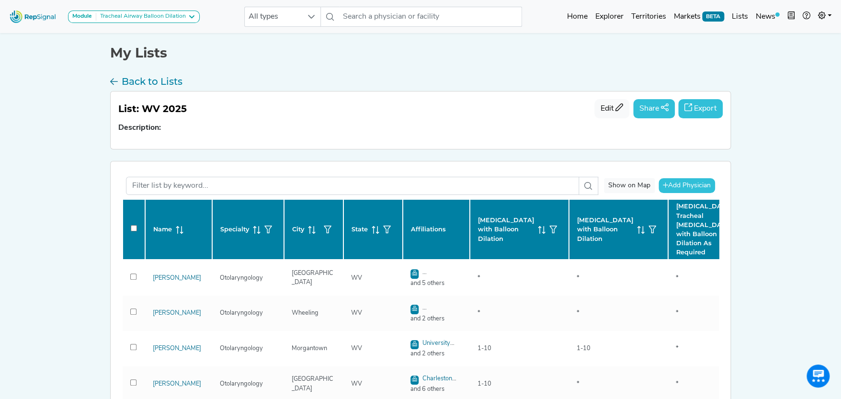
click at [705, 106] on button "Export" at bounding box center [700, 108] width 45 height 19
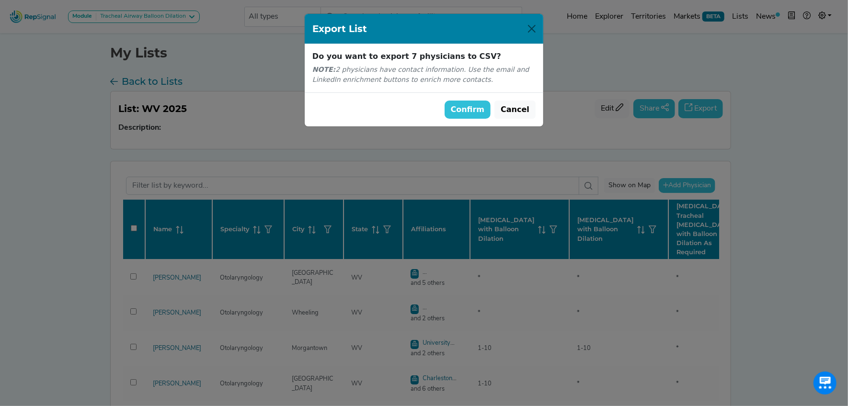
click at [475, 102] on button "Confirm" at bounding box center [467, 110] width 46 height 18
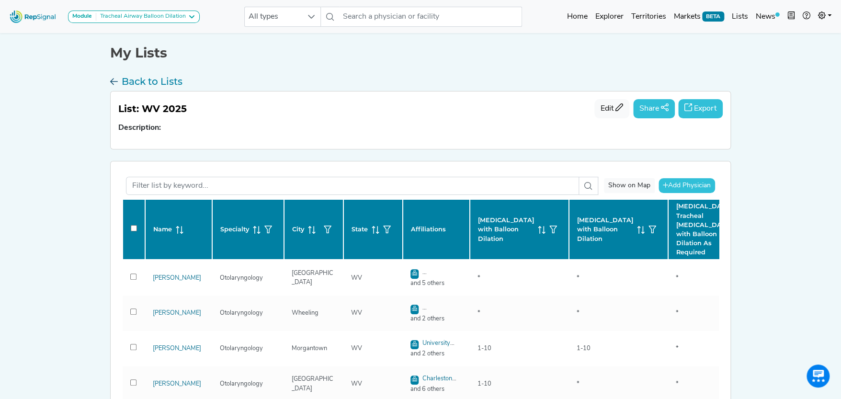
click at [171, 79] on h3 "Back to Lists" at bounding box center [152, 81] width 61 height 11
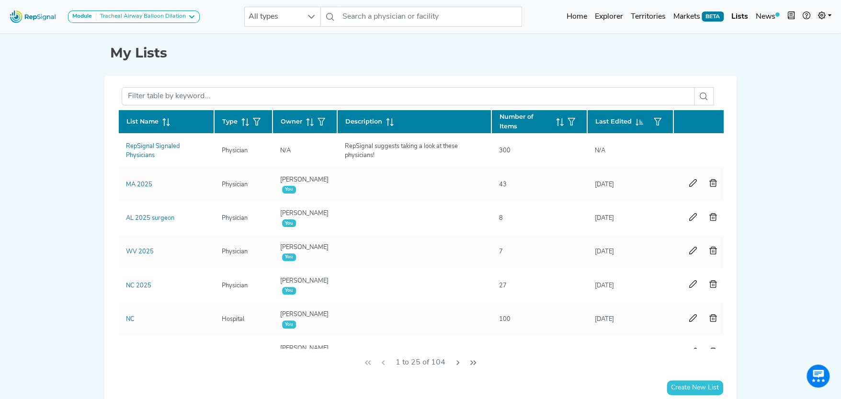
click at [165, 116] on th "List Name" at bounding box center [166, 122] width 96 height 24
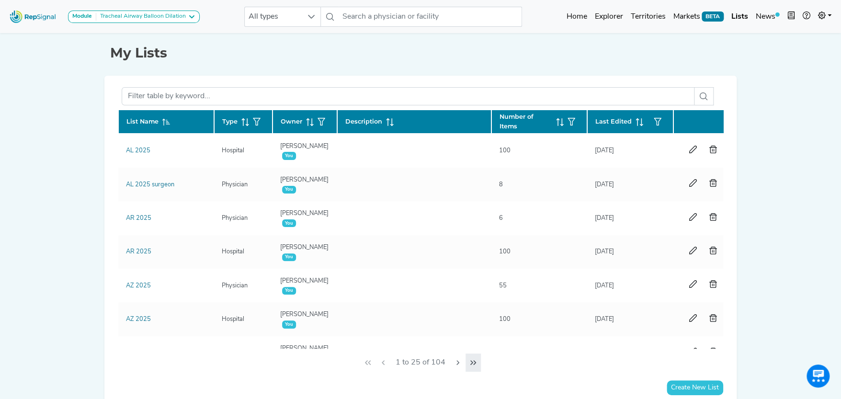
click at [472, 362] on icon "Last Page" at bounding box center [473, 363] width 8 height 8
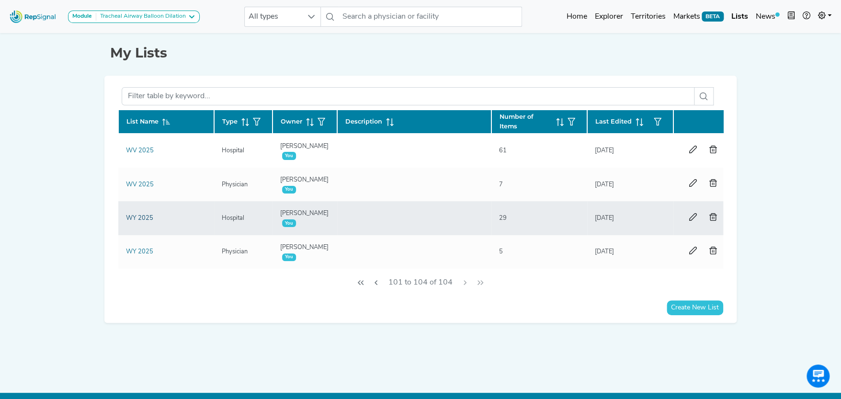
click at [147, 215] on link "WY 2025" at bounding box center [139, 218] width 27 height 6
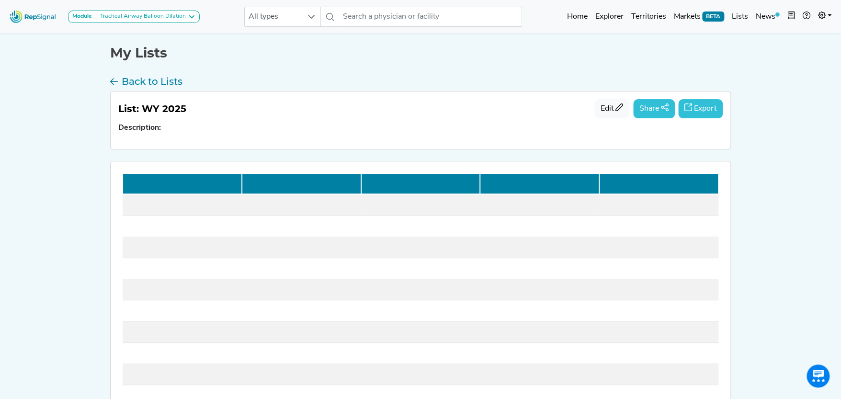
click at [695, 106] on button "Export" at bounding box center [700, 108] width 45 height 19
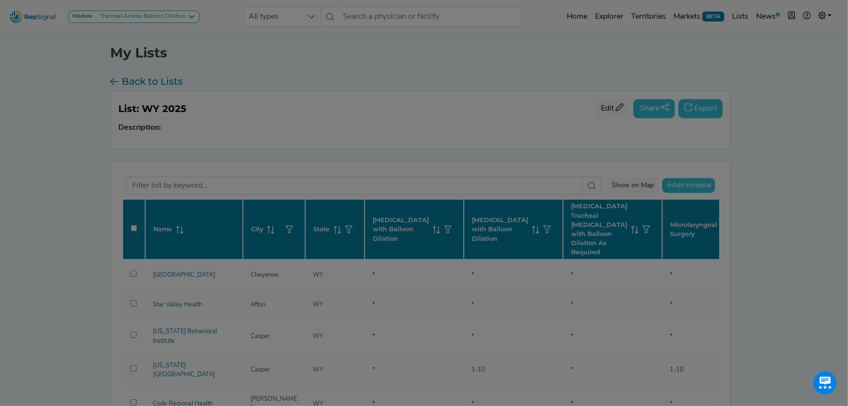
click at [707, 110] on div at bounding box center [424, 203] width 848 height 406
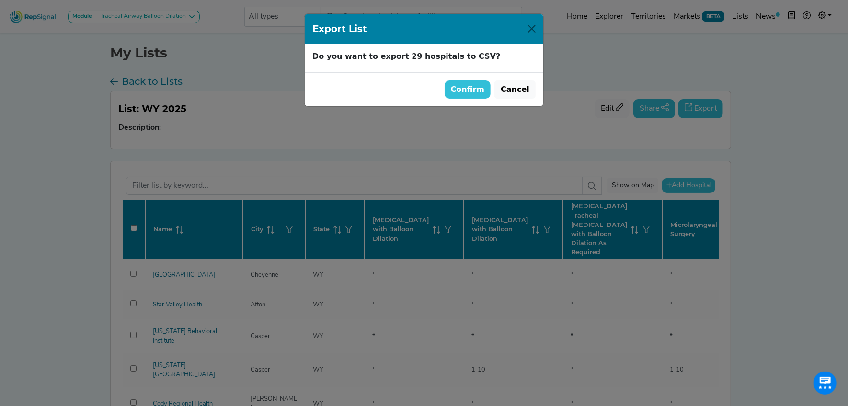
click at [479, 90] on button "Confirm" at bounding box center [467, 89] width 46 height 18
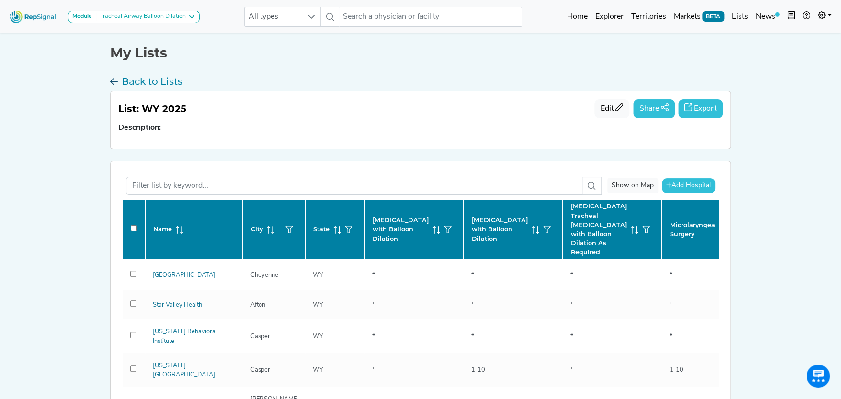
click at [144, 78] on h3 "Back to Lists" at bounding box center [152, 81] width 61 height 11
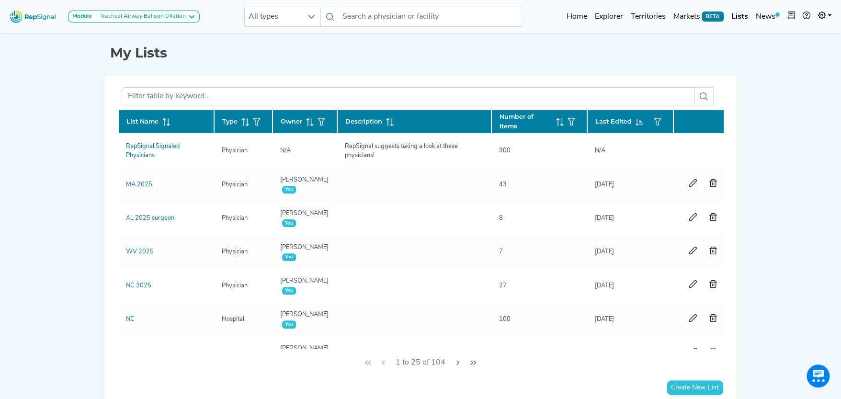
click at [169, 115] on th "List Name" at bounding box center [166, 122] width 96 height 24
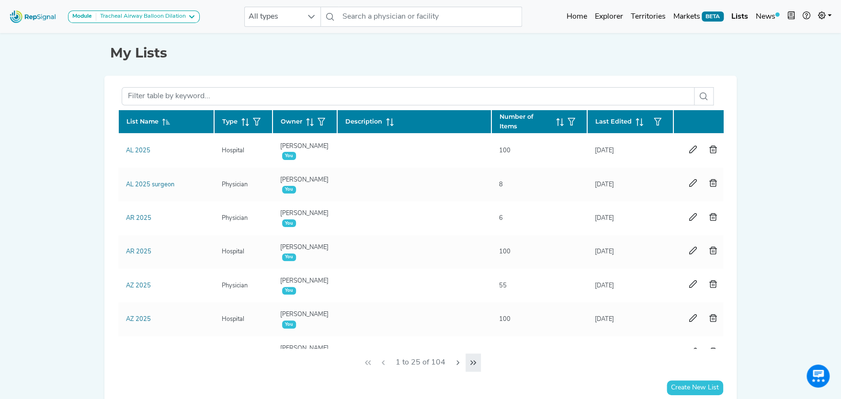
click at [472, 357] on button "Last Page" at bounding box center [472, 362] width 15 height 18
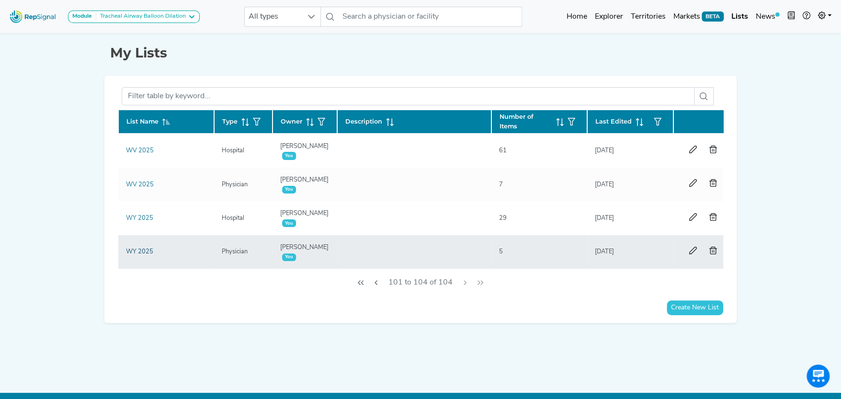
click at [145, 250] on link "WY 2025" at bounding box center [139, 252] width 27 height 6
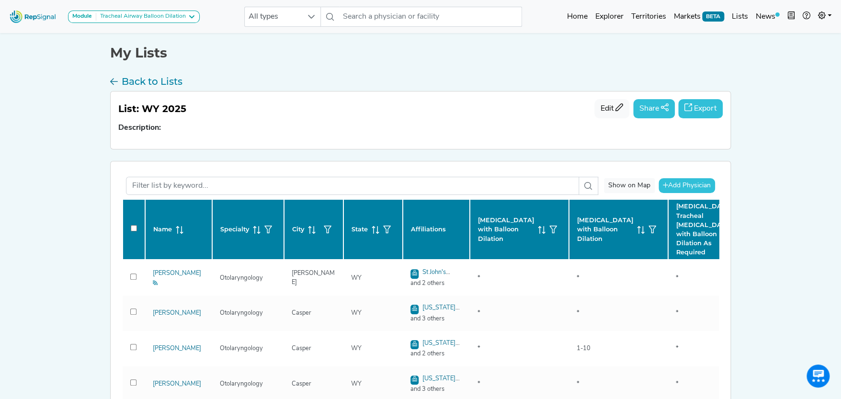
click at [708, 103] on button "Export" at bounding box center [700, 108] width 45 height 19
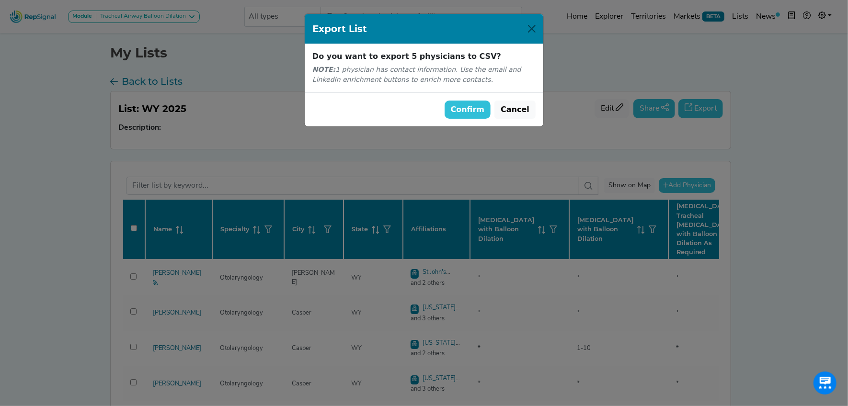
click at [470, 108] on button "Confirm" at bounding box center [467, 110] width 46 height 18
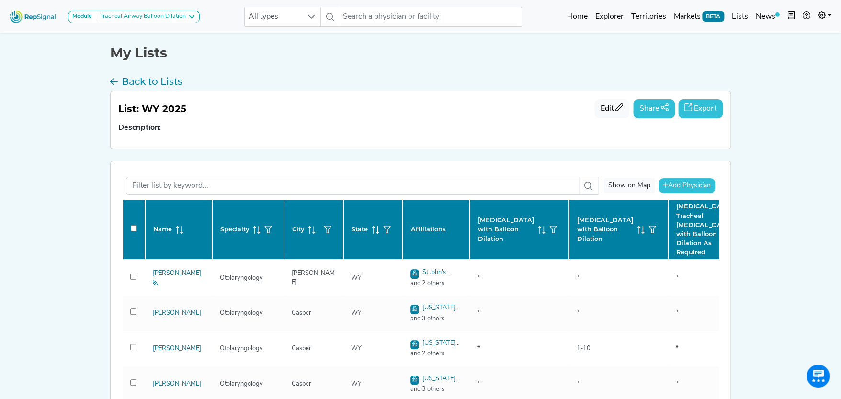
drag, startPoint x: 638, startPoint y: 395, endPoint x: 398, endPoint y: 215, distance: 300.4
click at [643, 390] on td "*" at bounding box center [618, 383] width 99 height 35
